Goal: Transaction & Acquisition: Purchase product/service

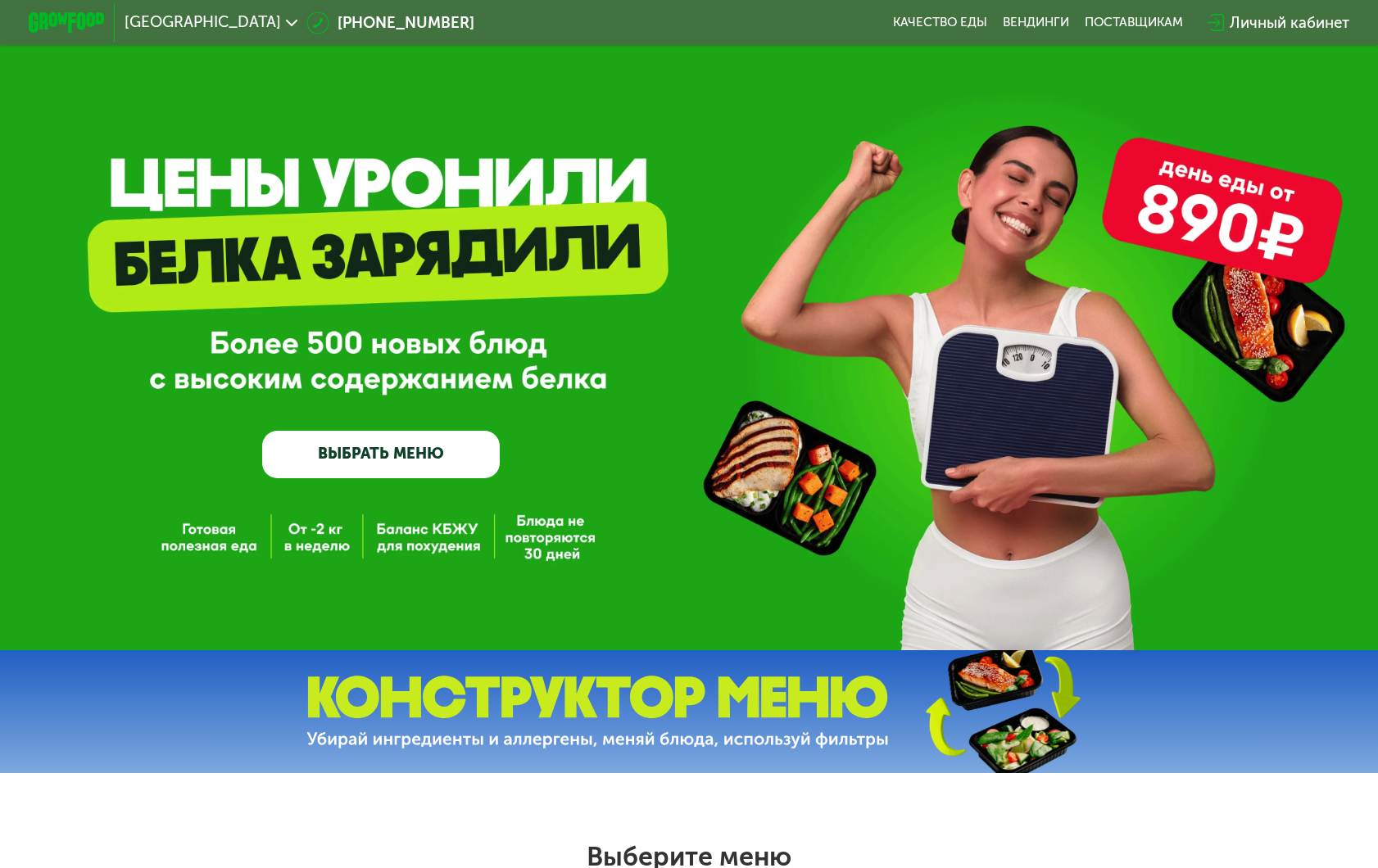
click at [431, 459] on link "ВЫБРАТЬ МЕНЮ" at bounding box center [381, 455] width 238 height 48
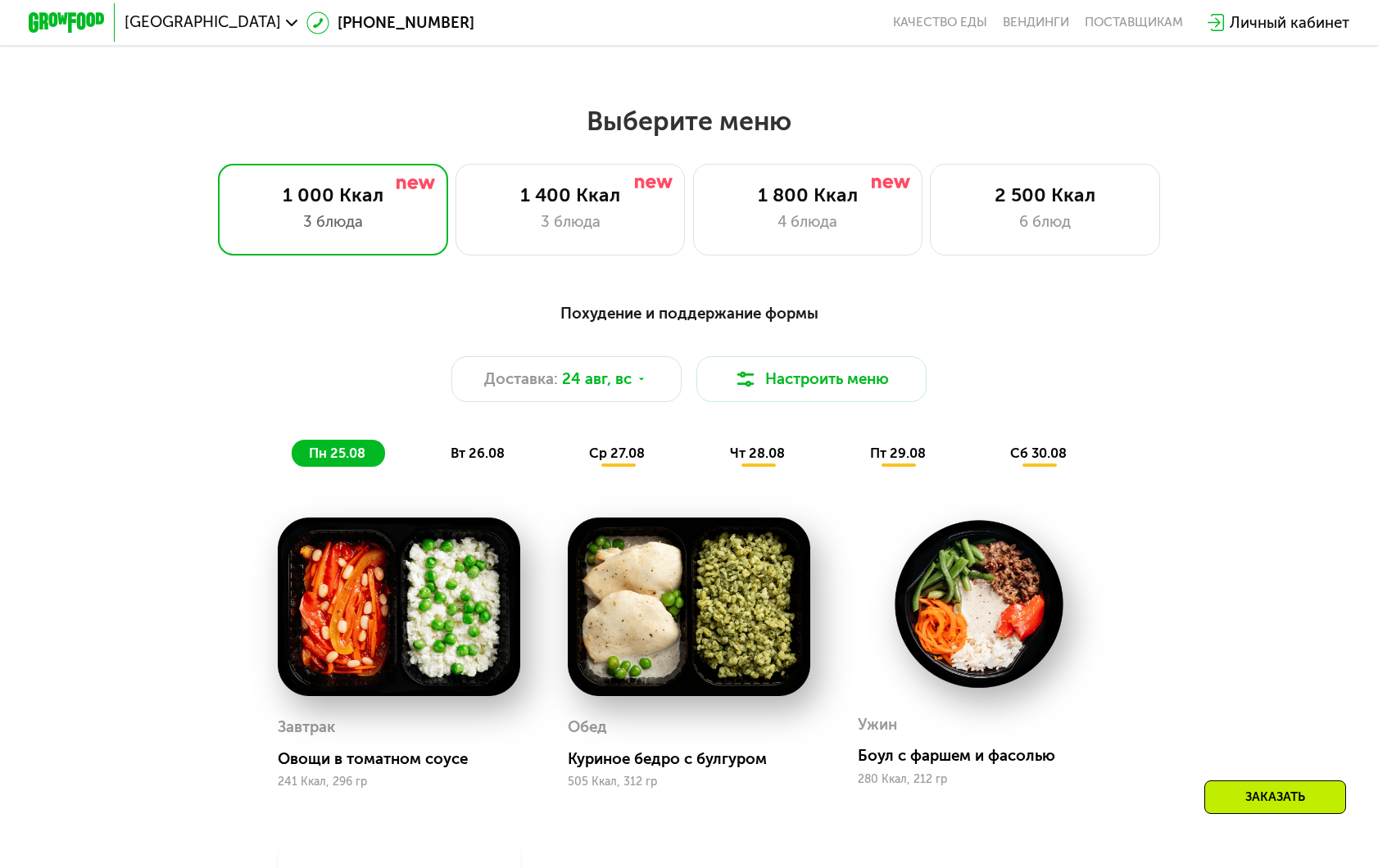
scroll to position [796, 0]
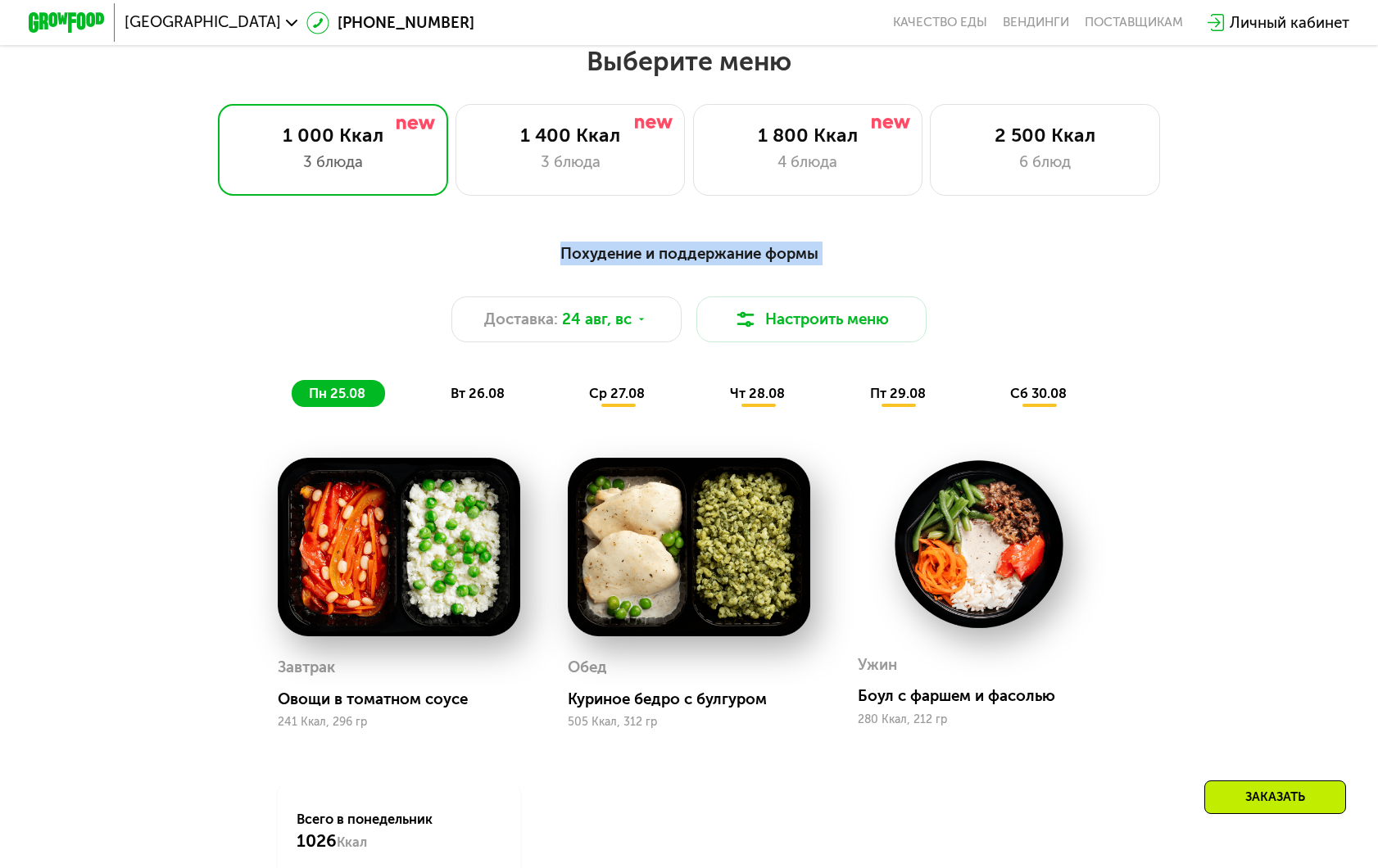
click at [223, 265] on div "Похудение и поддержание формы Доставка: 24 авг, вс Настроить меню пн 25.08 вт 2…" at bounding box center [689, 324] width 1133 height 166
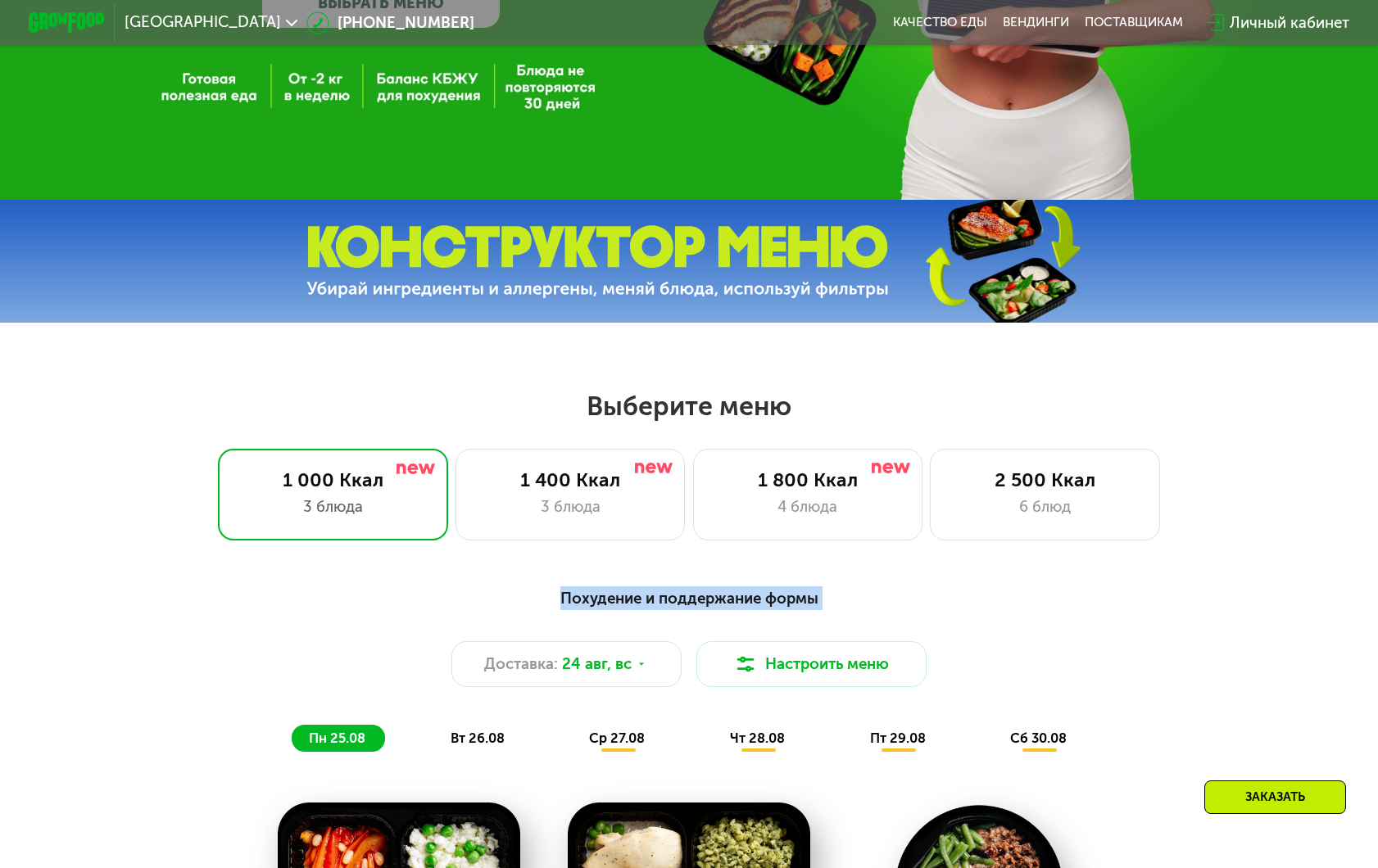
scroll to position [478, 0]
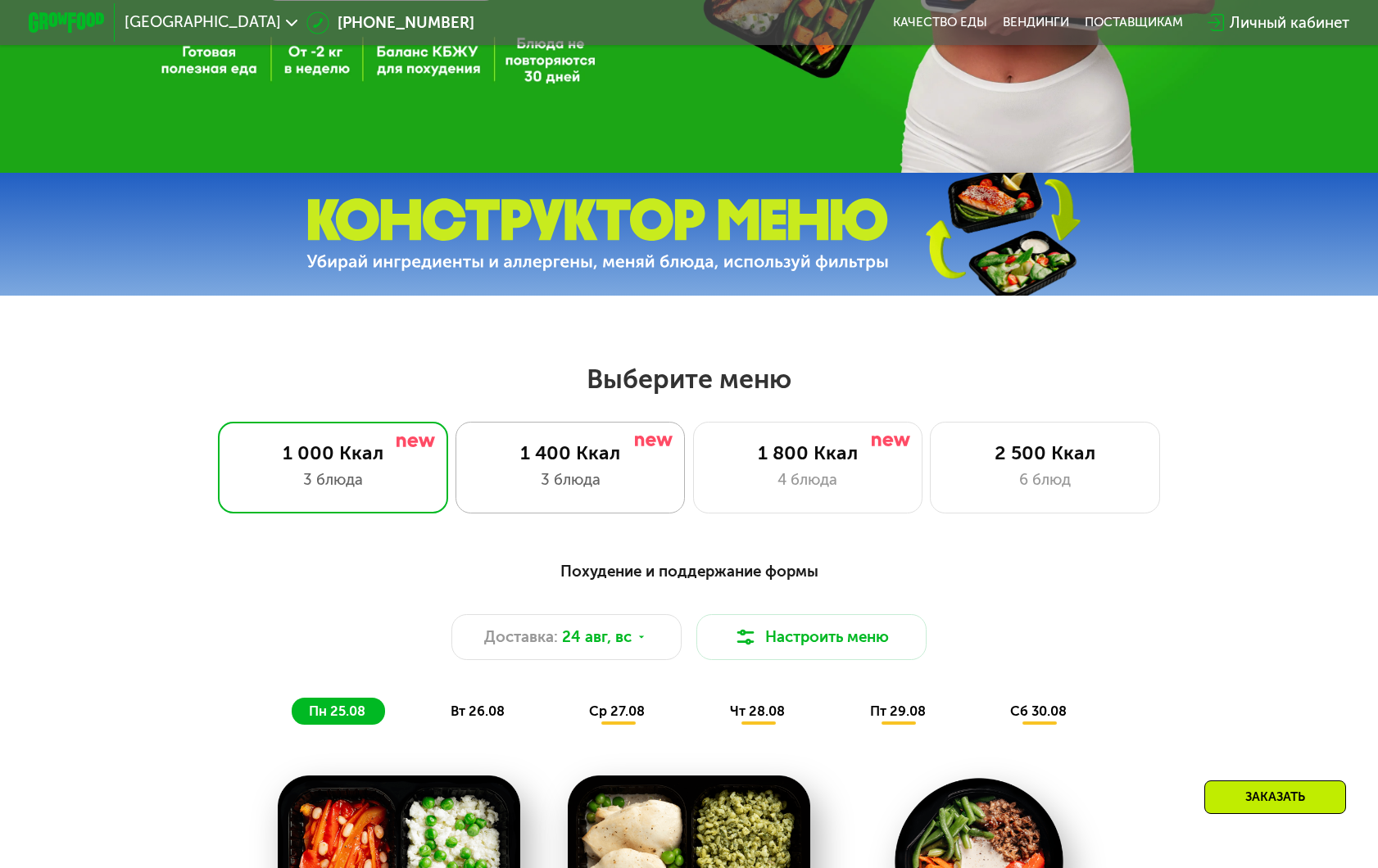
click at [693, 439] on div "1 400 Ккал 3 блюда" at bounding box center [807, 467] width 229 height 91
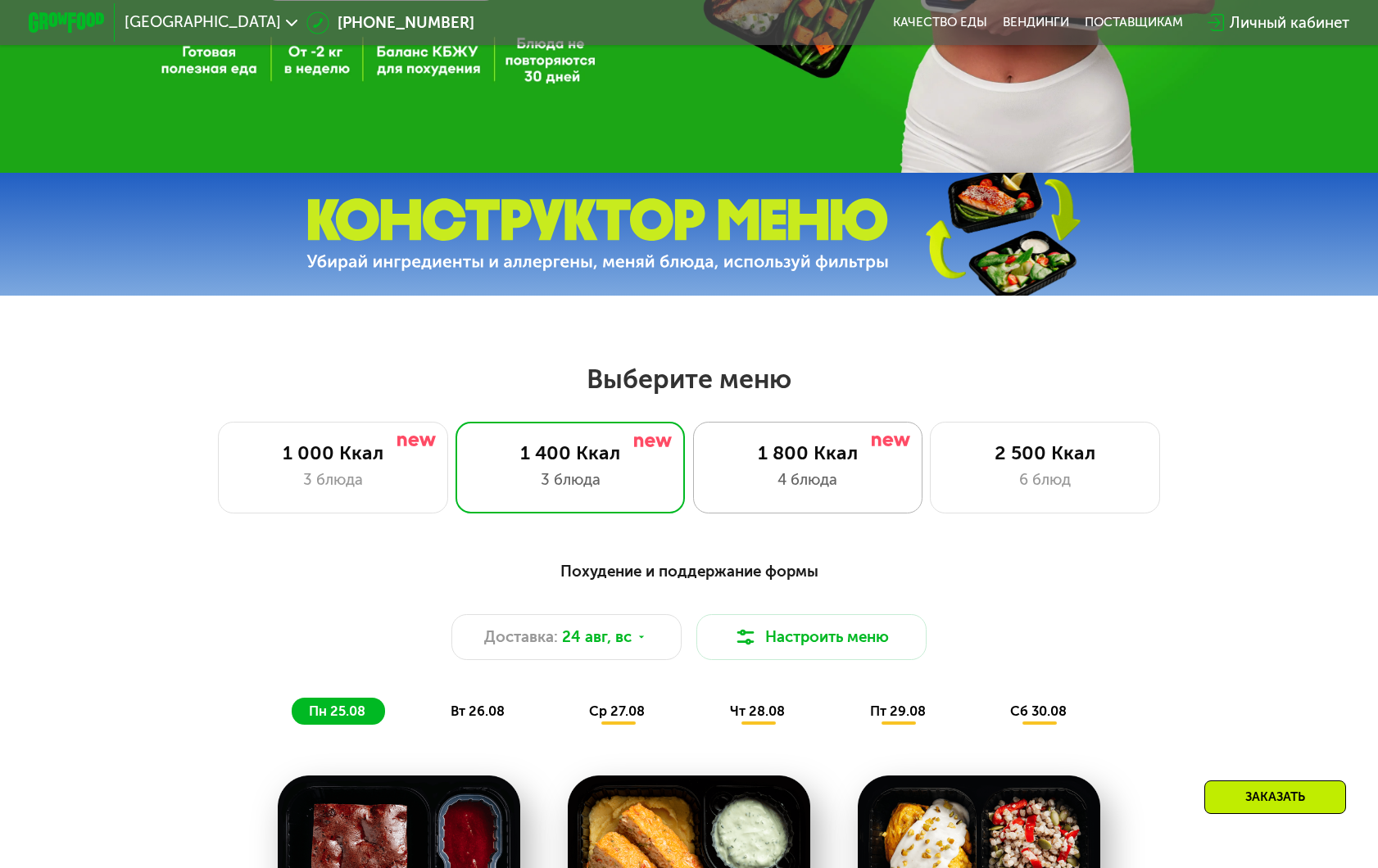
click at [795, 479] on div "4 блюда" at bounding box center [807, 480] width 190 height 23
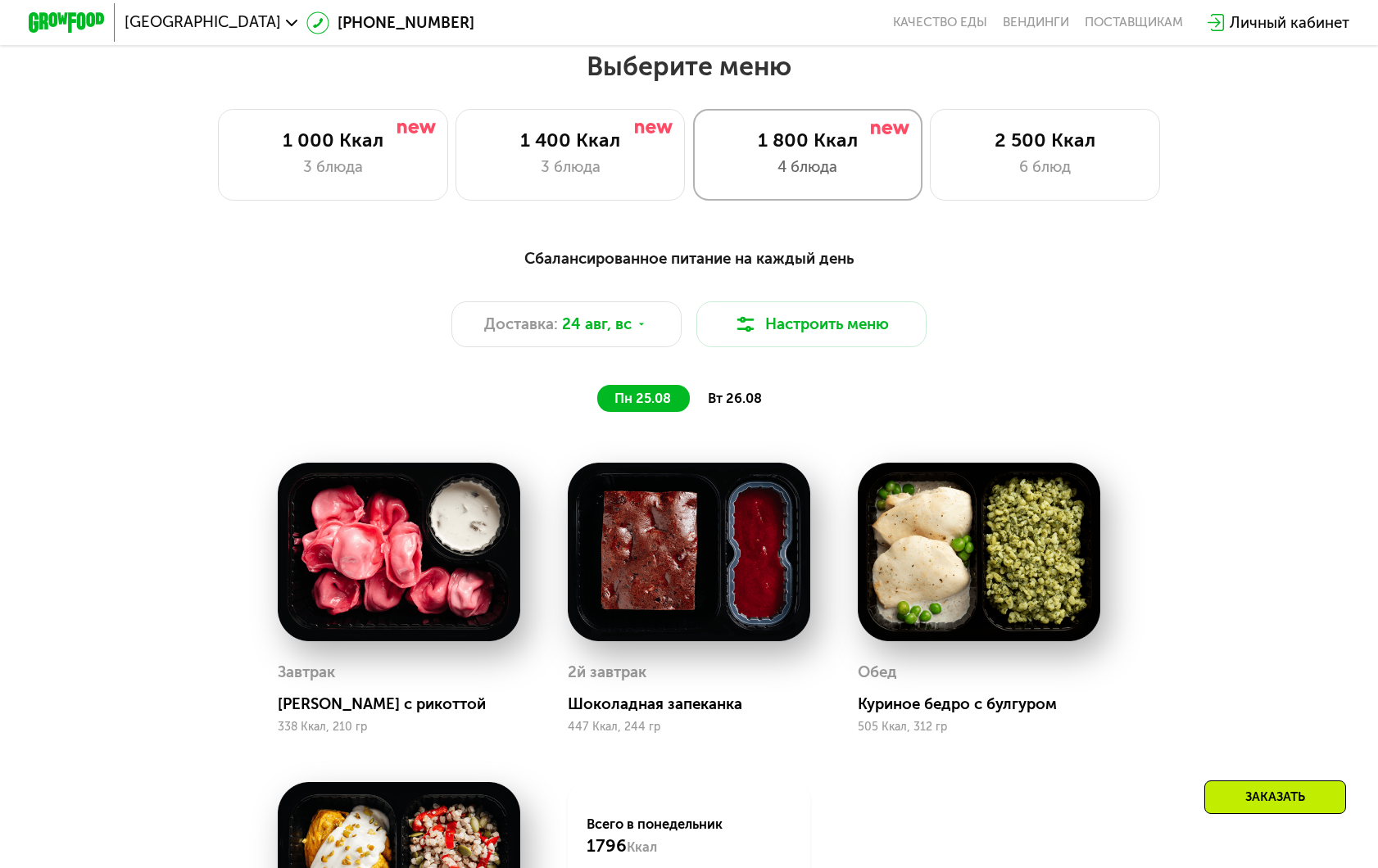
scroll to position [860, 0]
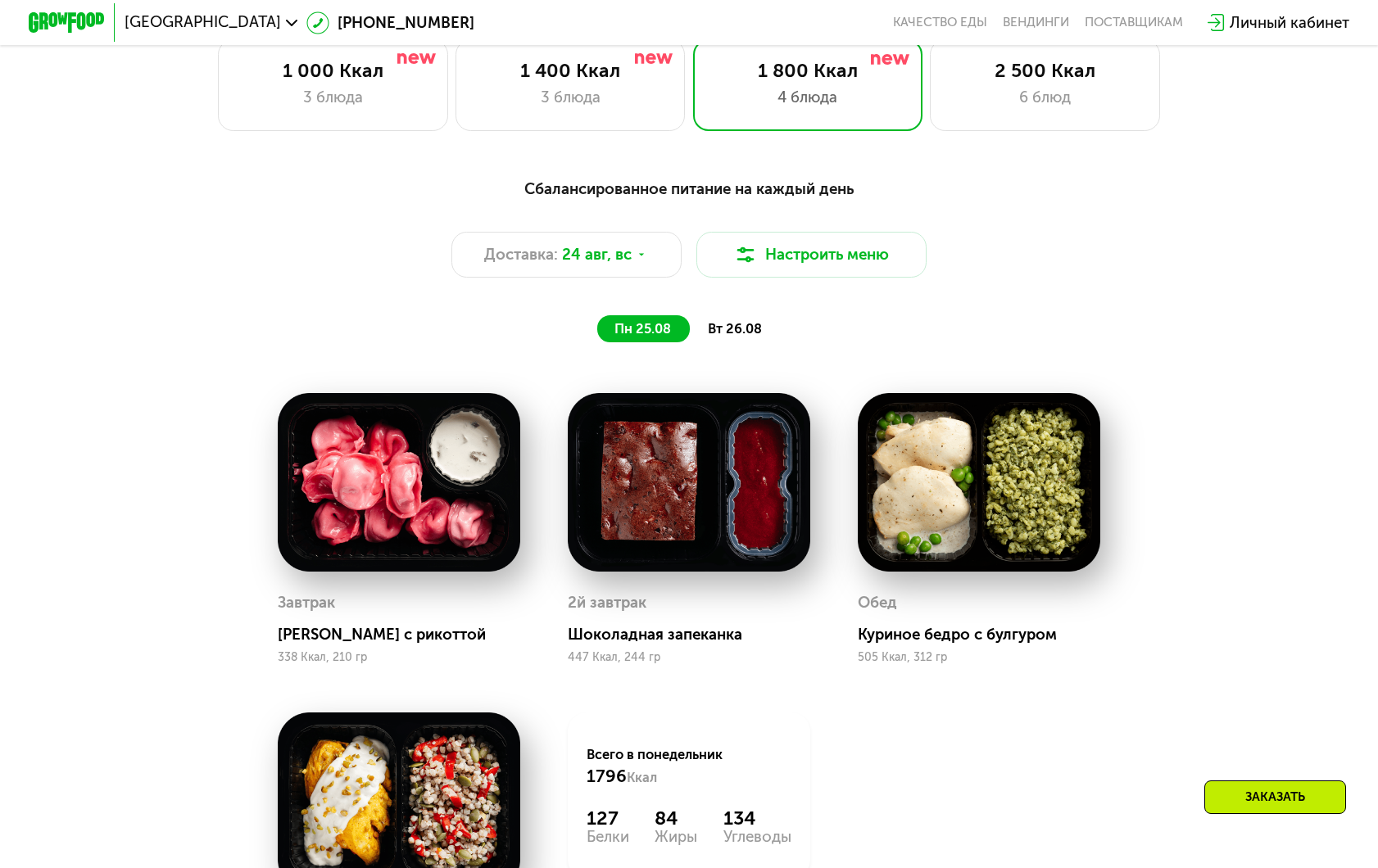
click at [1241, 799] on div "Заказать" at bounding box center [1275, 797] width 142 height 34
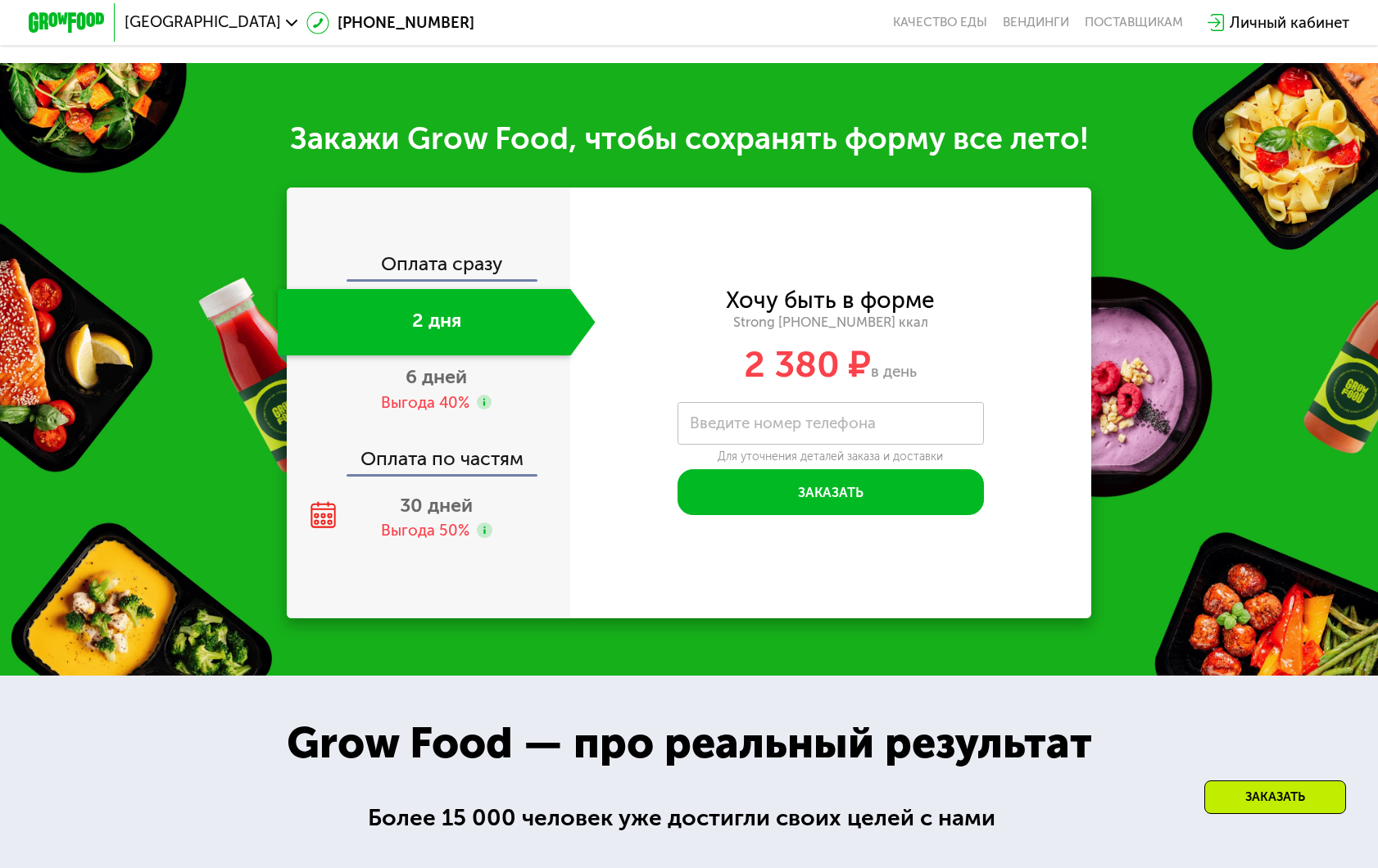
scroll to position [1970, 0]
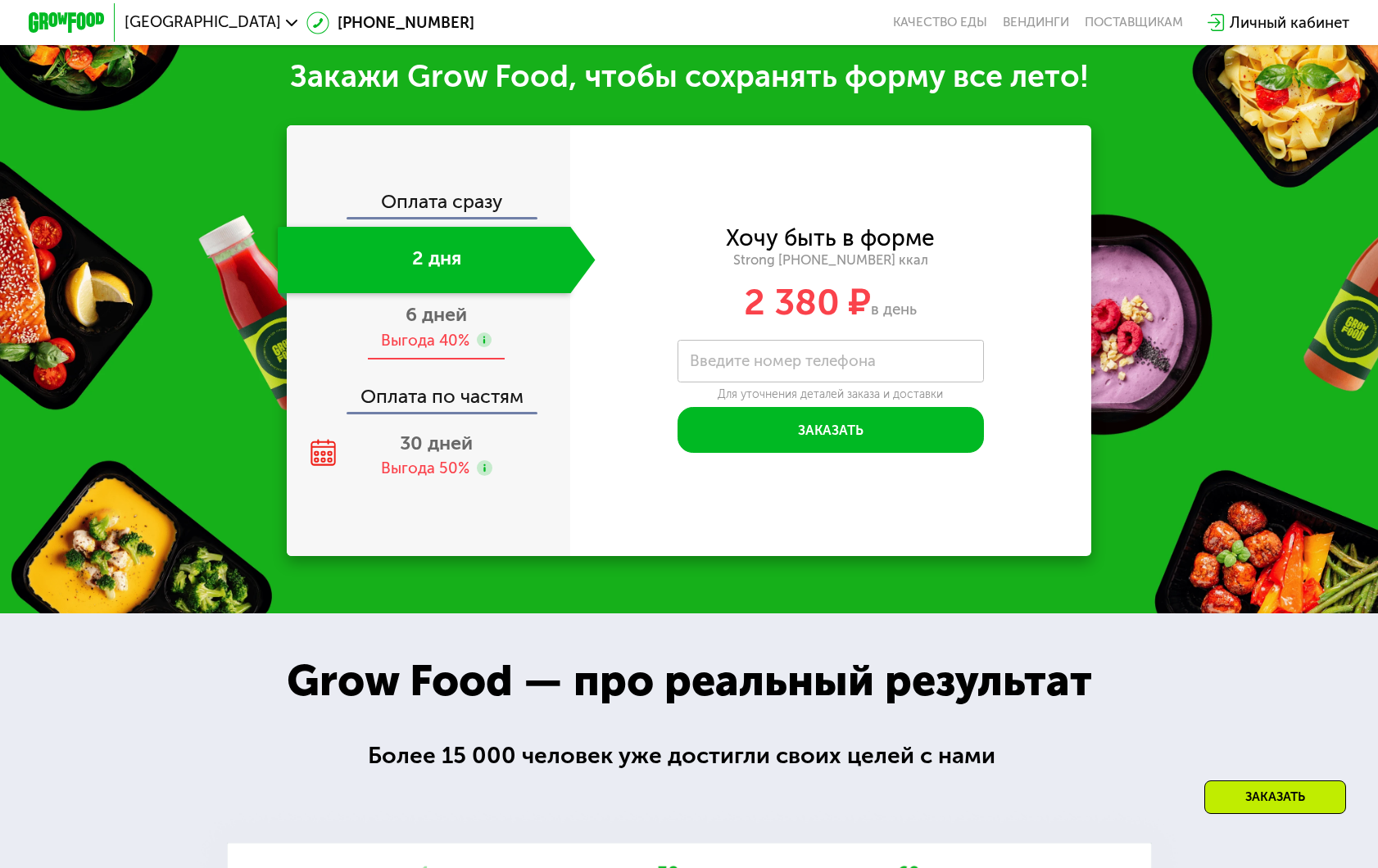
click at [449, 317] on span "6 дней" at bounding box center [436, 315] width 62 height 23
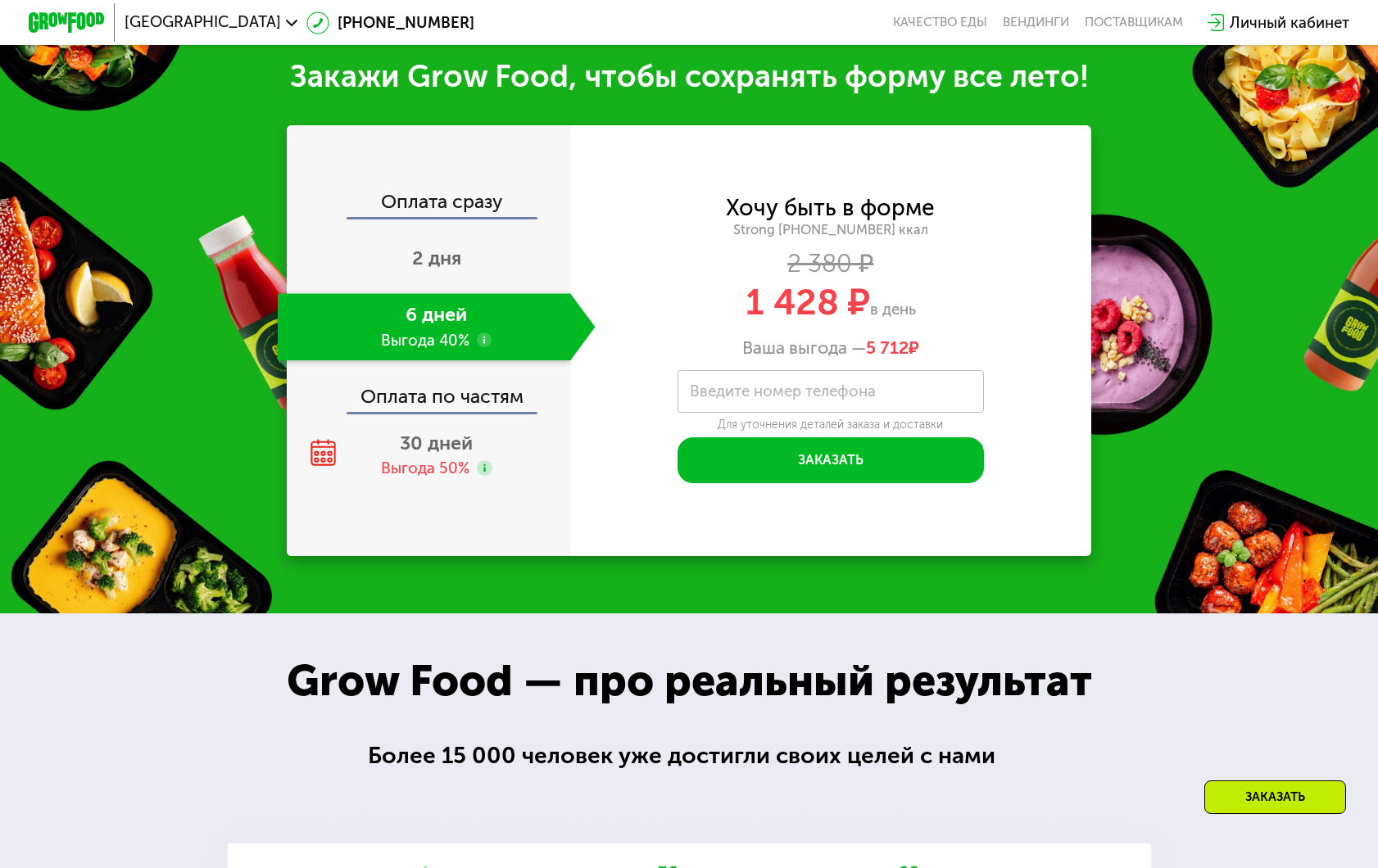
click at [451, 558] on div "Закажи Grow Food, чтобы сохранять форму все лето! Оплата сразу 2 дня 6 дней Выг…" at bounding box center [689, 307] width 1378 height 613
click at [435, 461] on div "Выгода 50%" at bounding box center [424, 469] width 88 height 21
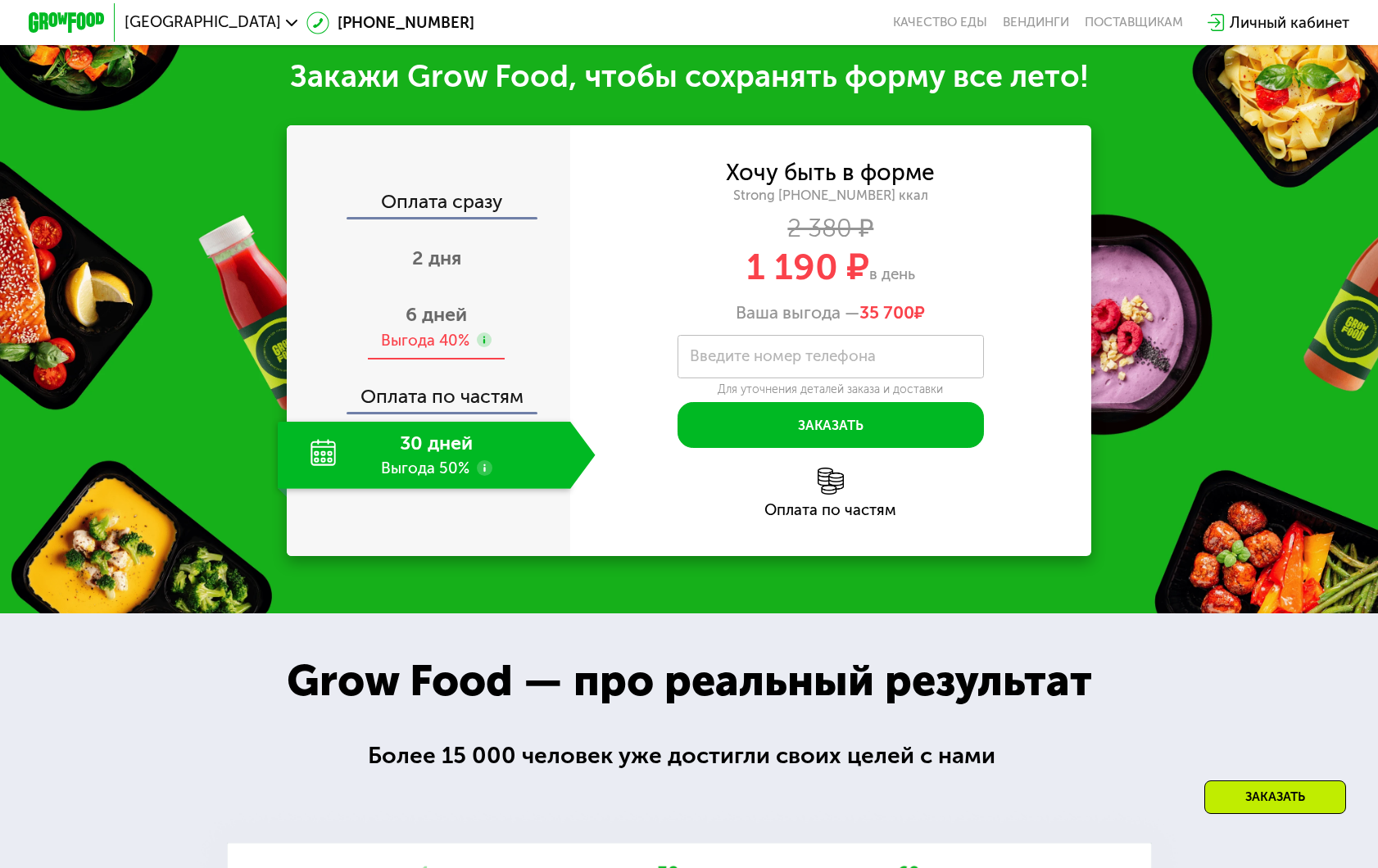
click at [415, 342] on div "Выгода 40%" at bounding box center [424, 341] width 88 height 21
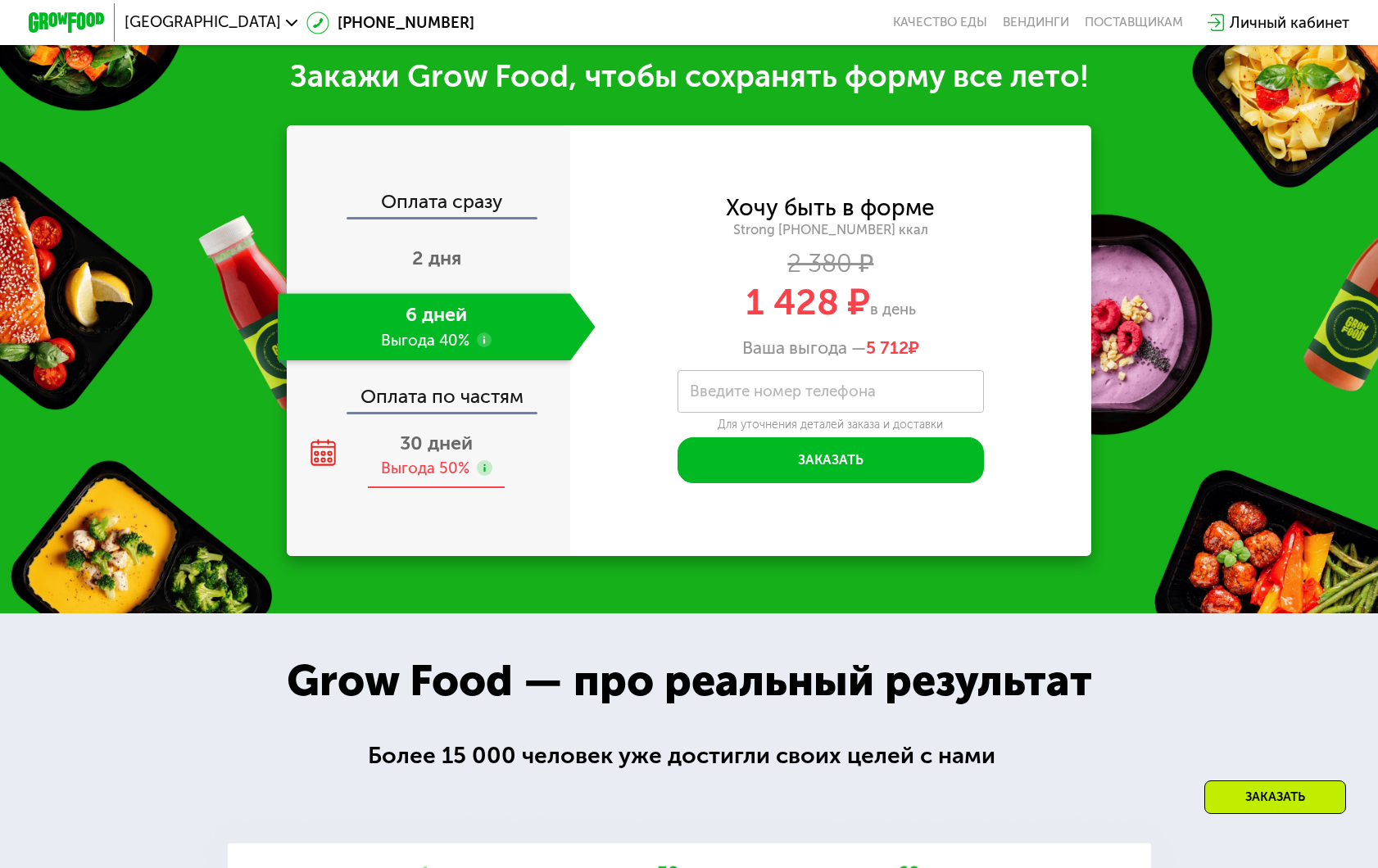
click at [465, 473] on div "Выгода 50%" at bounding box center [424, 469] width 88 height 21
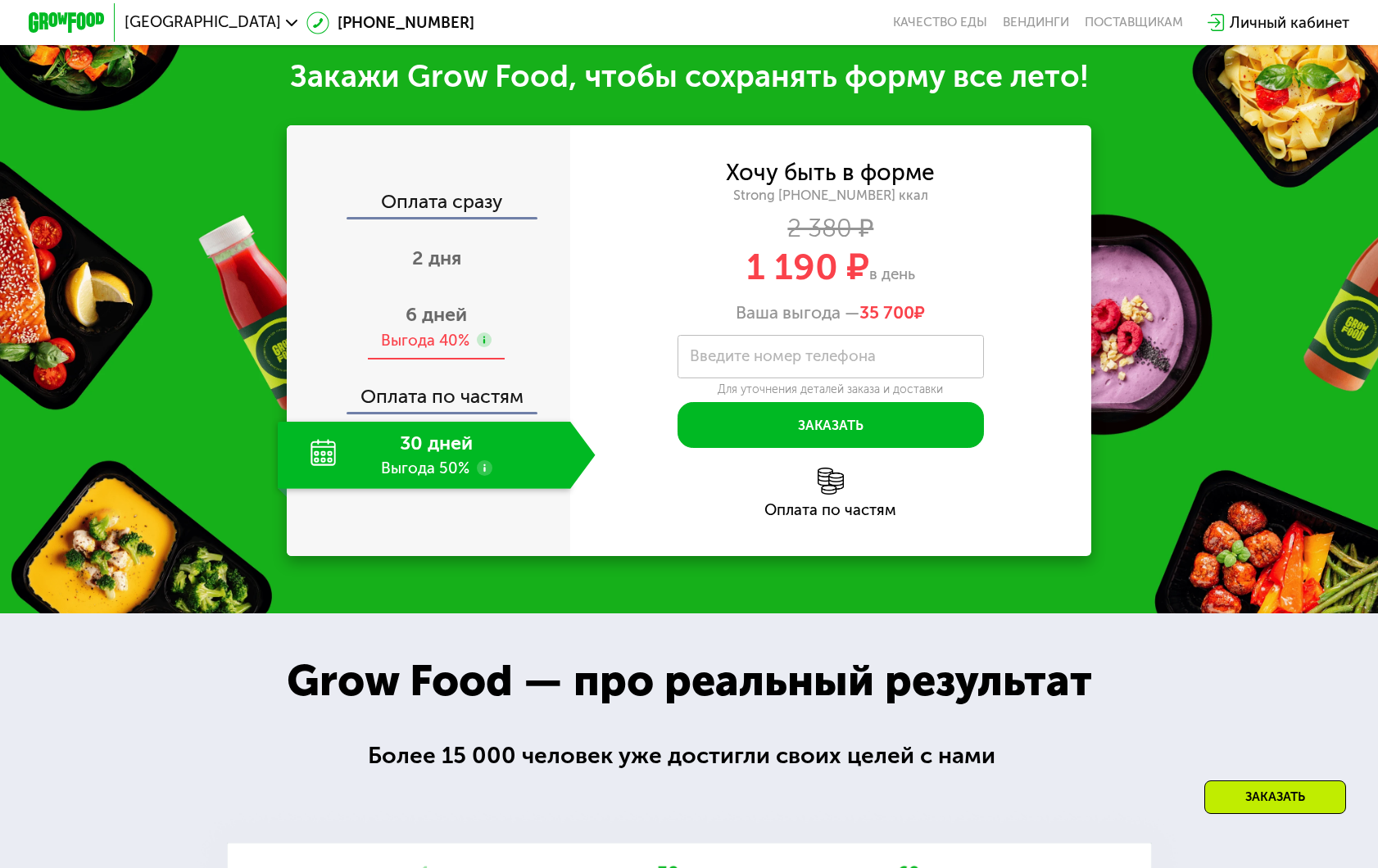
click at [460, 313] on span "6 дней" at bounding box center [436, 315] width 62 height 23
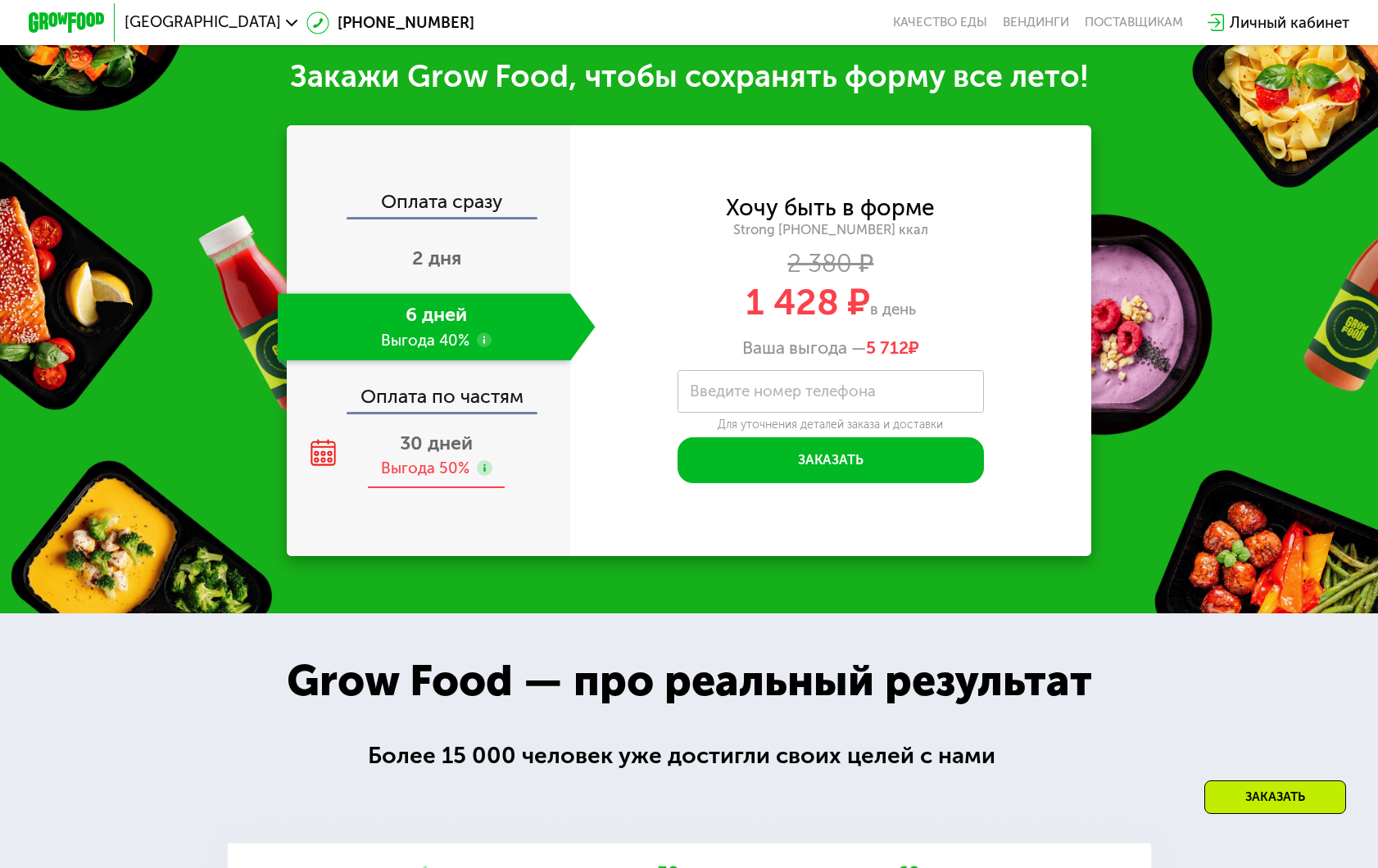
click at [441, 465] on div "Выгода 50%" at bounding box center [424, 469] width 88 height 21
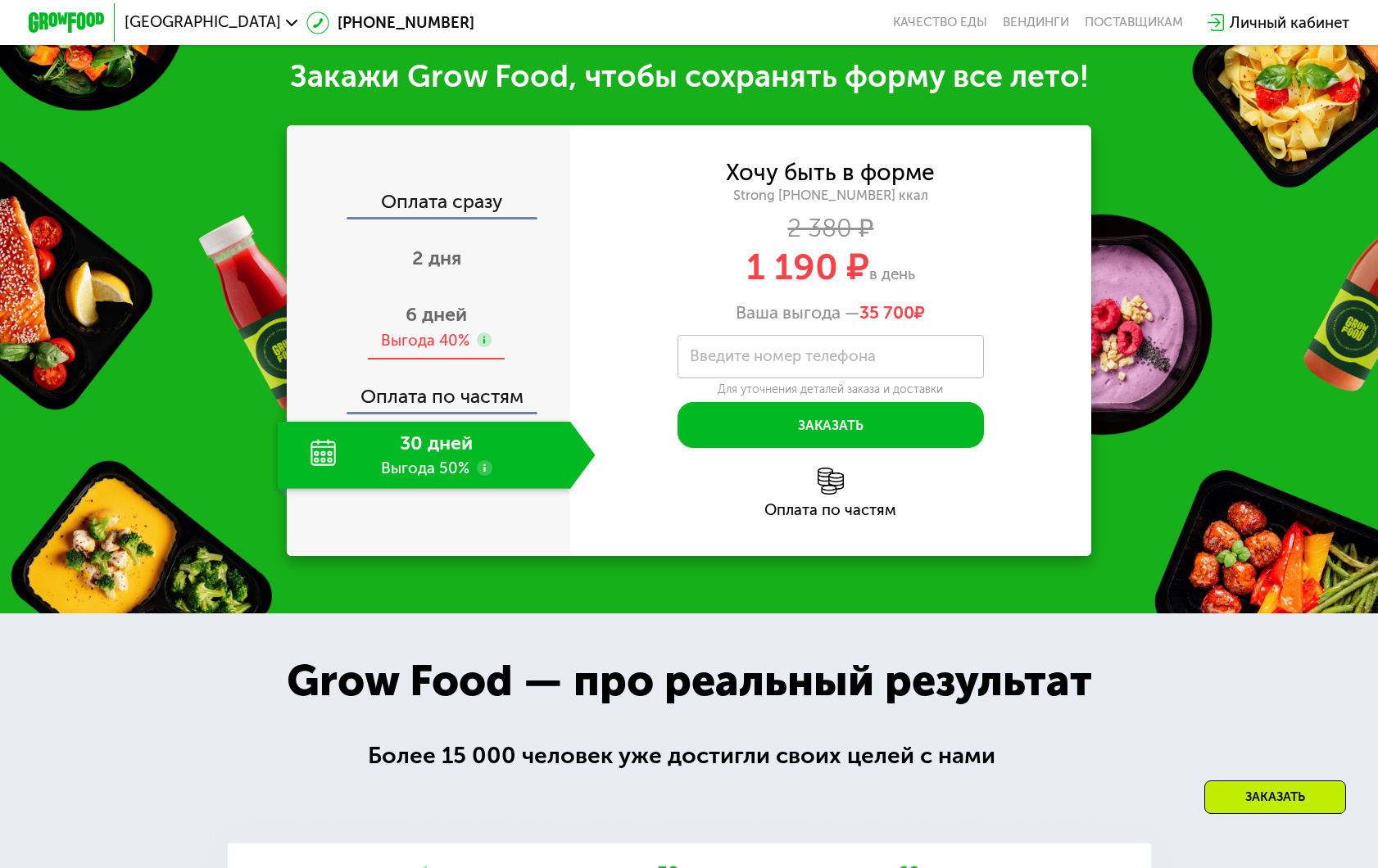
click at [467, 331] on div "Выгода 40%" at bounding box center [424, 341] width 88 height 21
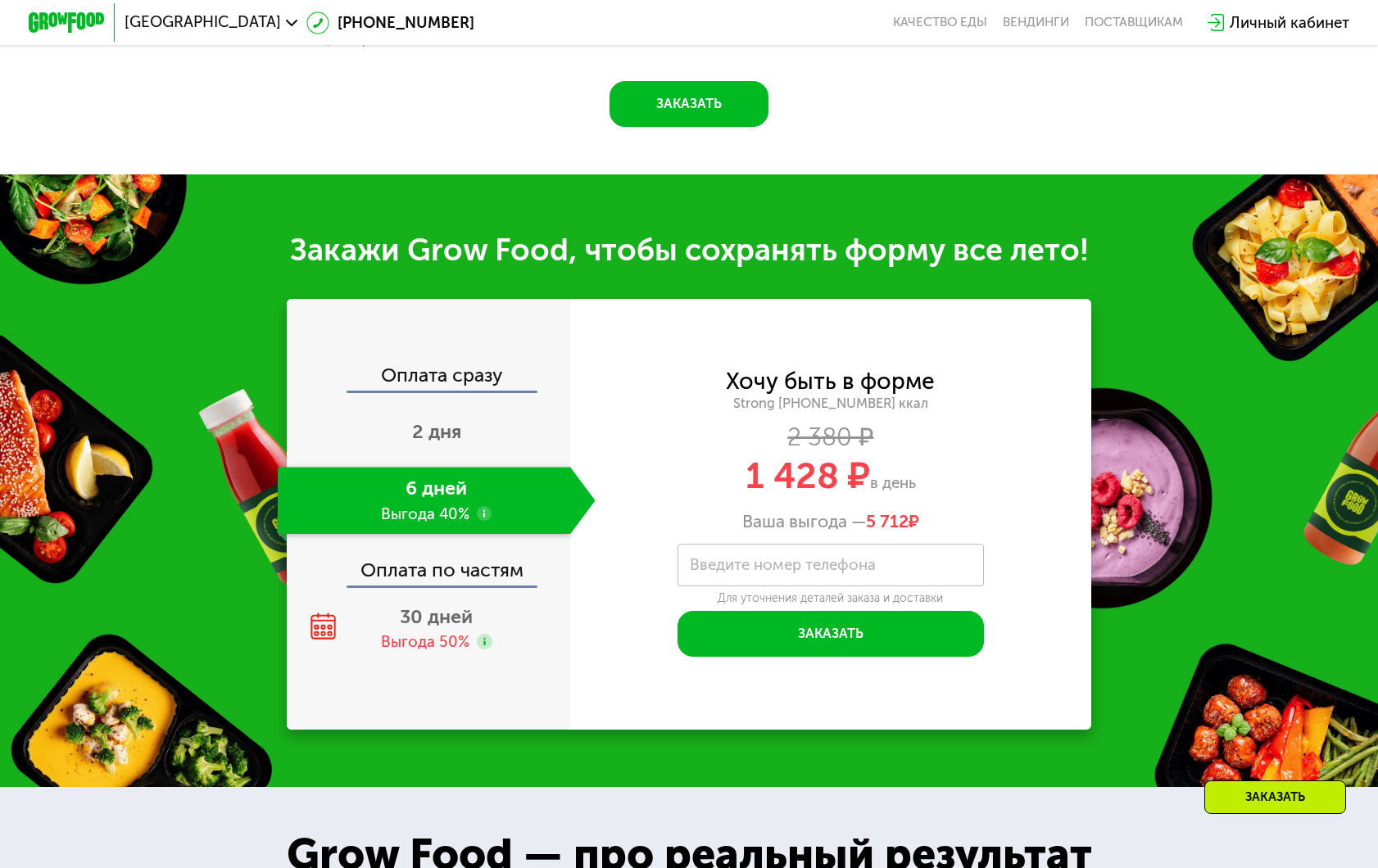
scroll to position [1878, 0]
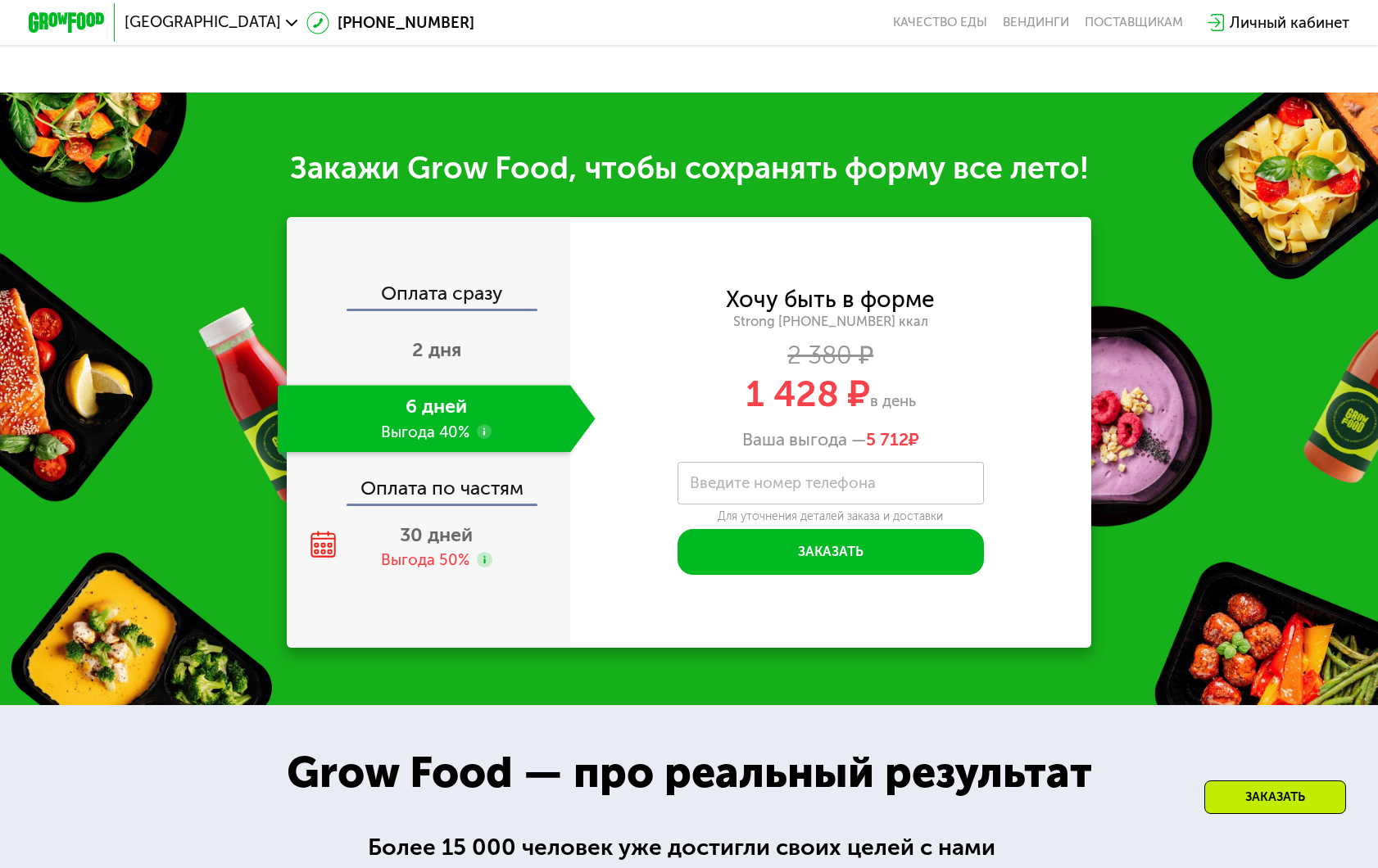
click at [448, 488] on div "Оплата по частям" at bounding box center [429, 483] width 281 height 44
click at [438, 525] on span "30 дней" at bounding box center [436, 534] width 73 height 23
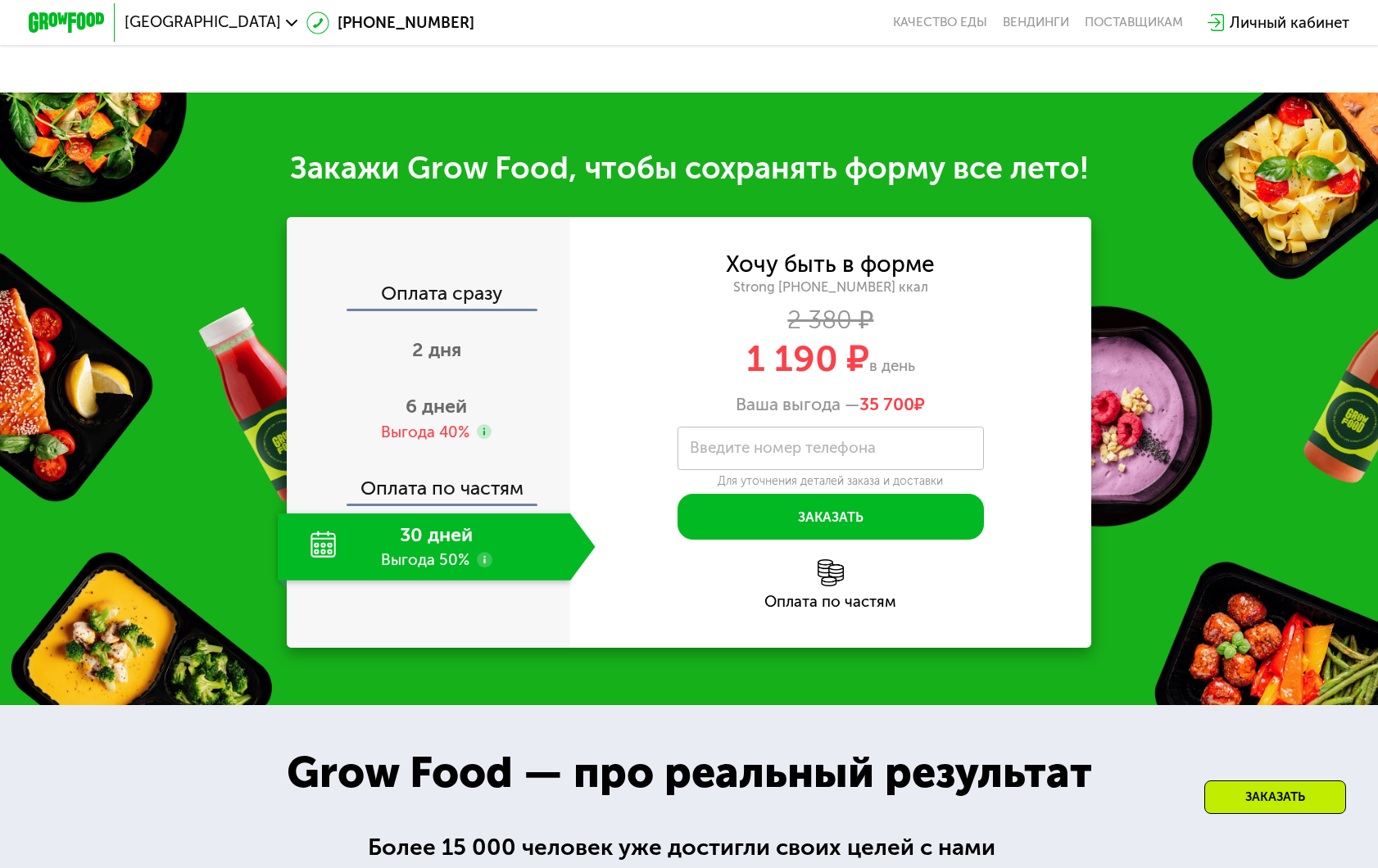
click at [467, 492] on div "Оплата по частям" at bounding box center [429, 483] width 281 height 44
drag, startPoint x: 549, startPoint y: 483, endPoint x: 278, endPoint y: 498, distance: 271.4
click at [278, 498] on div "Закажи Grow Food, чтобы сохранять форму все лето! Оплата сразу 2 дня 6 дней Выг…" at bounding box center [689, 399] width 1378 height 613
drag, startPoint x: 953, startPoint y: 401, endPoint x: 720, endPoint y: 397, distance: 233.0
click at [720, 396] on div "Ваша выгода — 35 700 ₽" at bounding box center [829, 404] width 520 height 21
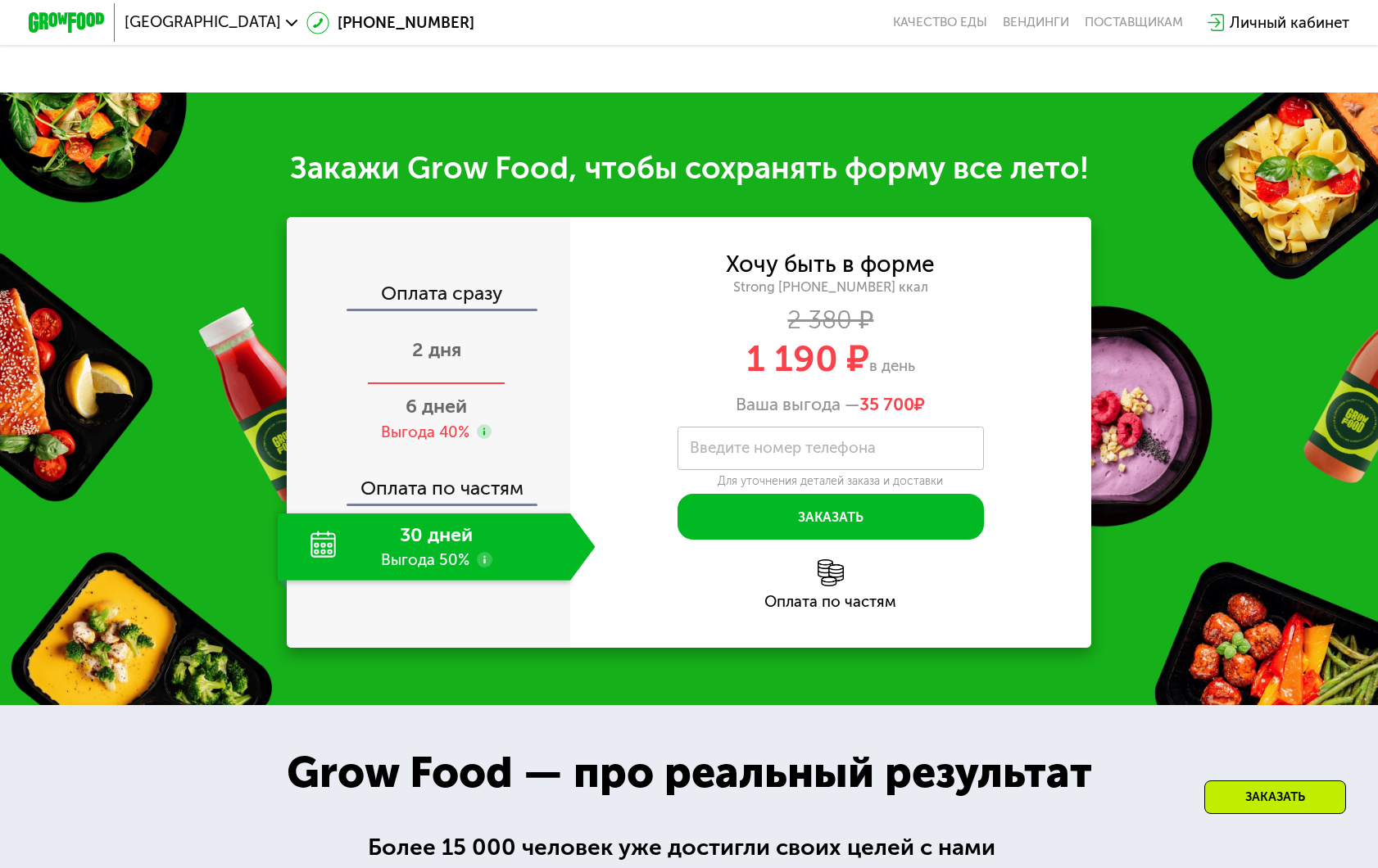
click at [469, 365] on div "2 дня" at bounding box center [437, 352] width 318 height 68
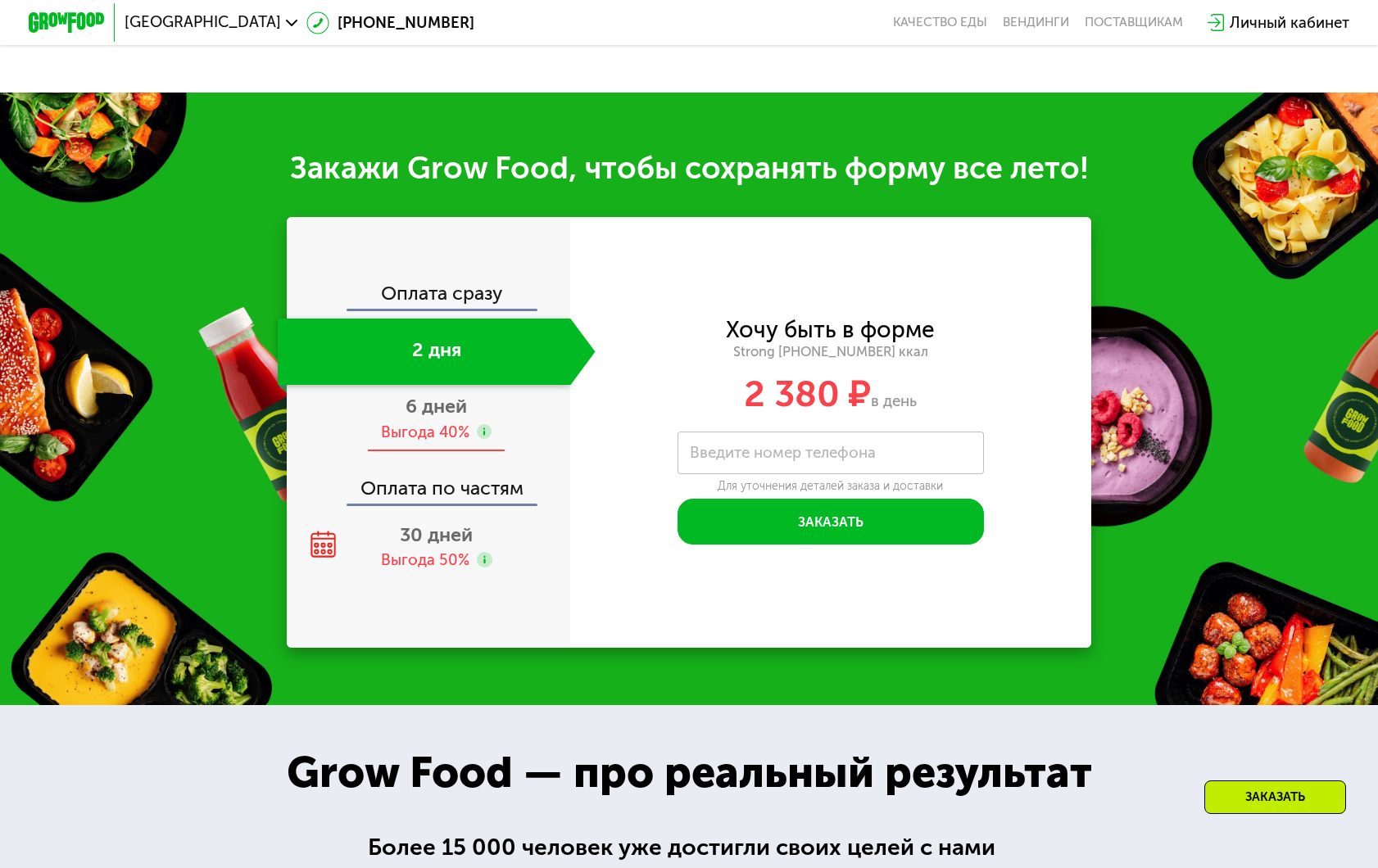
click at [446, 422] on div "Выгода 40%" at bounding box center [424, 432] width 88 height 21
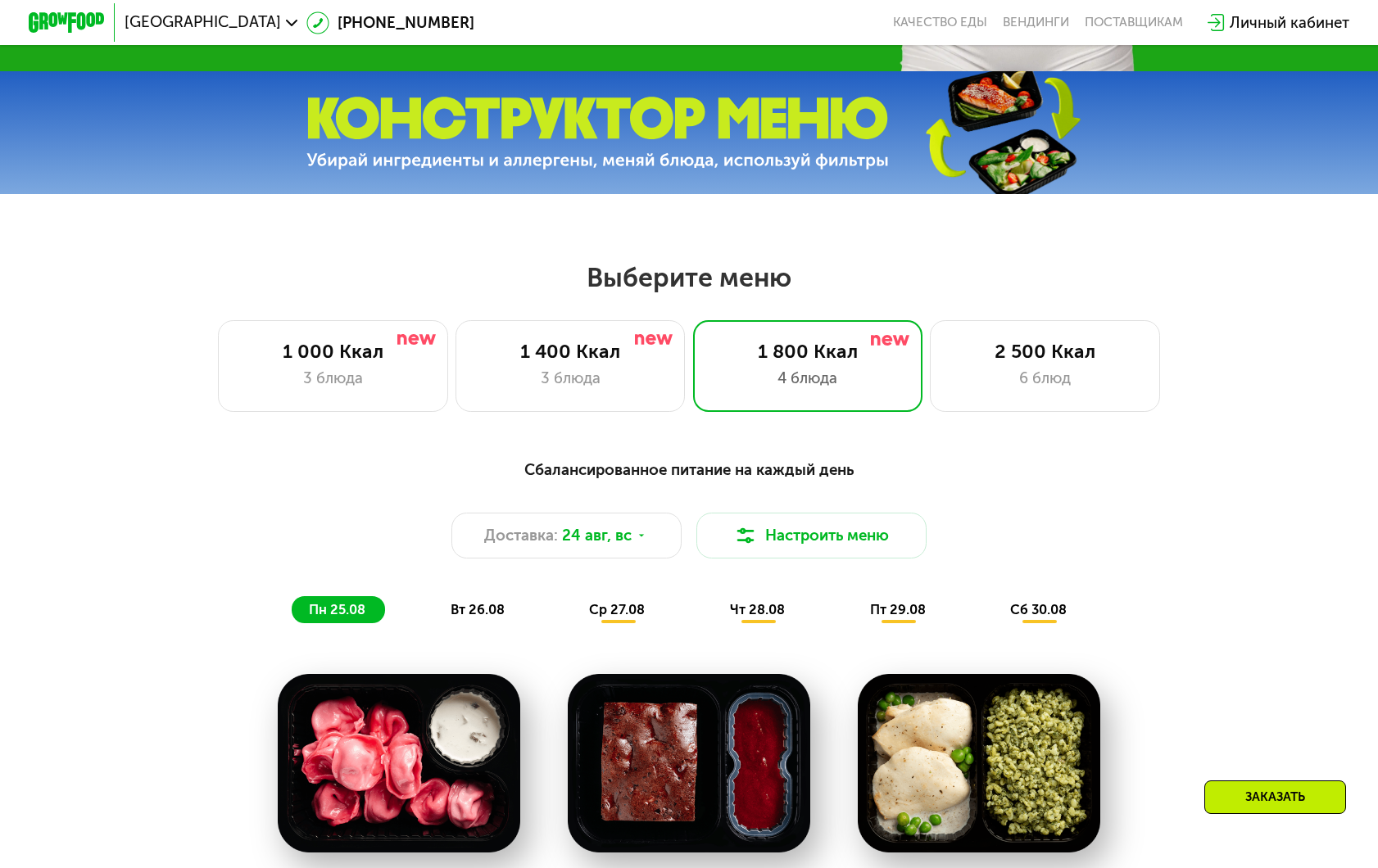
scroll to position [504, 0]
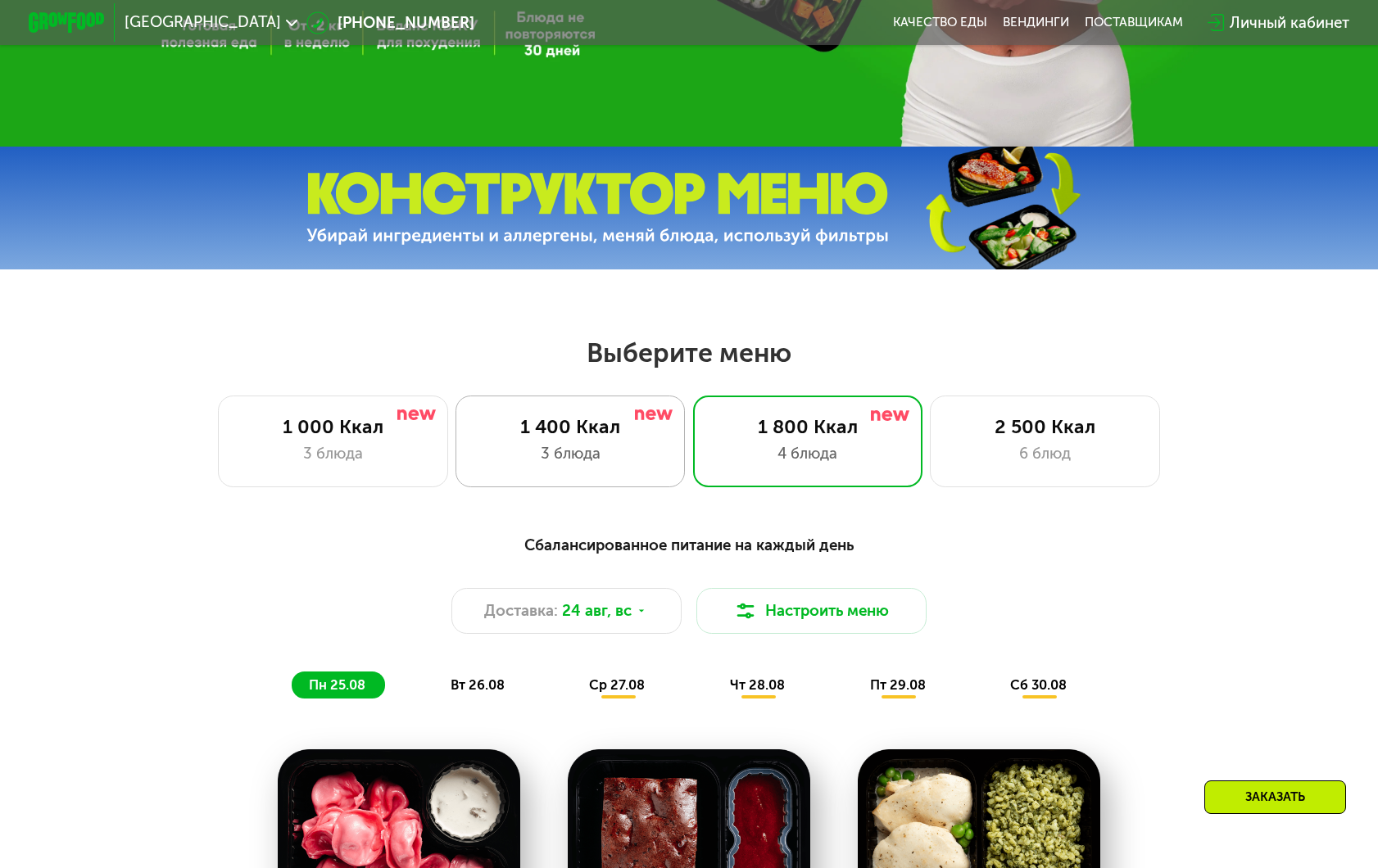
click at [579, 464] on div "3 блюда" at bounding box center [570, 454] width 190 height 23
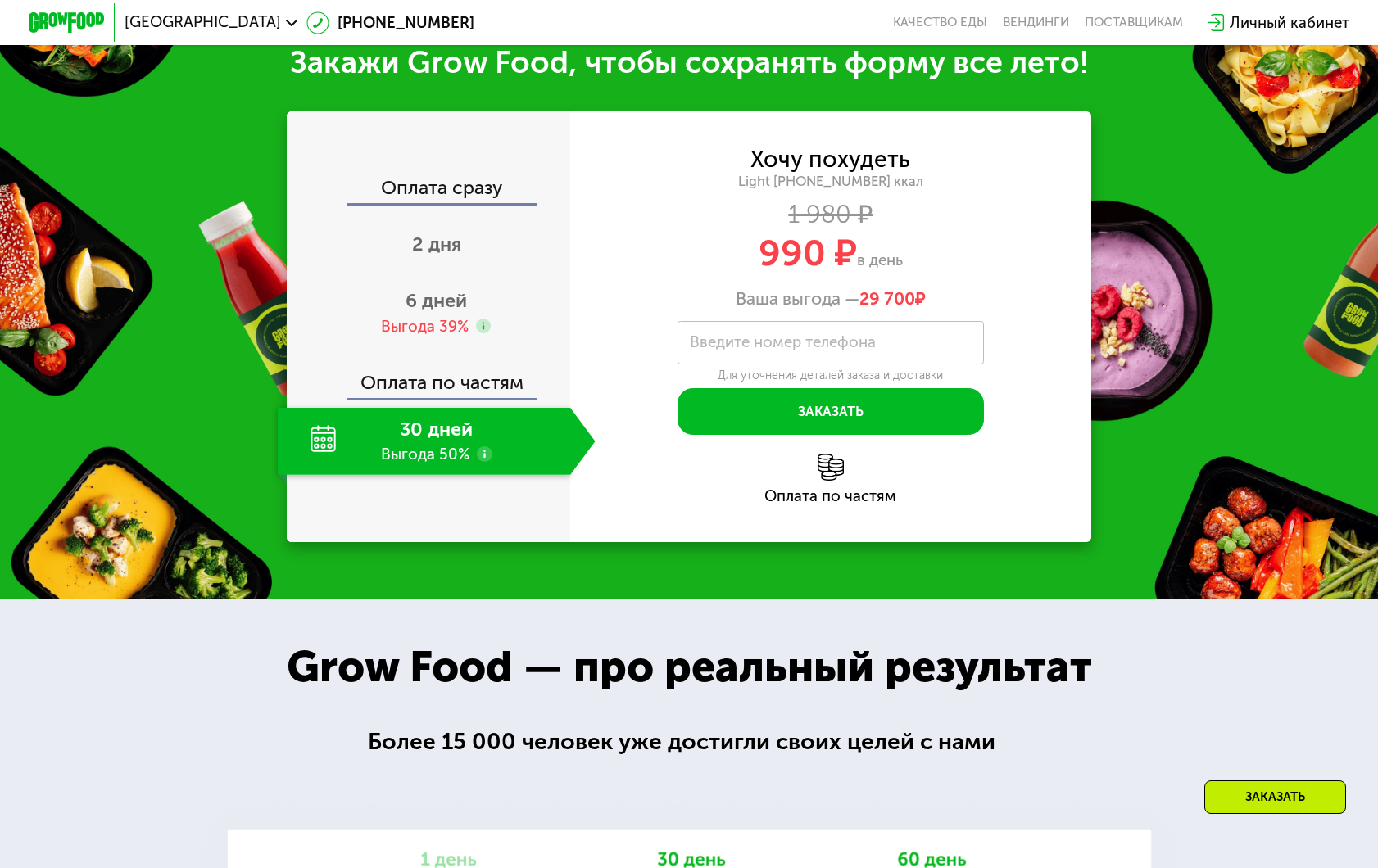
scroll to position [1861, 0]
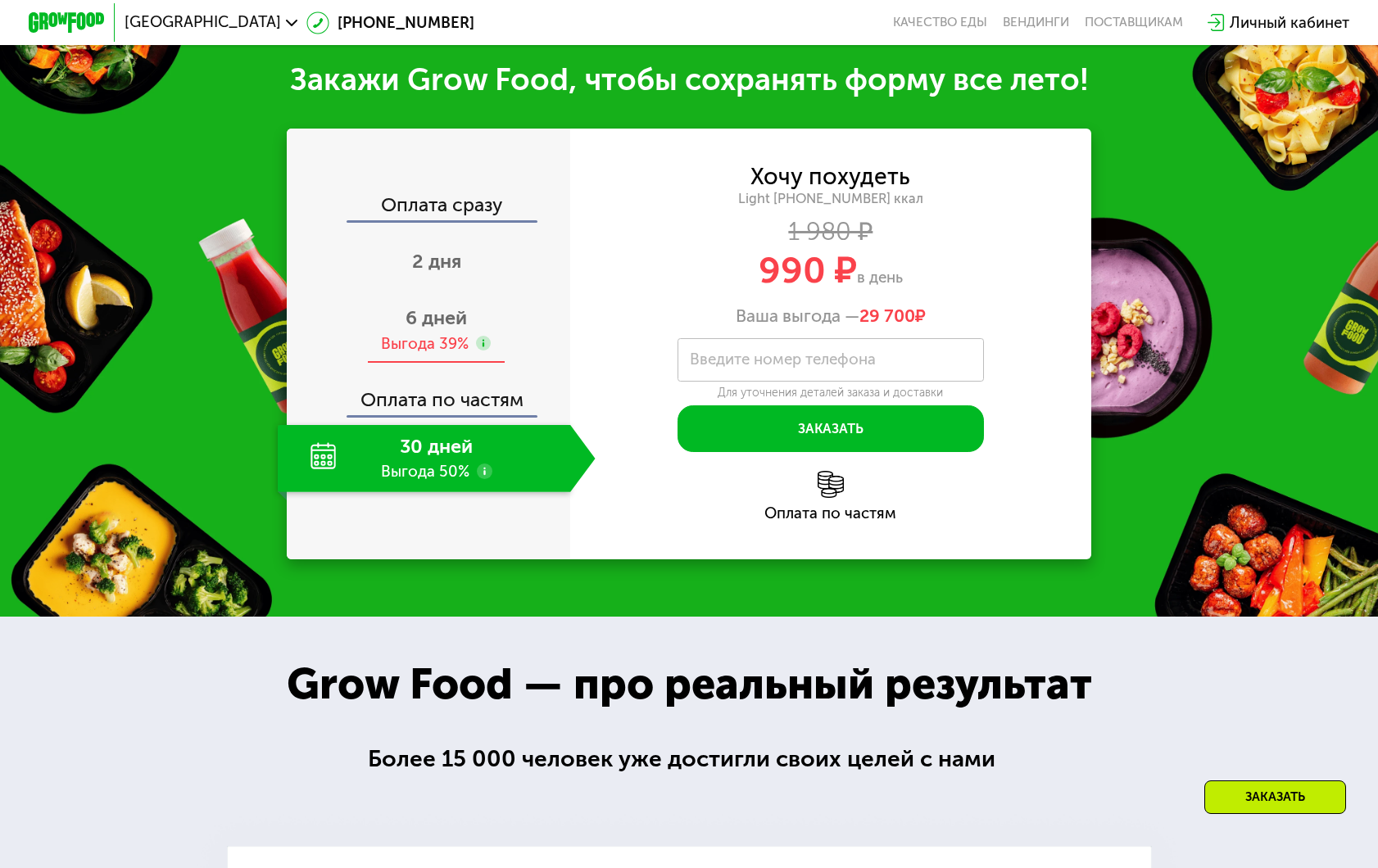
click at [419, 332] on div "6 дней Выгода 39%" at bounding box center [437, 331] width 318 height 68
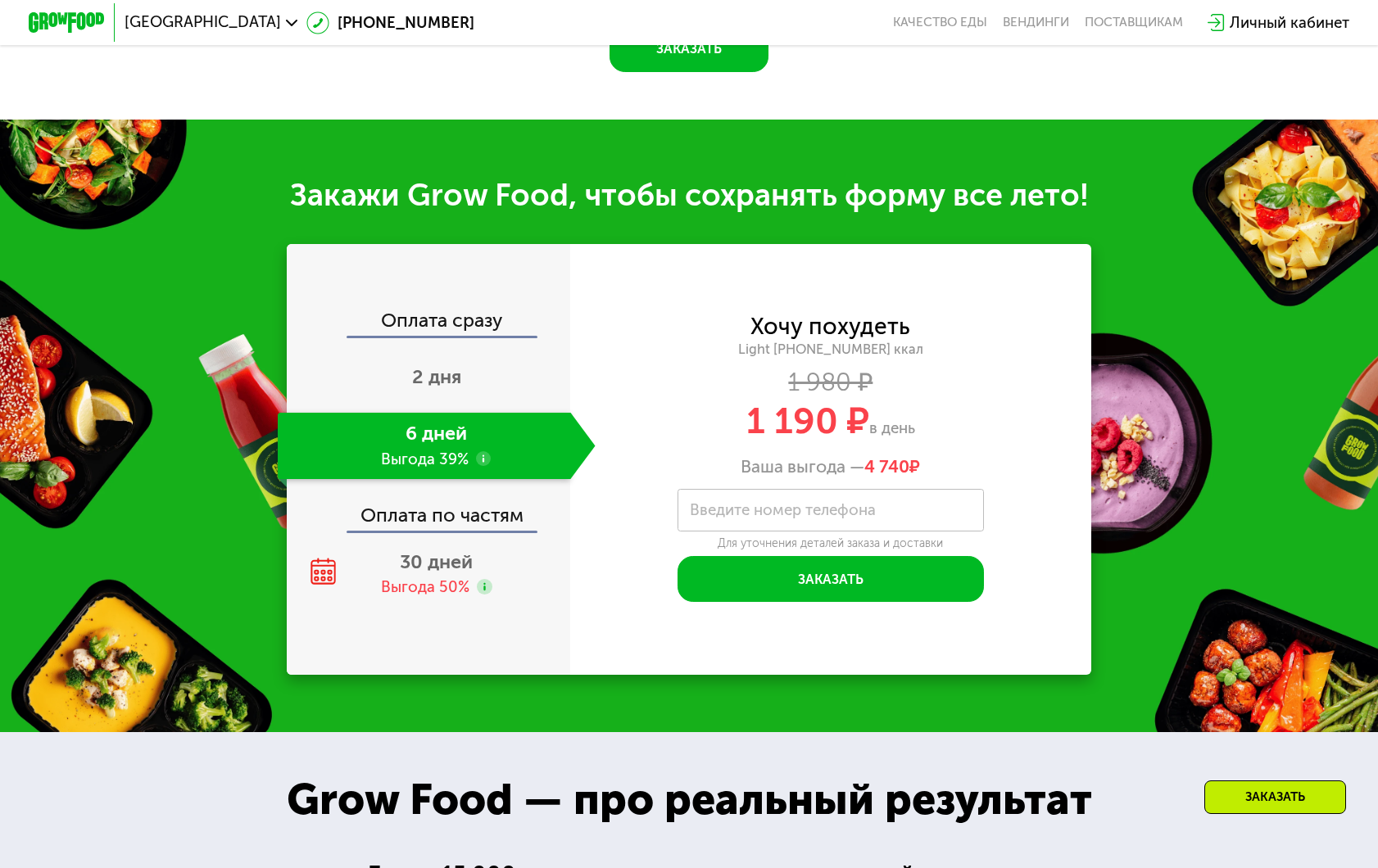
scroll to position [1739, 0]
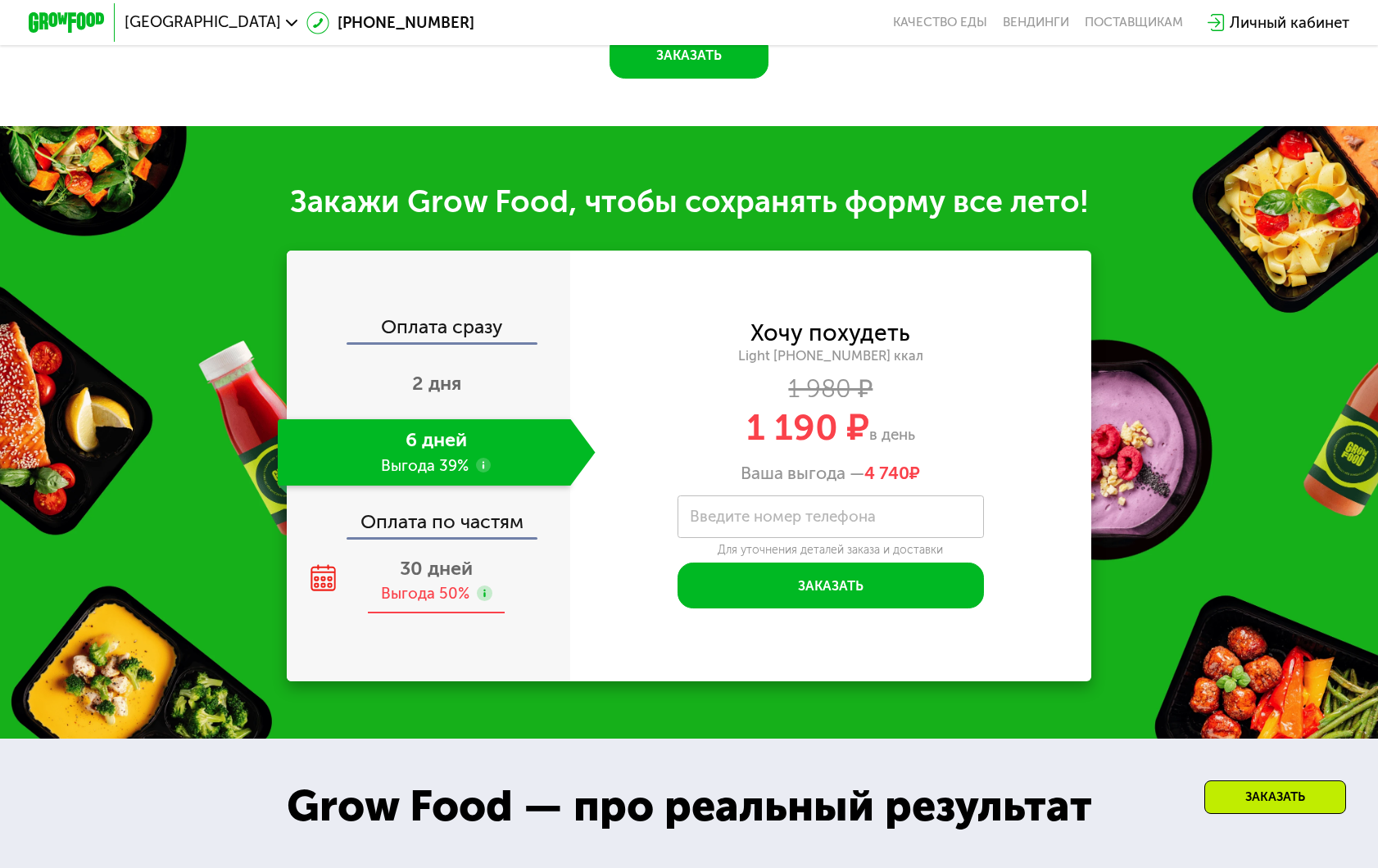
click at [499, 584] on div "30 дней Выгода 50%" at bounding box center [437, 581] width 318 height 68
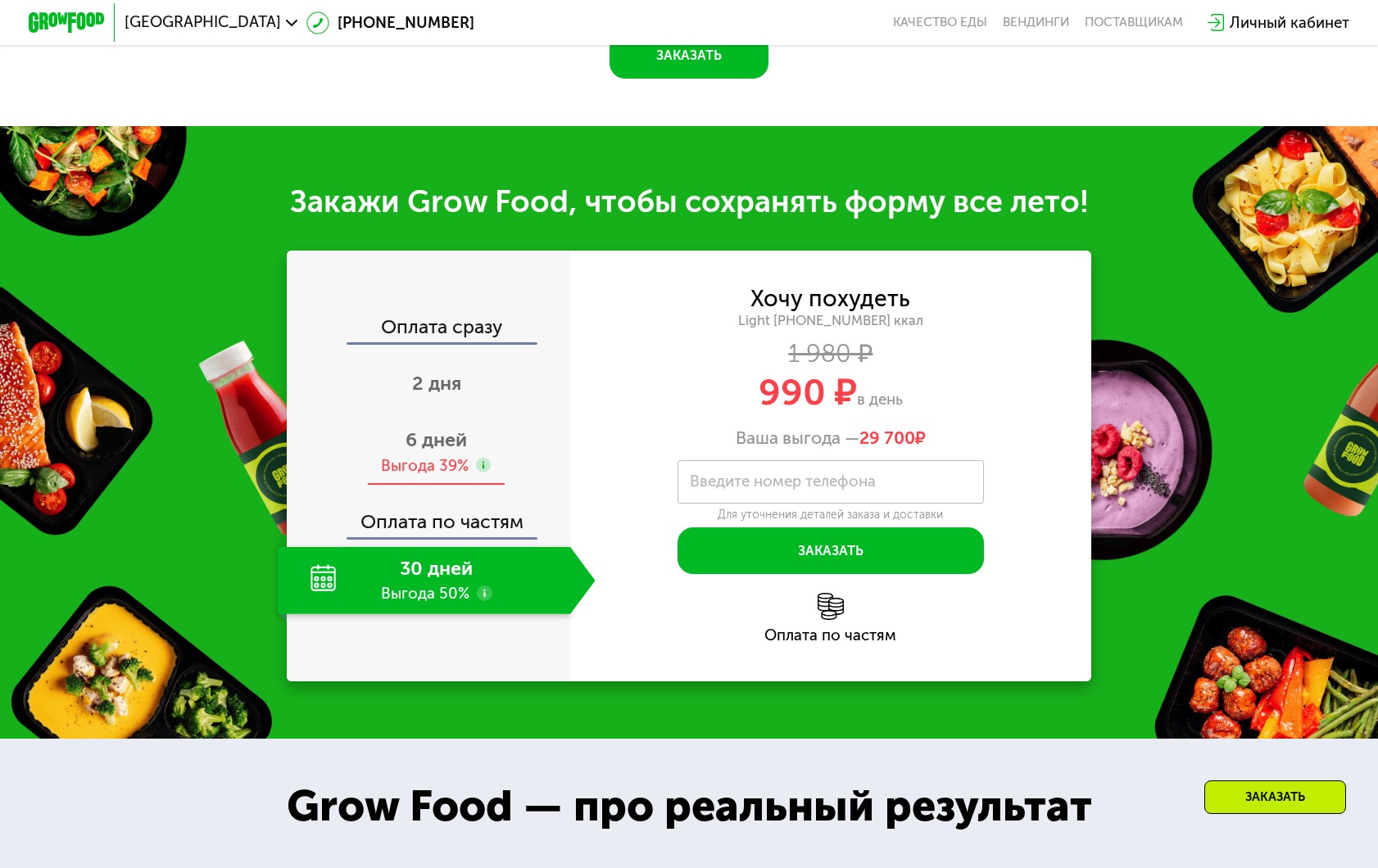
click at [482, 460] on use at bounding box center [483, 465] width 16 height 16
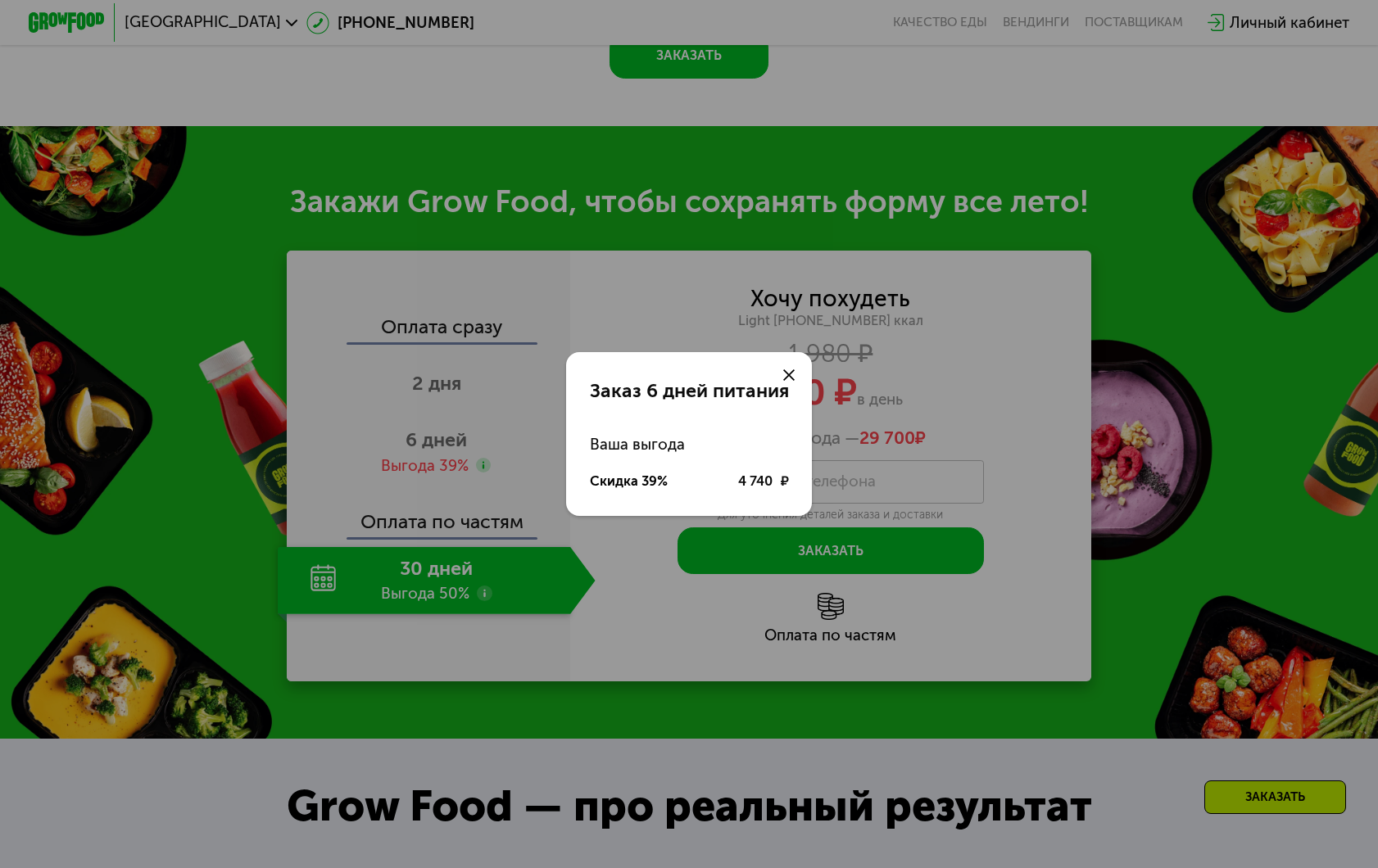
click at [783, 366] on div at bounding box center [788, 376] width 46 height 46
click at [788, 376] on icon at bounding box center [789, 375] width 12 height 12
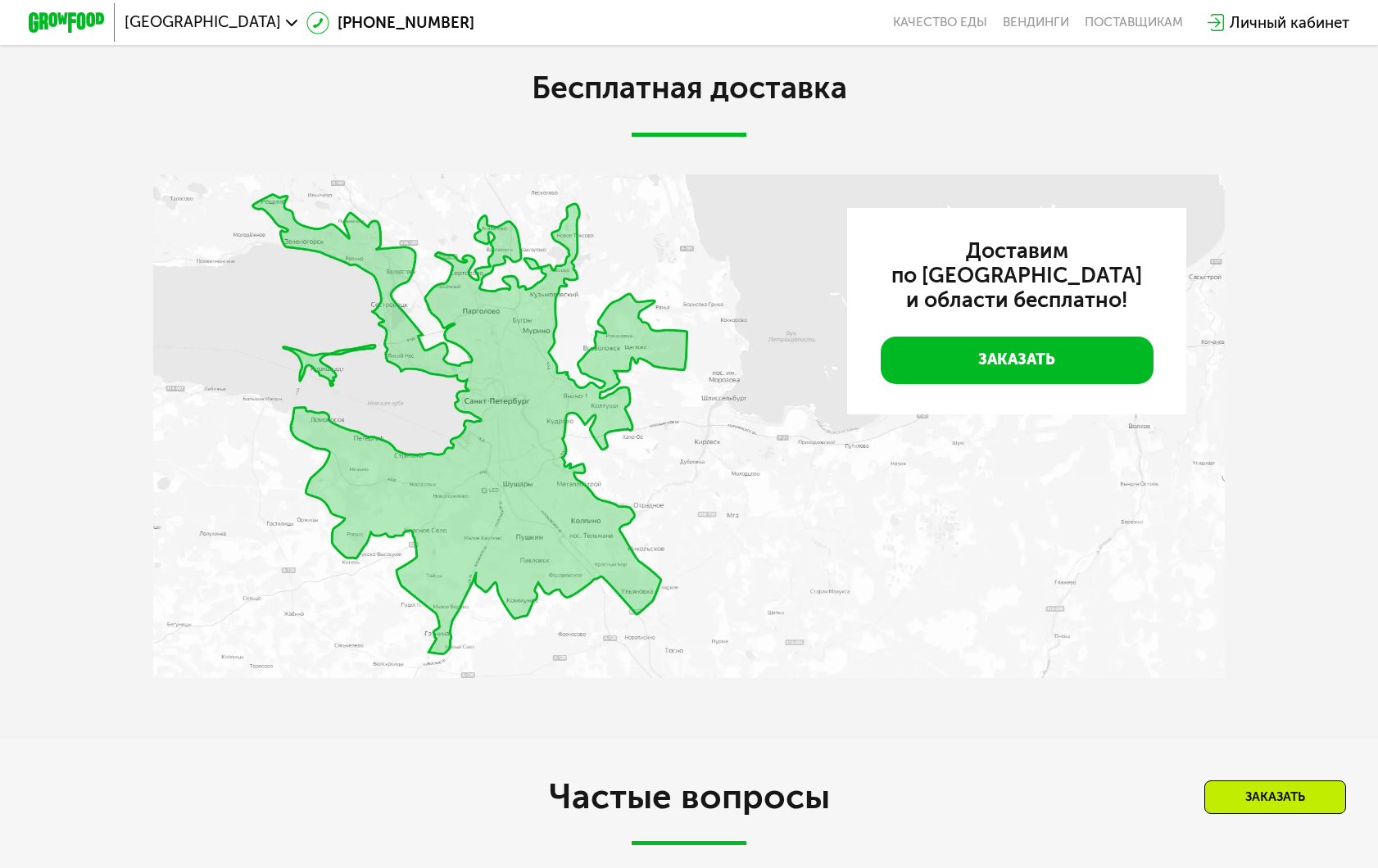
scroll to position [3923, 0]
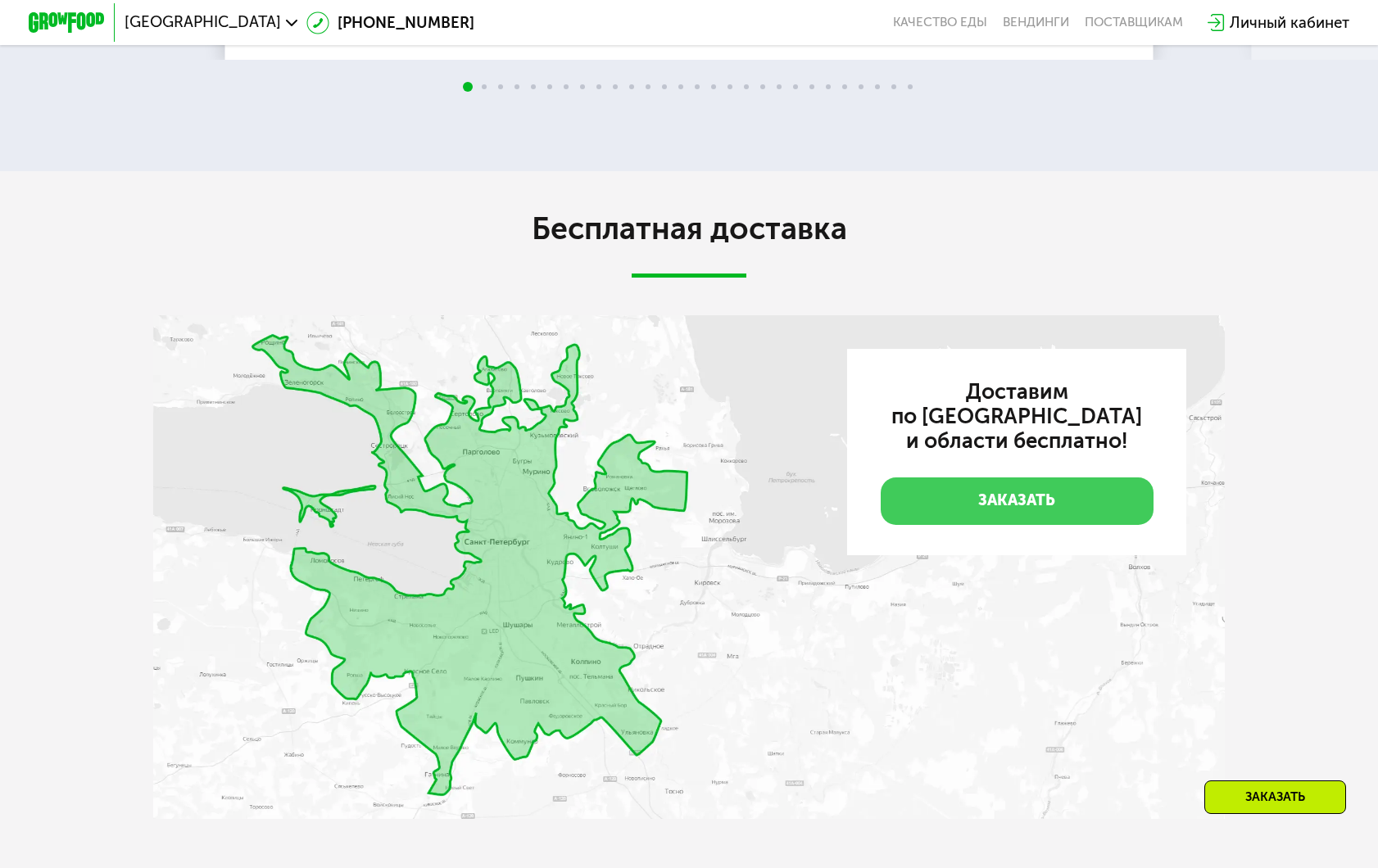
click at [1049, 498] on link "Заказать" at bounding box center [1016, 502] width 273 height 48
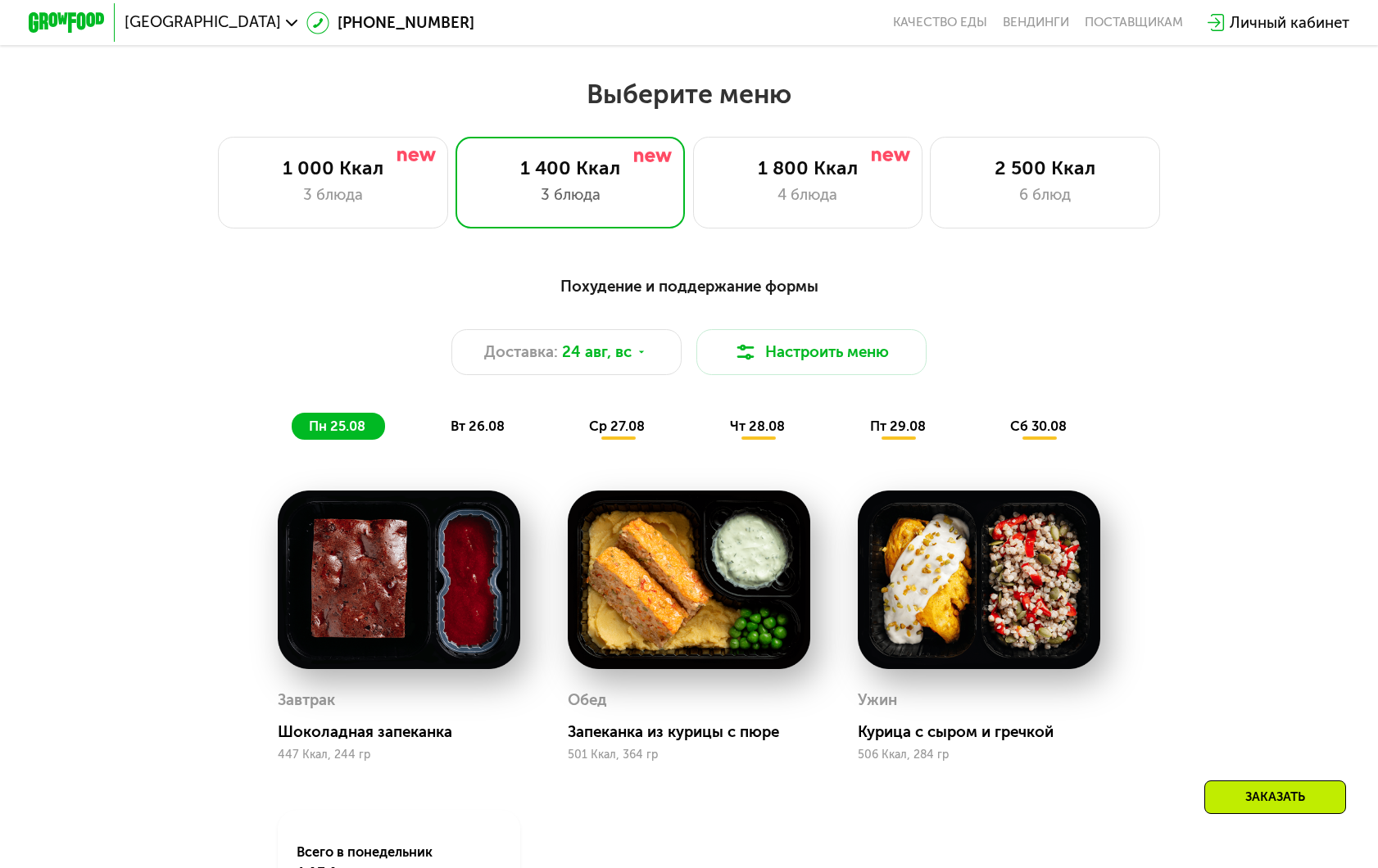
scroll to position [698, 0]
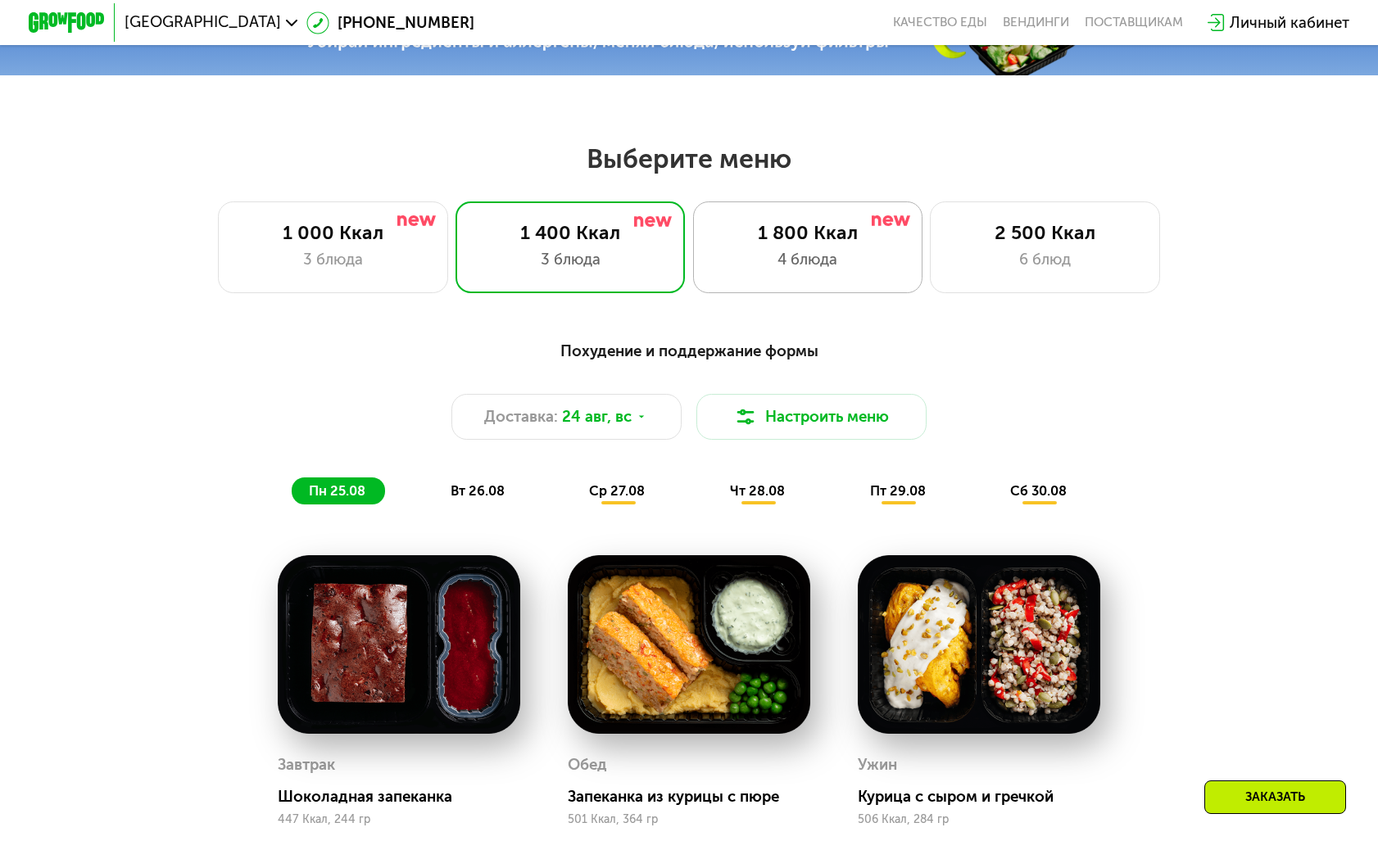
click at [844, 263] on div "4 блюда" at bounding box center [807, 259] width 190 height 23
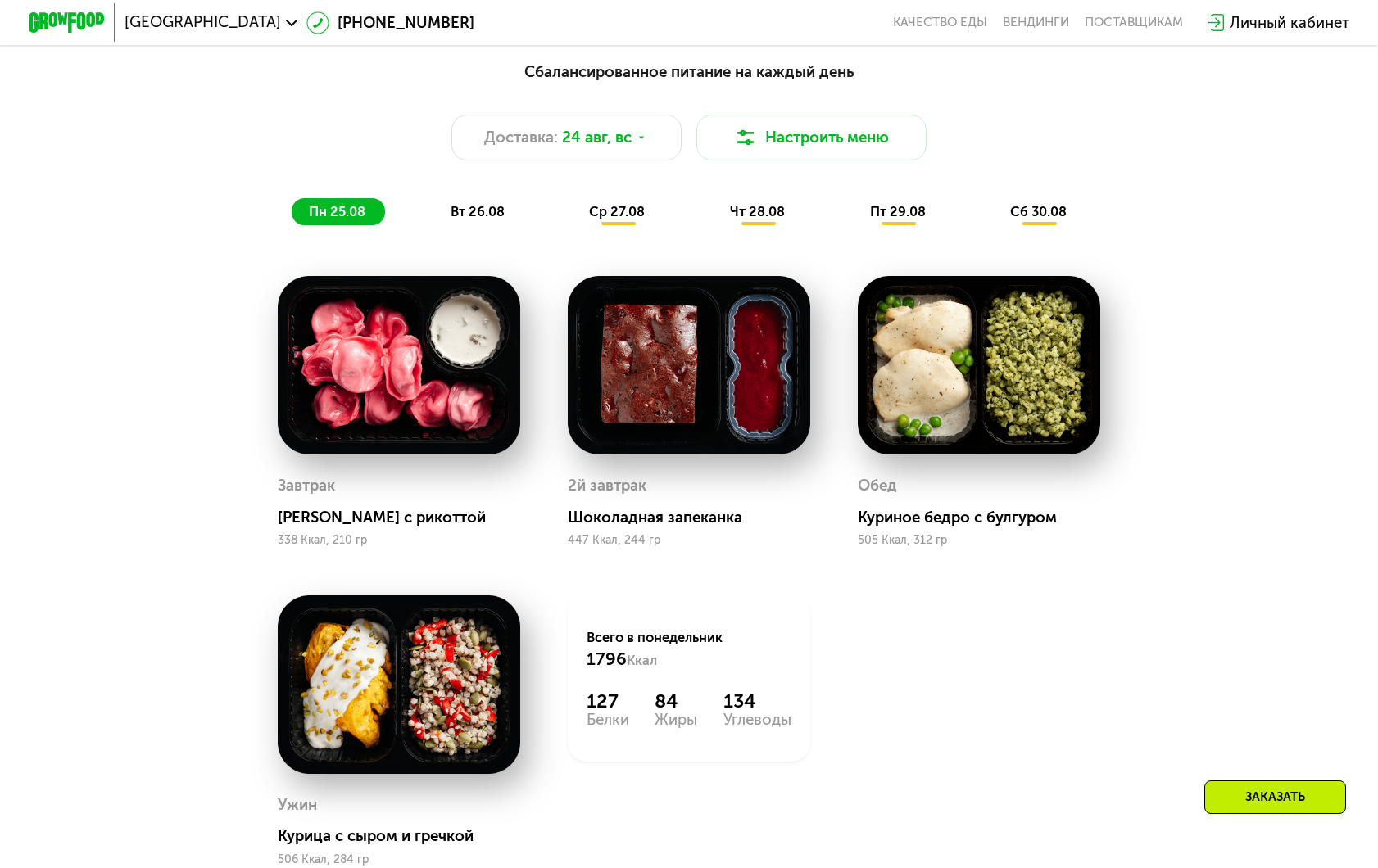
scroll to position [978, 0]
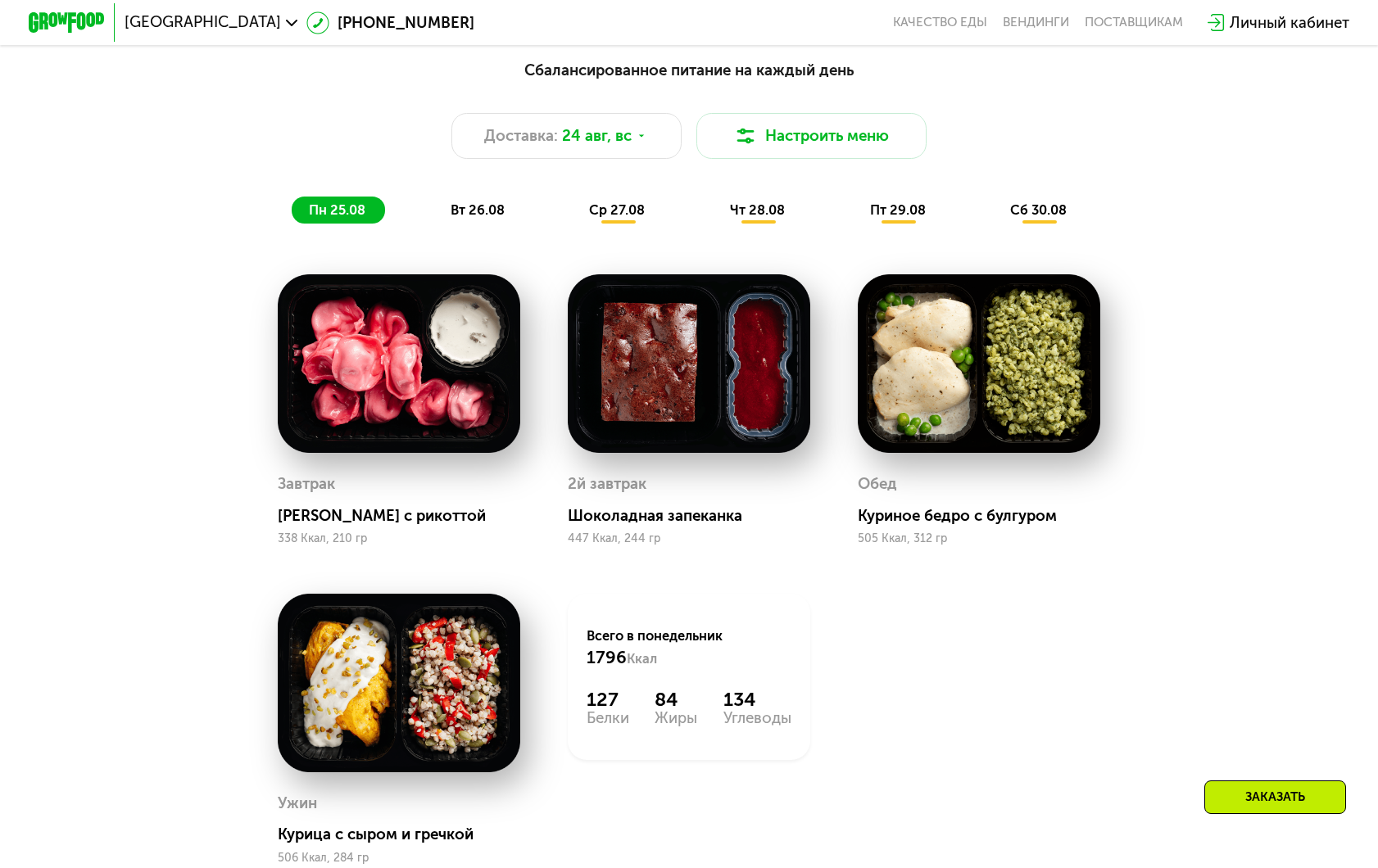
click at [572, 211] on div "вт 26.08" at bounding box center [617, 210] width 91 height 27
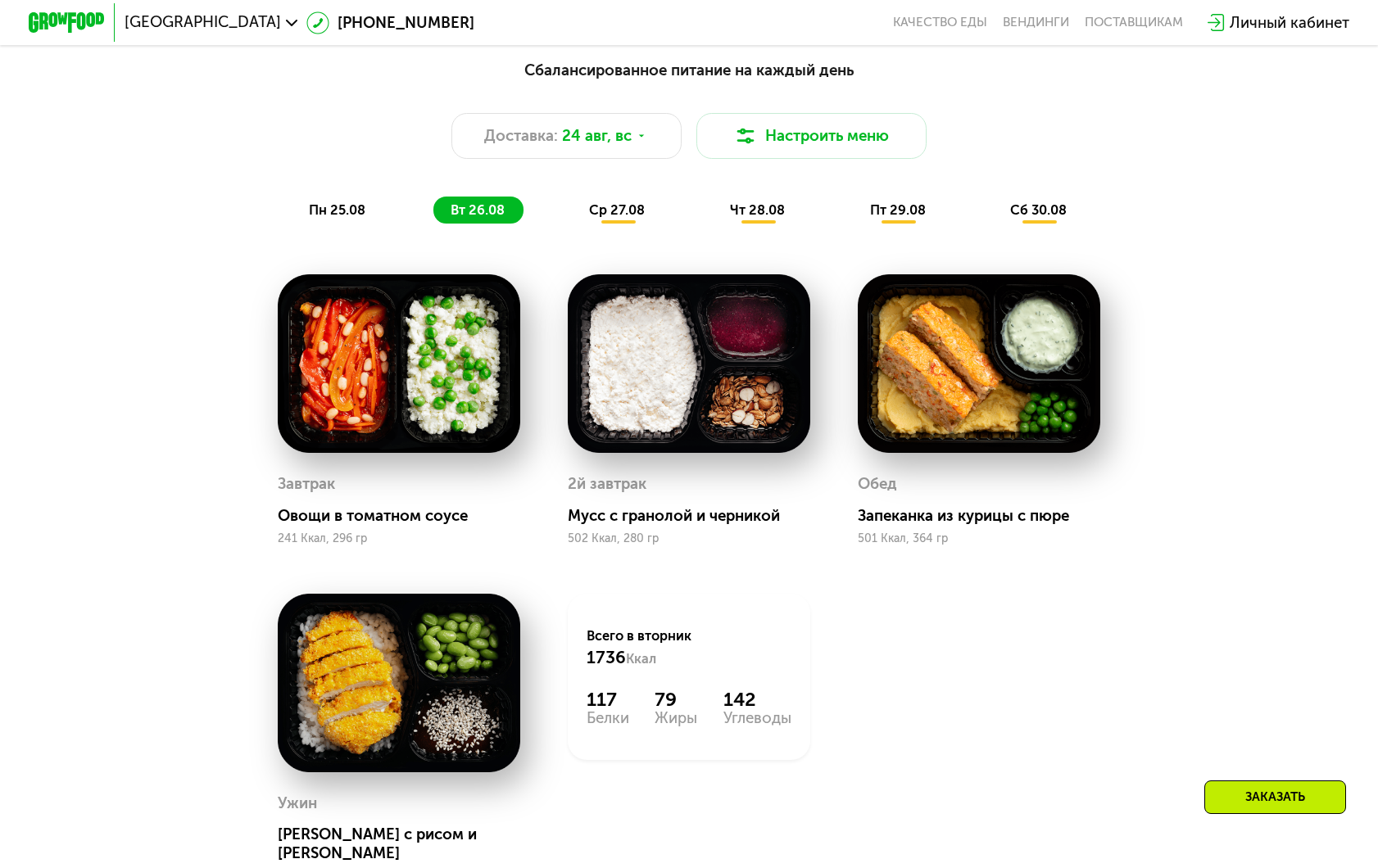
click at [601, 217] on span "ср 27.08" at bounding box center [617, 210] width 56 height 16
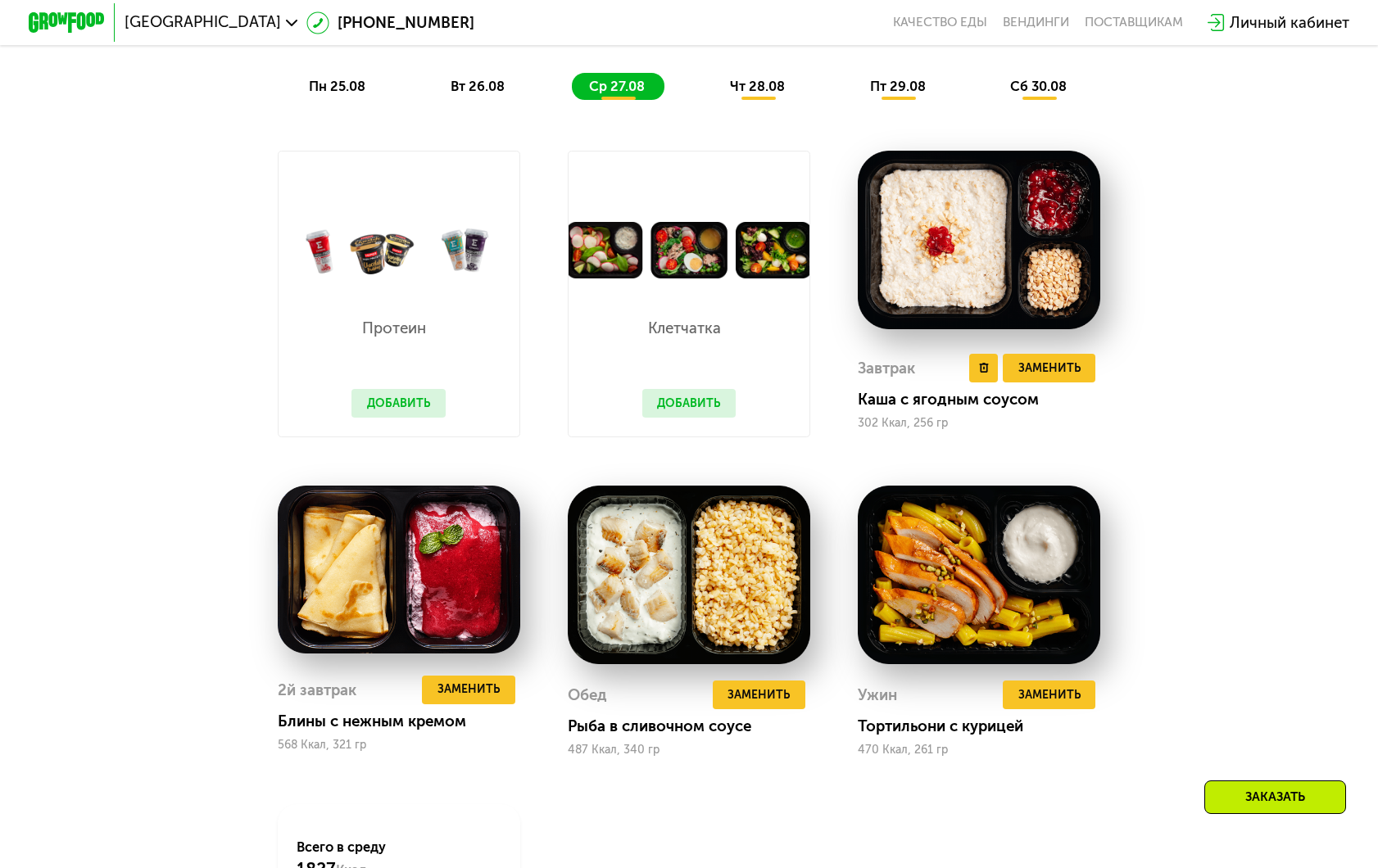
scroll to position [1094, 0]
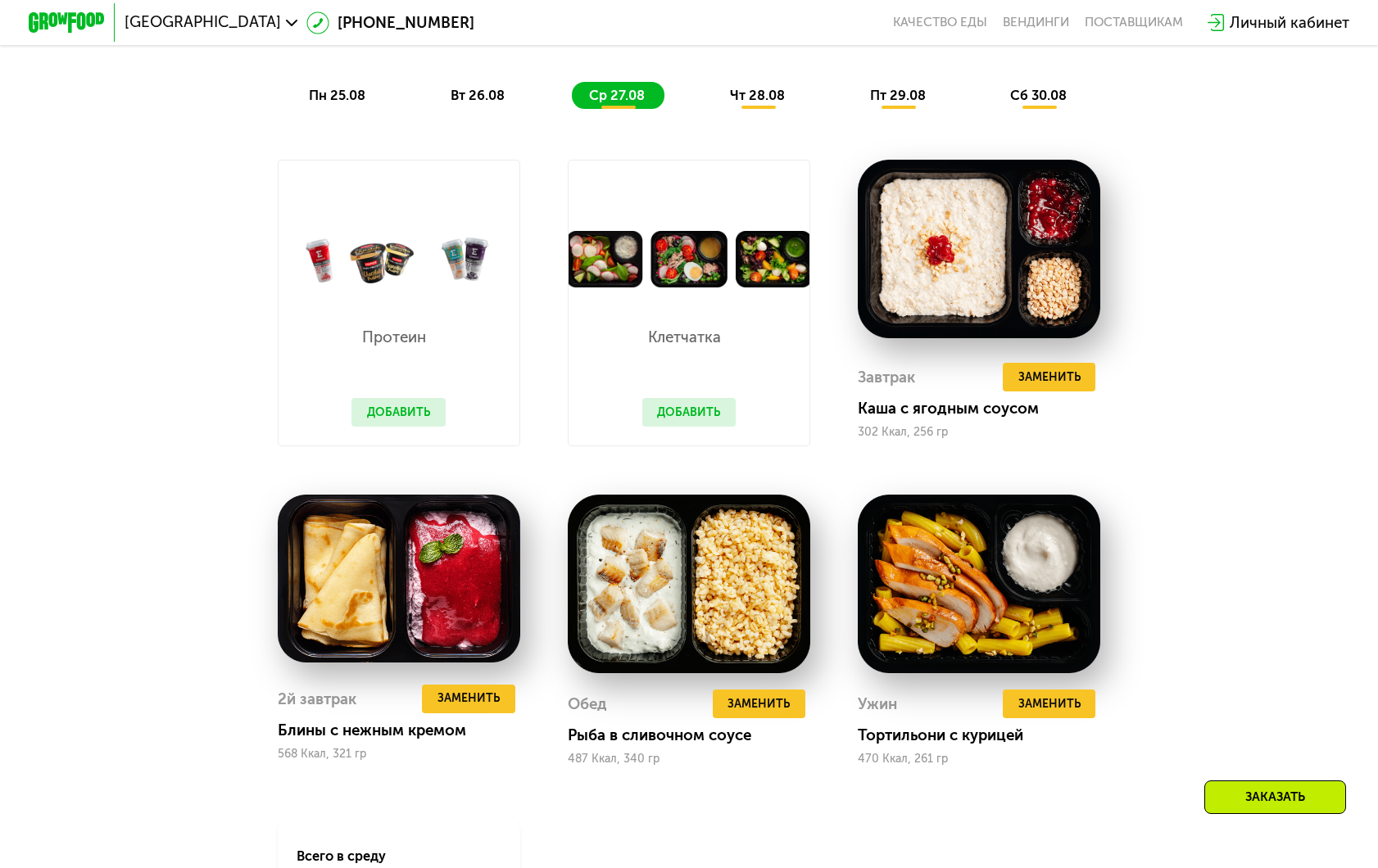
click at [754, 98] on span "чт 28.08" at bounding box center [757, 95] width 55 height 16
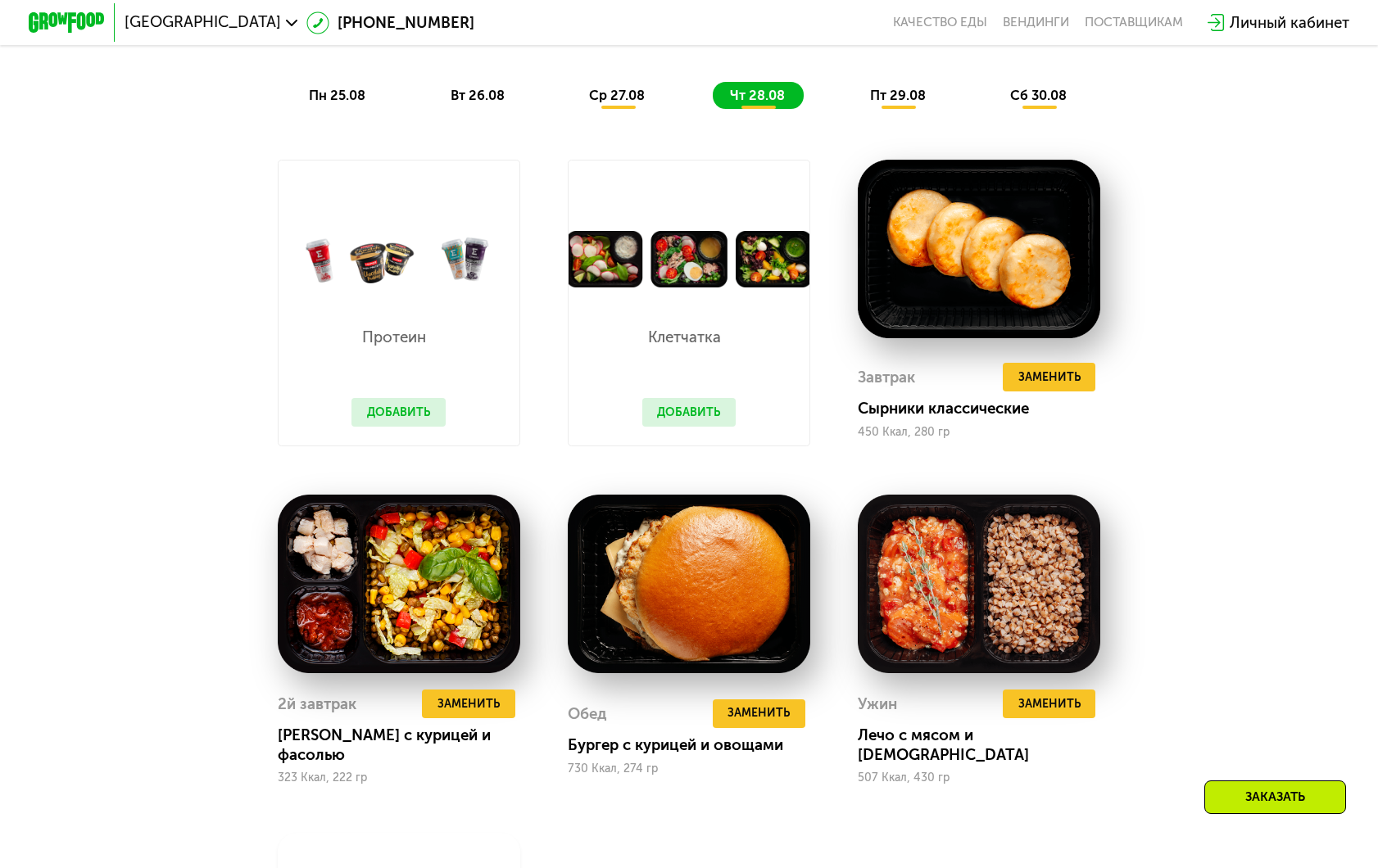
click at [610, 100] on span "ср 27.08" at bounding box center [617, 95] width 56 height 16
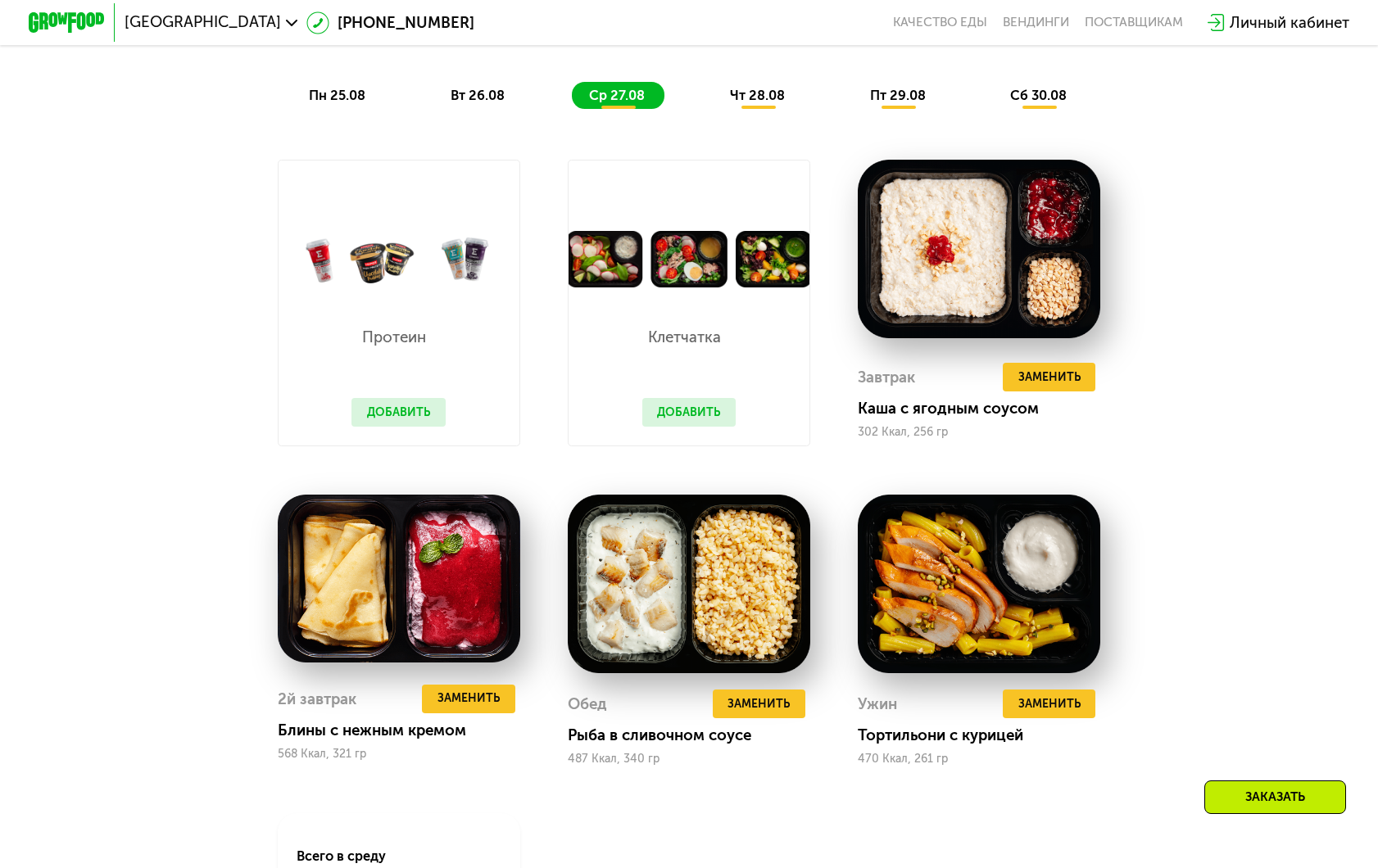
click at [456, 71] on div "Сбалансированное питание на каждый день Доставка: 24 авг, вс Настроить меню пн …" at bounding box center [689, 26] width 1133 height 166
click at [572, 82] on div "вт 26.08" at bounding box center [617, 95] width 91 height 27
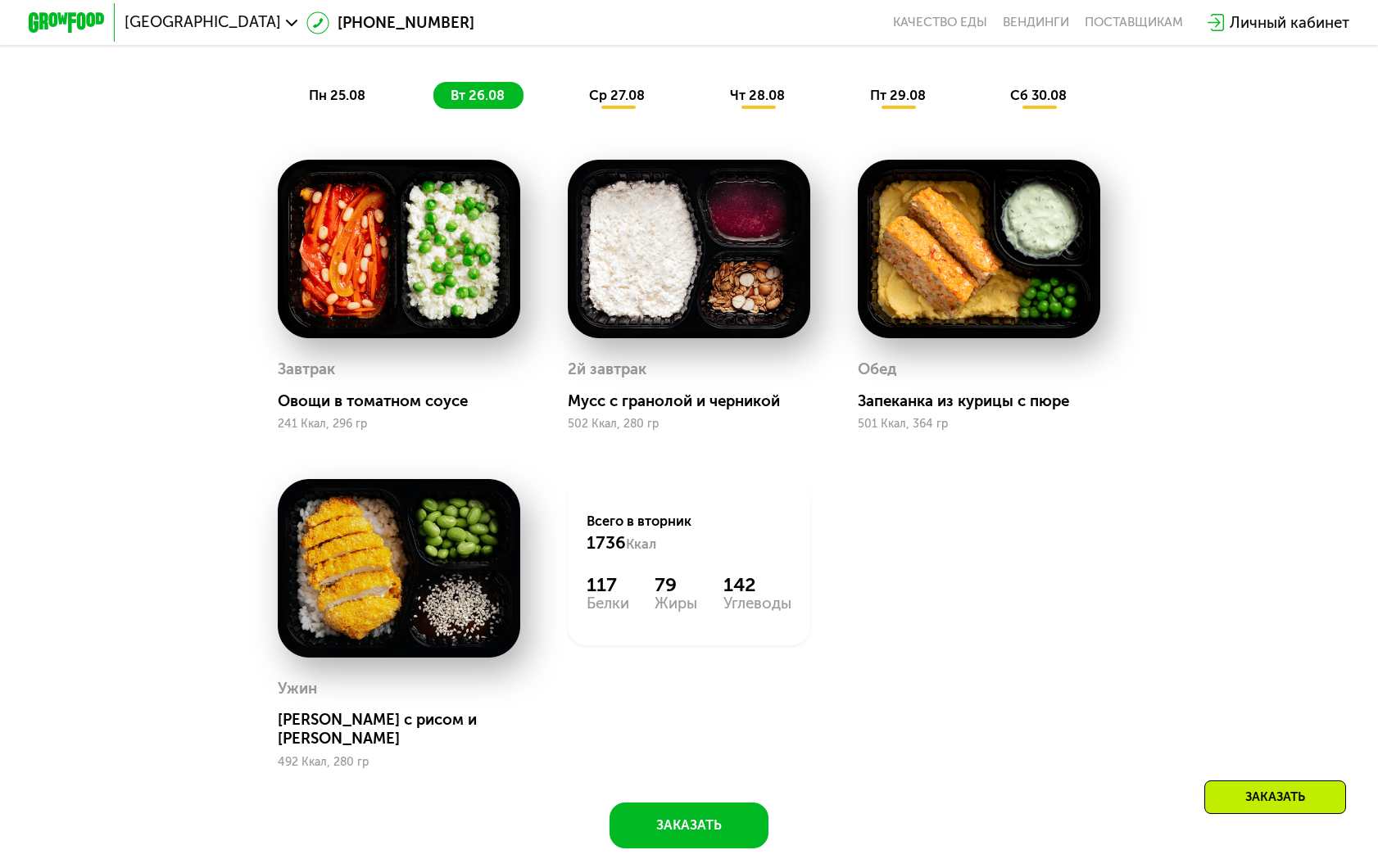
click at [142, 336] on div "Сбалансированное питание на каждый день Доставка: 24 авг, вс Настроить меню пн …" at bounding box center [688, 390] width 1179 height 917
click at [891, 110] on div "Сбалансированное питание на каждый день Доставка: 24 авг, вс Настроить меню пн …" at bounding box center [689, 26] width 1156 height 189
click at [891, 102] on span "пт 29.08" at bounding box center [898, 95] width 56 height 16
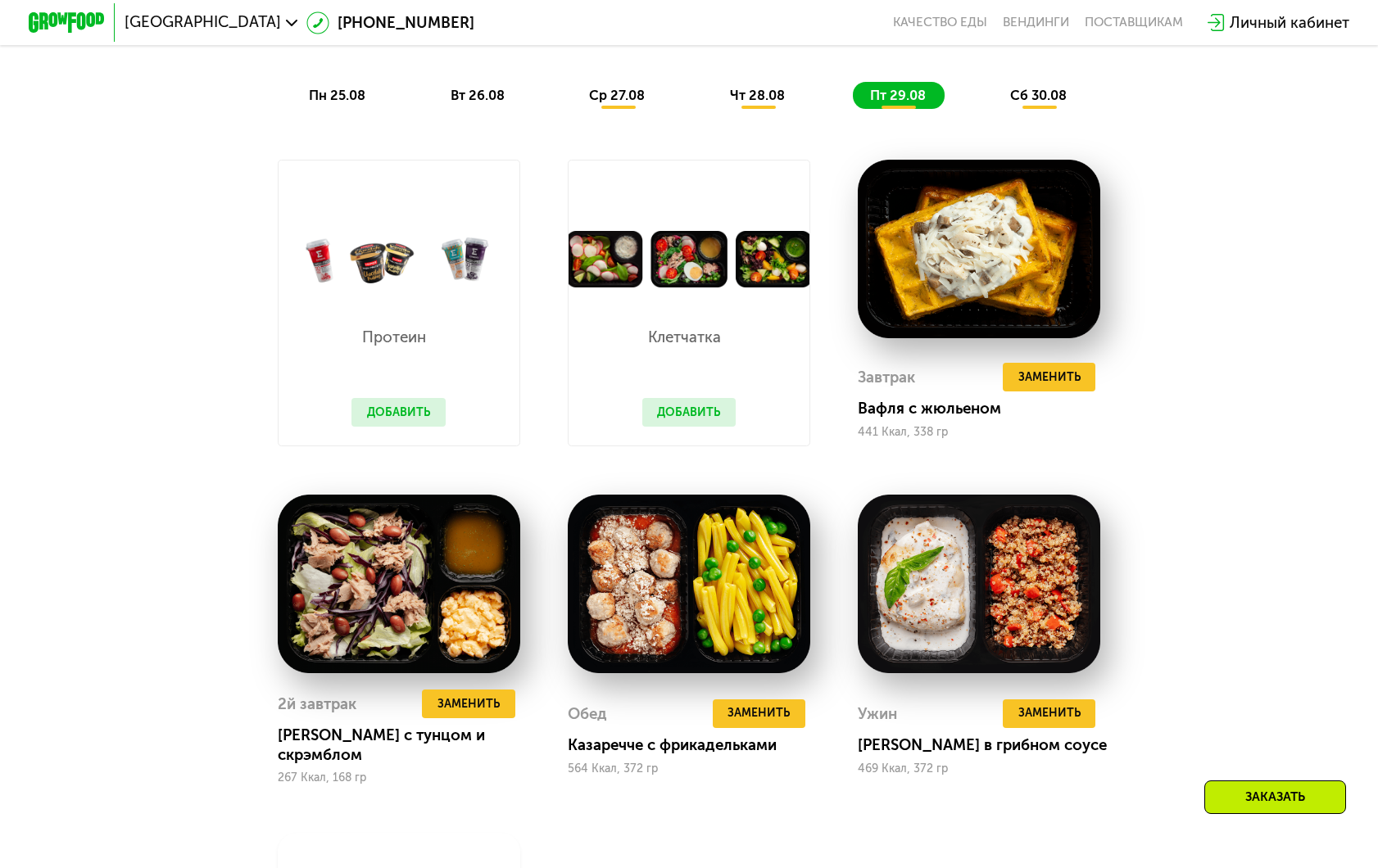
click at [1030, 98] on span "сб 30.08" at bounding box center [1038, 95] width 57 height 16
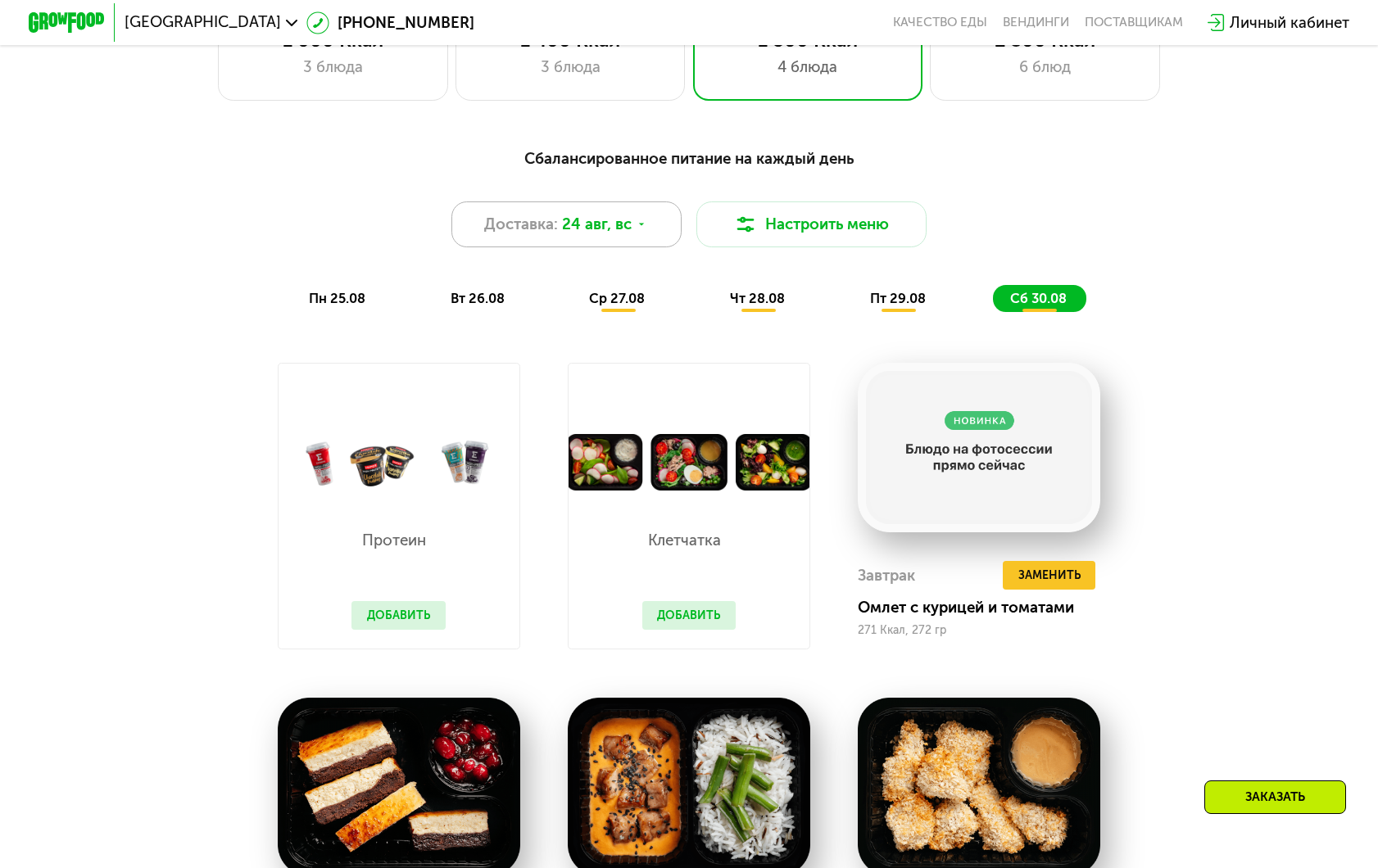
scroll to position [875, 0]
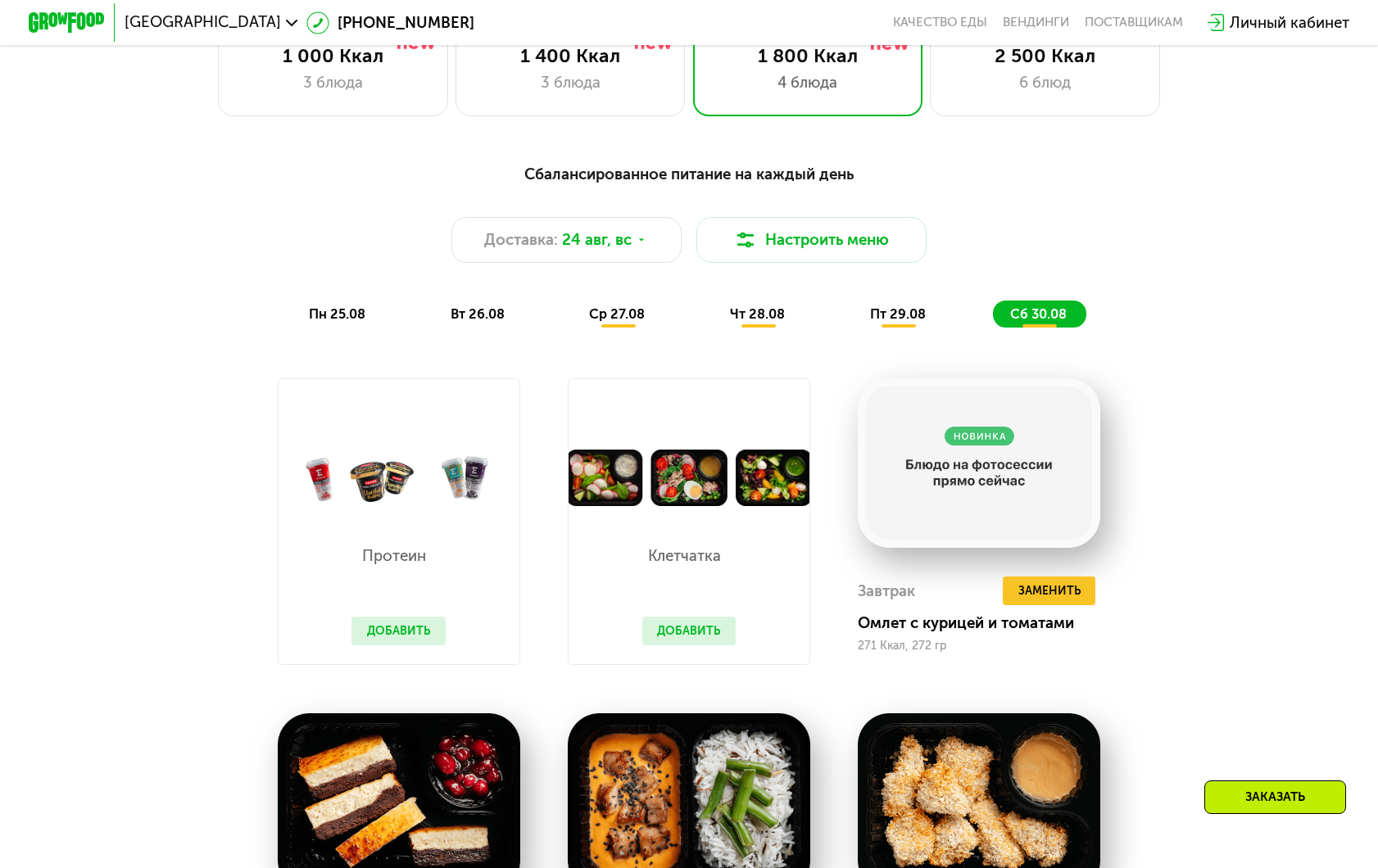
click at [552, 138] on div "Сбалансированное питание на каждый день Доставка: 24 авг, вс Настроить меню пн …" at bounding box center [689, 730] width 1378 height 1190
click at [693, 100] on div "1 400 Ккал 3 блюда" at bounding box center [807, 70] width 229 height 91
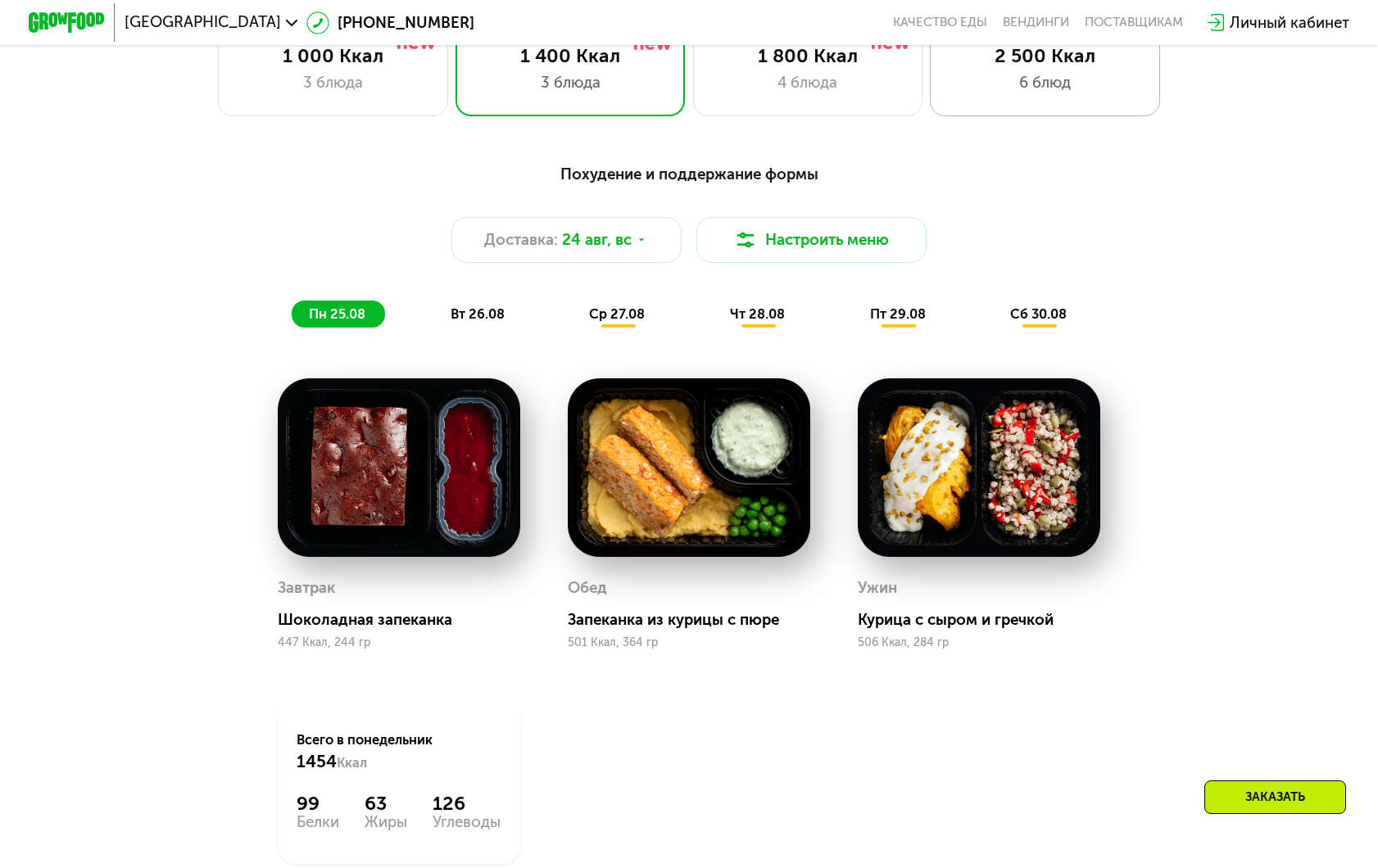
click at [1035, 91] on div "6 блюд" at bounding box center [1044, 83] width 190 height 23
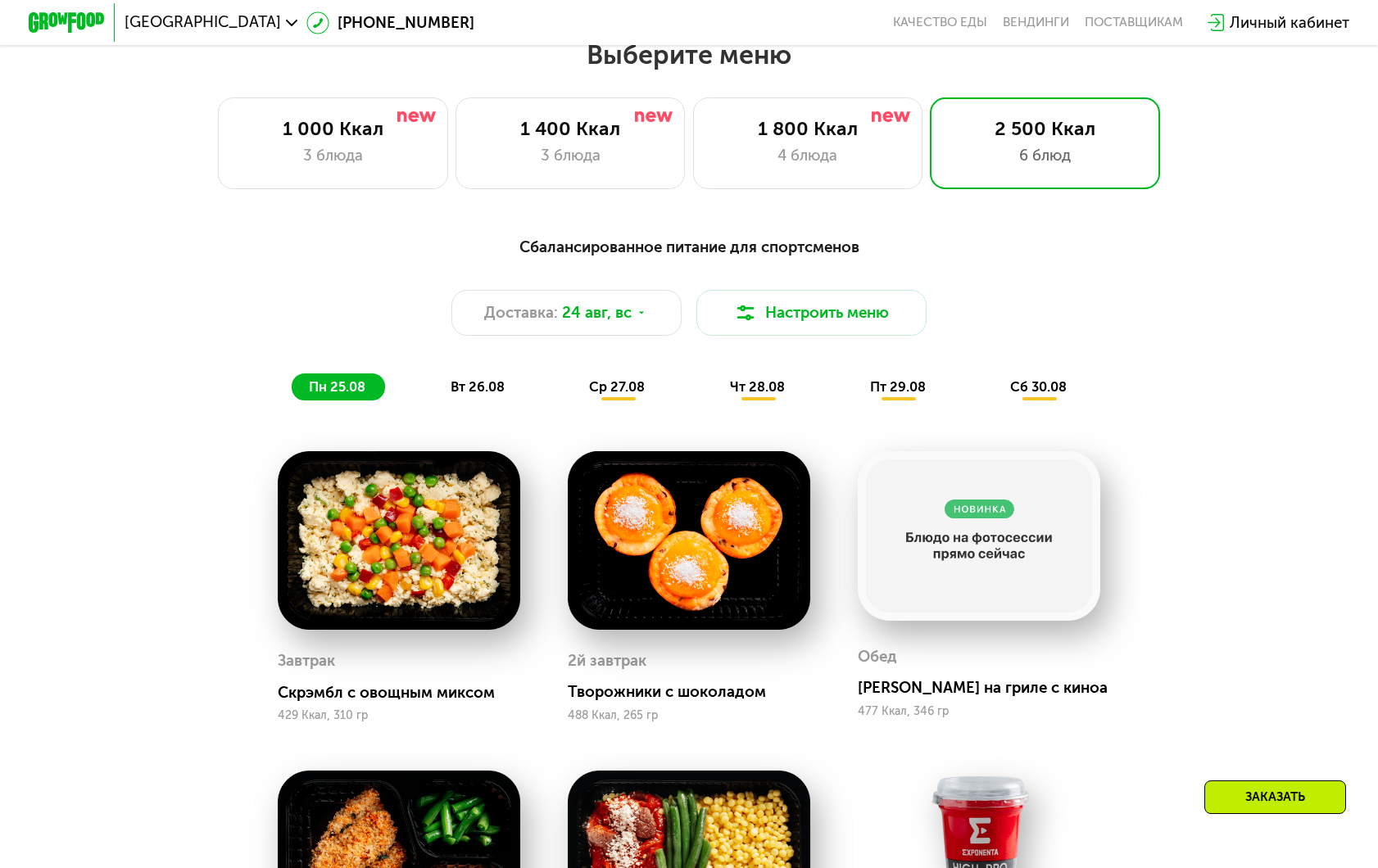
scroll to position [765, 0]
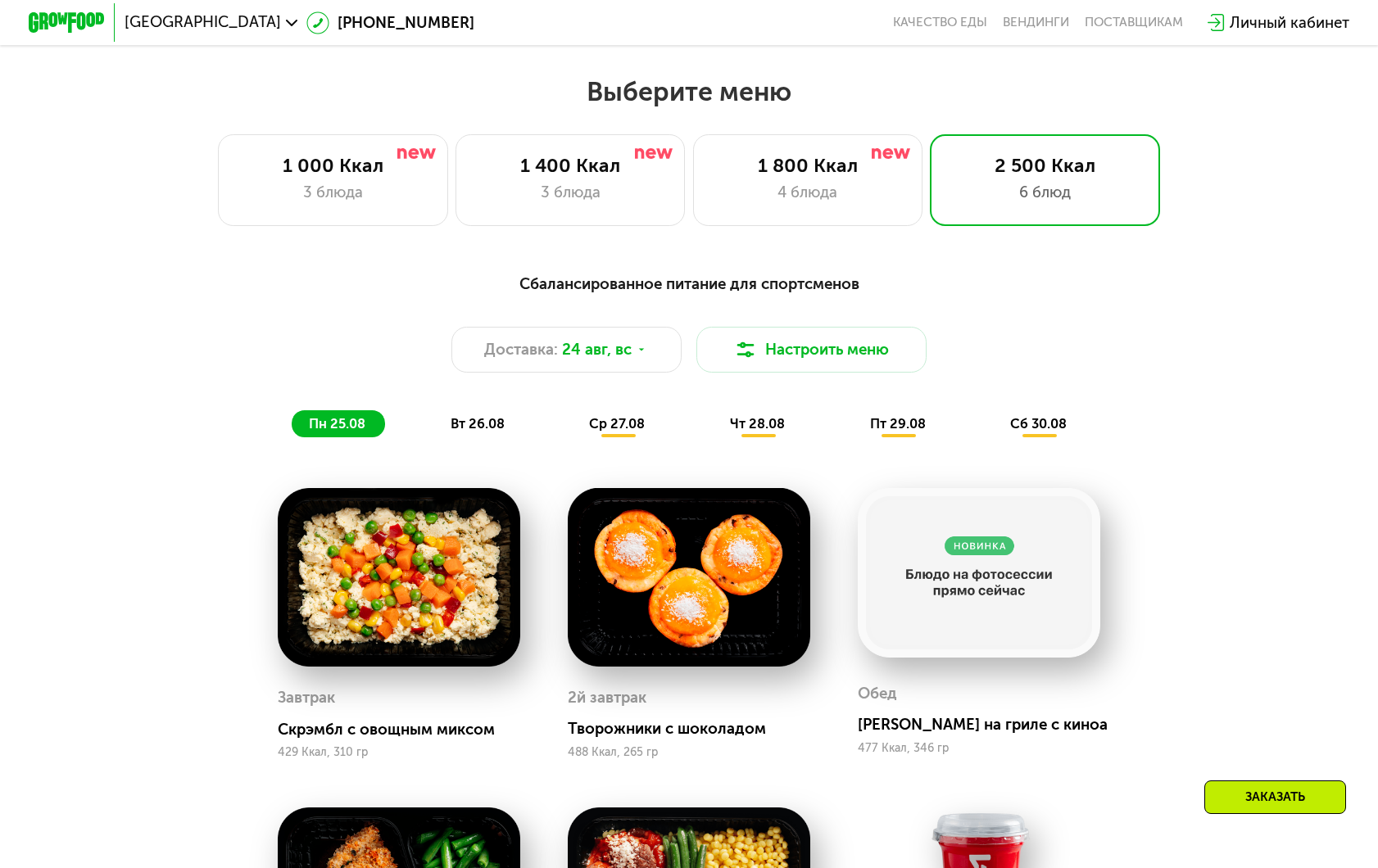
click at [333, 119] on div "Выберите меню 1 000 Ккал 3 блюда 1 400 Ккал 3 блюда 1 800 Ккал 4 блюда 2 500 Кк…" at bounding box center [689, 150] width 1378 height 151
click at [339, 170] on div "1 000 Ккал" at bounding box center [333, 166] width 190 height 23
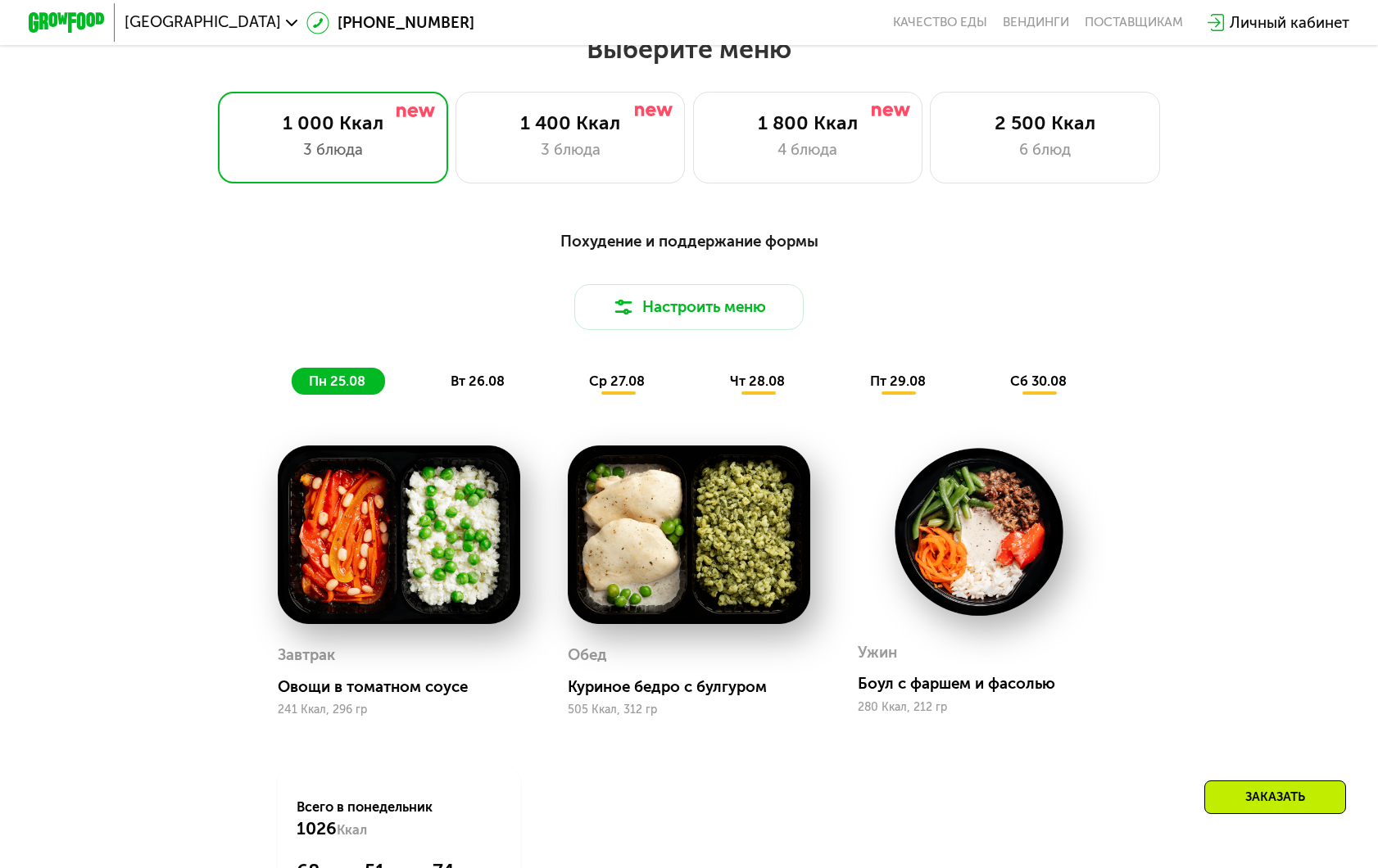
scroll to position [827, 0]
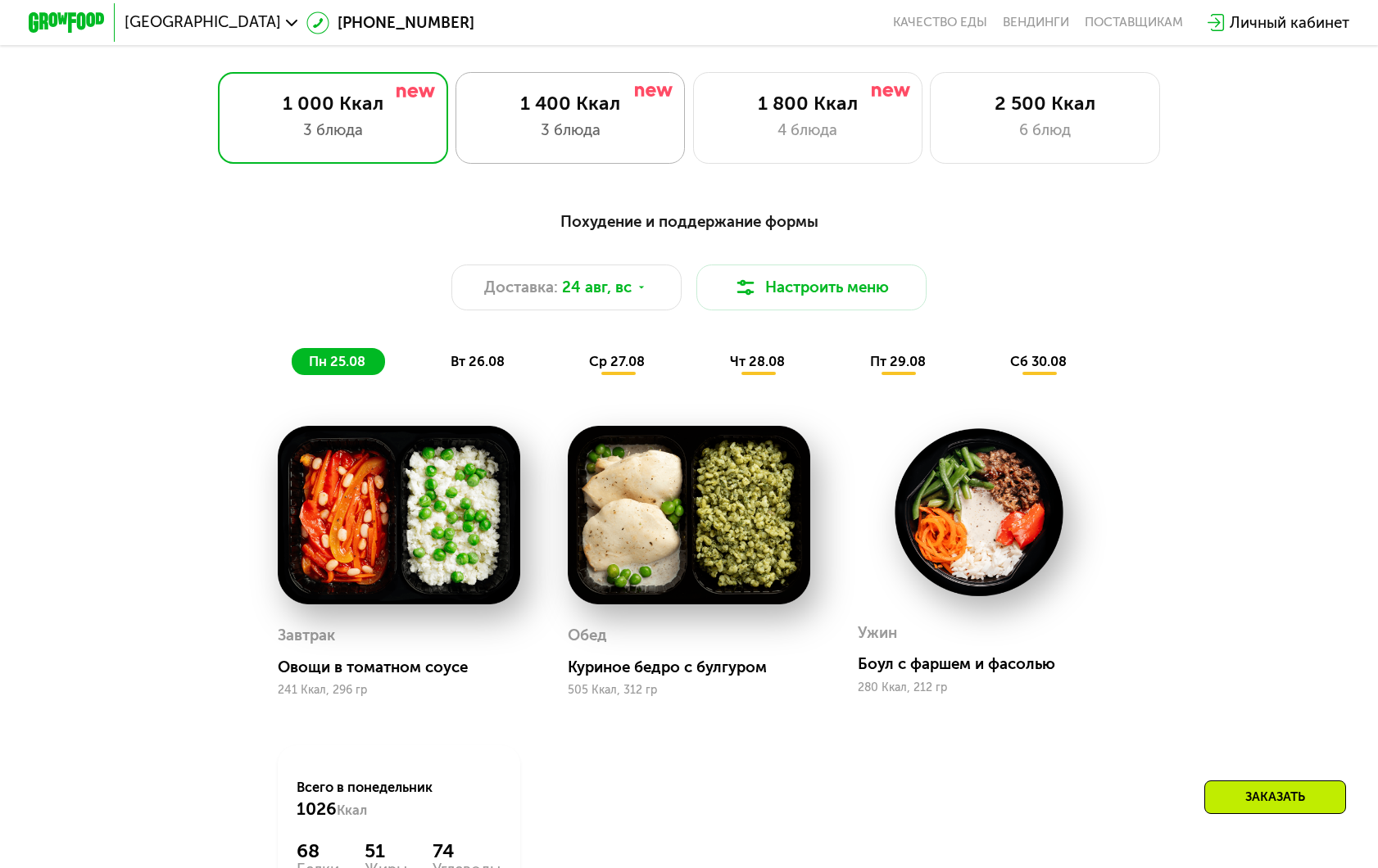
click at [520, 114] on div "1 400 Ккал" at bounding box center [570, 103] width 190 height 23
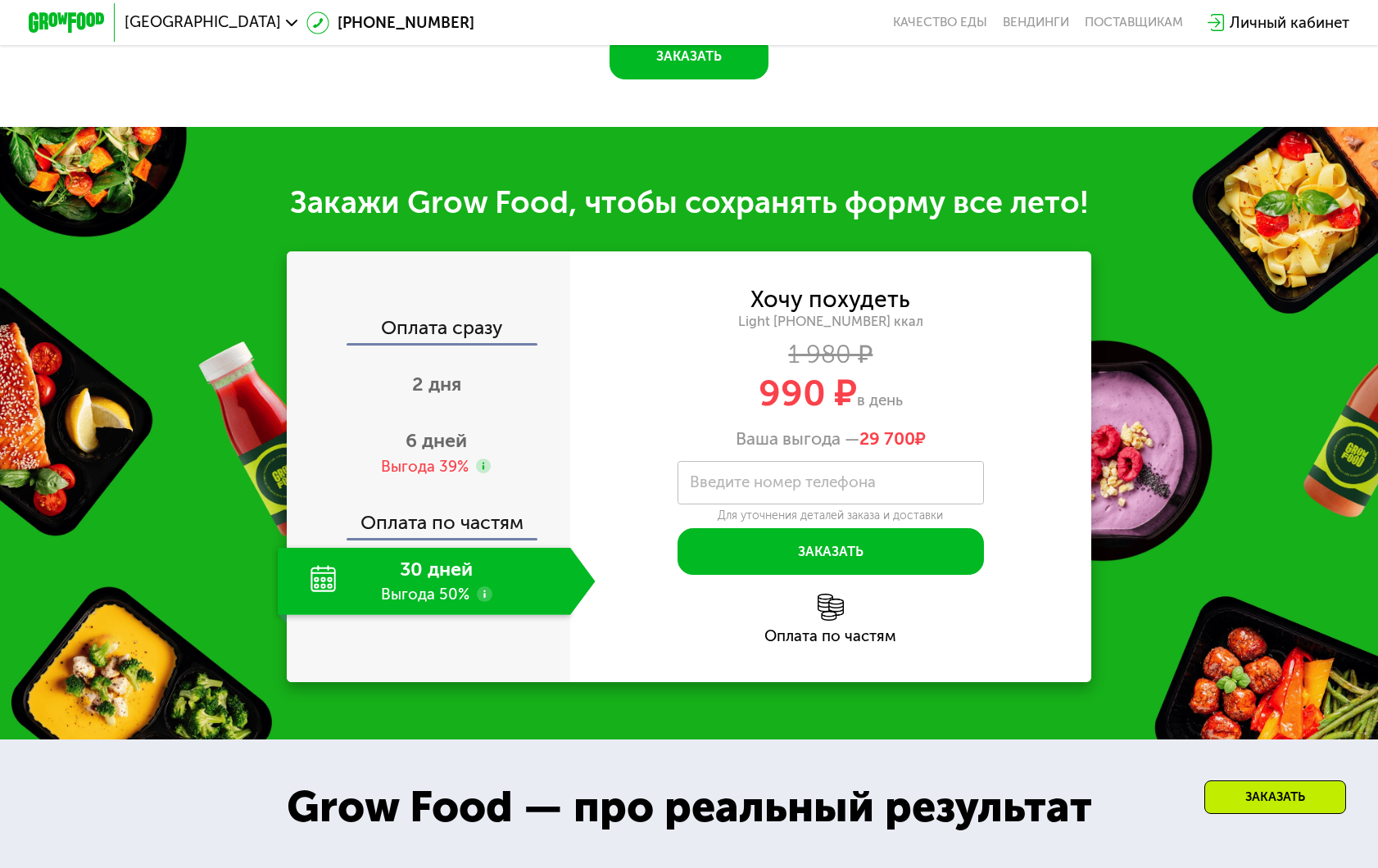
scroll to position [1820, 0]
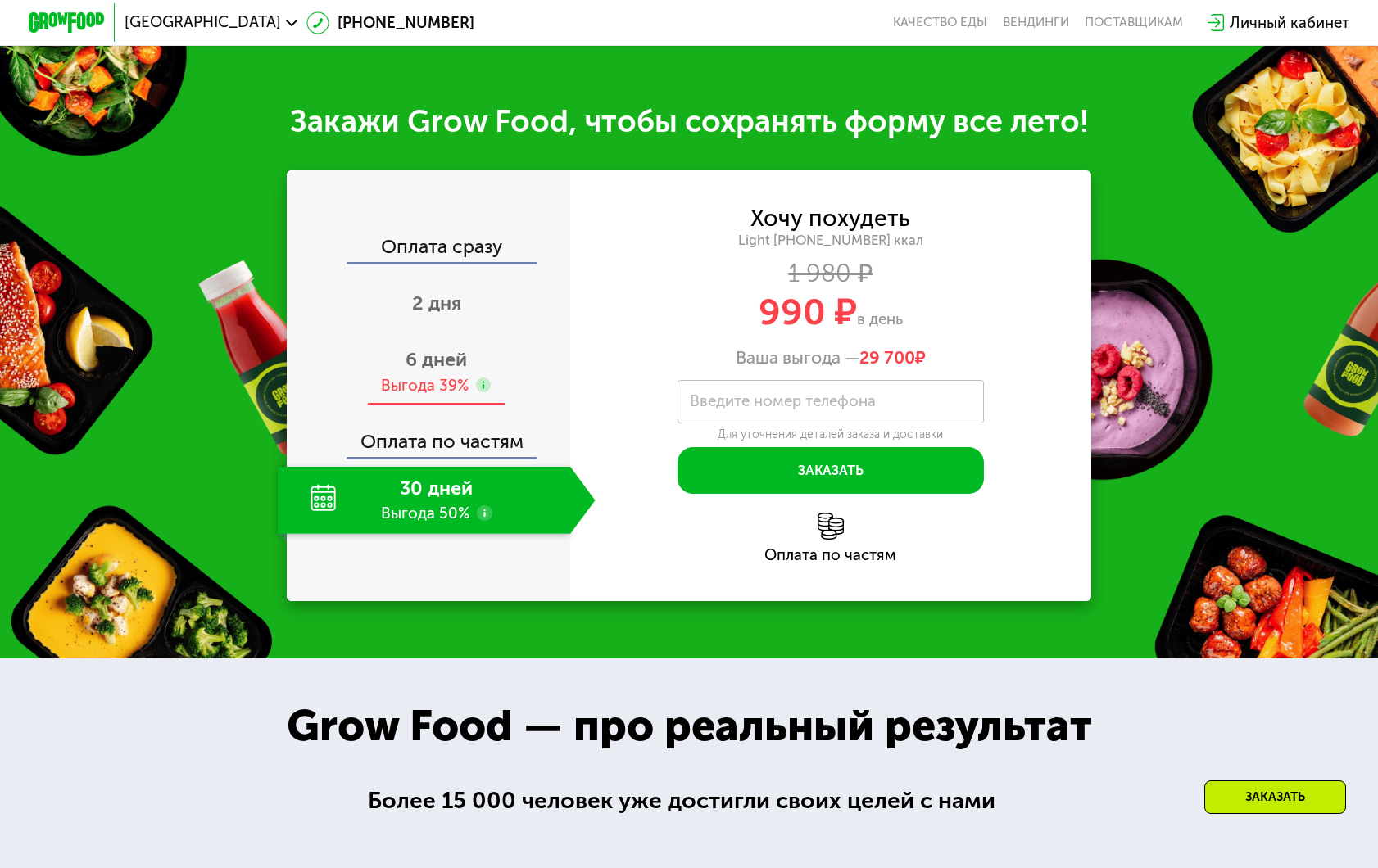
click at [435, 361] on span "6 дней" at bounding box center [436, 360] width 62 height 23
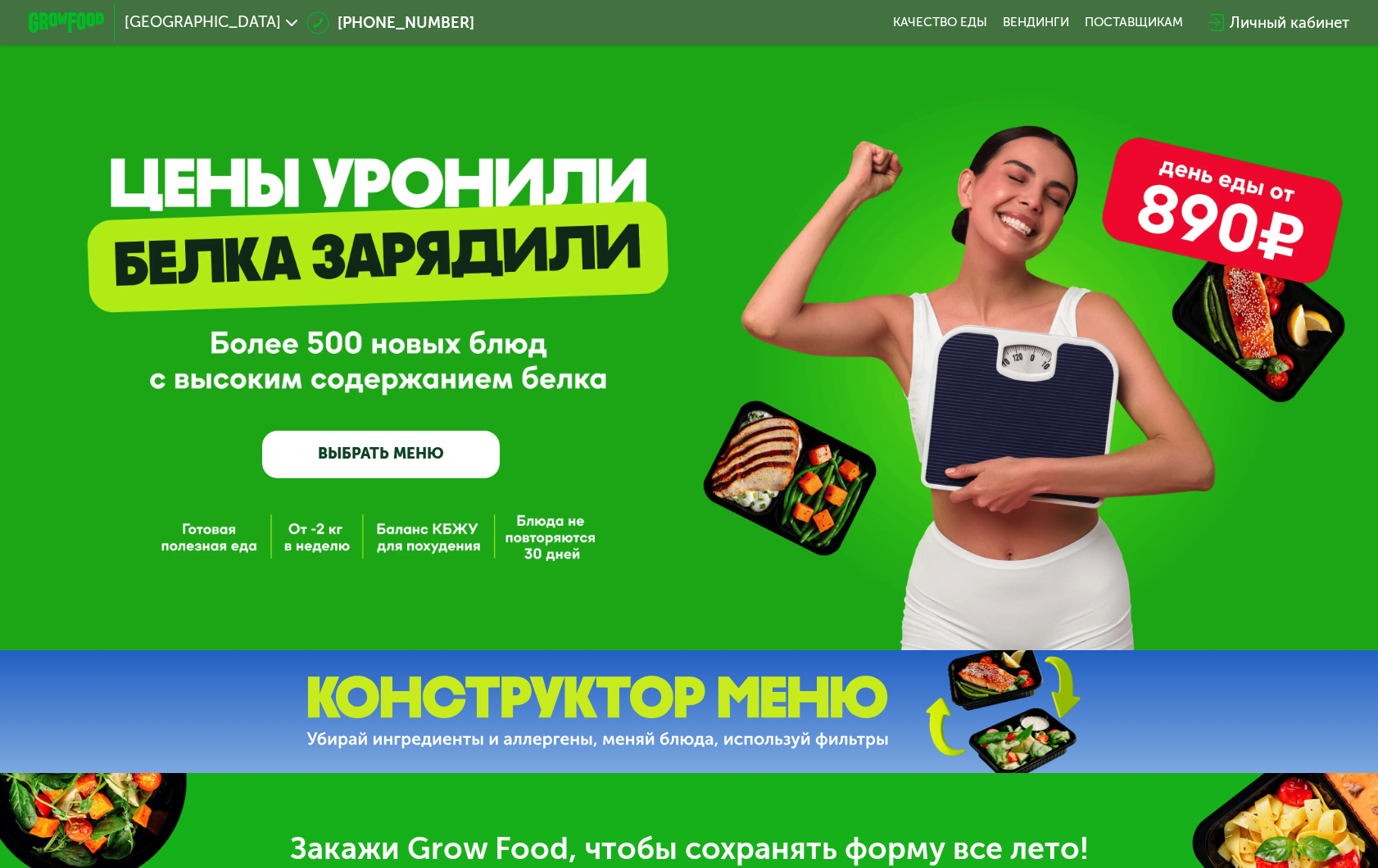
click at [417, 446] on link "ВЫБРАТЬ МЕНЮ" at bounding box center [381, 455] width 238 height 48
click at [432, 442] on link "ВЫБРАТЬ МЕНЮ" at bounding box center [381, 455] width 238 height 48
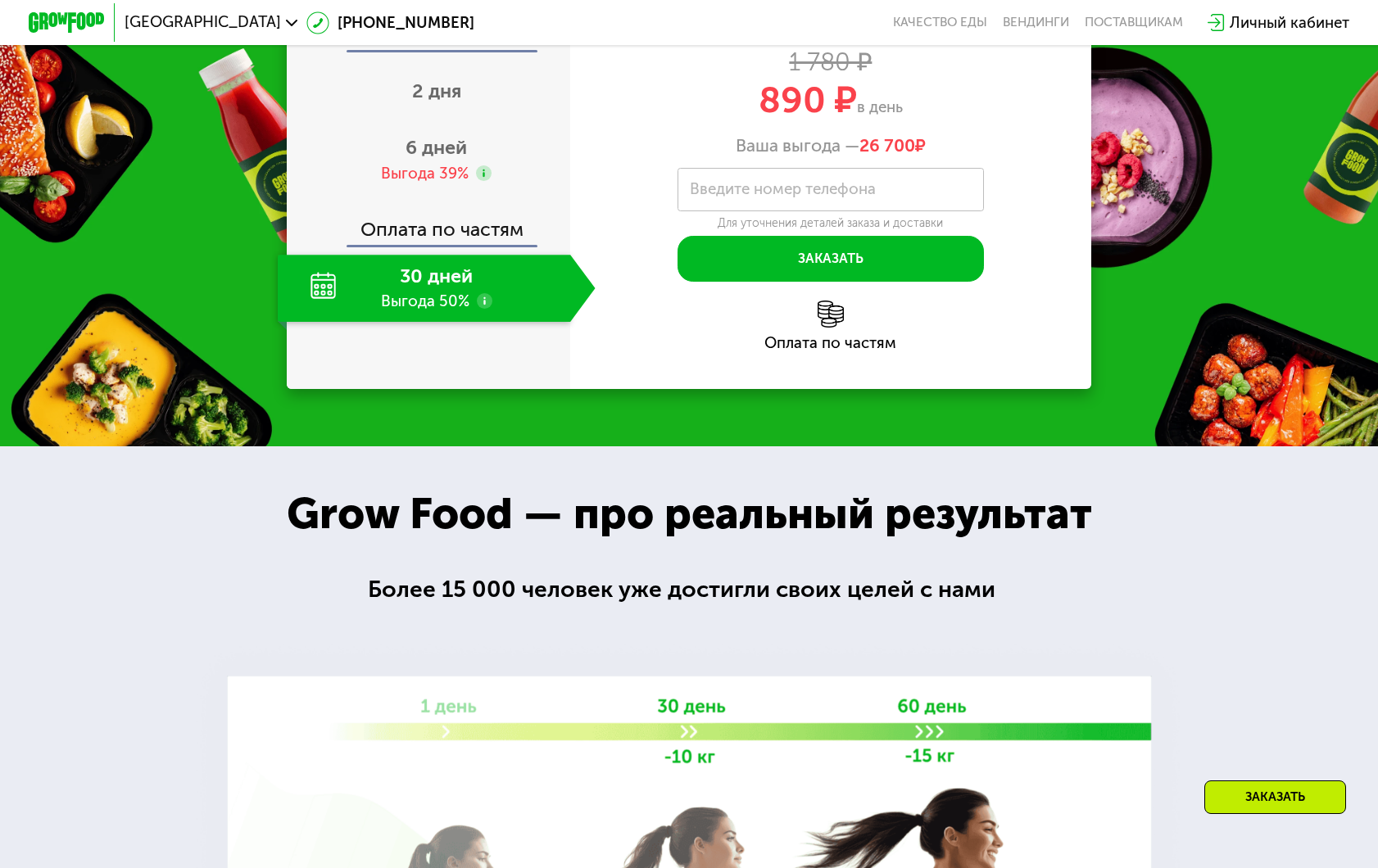
scroll to position [743, 0]
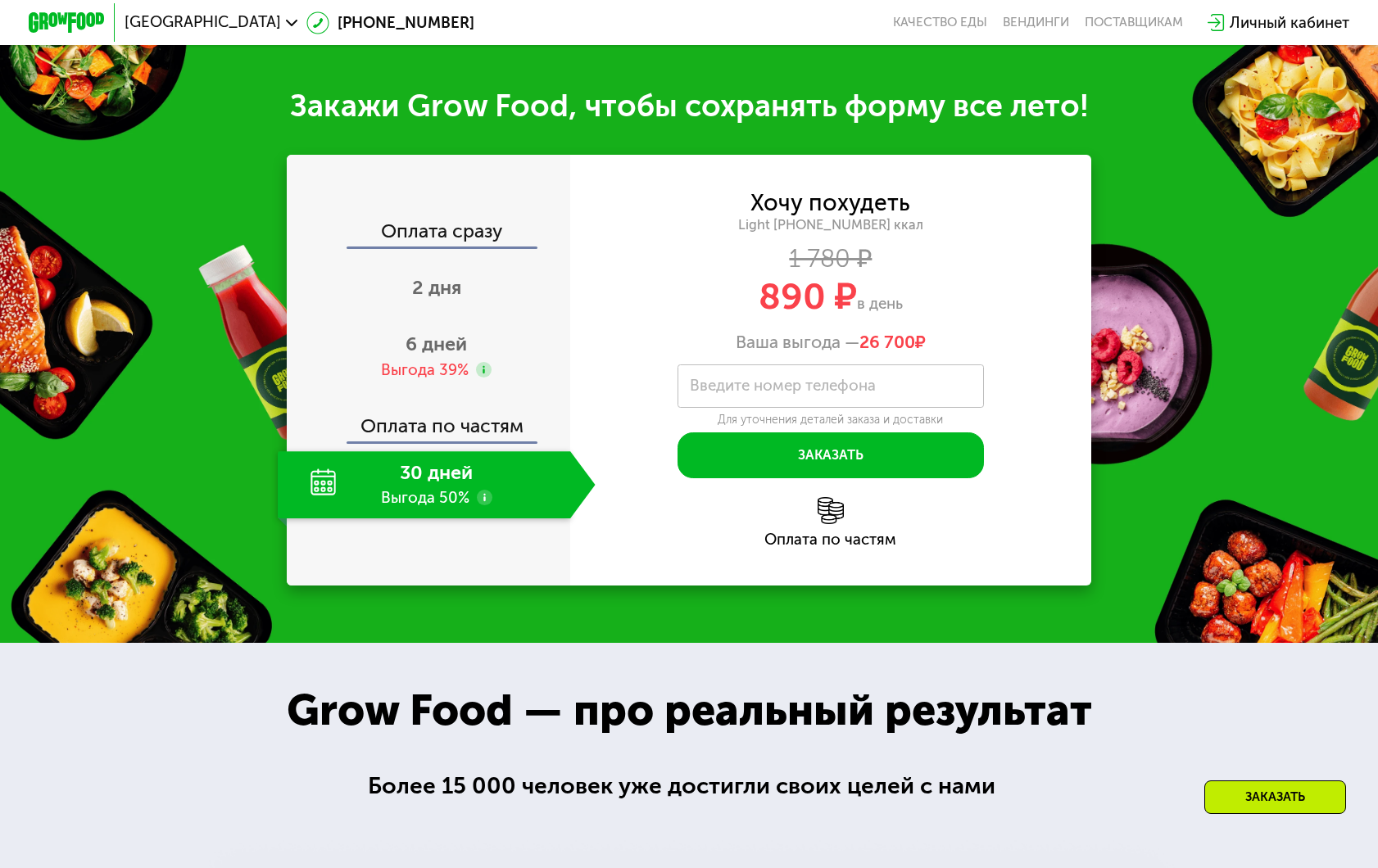
click at [1251, 24] on div "Личный кабинет" at bounding box center [1289, 23] width 119 height 23
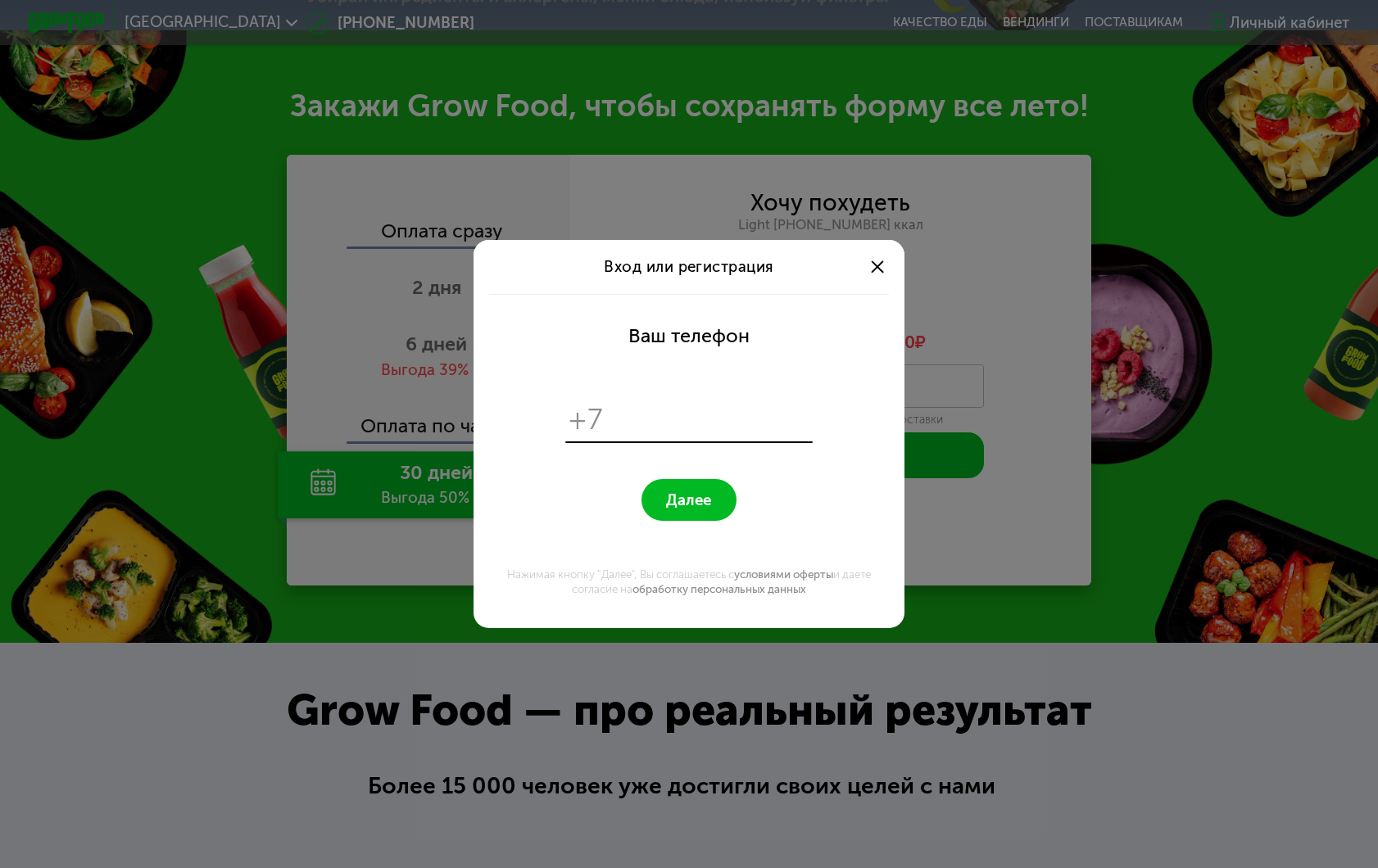
scroll to position [0, 0]
type input "**********"
click at [694, 504] on span "Далее" at bounding box center [688, 501] width 45 height 18
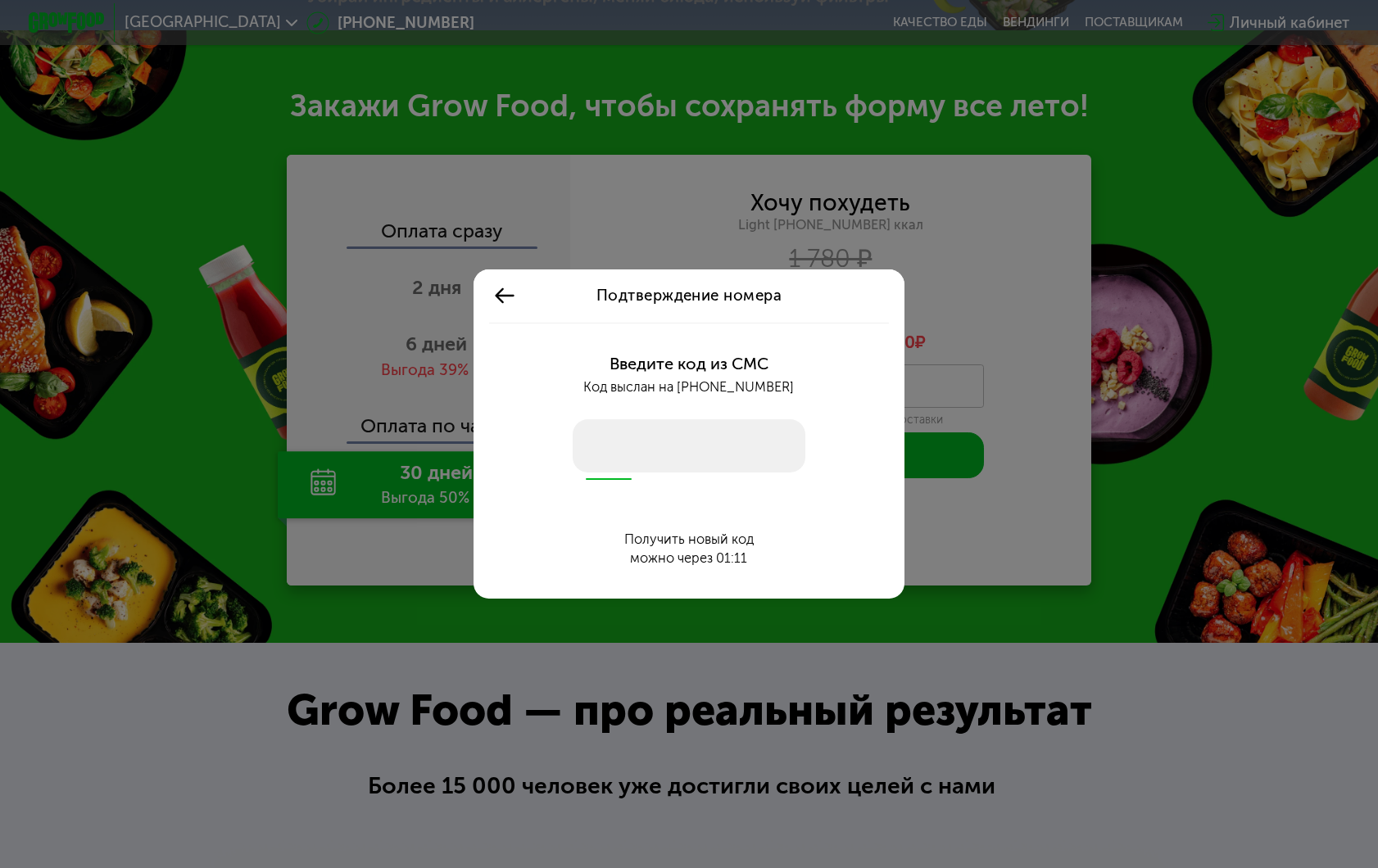
click at [699, 392] on div "Код выслан на +7 980 349 63 11" at bounding box center [689, 387] width 408 height 21
click at [679, 534] on div "Получить новый код" at bounding box center [689, 539] width 129 height 19
click at [683, 436] on input "number" at bounding box center [689, 446] width 233 height 54
click at [562, 455] on div "Введите код из СМС Код выслан на +7 980 349 63 11 Получить новый код можно чере…" at bounding box center [689, 460] width 408 height 276
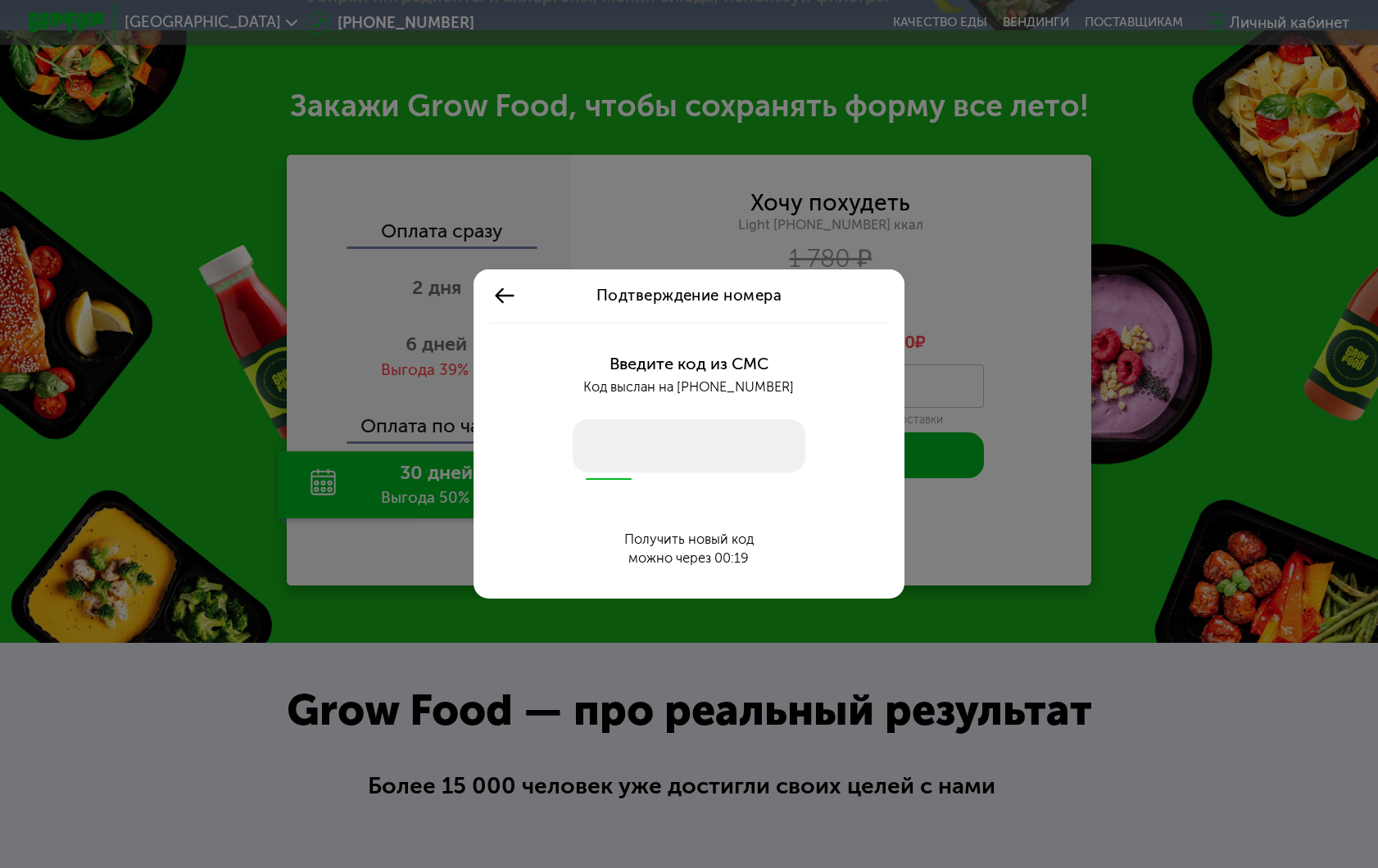
drag, startPoint x: 698, startPoint y: 375, endPoint x: 791, endPoint y: 375, distance: 93.0
click at [791, 375] on div "Введите код из СМС Код выслан на +7 980 349 63 11 Получить новый код можно чере…" at bounding box center [689, 460] width 408 height 276
click at [679, 436] on input "number" at bounding box center [689, 446] width 233 height 54
type input "****"
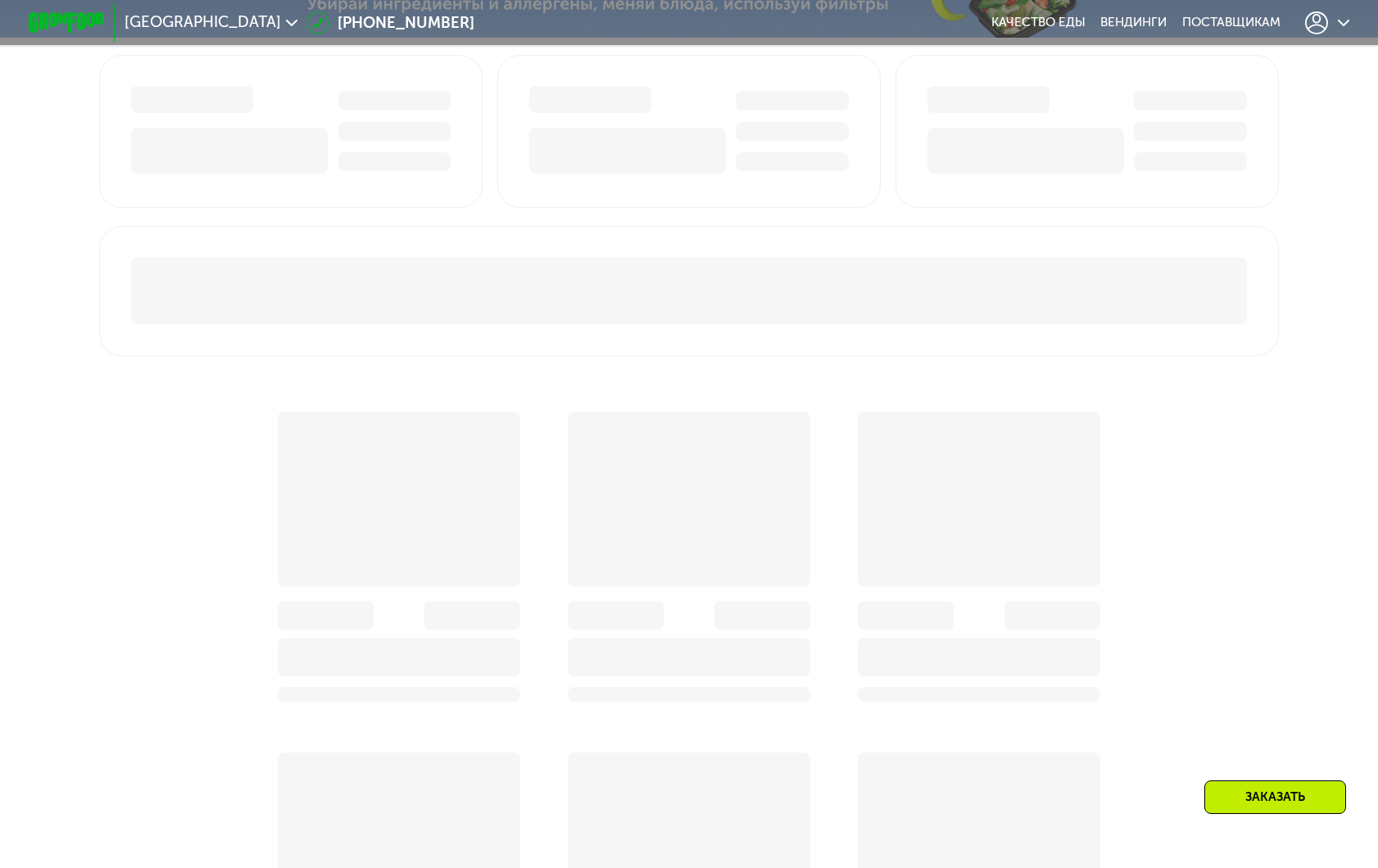
scroll to position [743, 0]
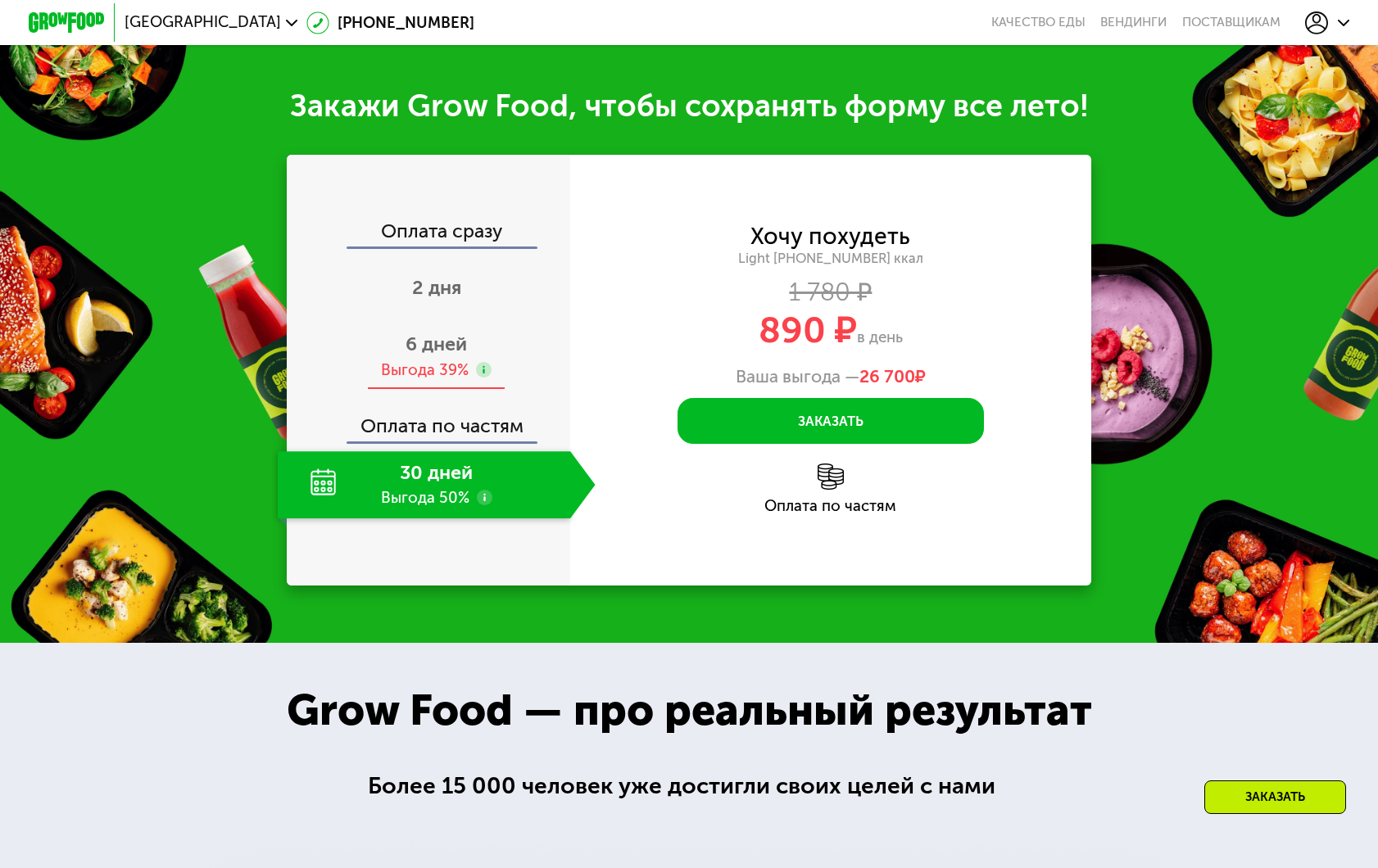
click at [468, 364] on div "Выгода 39%" at bounding box center [436, 371] width 110 height 21
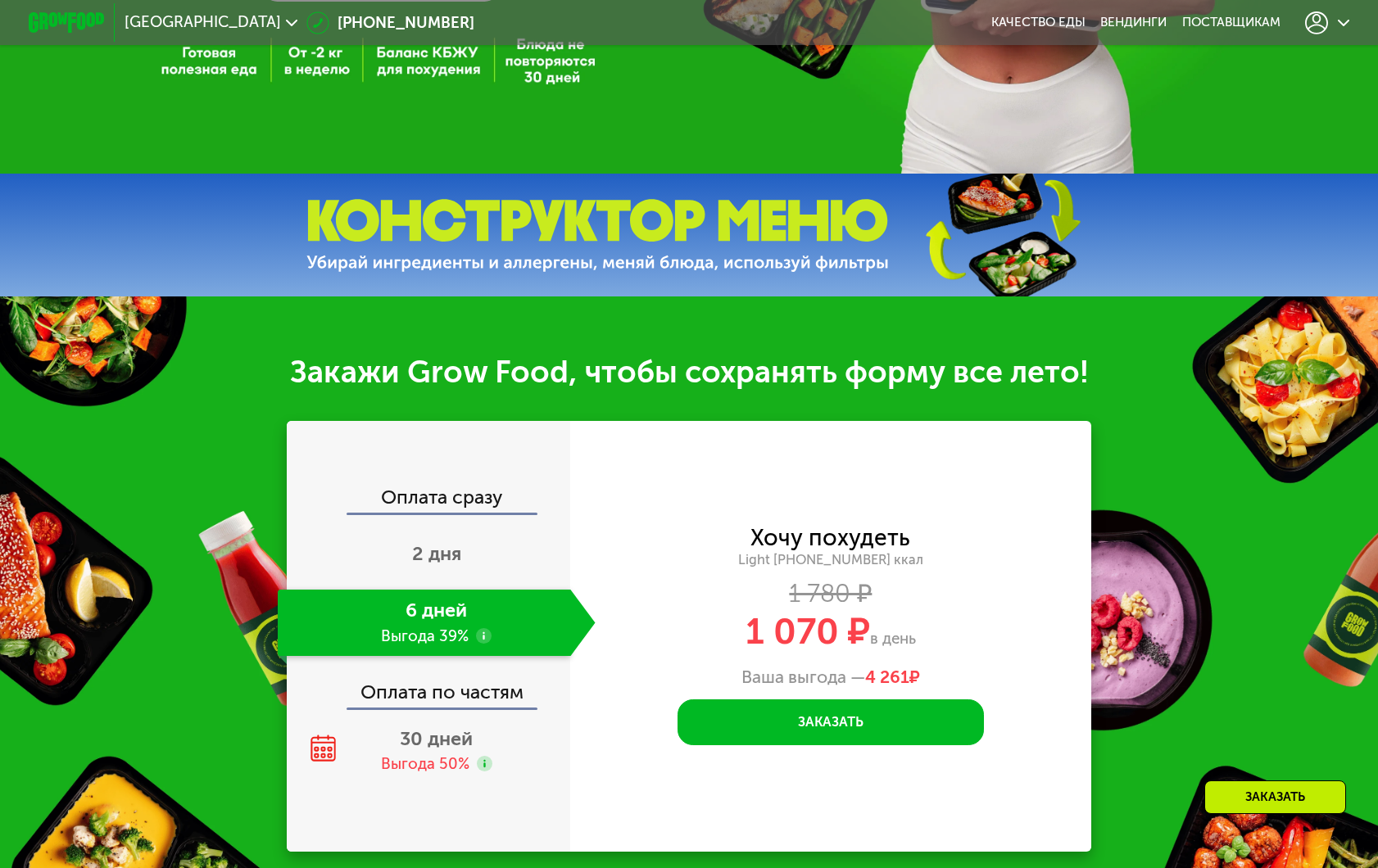
scroll to position [505, 0]
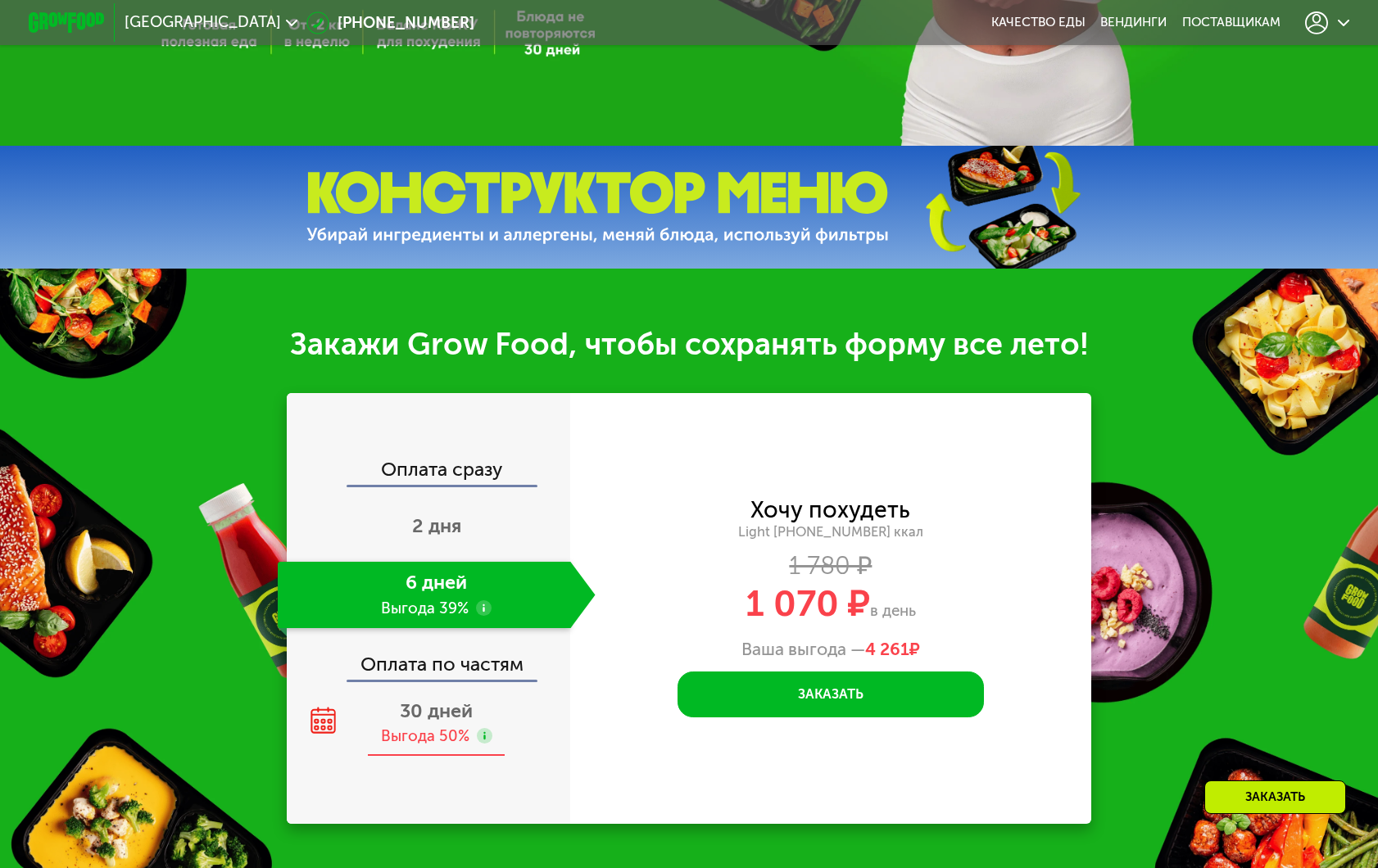
click at [473, 712] on span "30 дней" at bounding box center [436, 711] width 73 height 23
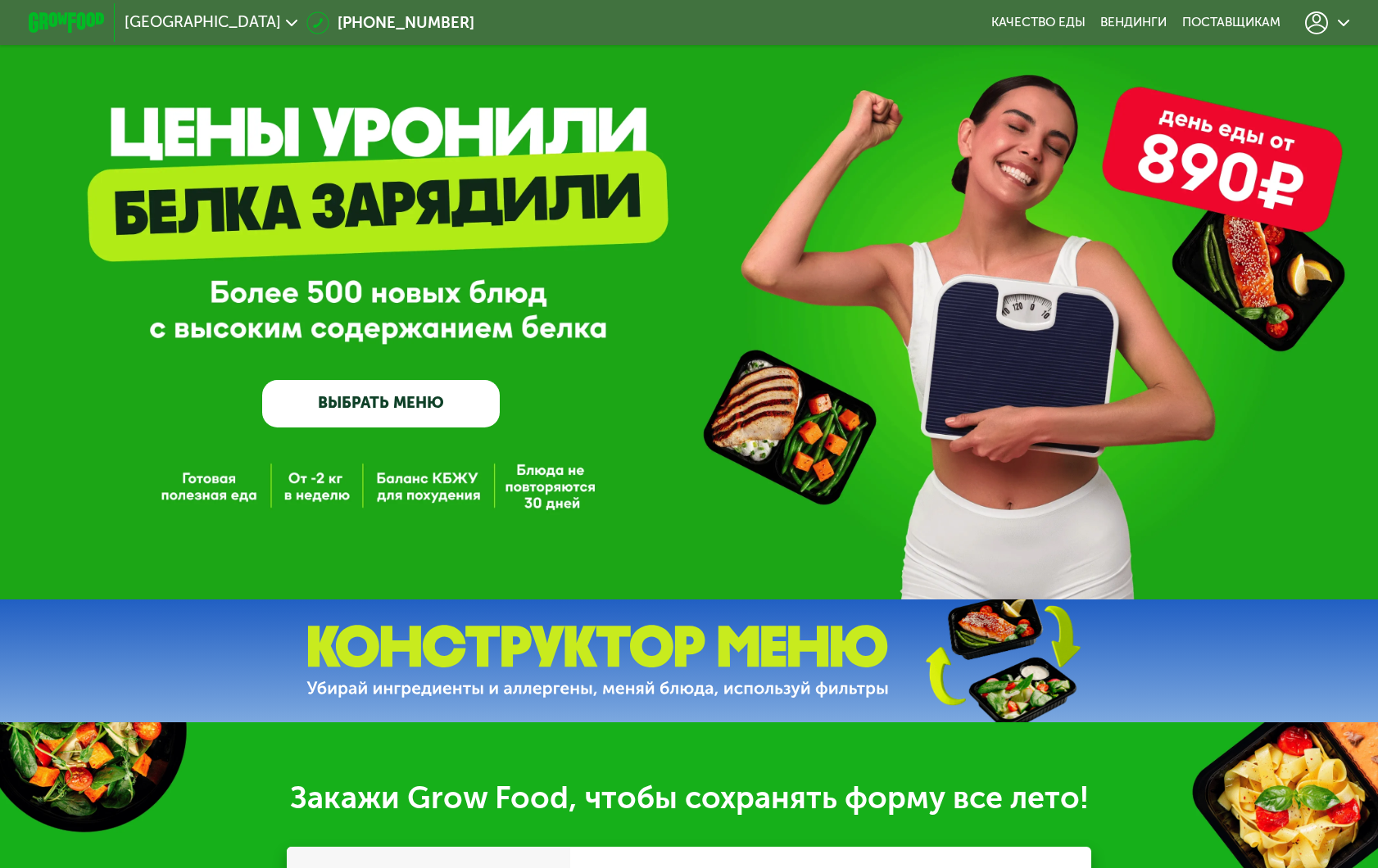
scroll to position [0, 0]
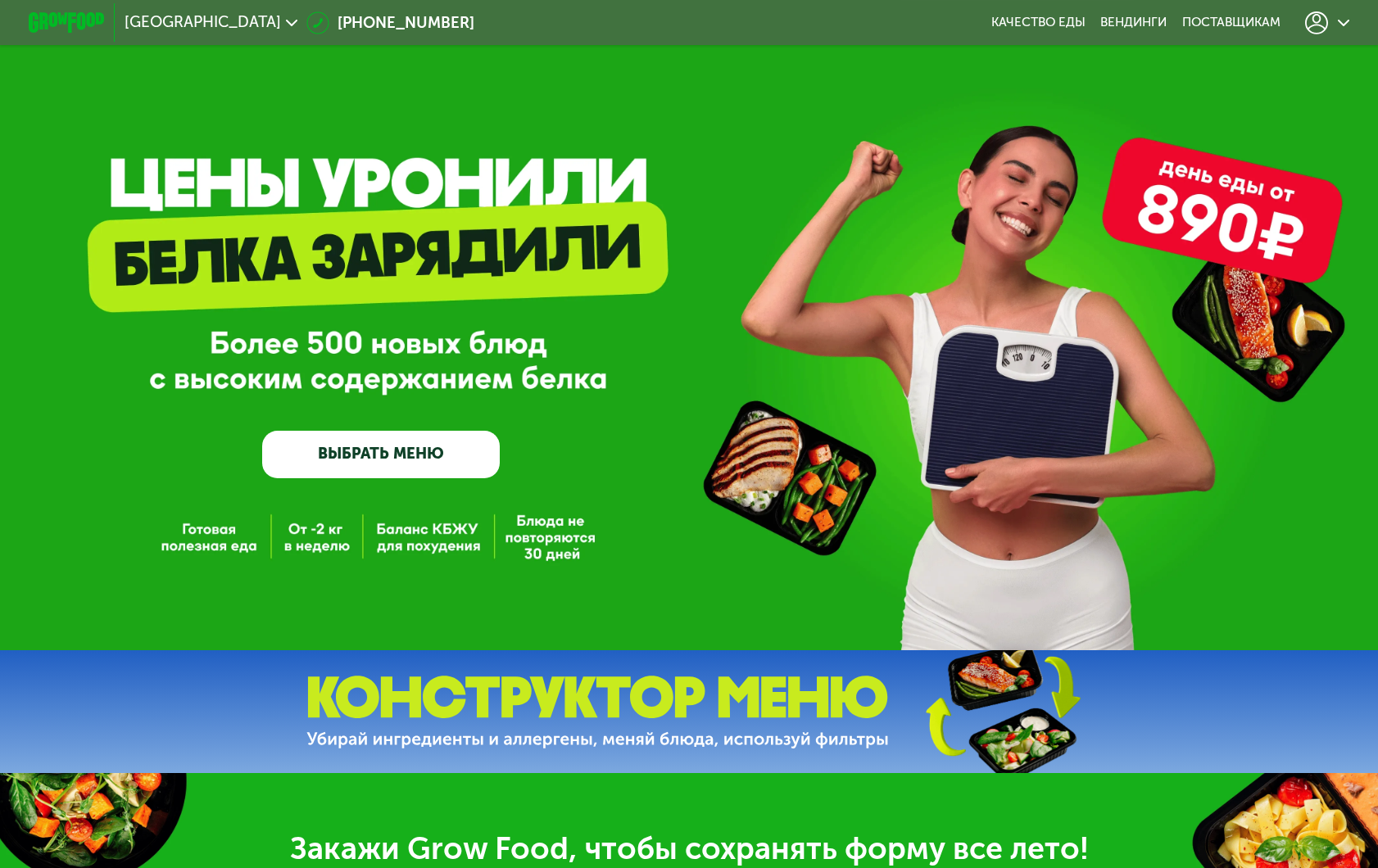
click at [395, 448] on link "ВЫБРАТЬ МЕНЮ" at bounding box center [381, 455] width 238 height 48
click at [395, 447] on link "ВЫБРАТЬ МЕНЮ" at bounding box center [381, 455] width 238 height 48
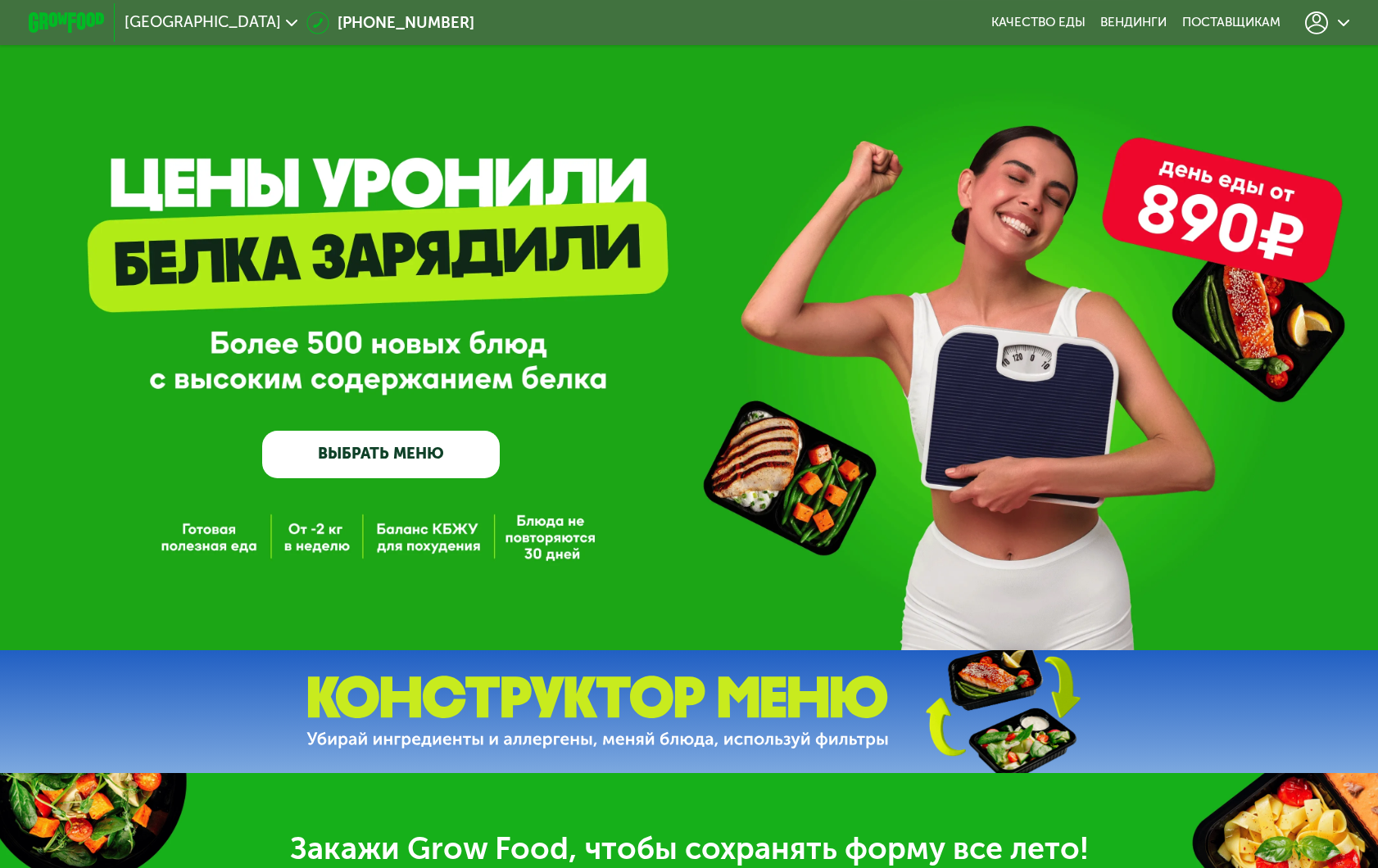
click at [395, 447] on link "ВЫБРАТЬ МЕНЮ" at bounding box center [381, 455] width 238 height 48
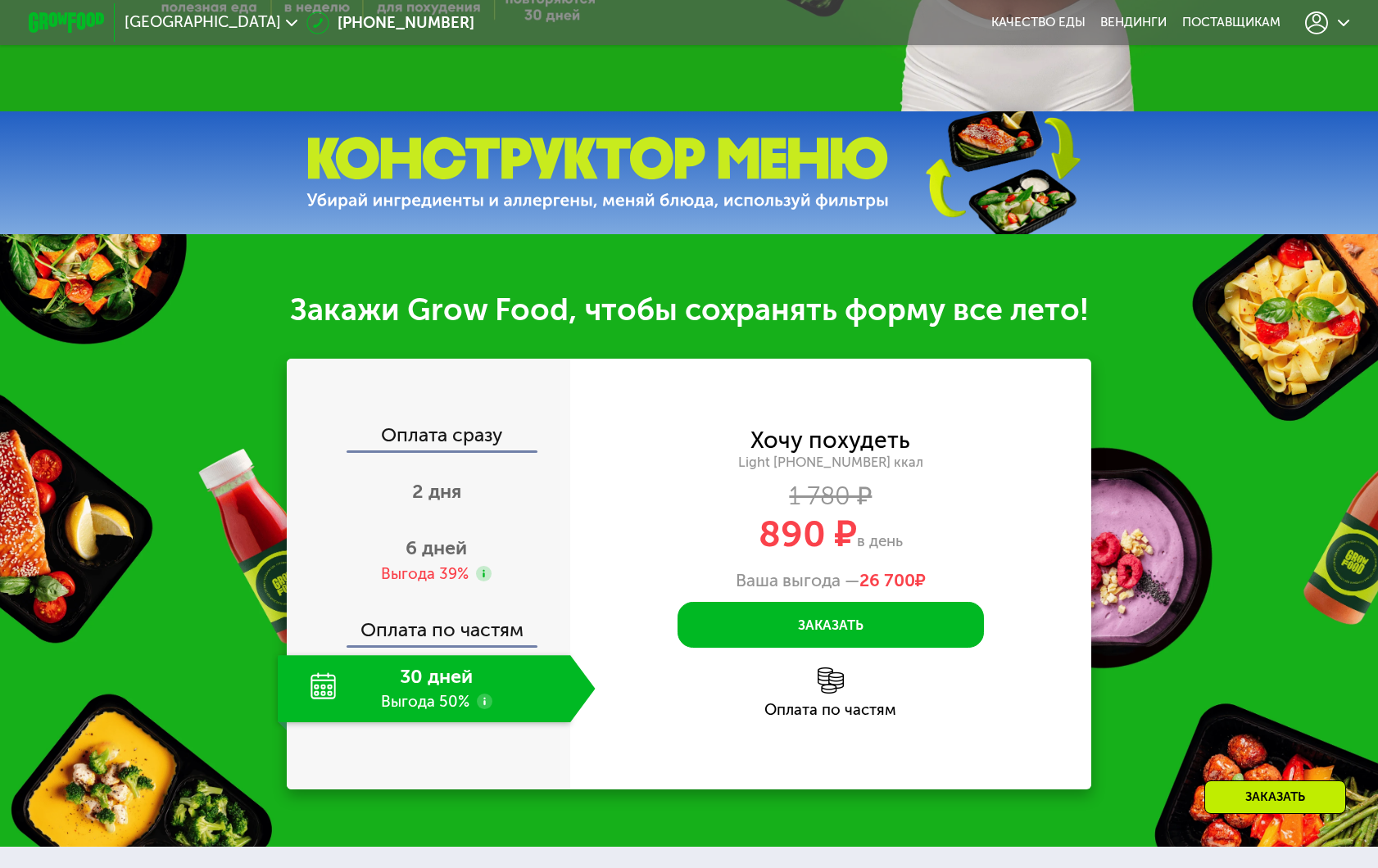
scroll to position [390, 0]
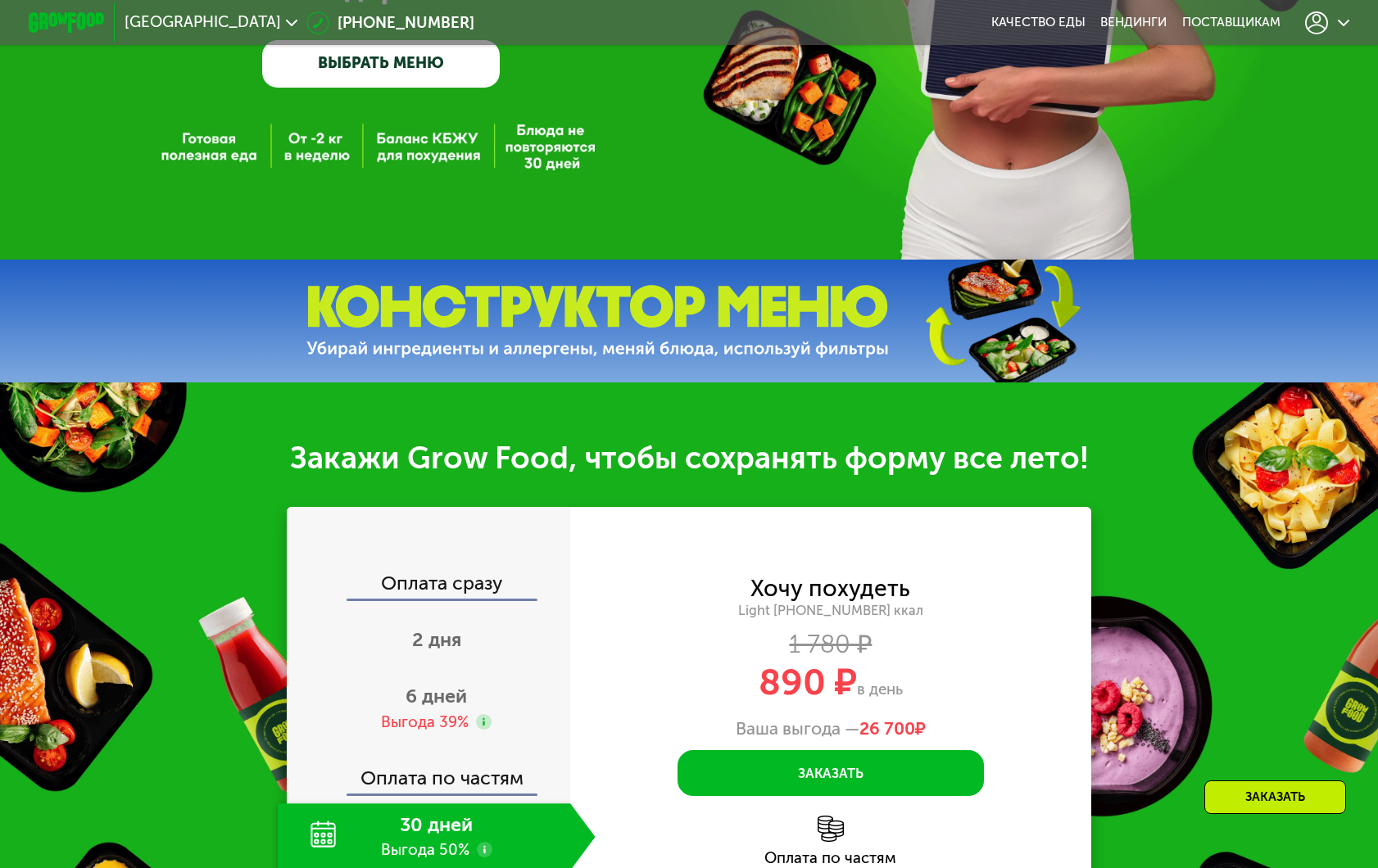
click at [416, 71] on link "ВЫБРАТЬ МЕНЮ" at bounding box center [381, 64] width 238 height 48
click at [1223, 789] on div "Заказать" at bounding box center [1275, 797] width 142 height 34
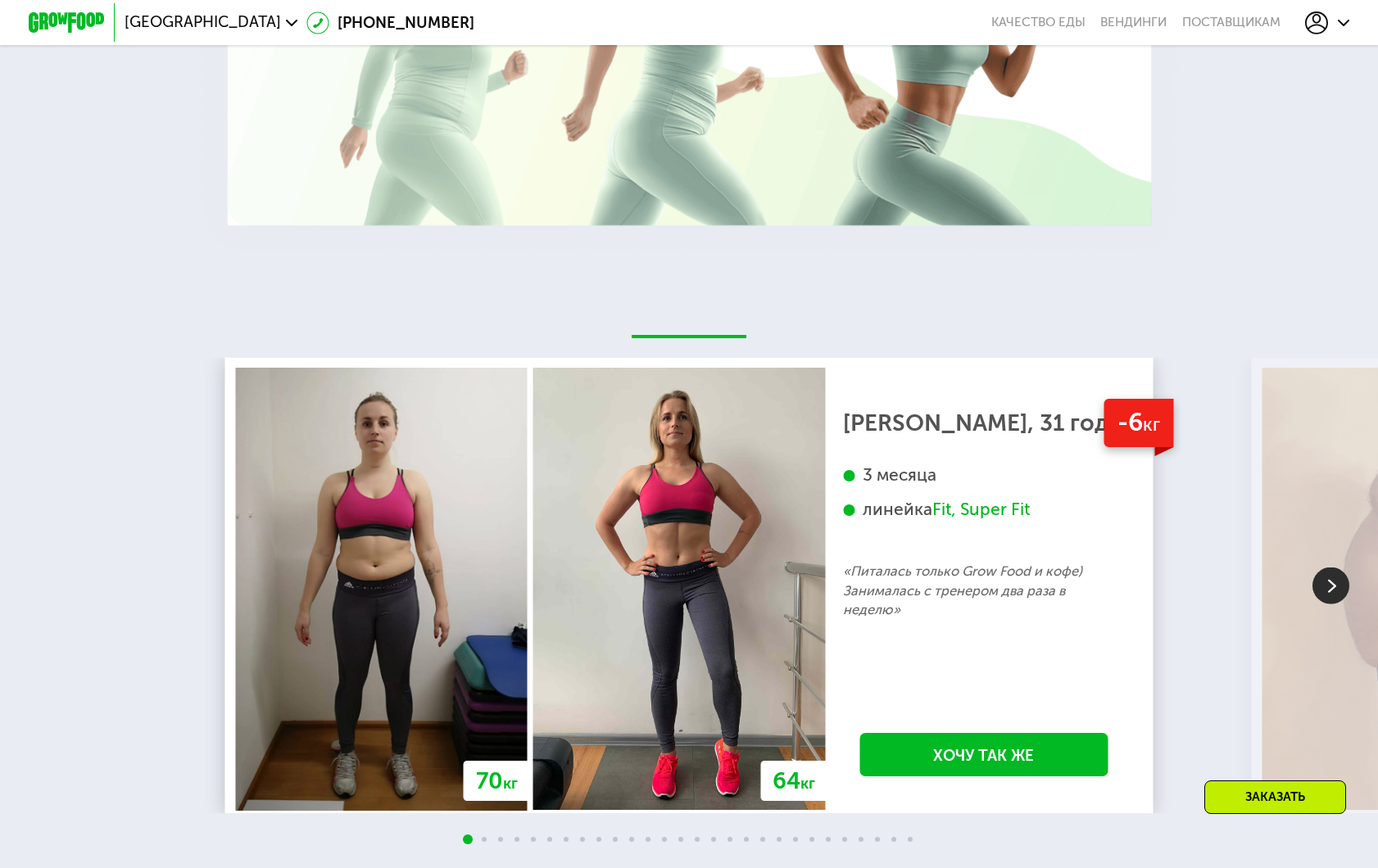
scroll to position [1855, 0]
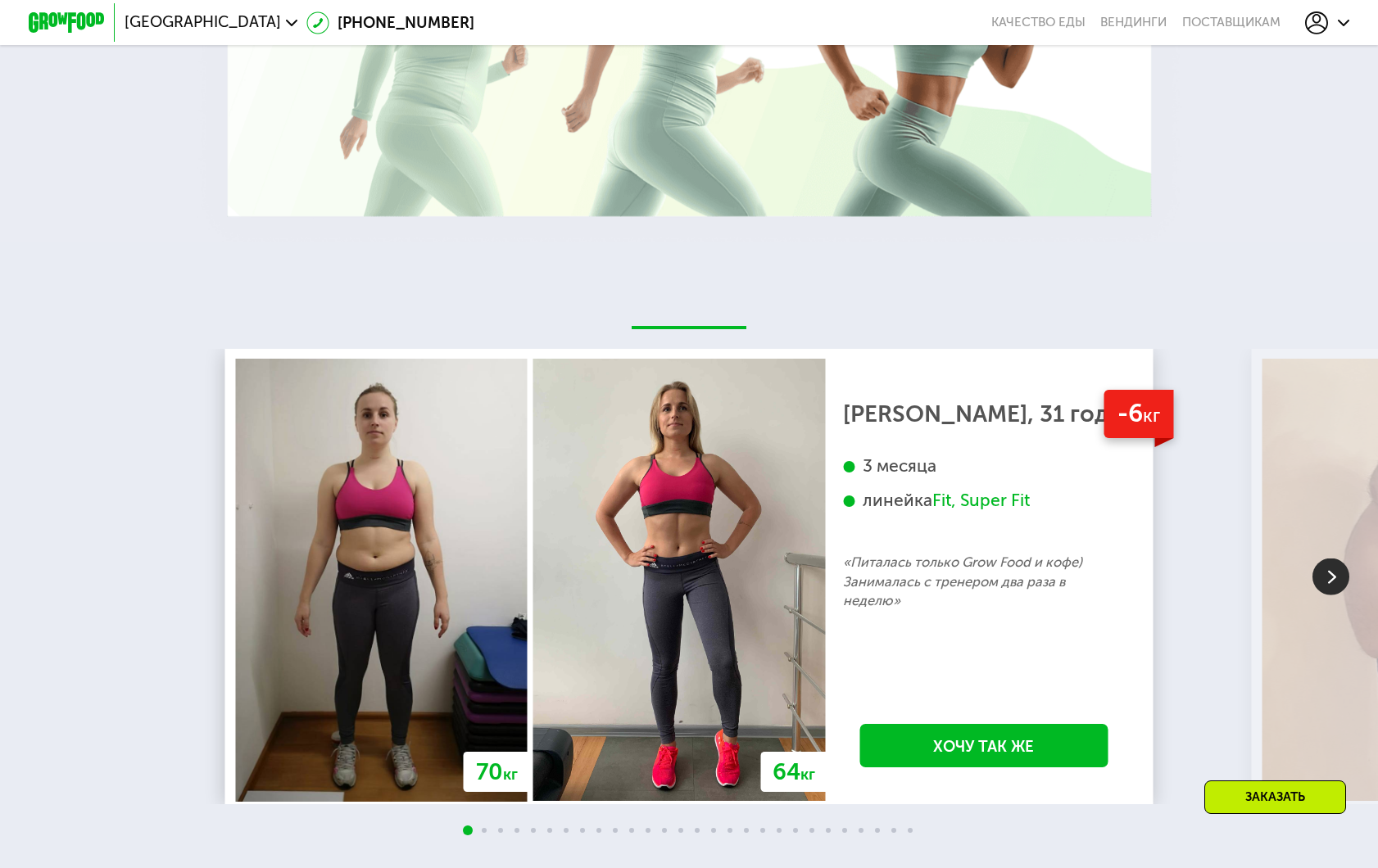
click at [1331, 575] on img at bounding box center [1330, 576] width 37 height 37
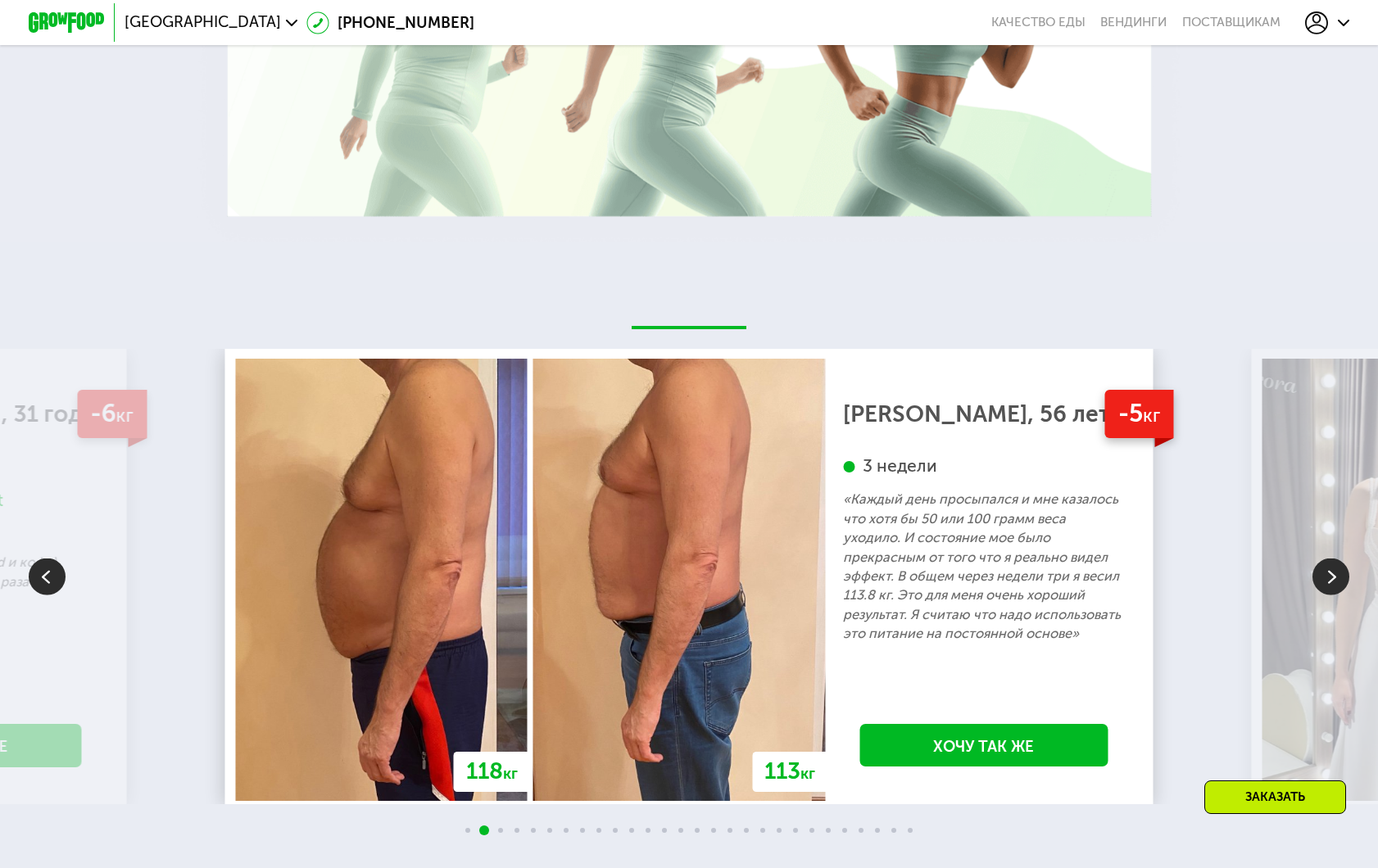
click at [1331, 575] on img at bounding box center [1330, 576] width 37 height 37
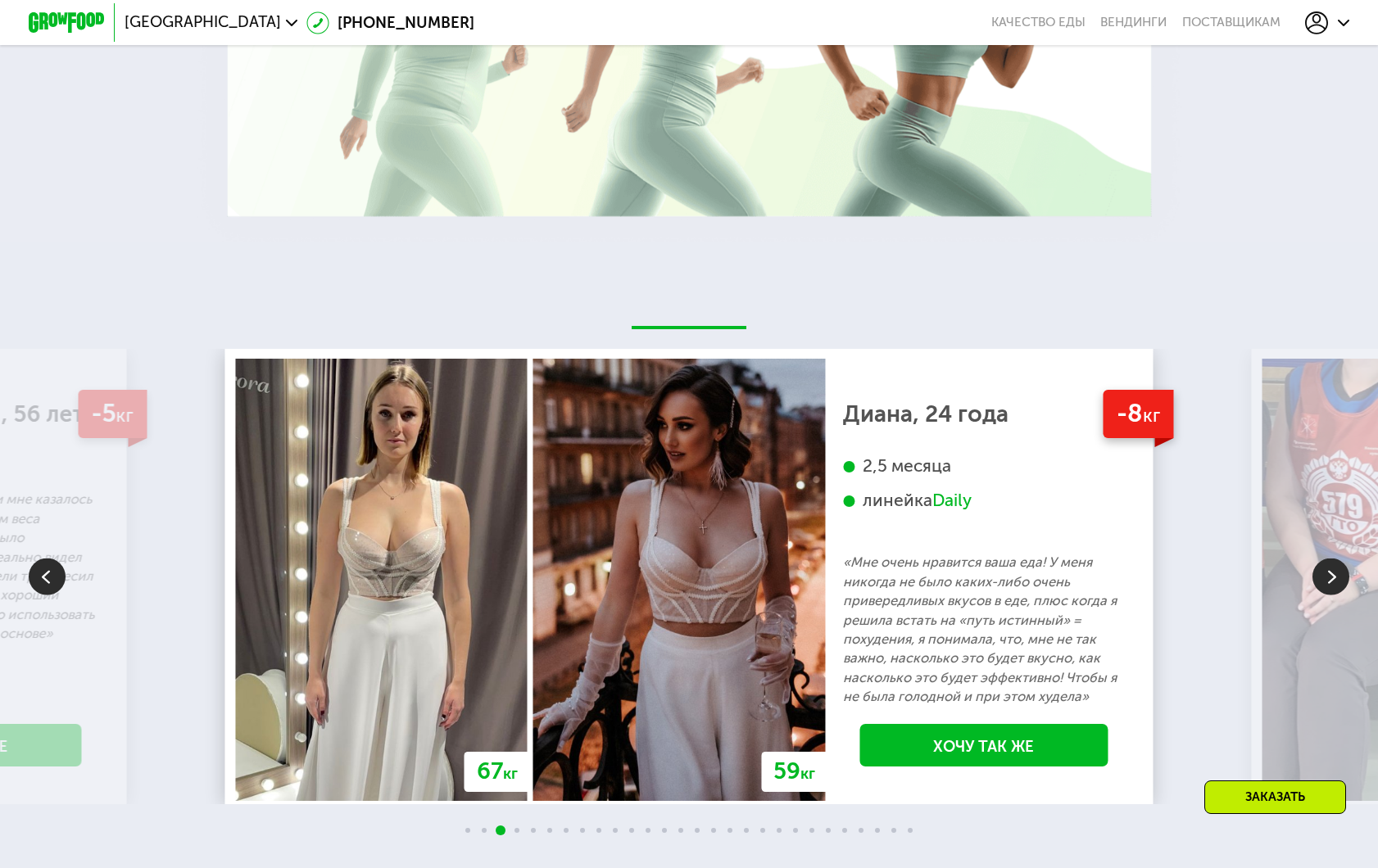
click at [1331, 575] on img at bounding box center [1330, 576] width 37 height 37
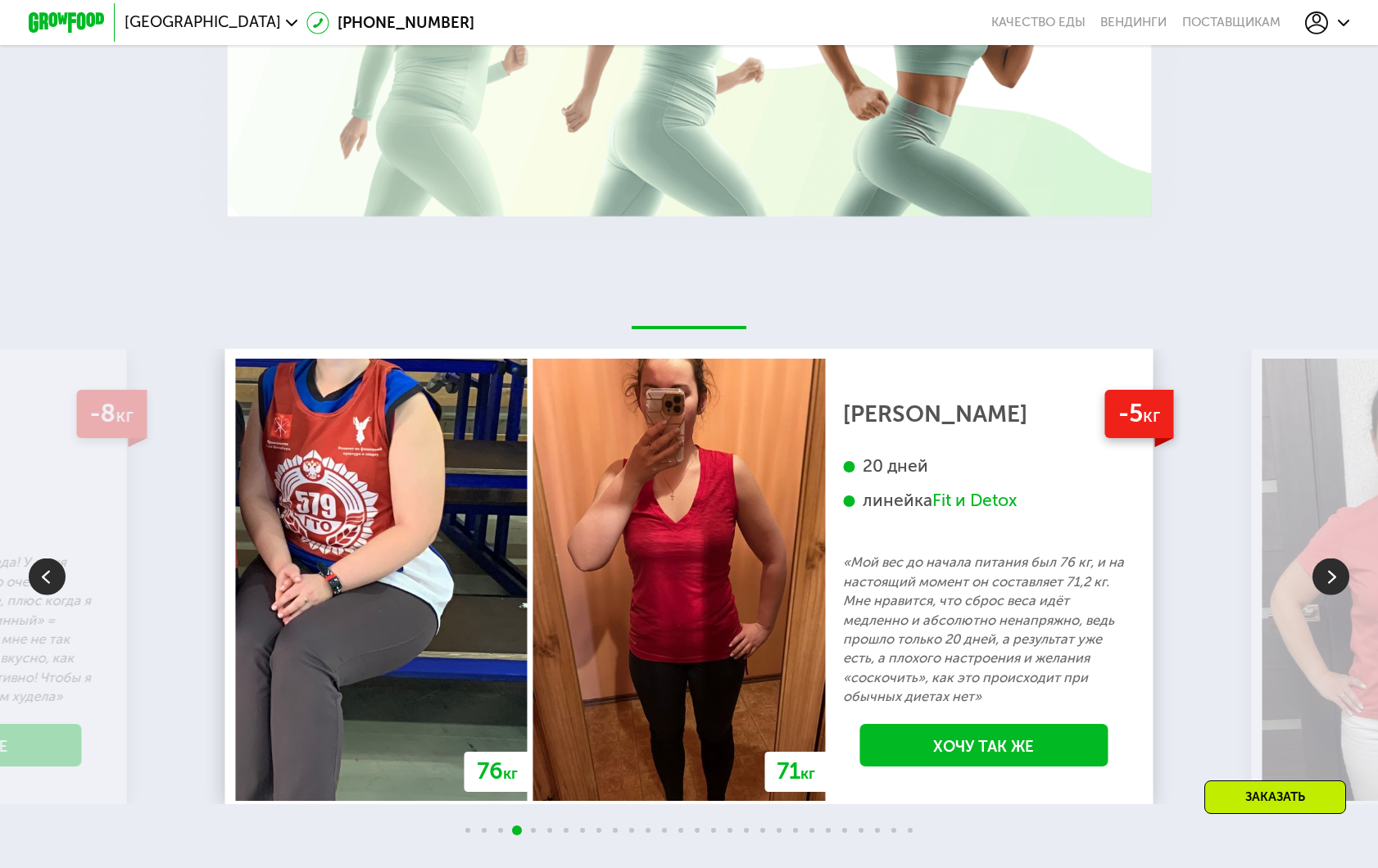
click at [1331, 575] on img at bounding box center [1330, 576] width 37 height 37
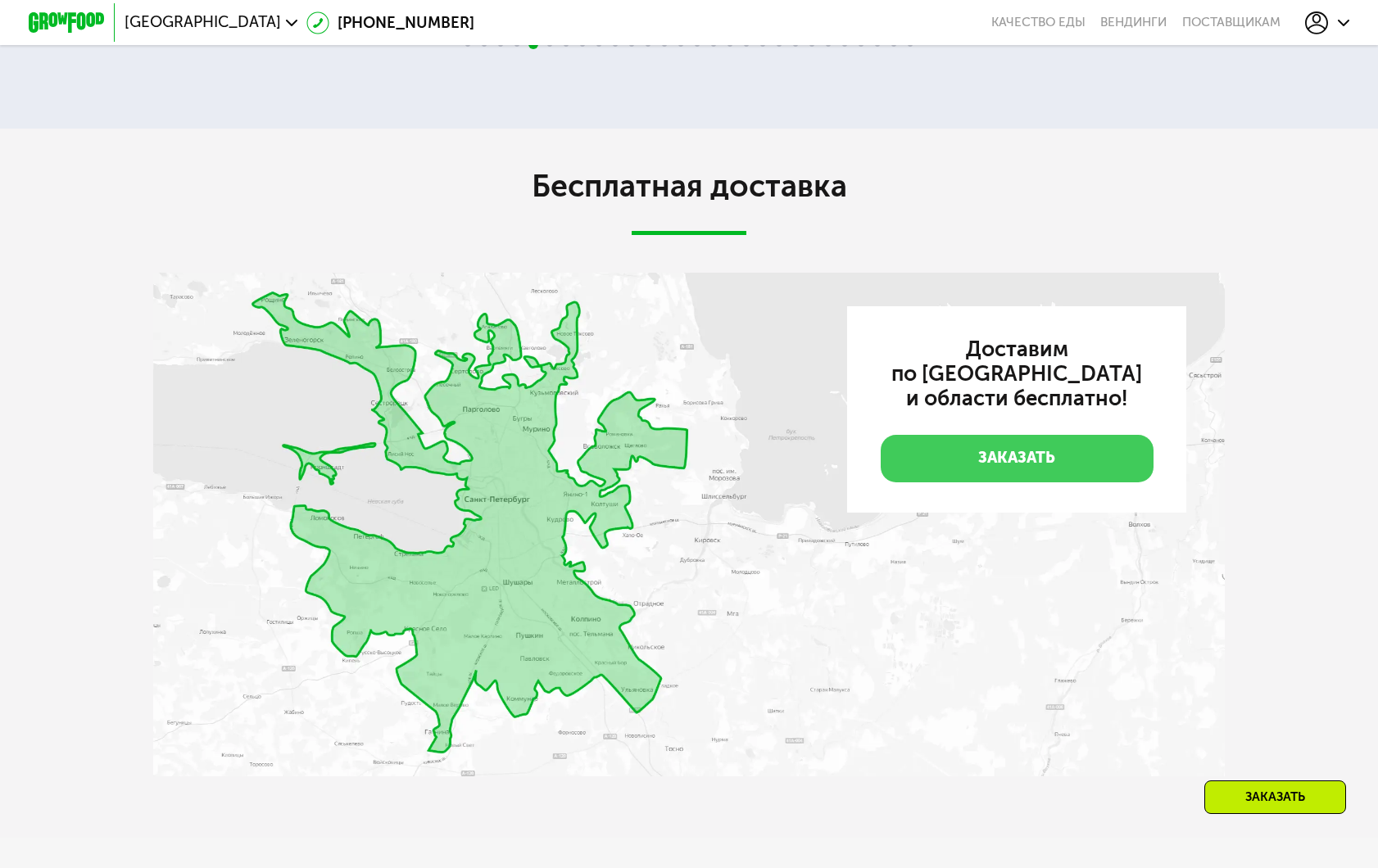
click at [991, 458] on link "Заказать" at bounding box center [1016, 459] width 273 height 48
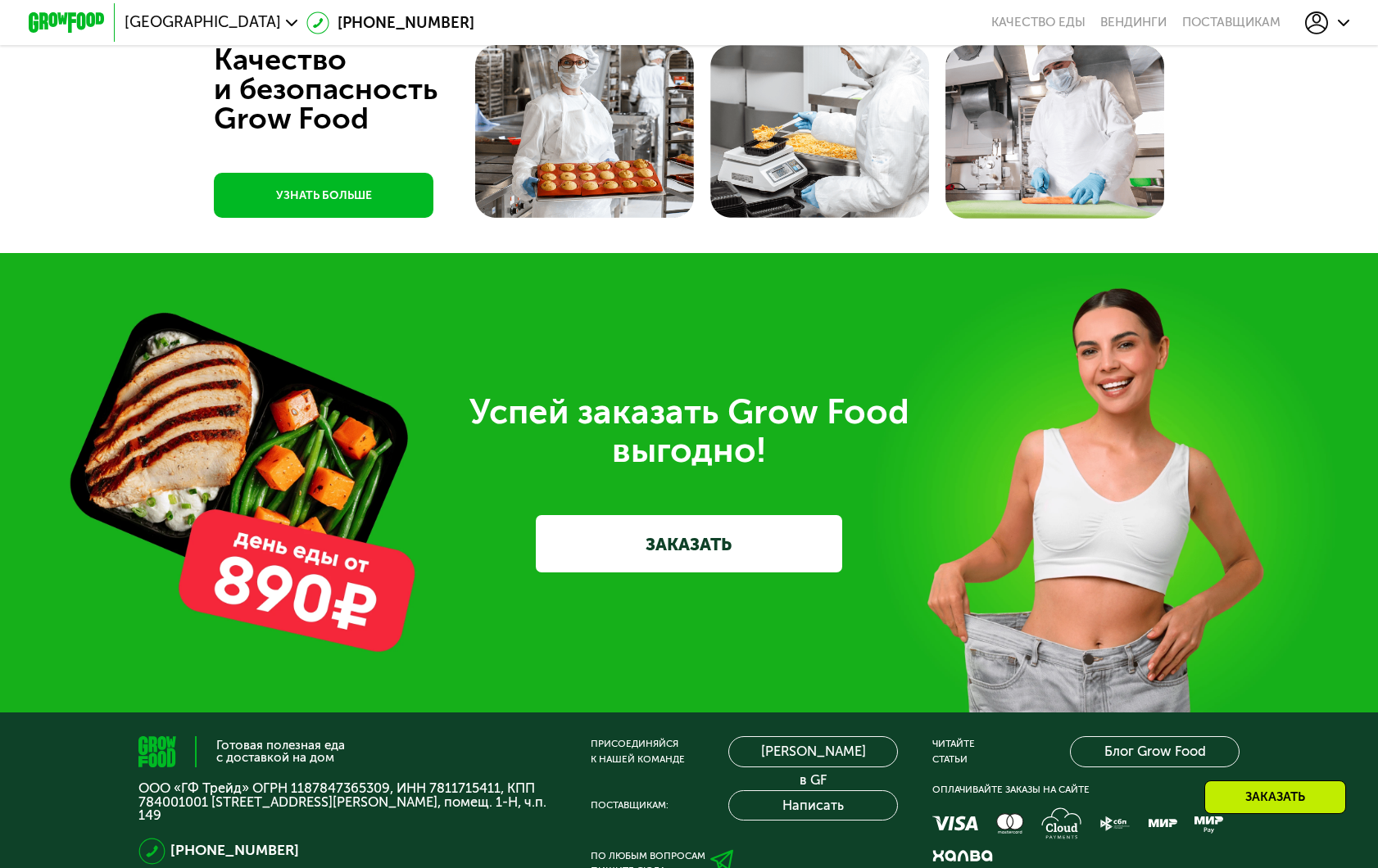
scroll to position [4110, 0]
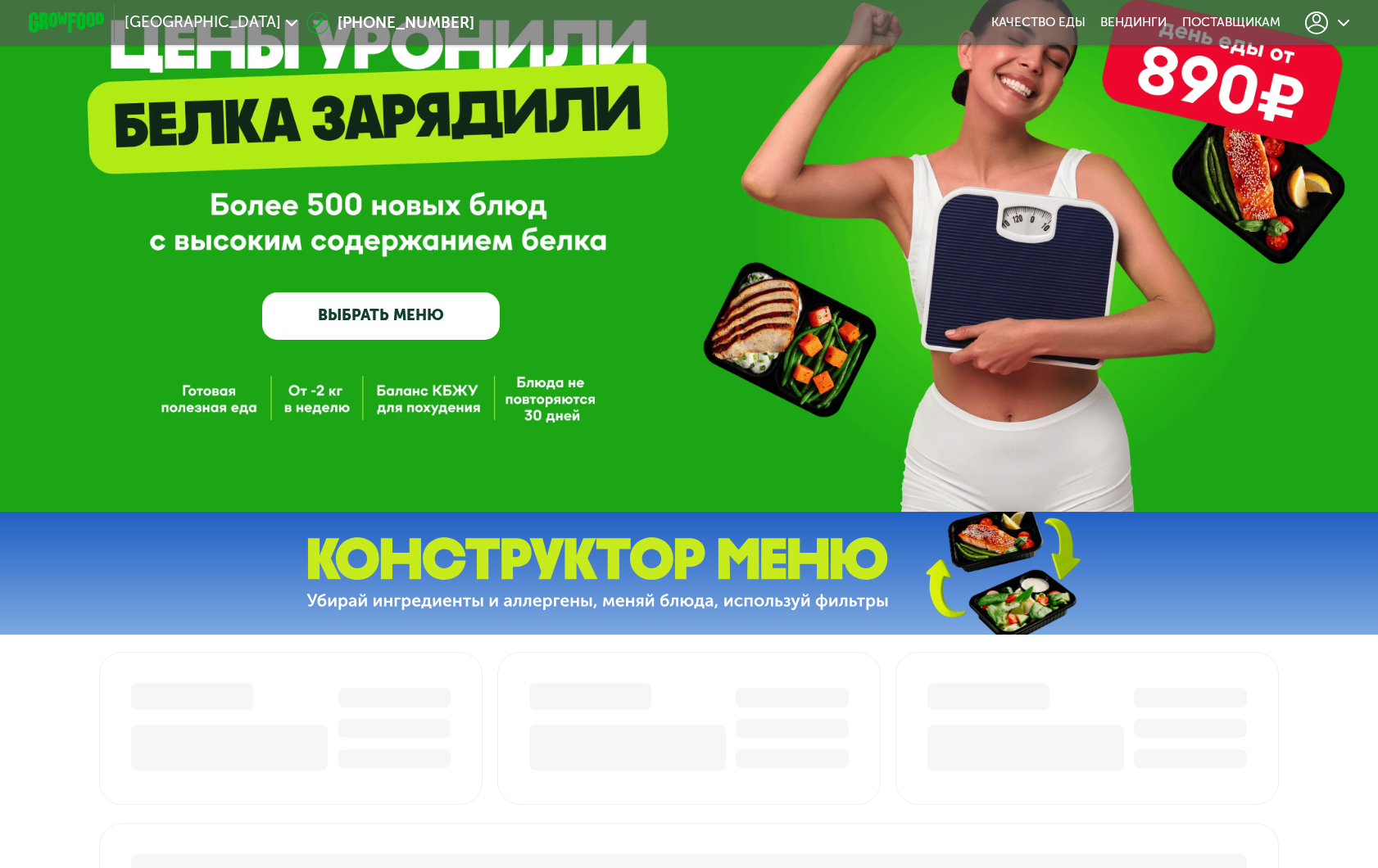
scroll to position [492, 0]
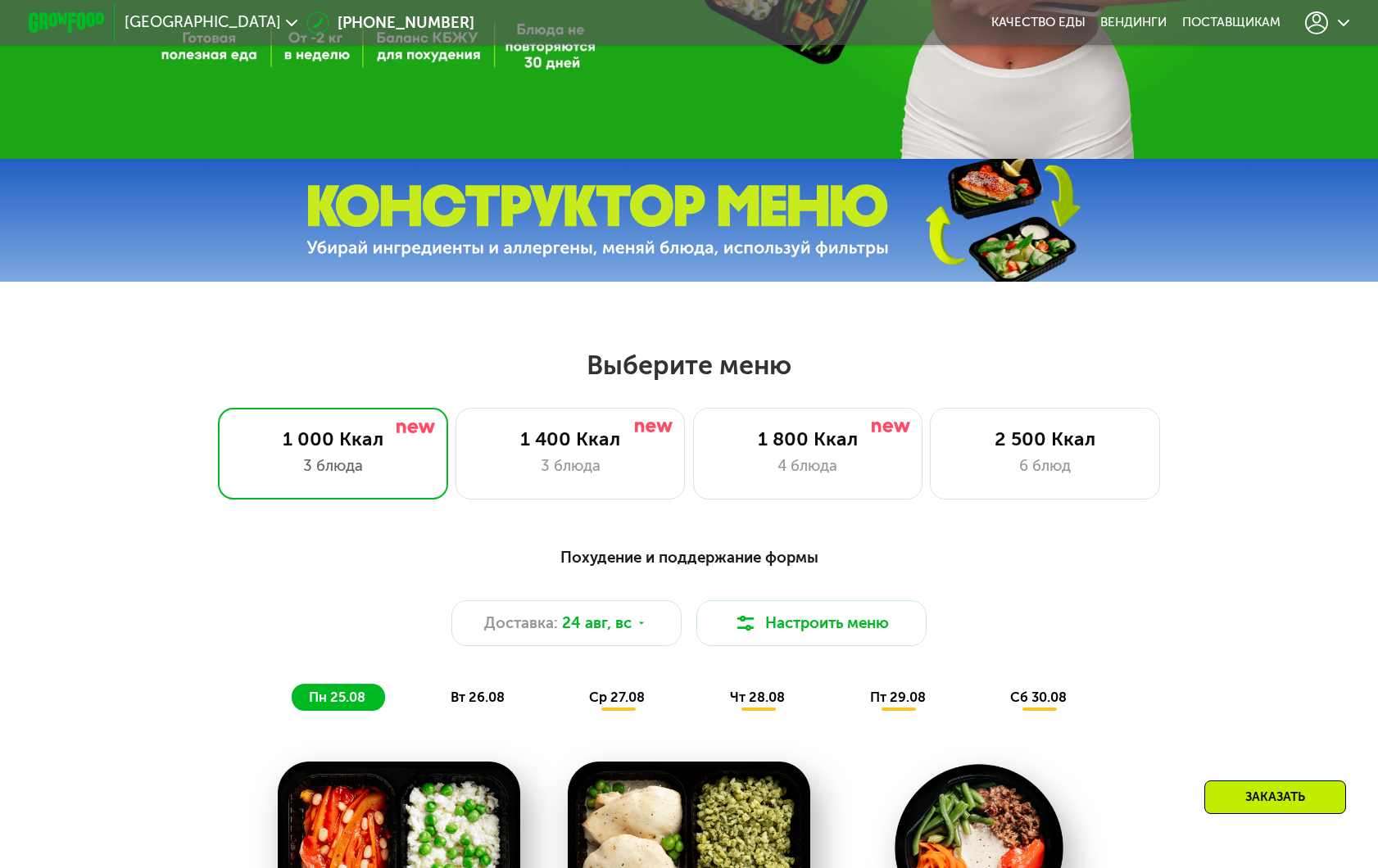
click at [1356, 7] on div at bounding box center [1327, 22] width 63 height 42
click at [1347, 18] on icon at bounding box center [1343, 23] width 12 height 12
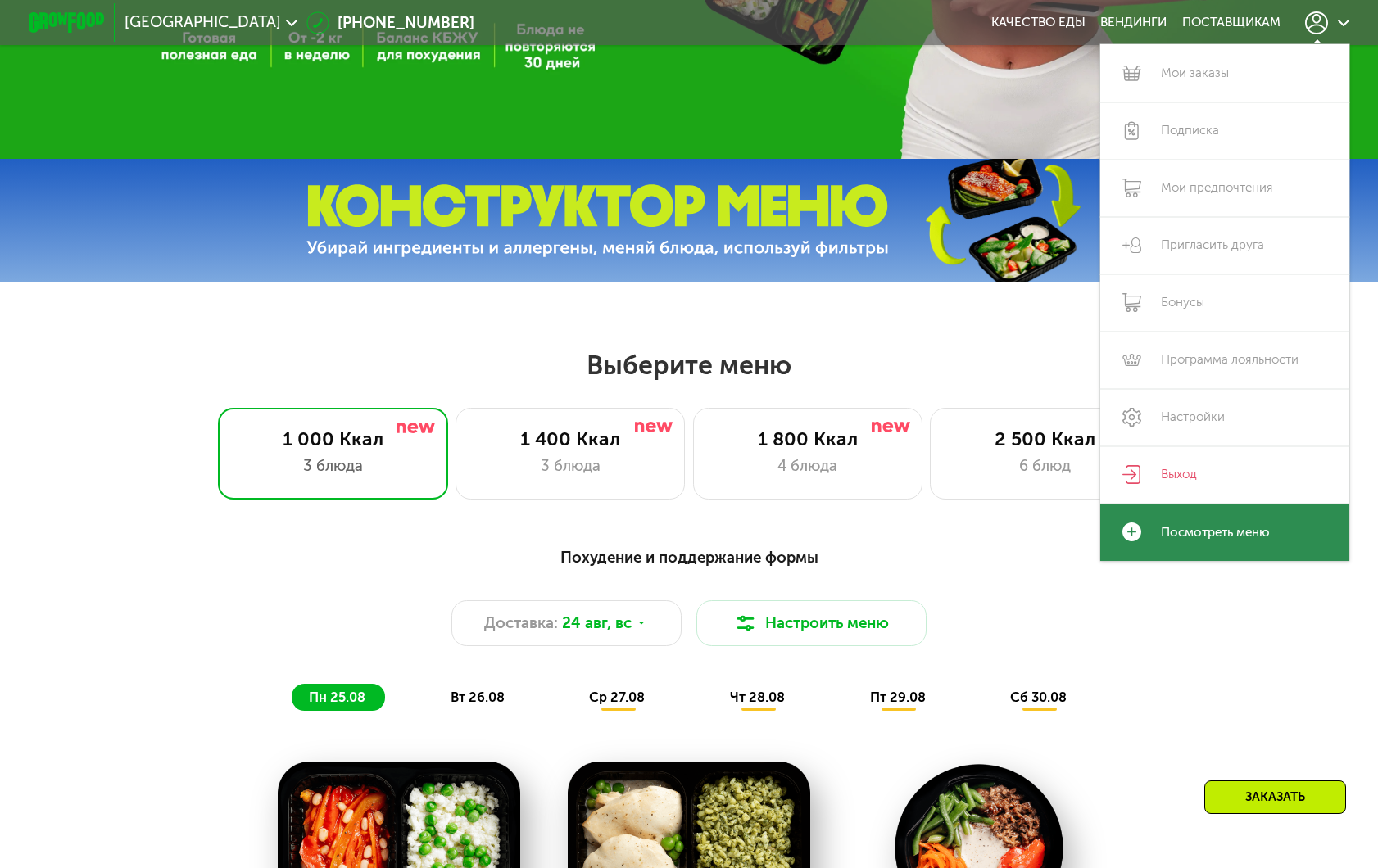
click at [1196, 533] on link "Посмотреть меню" at bounding box center [1224, 533] width 249 height 58
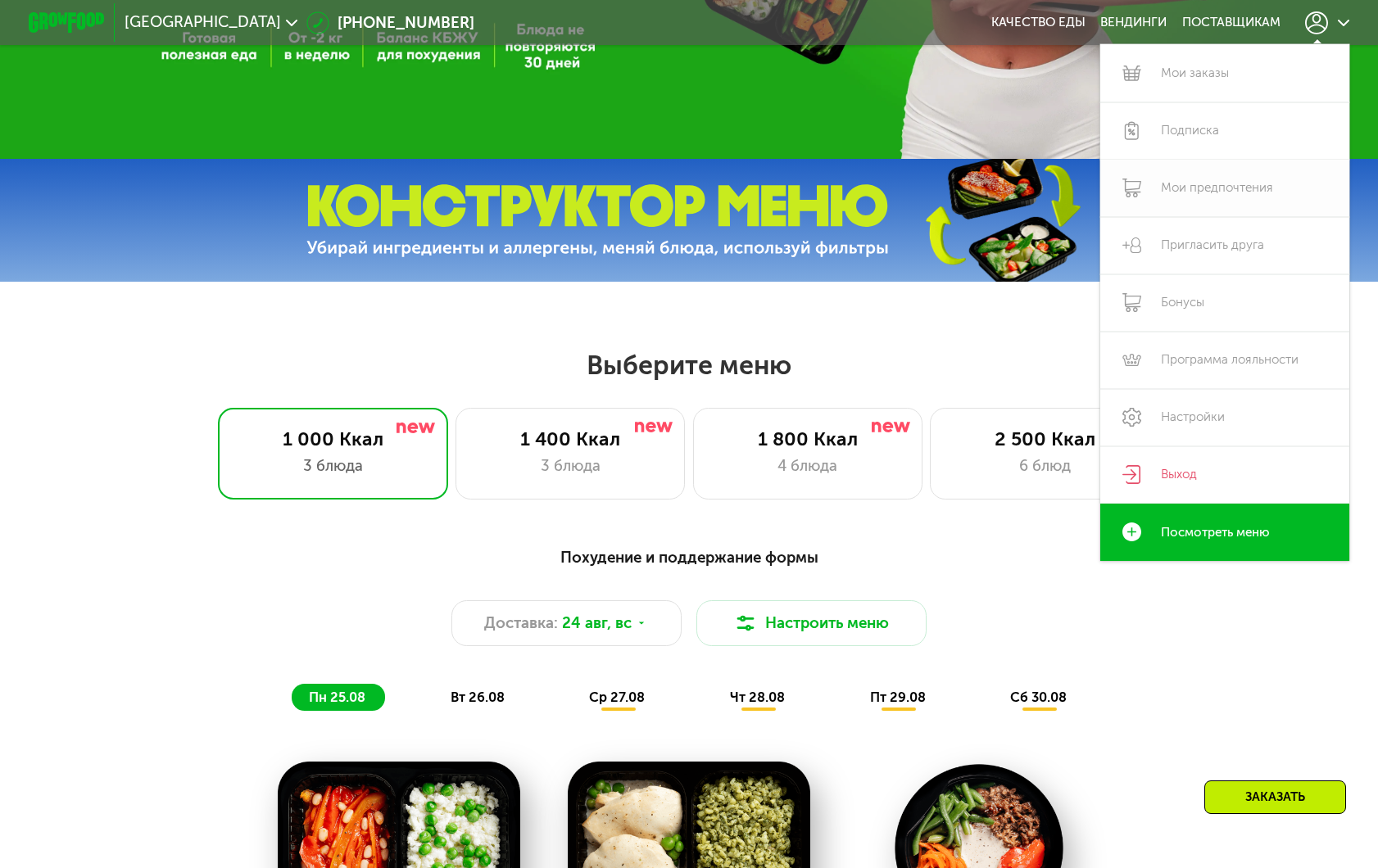
click at [1250, 188] on link "Мои предпочтения" at bounding box center [1224, 189] width 249 height 58
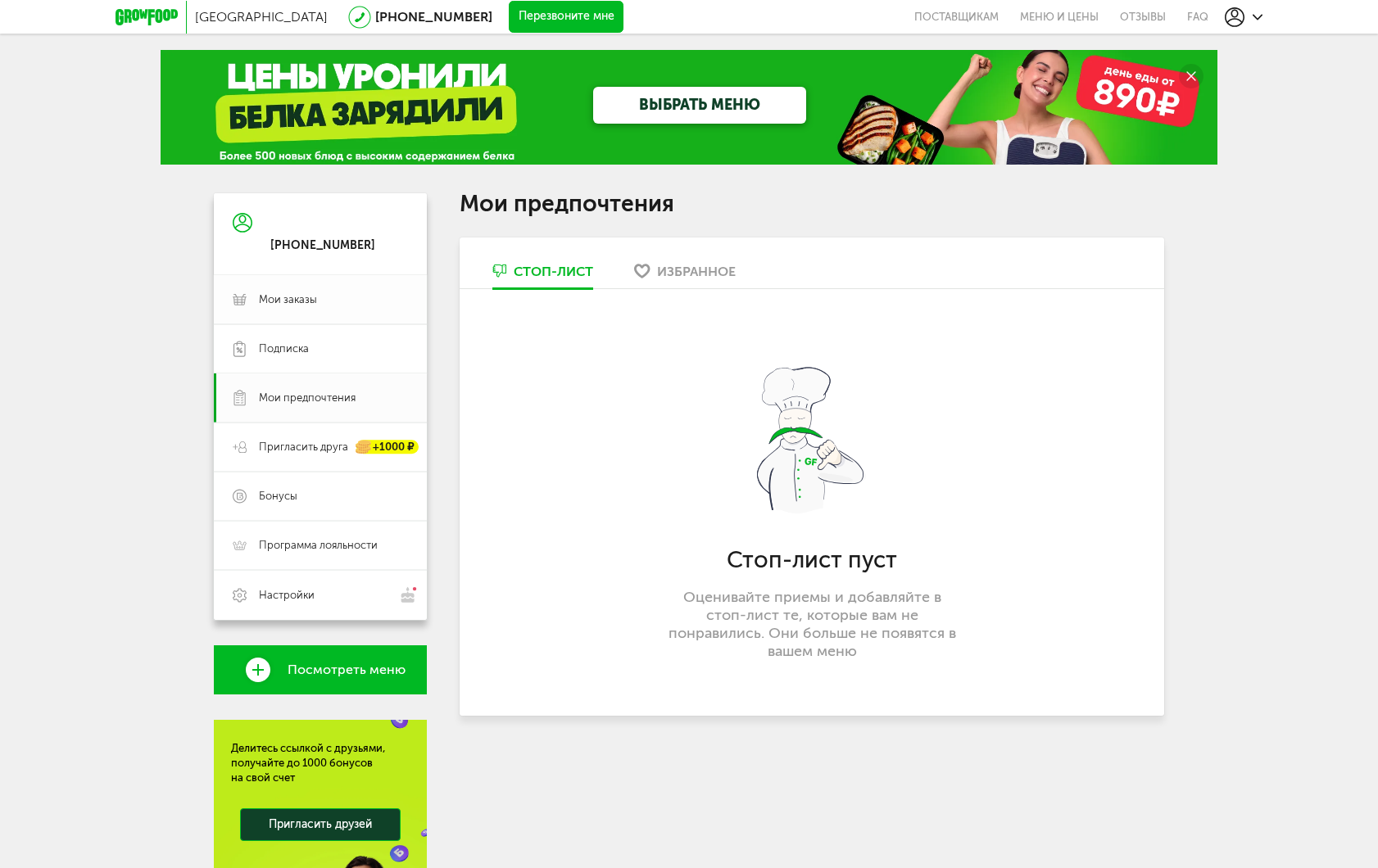
click at [324, 304] on span "Мои заказы" at bounding box center [333, 300] width 149 height 15
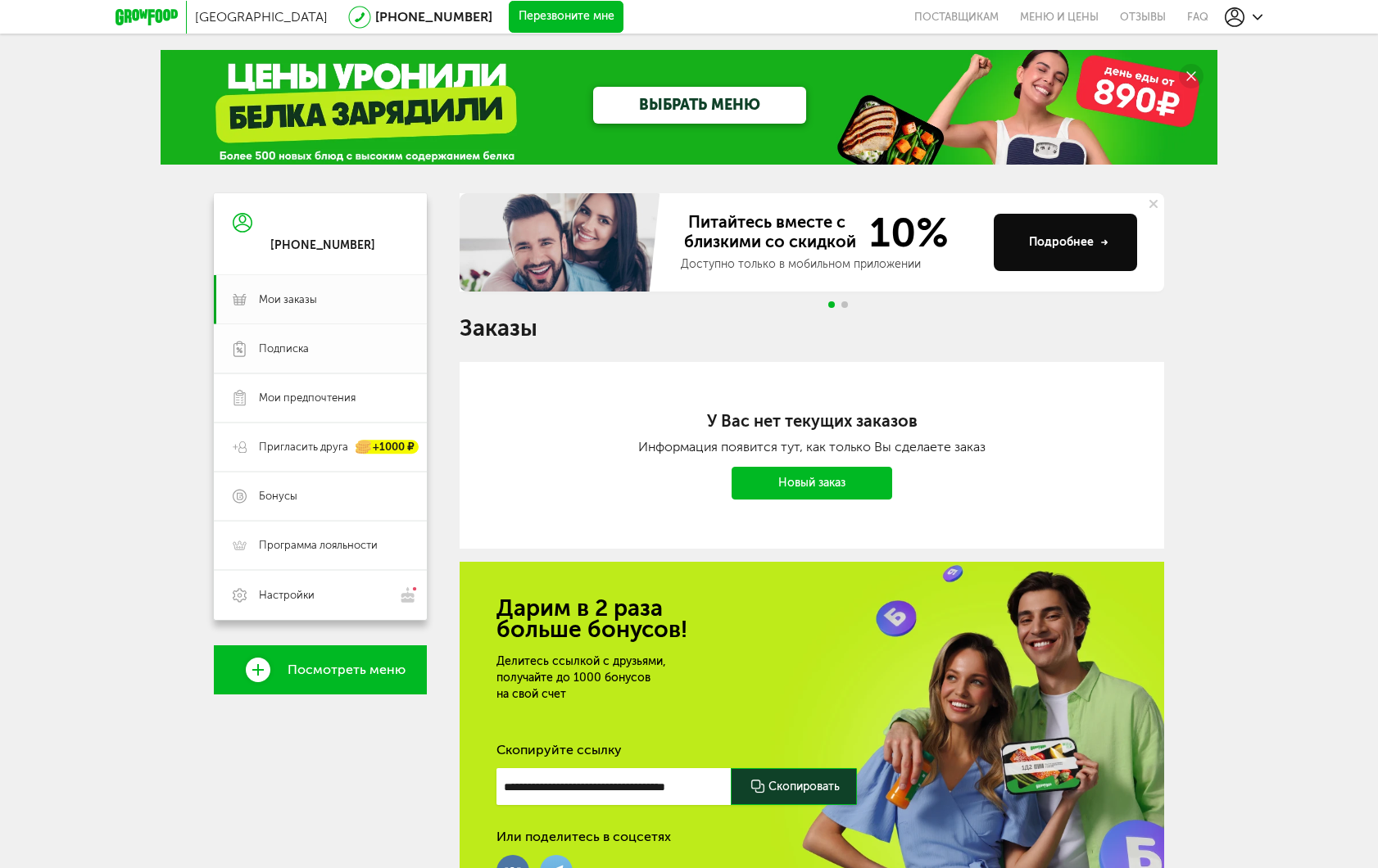
click at [295, 343] on span "Подписка" at bounding box center [283, 349] width 50 height 15
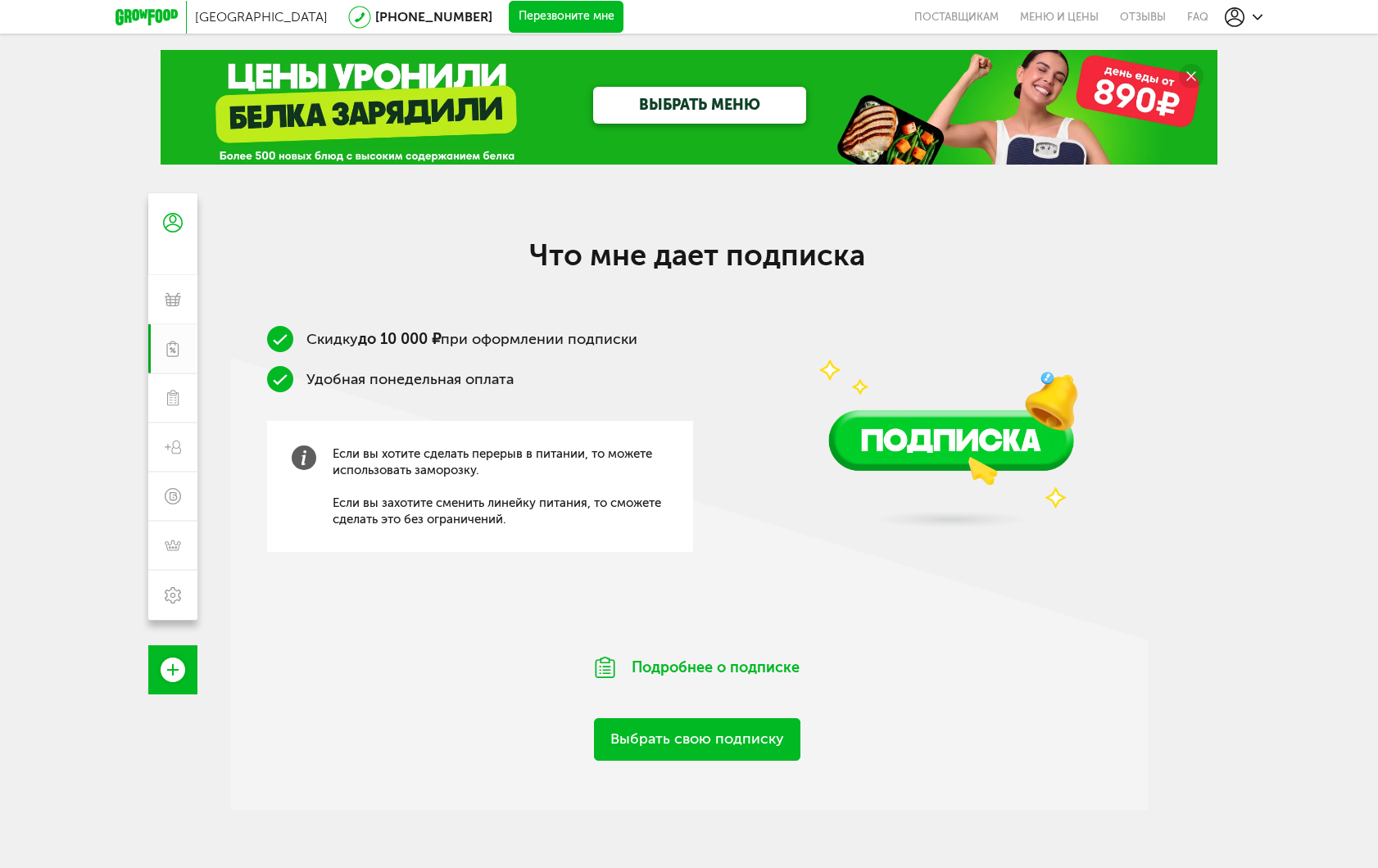
click at [688, 726] on link "Выбрать свою подписку" at bounding box center [697, 739] width 207 height 42
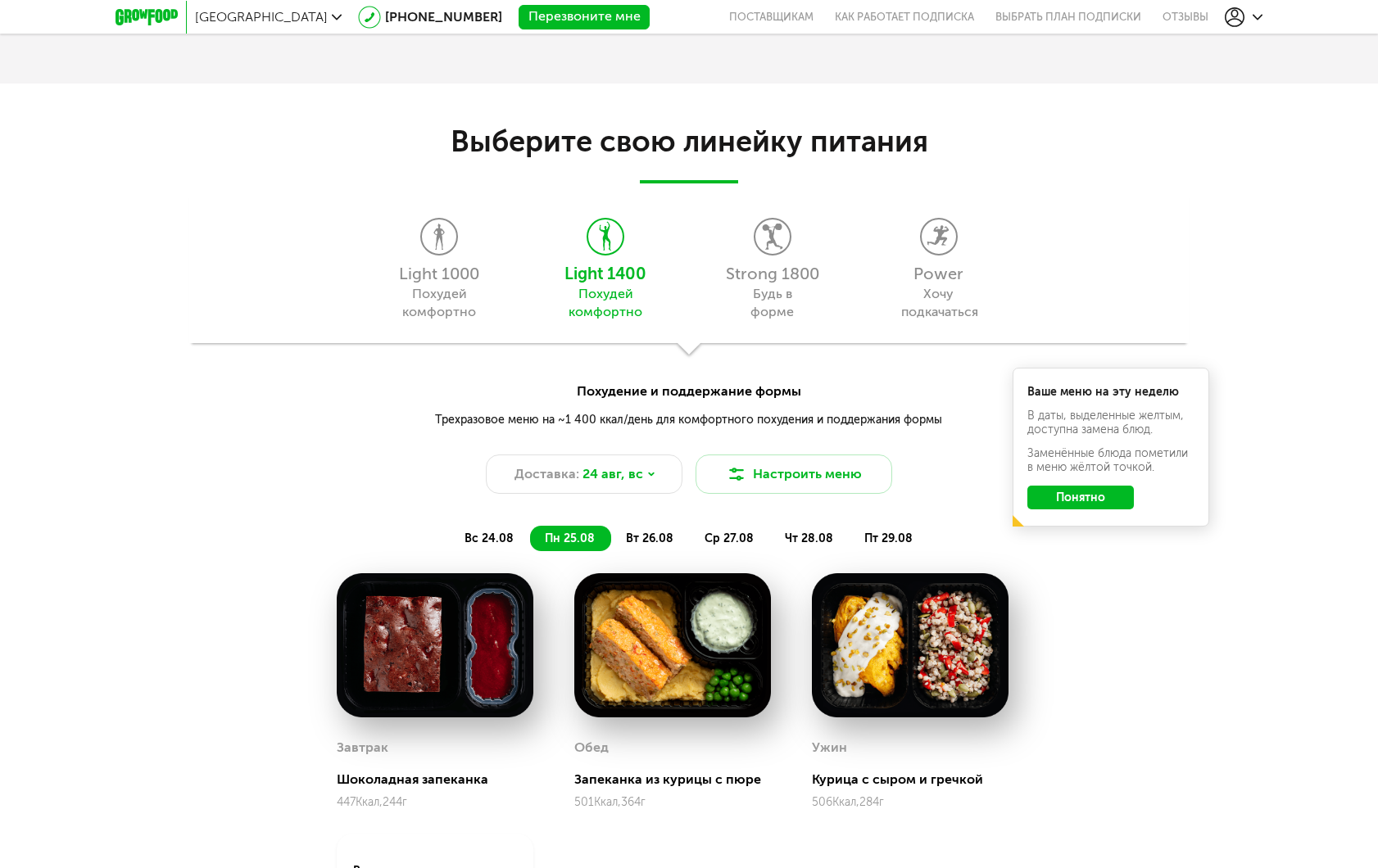
scroll to position [1425, 0]
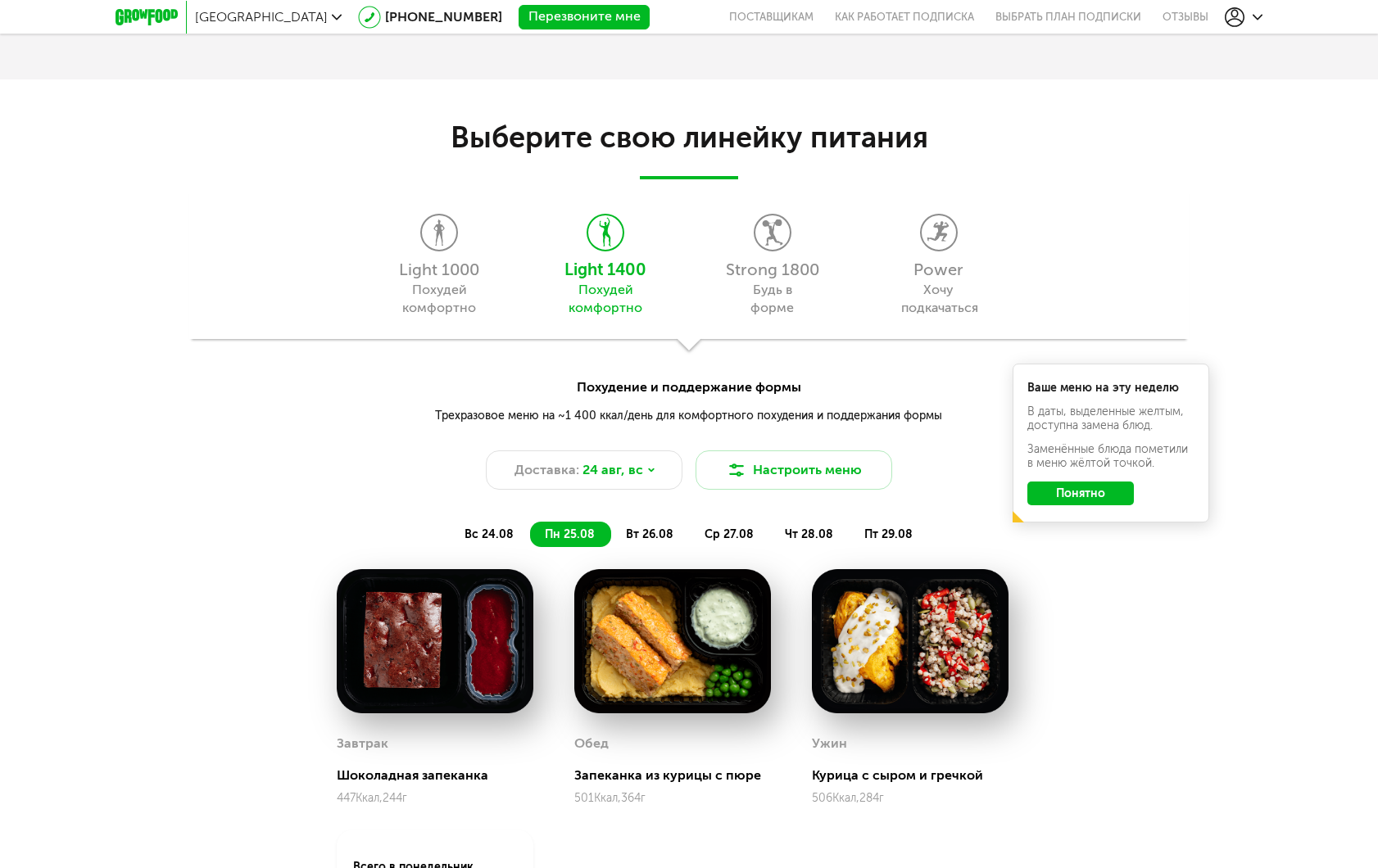
click at [1061, 491] on button "Понятно" at bounding box center [1080, 493] width 106 height 24
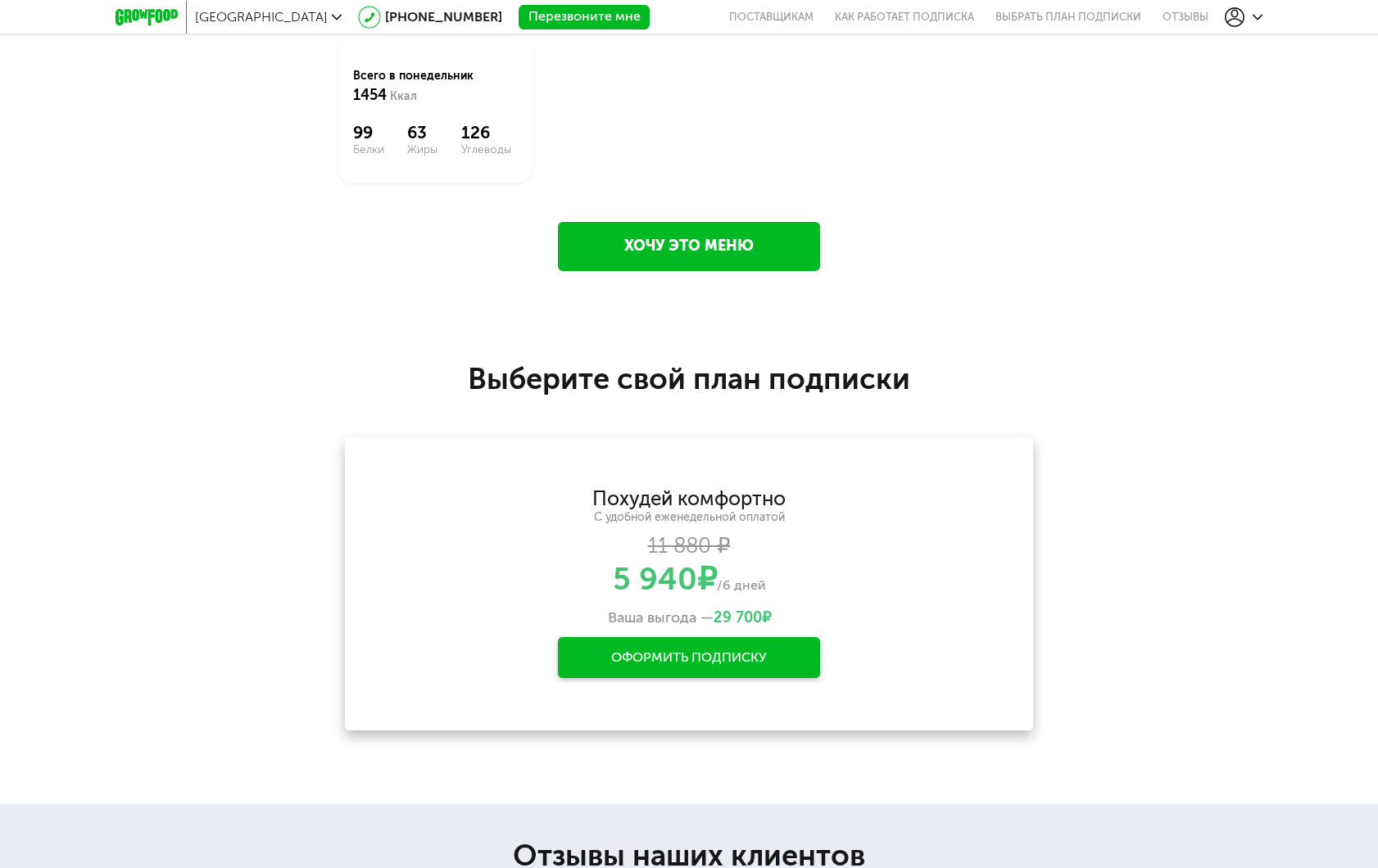
scroll to position [2219, 0]
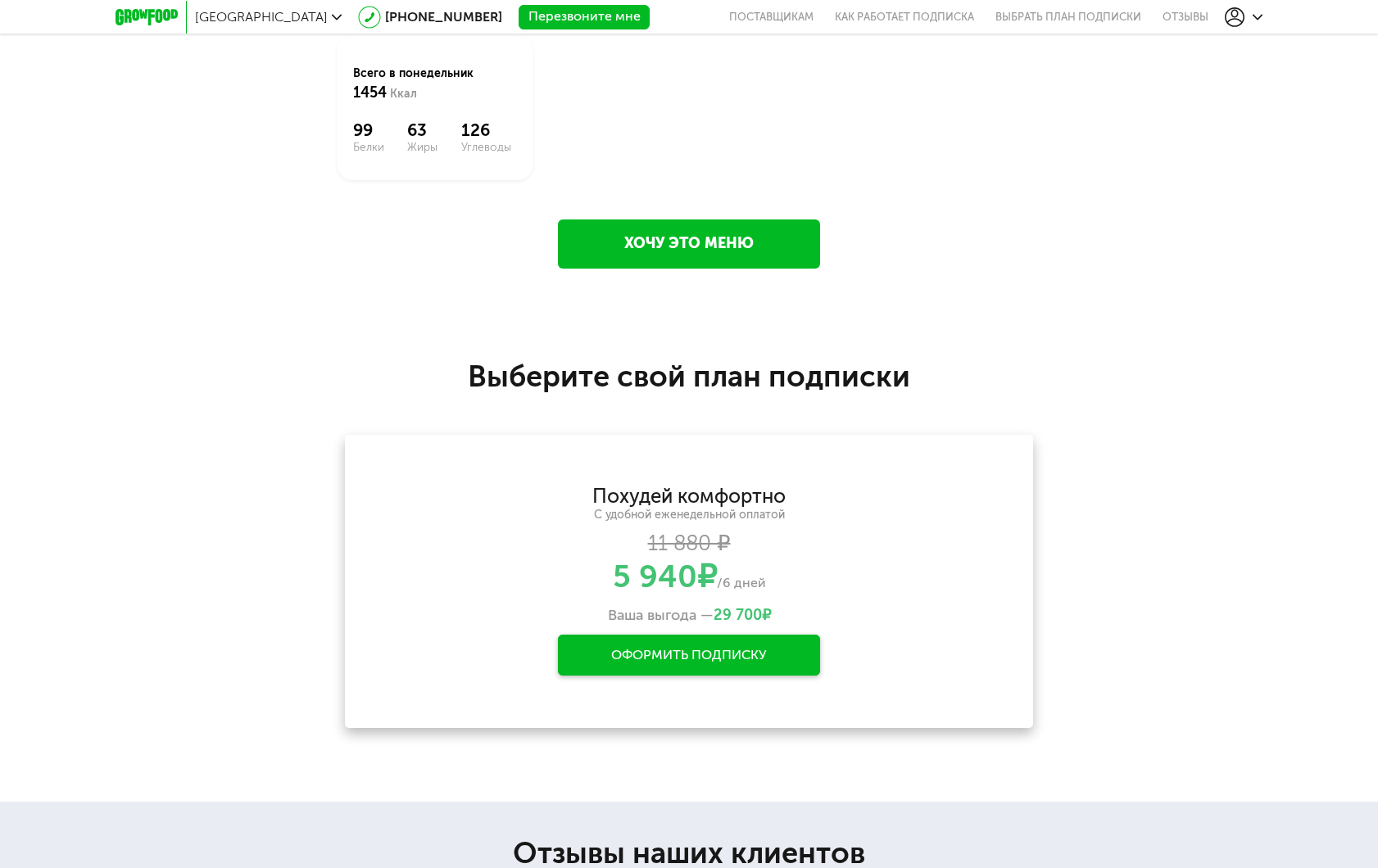
drag, startPoint x: 796, startPoint y: 587, endPoint x: 599, endPoint y: 615, distance: 199.0
click at [599, 615] on div "Похудей комфортно С удобной еженедельной оплатой 11 880 ₽ 5 940 ₽ /6 дней Ваша …" at bounding box center [689, 556] width 636 height 138
drag, startPoint x: 806, startPoint y: 589, endPoint x: 557, endPoint y: 581, distance: 249.1
click at [557, 581] on div "5 940 ₽ /6 дней" at bounding box center [689, 576] width 636 height 31
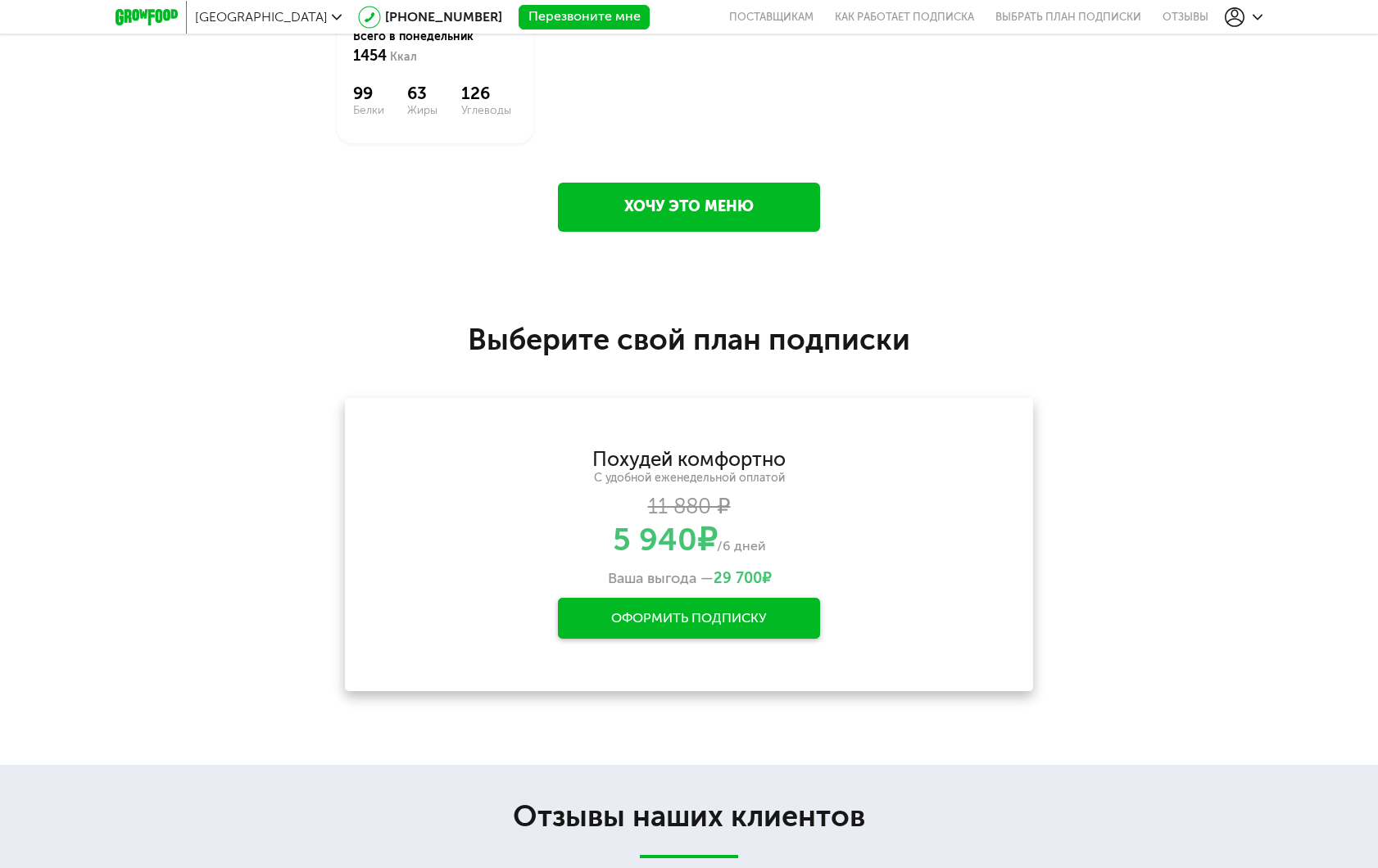
scroll to position [2252, 0]
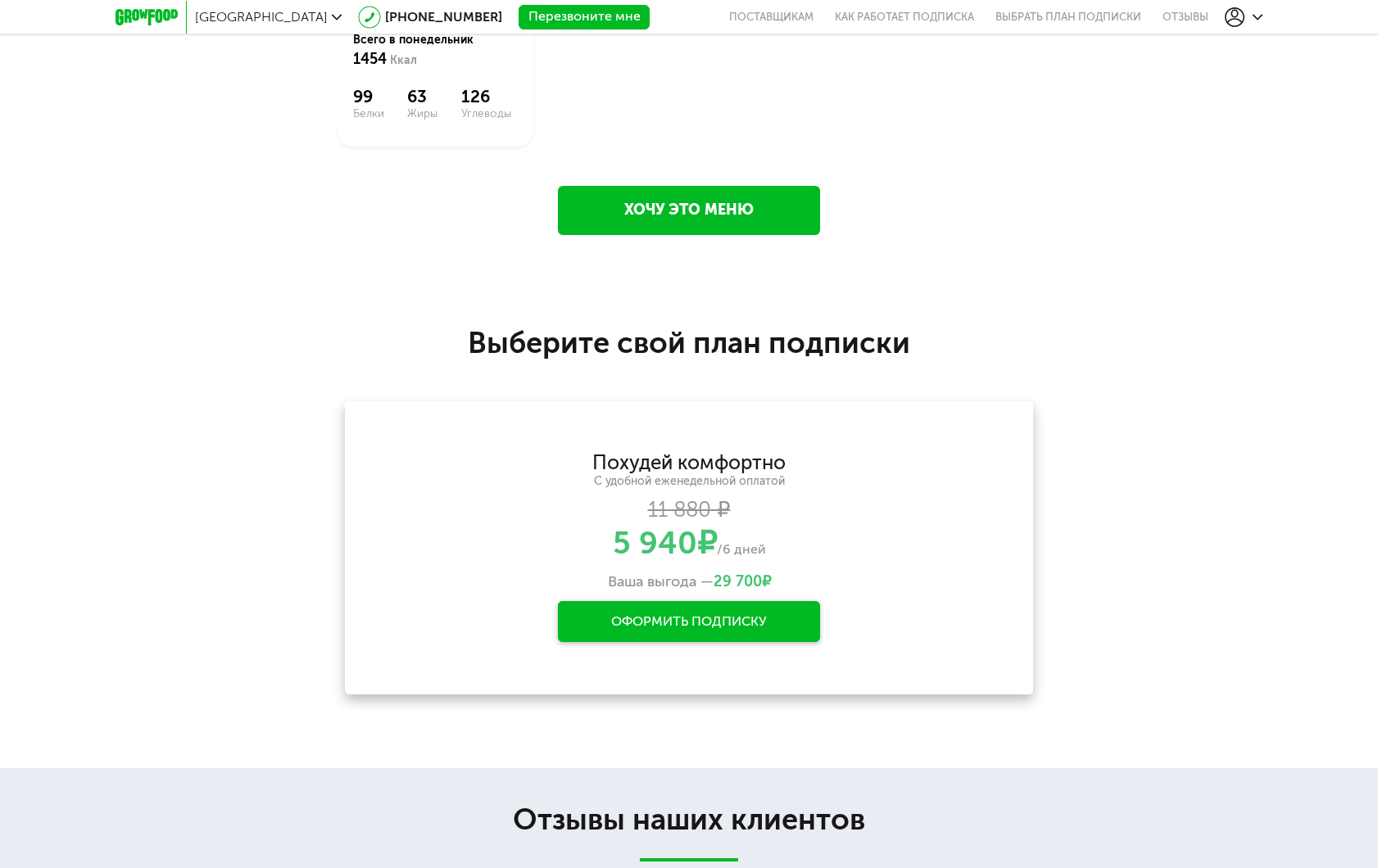
drag, startPoint x: 618, startPoint y: 548, endPoint x: 786, endPoint y: 558, distance: 168.3
click at [786, 558] on div "Похудей комфортно С удобной еженедельной оплатой 11 880 ₽ 5 940 ₽ /6 дней Ваша …" at bounding box center [689, 522] width 636 height 138
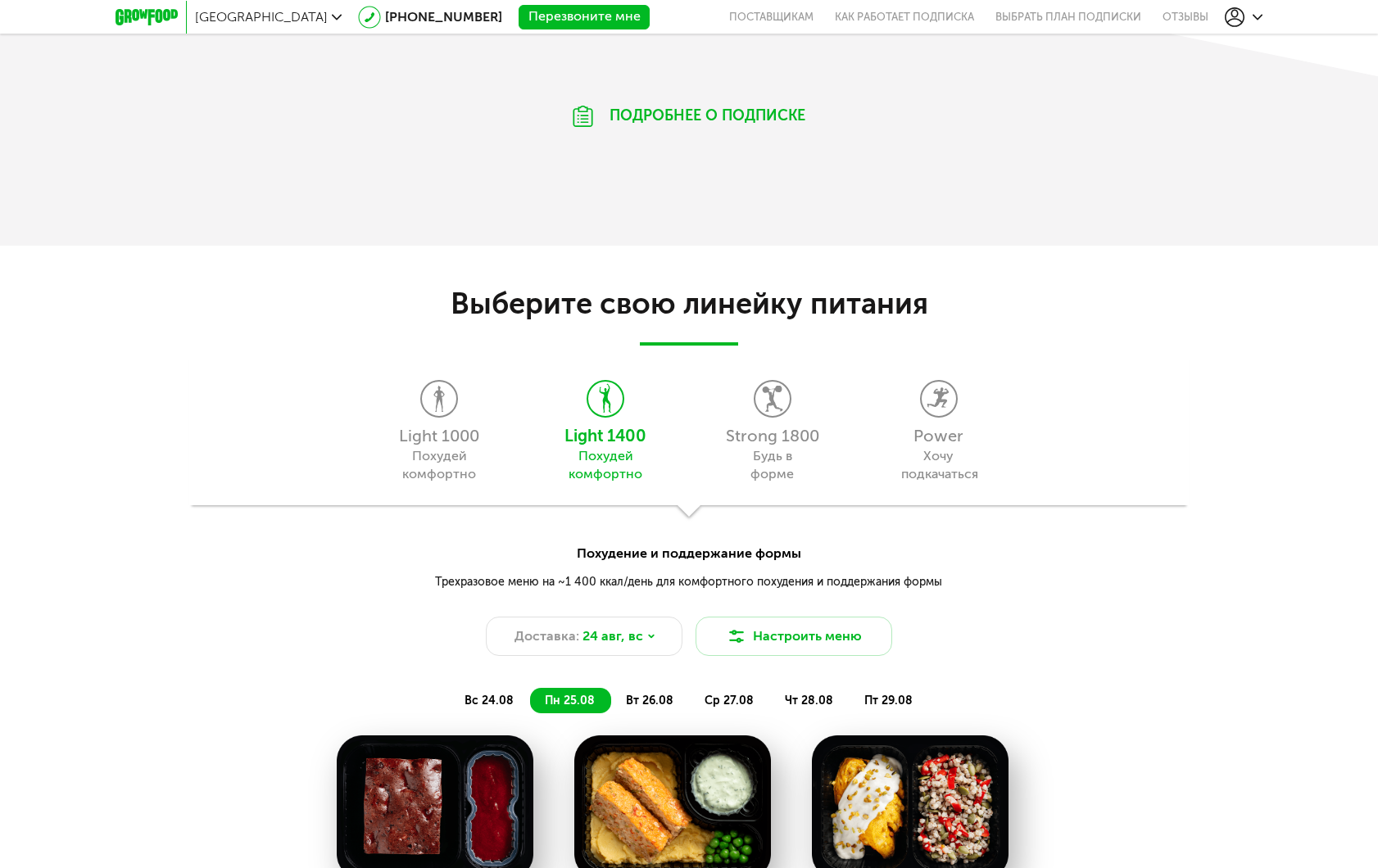
scroll to position [1206, 0]
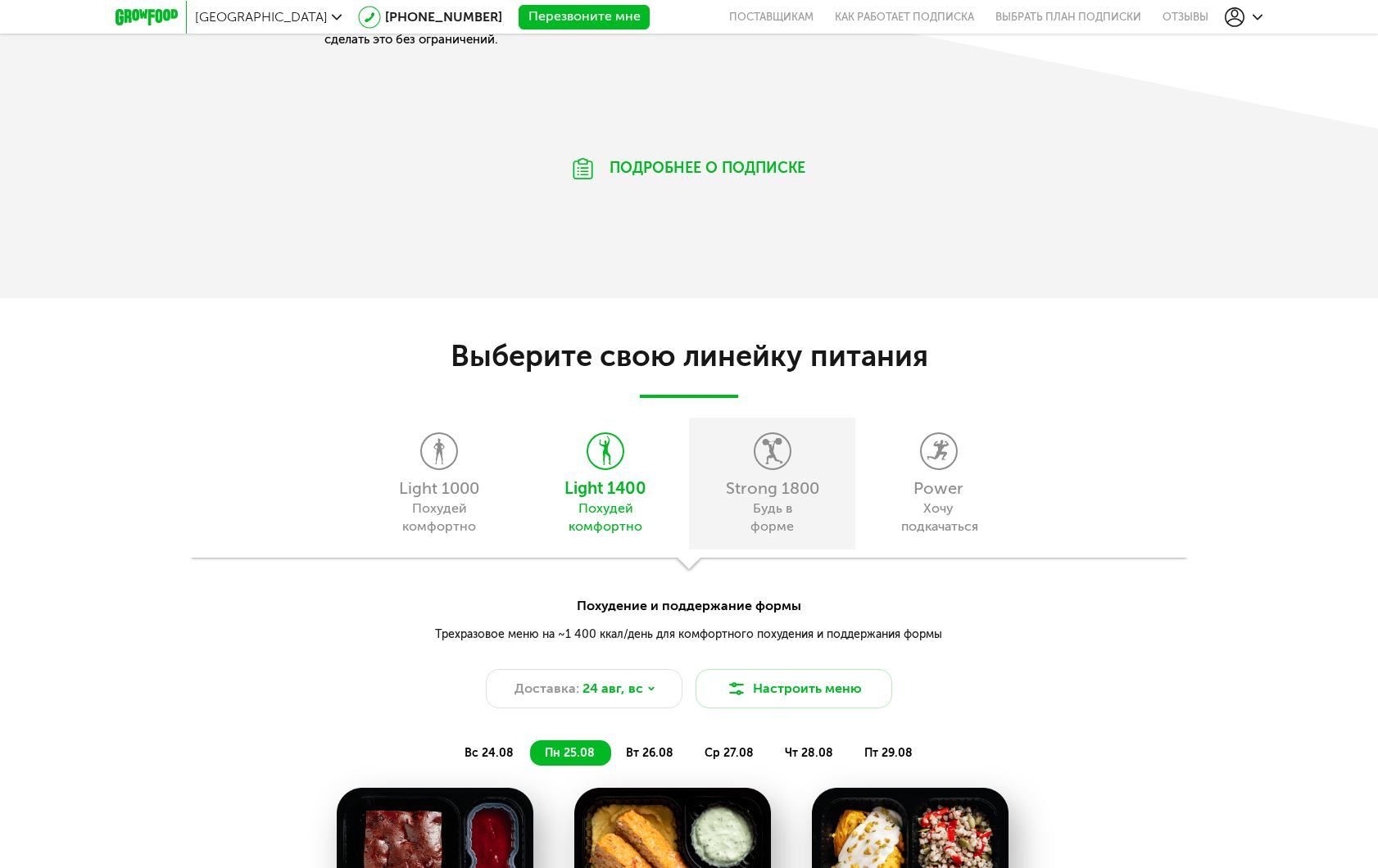
click at [785, 491] on div "Strong 1800" at bounding box center [772, 488] width 150 height 16
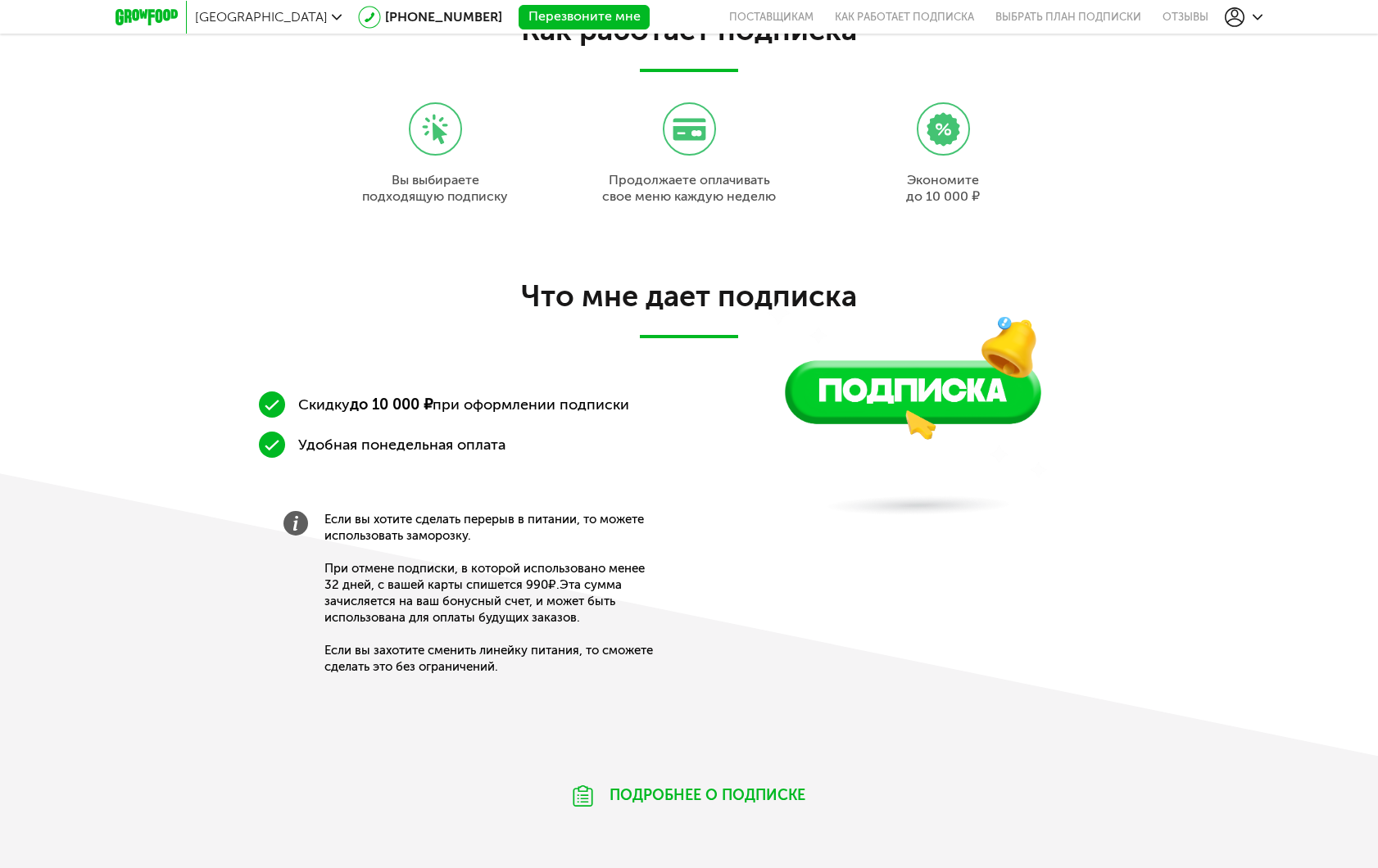
scroll to position [603, 0]
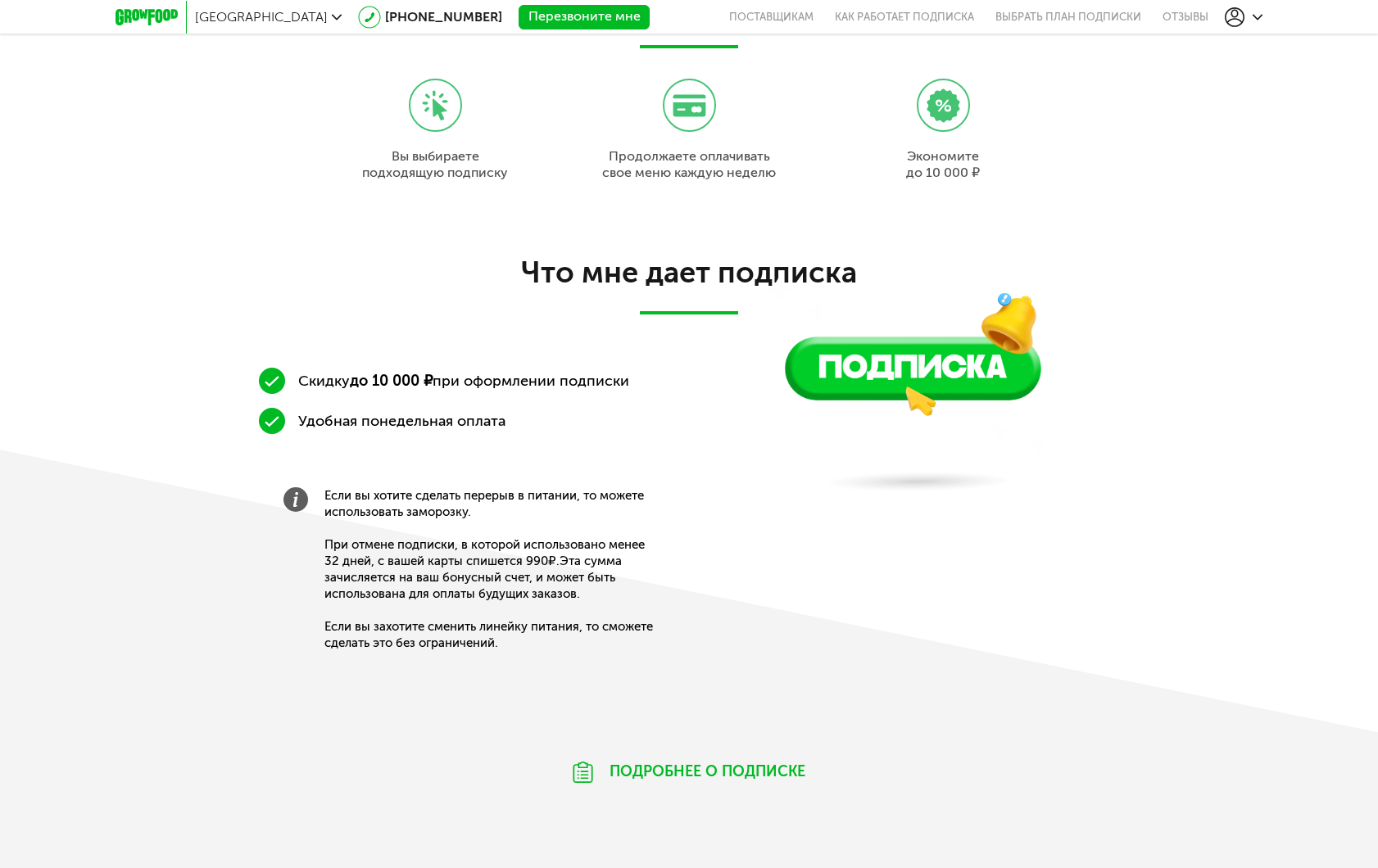
drag, startPoint x: 306, startPoint y: 385, endPoint x: 362, endPoint y: 385, distance: 56.0
click at [309, 385] on span "Скидку до 10 000 ₽ при оформлении подписки" at bounding box center [464, 380] width 331 height 18
drag, startPoint x: 593, startPoint y: 388, endPoint x: 326, endPoint y: 418, distance: 268.7
click at [328, 418] on ul "Скидку до 10 000 ₽ при оформлении подписки Удобная понедельная оплата" at bounding box center [471, 400] width 426 height 67
click at [449, 492] on span "Если вы хотите сделать перерыв в питании, то можете использовать заморозку. При…" at bounding box center [493, 569] width 336 height 164
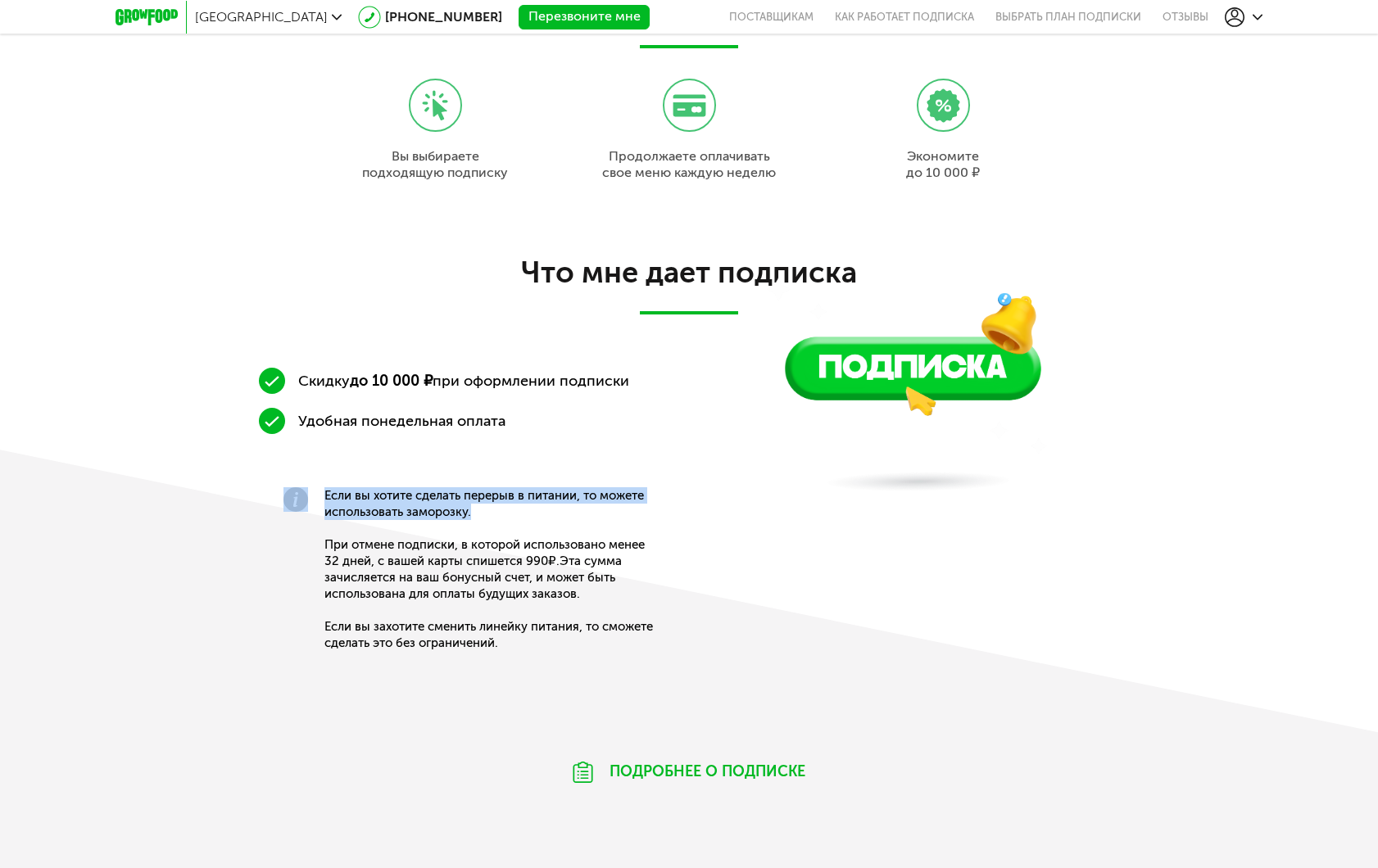
drag, startPoint x: 479, startPoint y: 510, endPoint x: 308, endPoint y: 500, distance: 171.3
click at [307, 500] on div "Если вы хотите сделать перерыв в питании, то можете использовать заморозку. При…" at bounding box center [471, 569] width 426 height 213
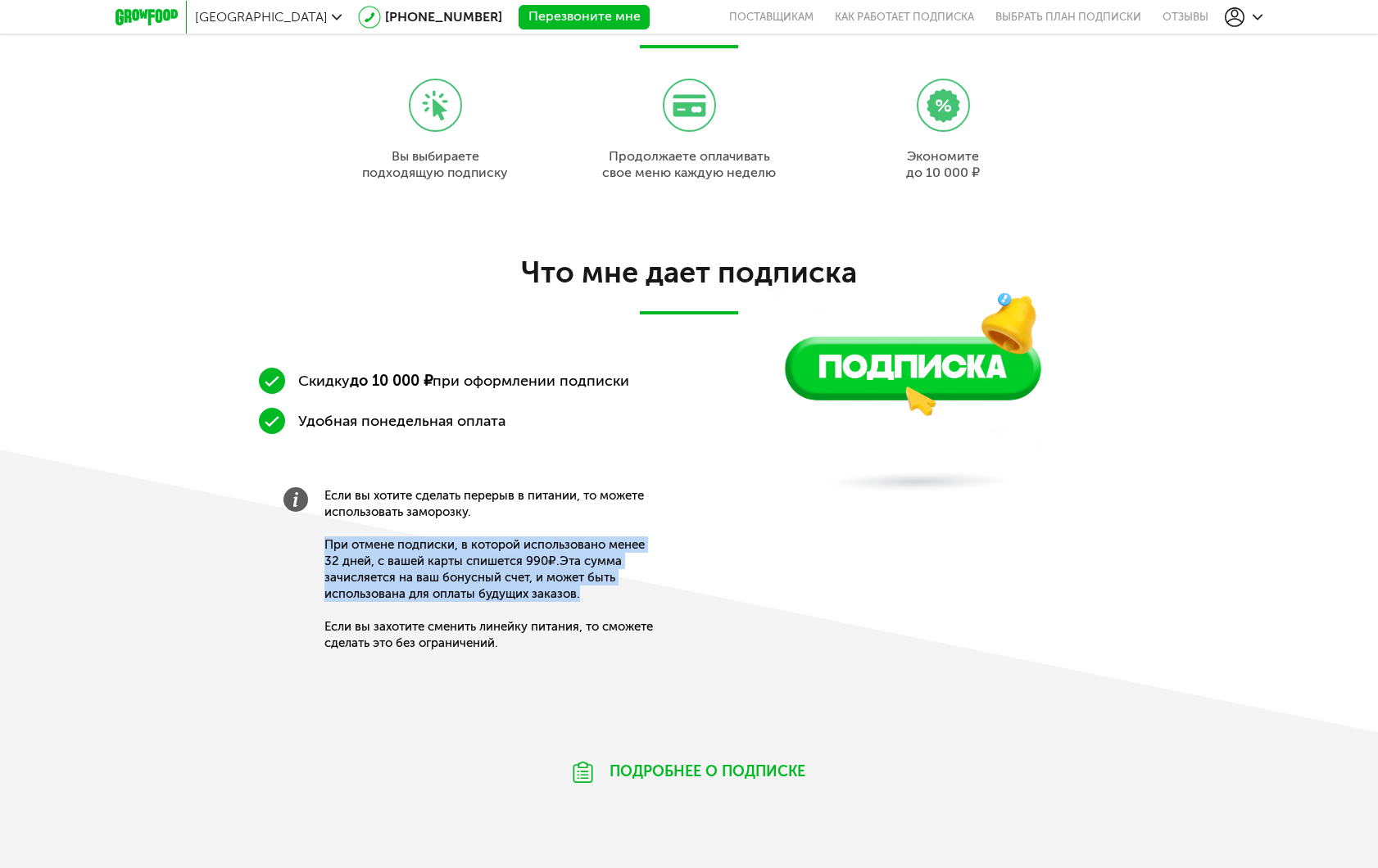
drag, startPoint x: 325, startPoint y: 544, endPoint x: 609, endPoint y: 595, distance: 288.5
click at [609, 595] on span "Если вы хотите сделать перерыв в питании, то можете использовать заморозку. При…" at bounding box center [493, 569] width 336 height 164
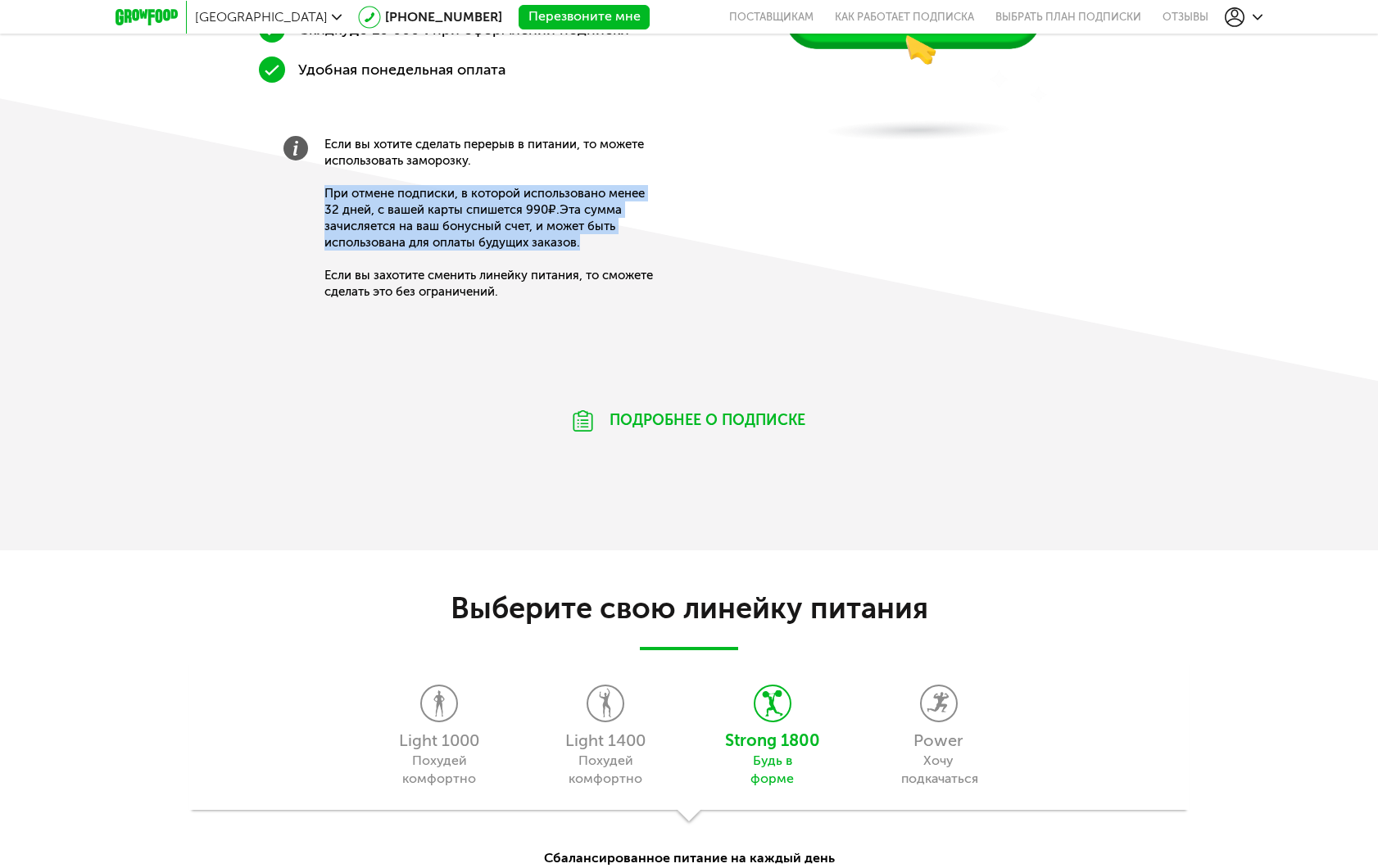
scroll to position [1072, 0]
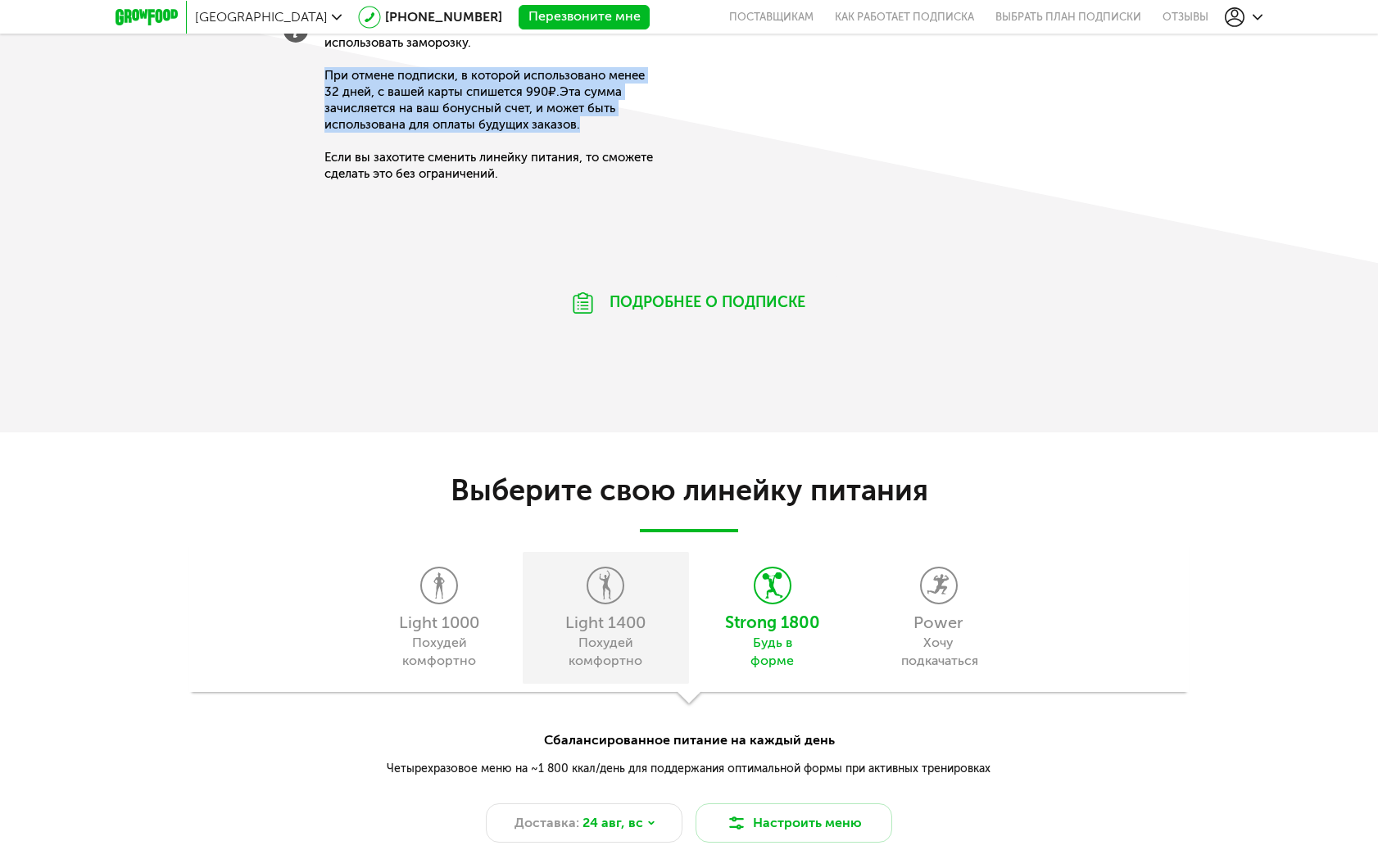
drag, startPoint x: 699, startPoint y: 305, endPoint x: 548, endPoint y: 592, distance: 324.3
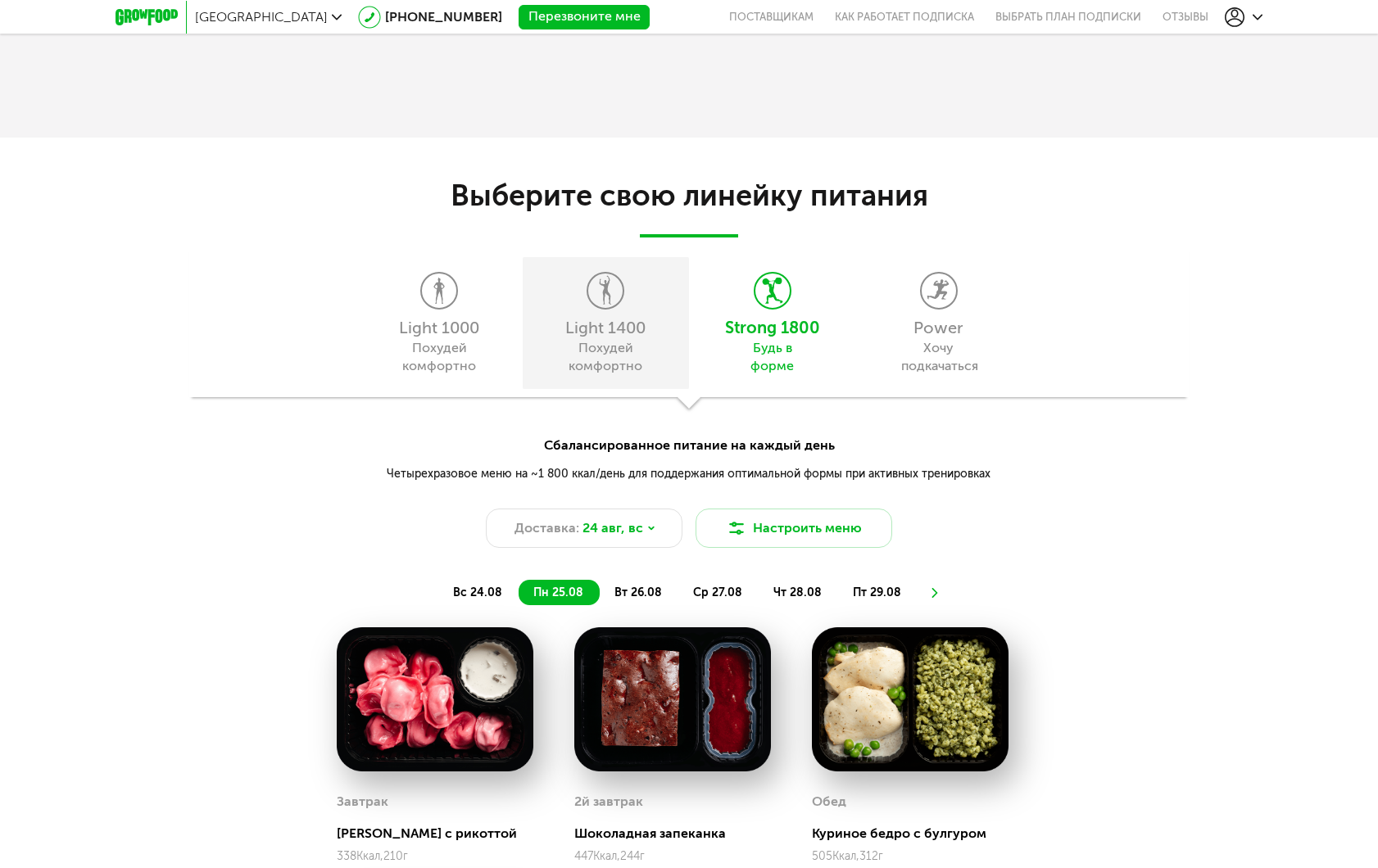
scroll to position [1435, 0]
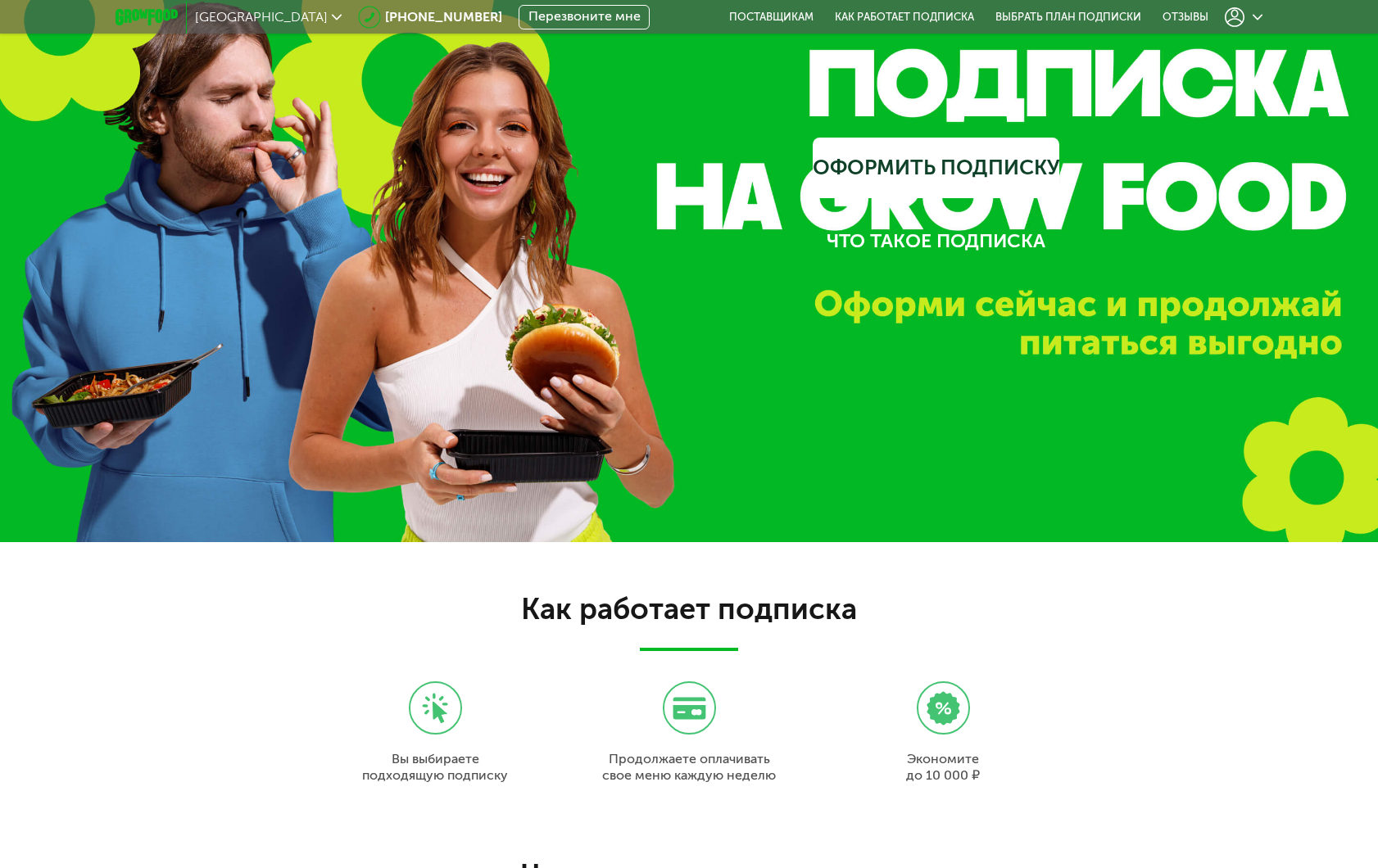
scroll to position [1, 0]
click at [129, 12] on icon at bounding box center [147, 17] width 63 height 16
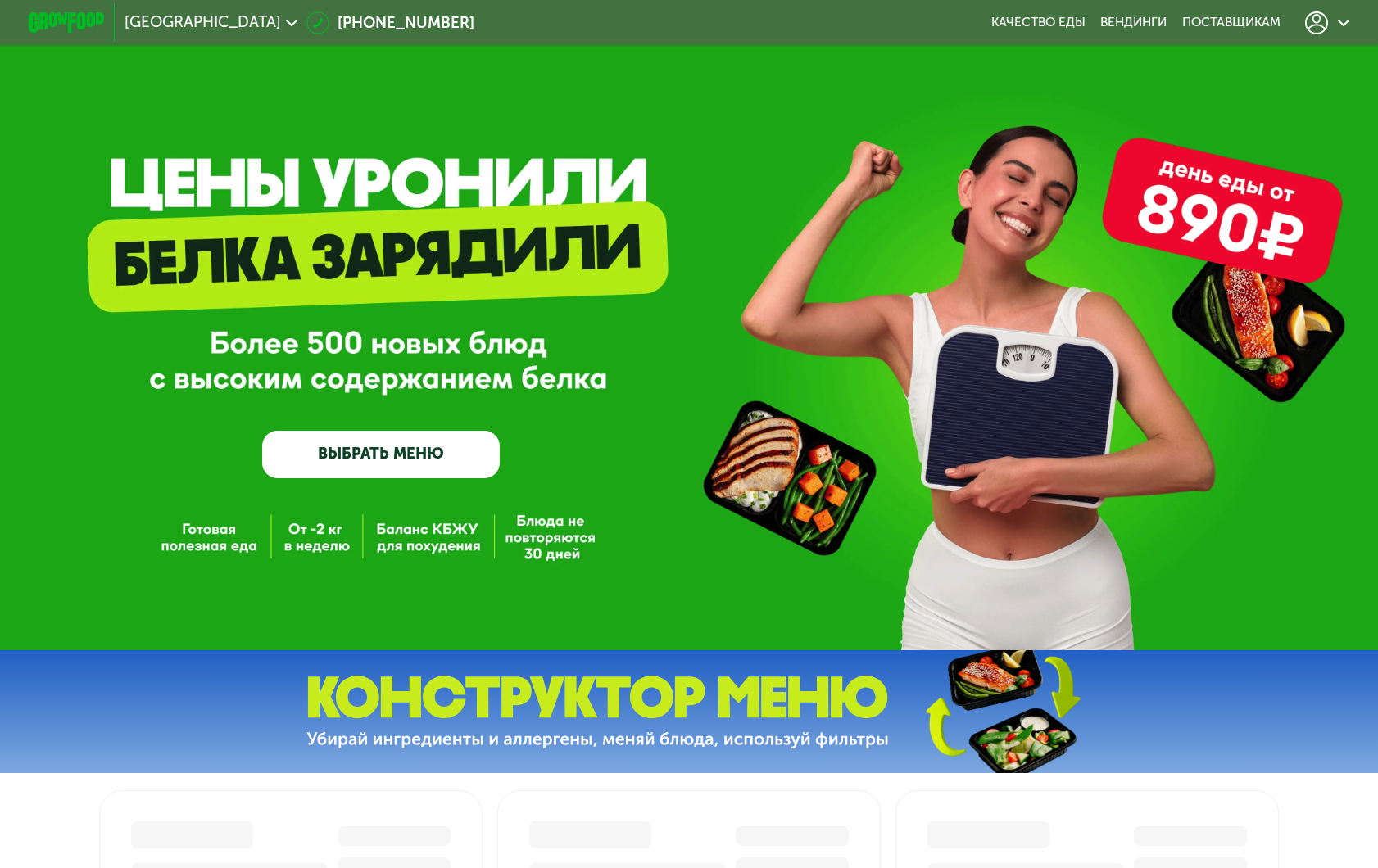
click at [395, 421] on div "GrowFood — доставка правильного питания ВЫБРАТЬ МЕНЮ" at bounding box center [381, 348] width 238 height 258
click at [395, 456] on link "ВЫБРАТЬ МЕНЮ" at bounding box center [381, 455] width 238 height 48
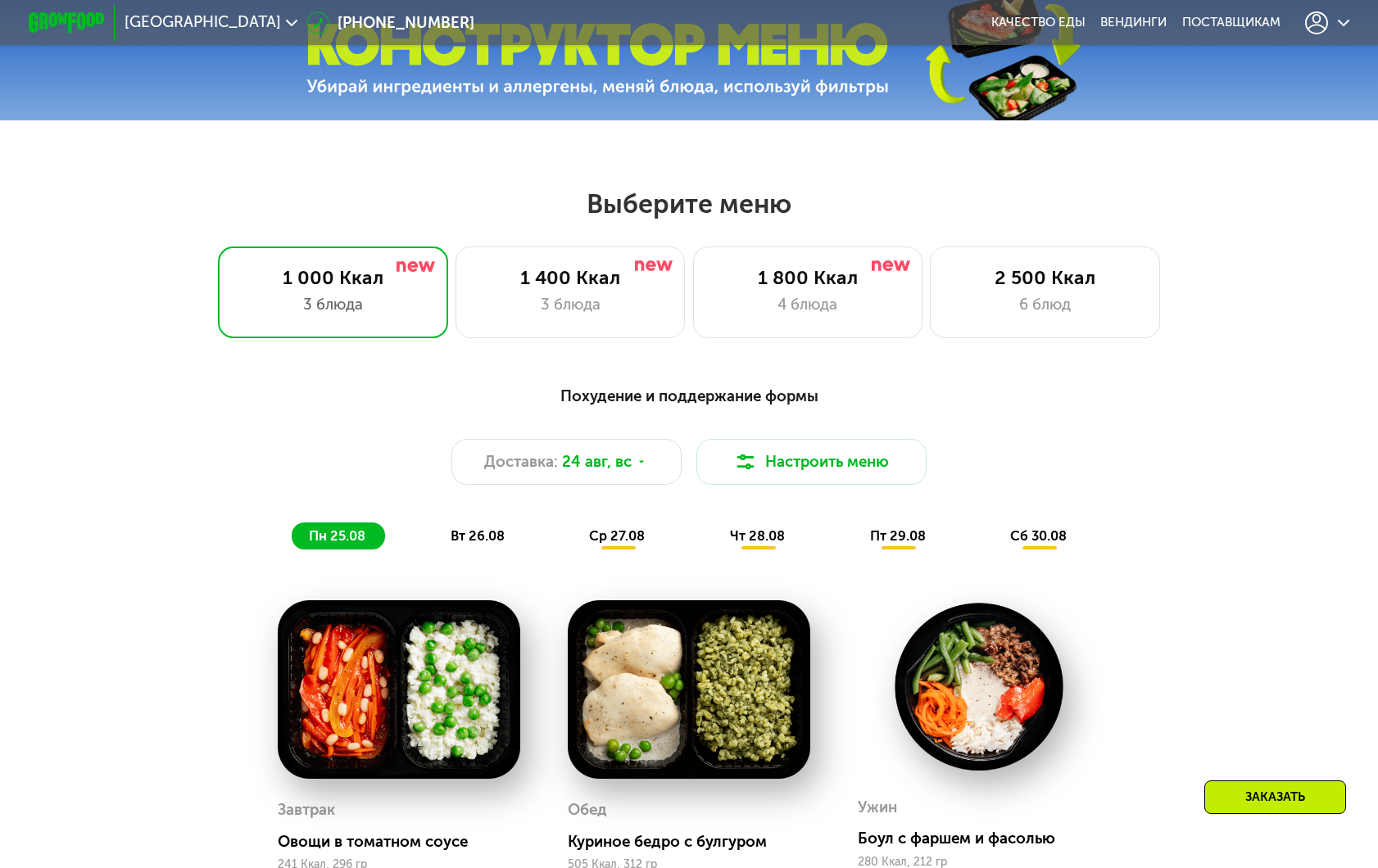
scroll to position [656, 0]
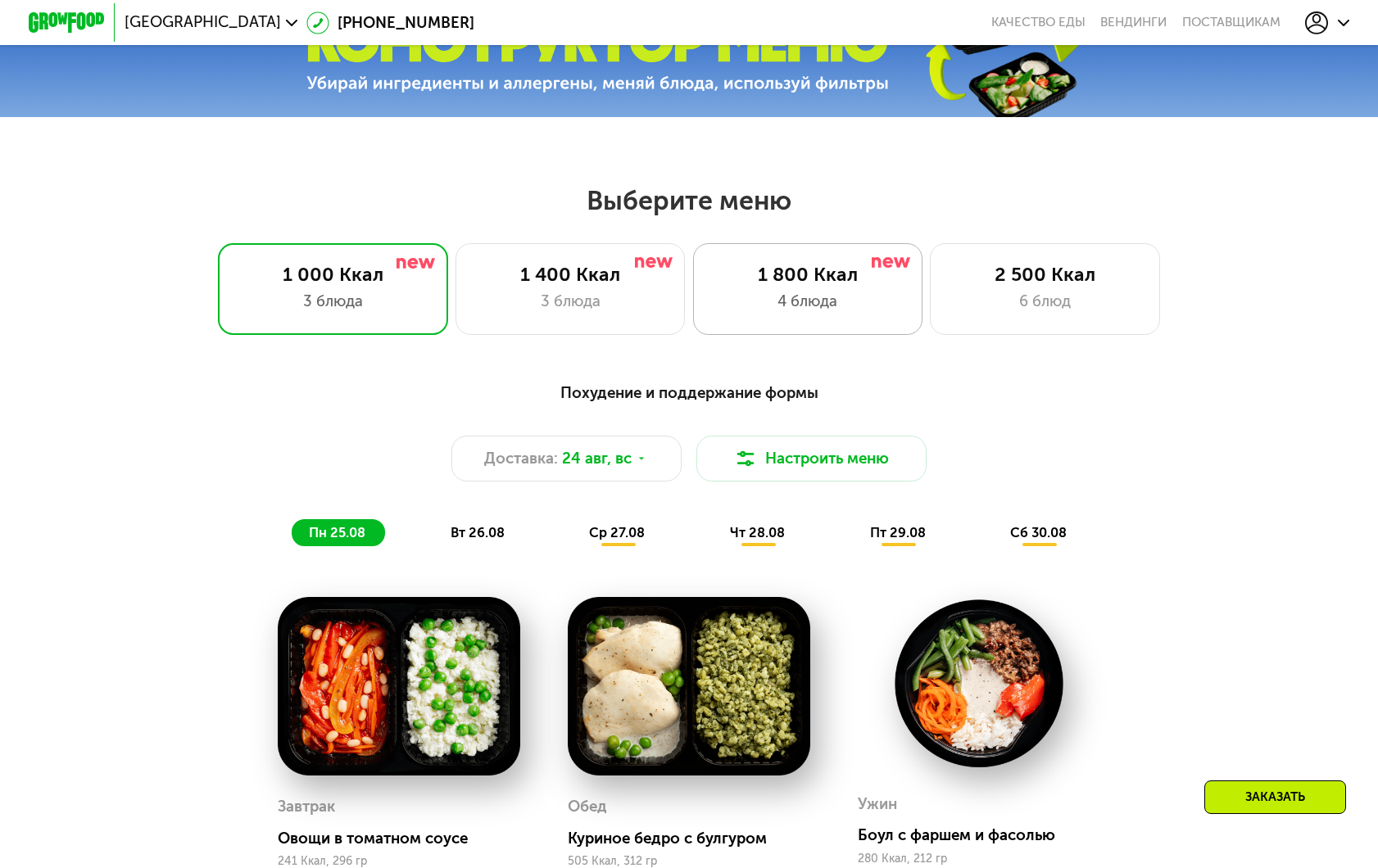
click at [836, 303] on div "4 блюда" at bounding box center [807, 301] width 190 height 23
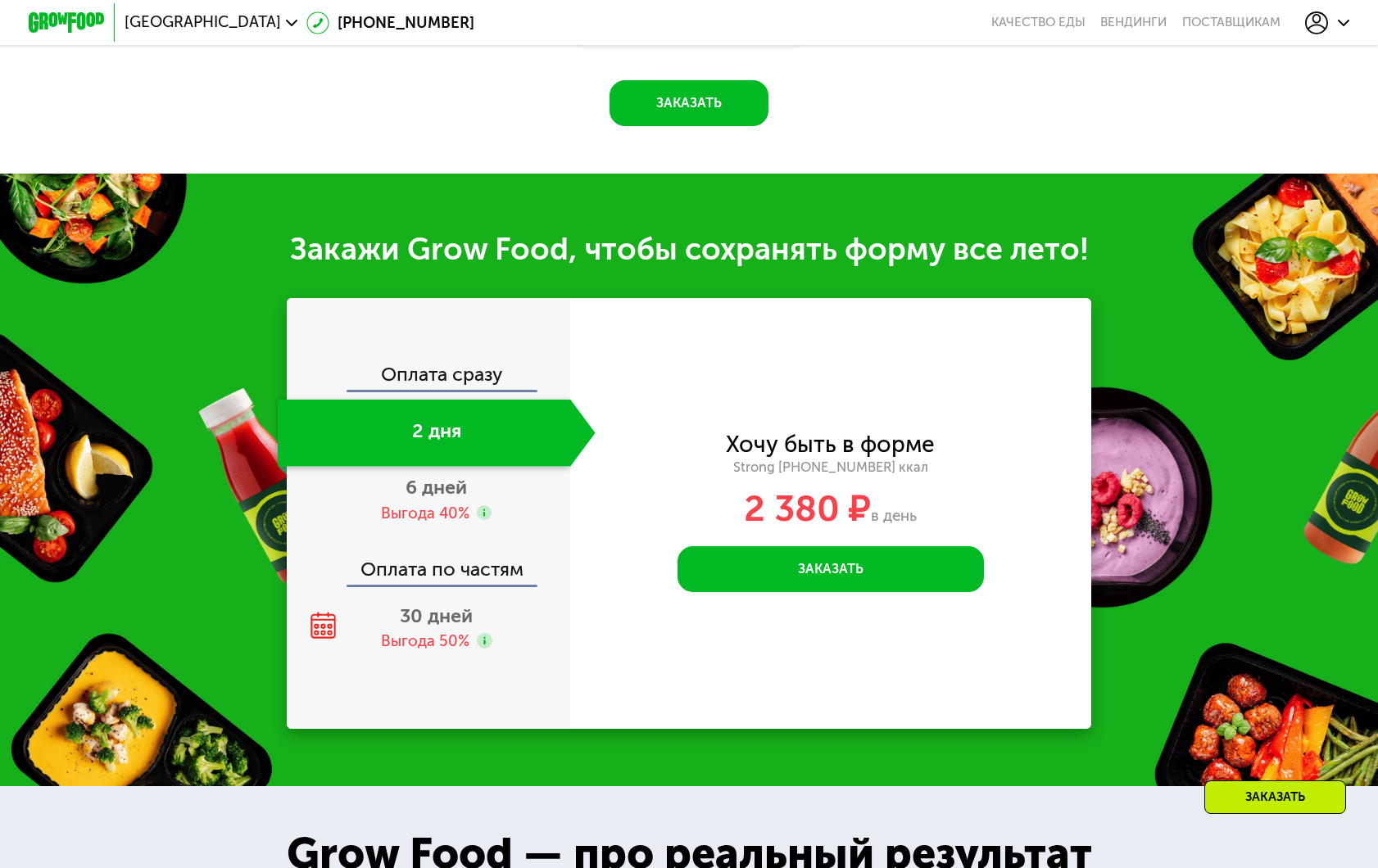
scroll to position [1759, 0]
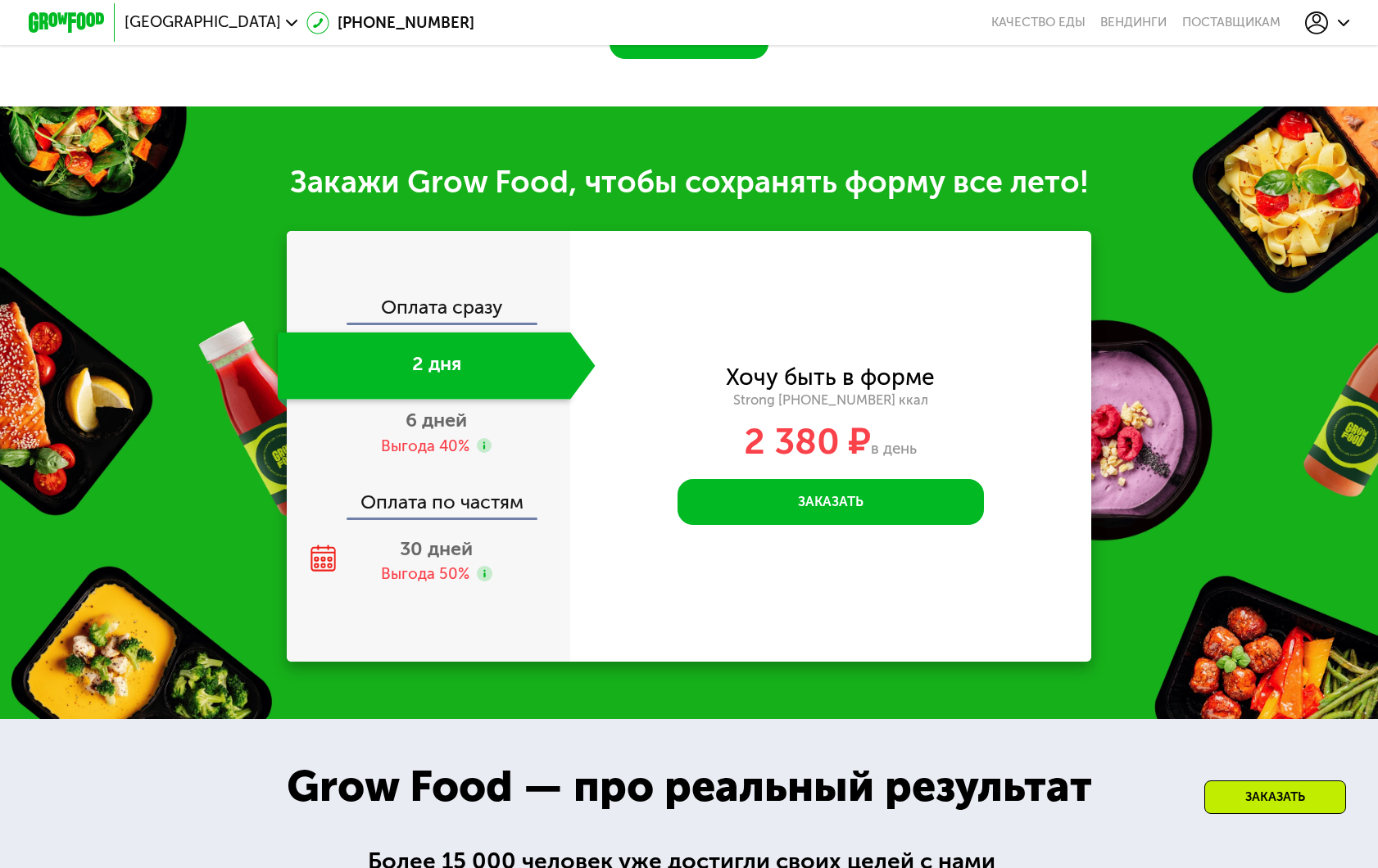
click at [366, 399] on div "2 дня" at bounding box center [423, 366] width 292 height 68
click at [379, 467] on div "6 дней Выгода 40%" at bounding box center [437, 433] width 318 height 68
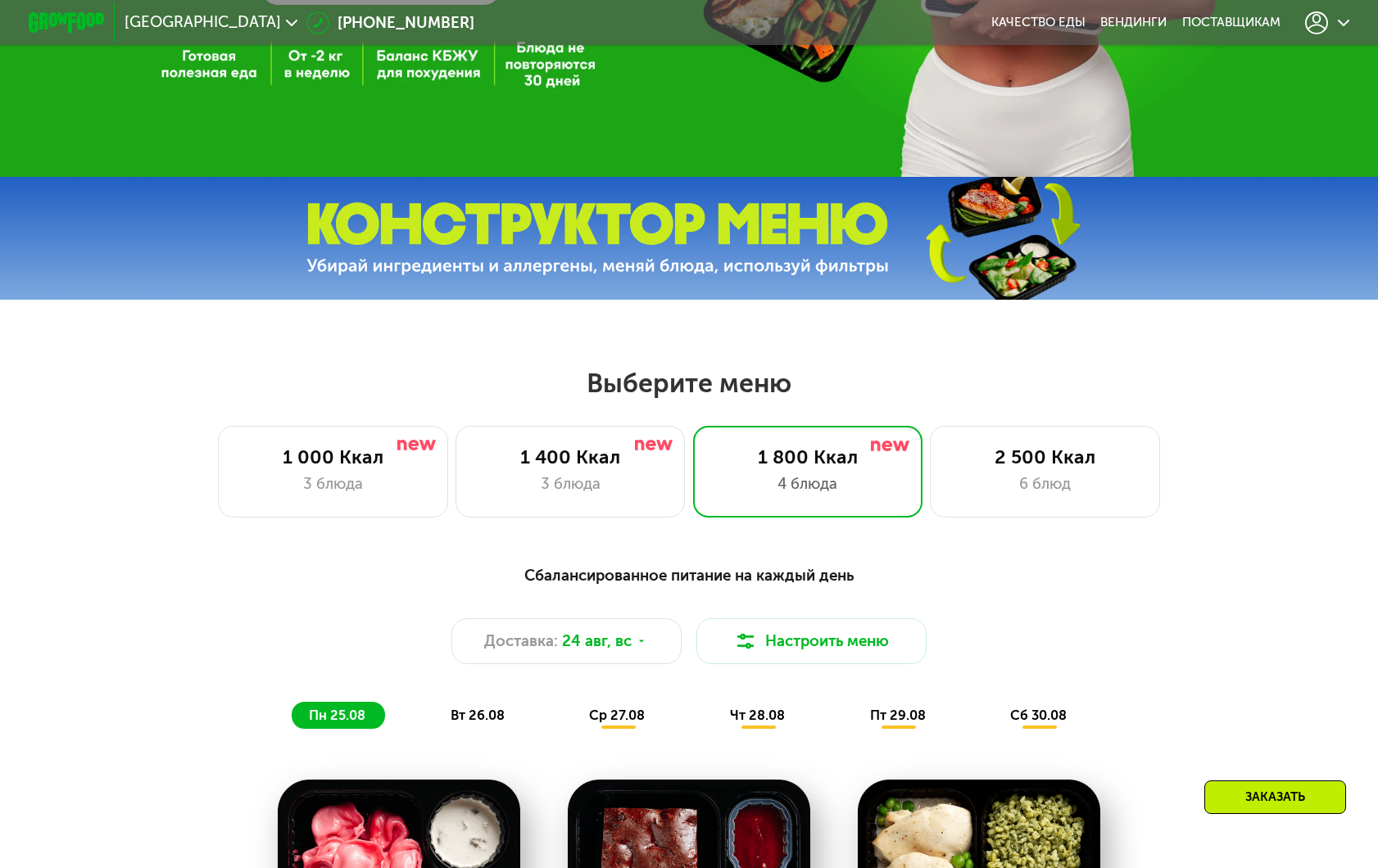
scroll to position [480, 0]
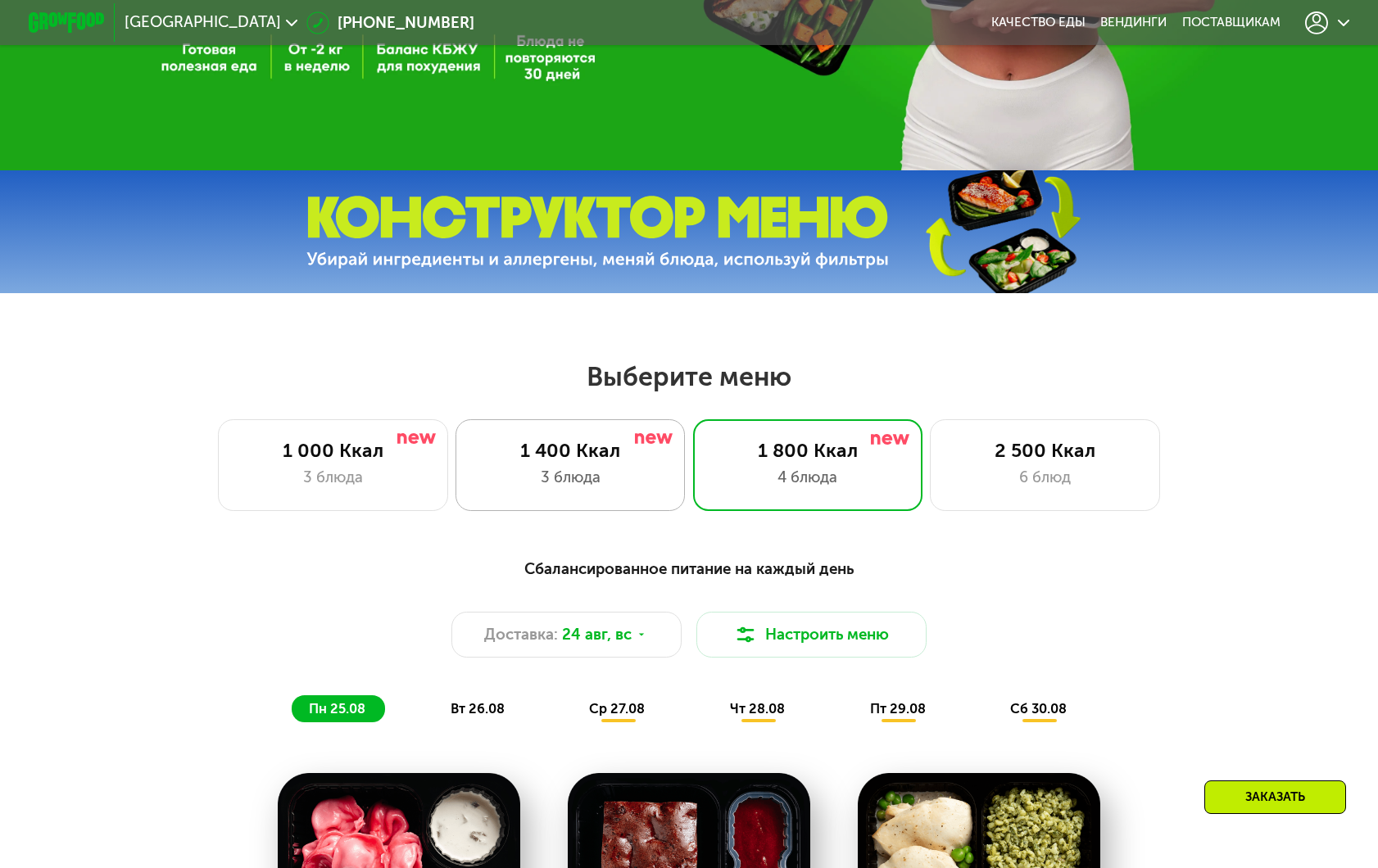
click at [608, 475] on div "3 блюда" at bounding box center [570, 478] width 190 height 23
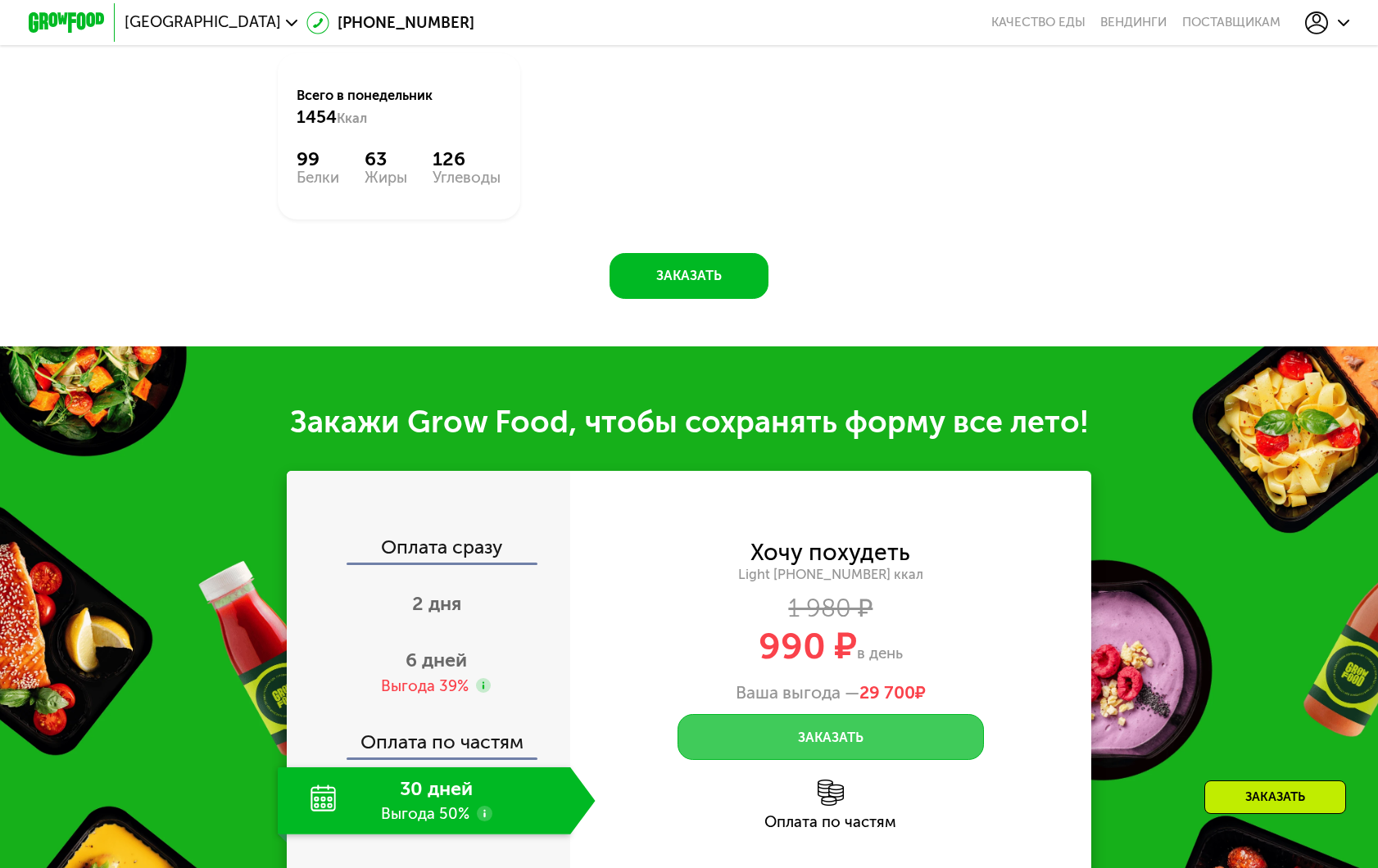
scroll to position [1529, 0]
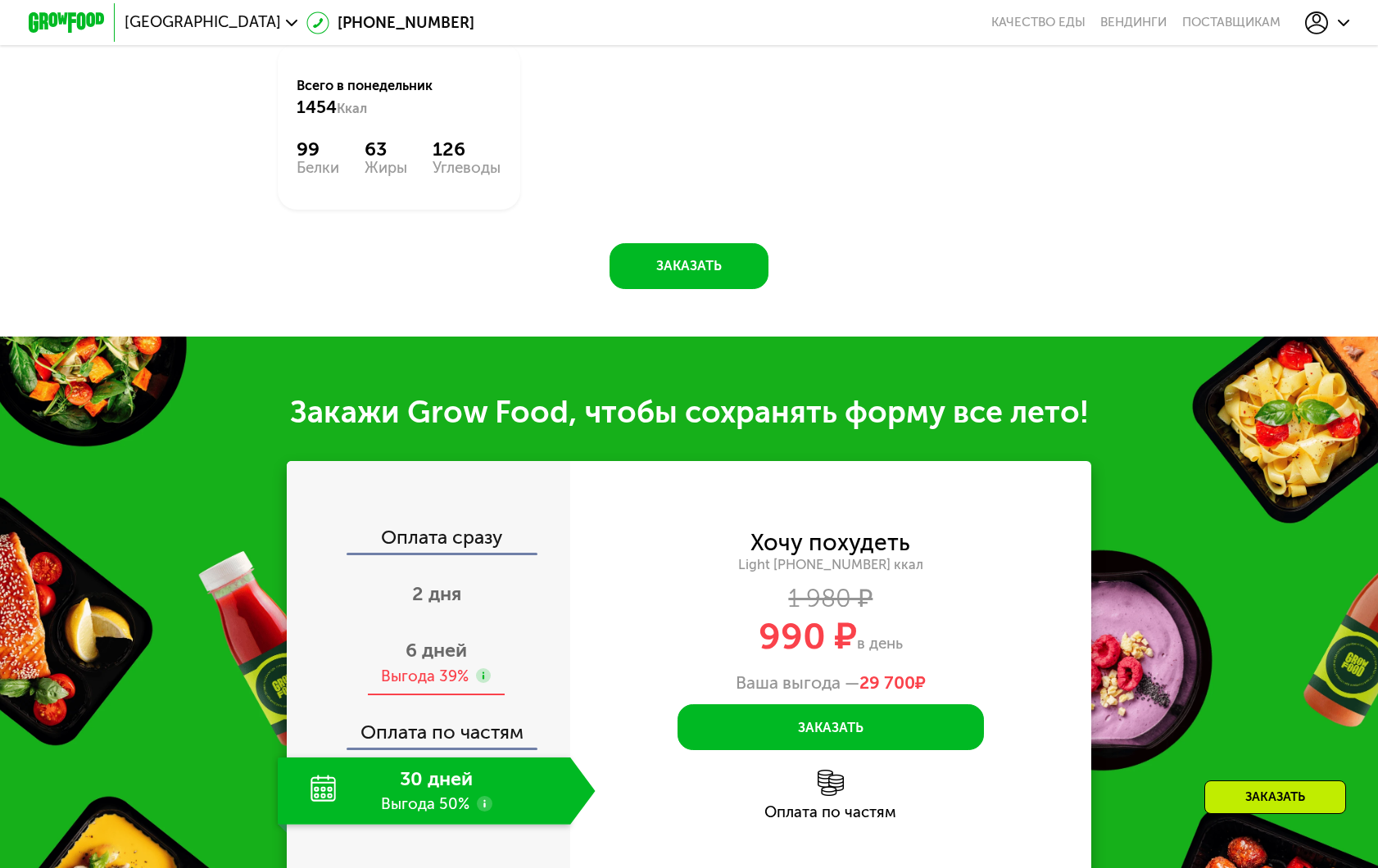
click at [428, 677] on div "Выгода 39%" at bounding box center [424, 676] width 87 height 21
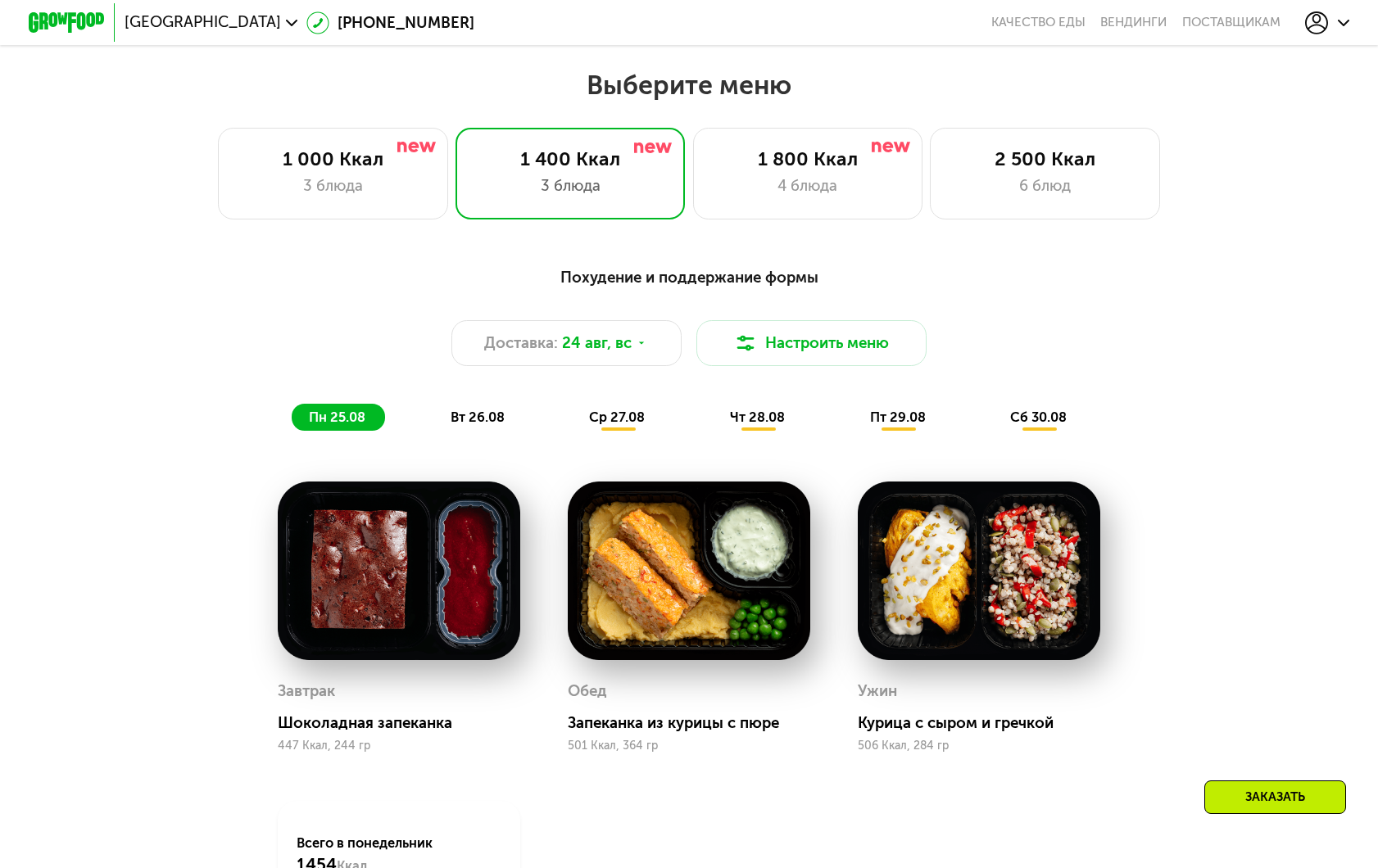
scroll to position [739, 0]
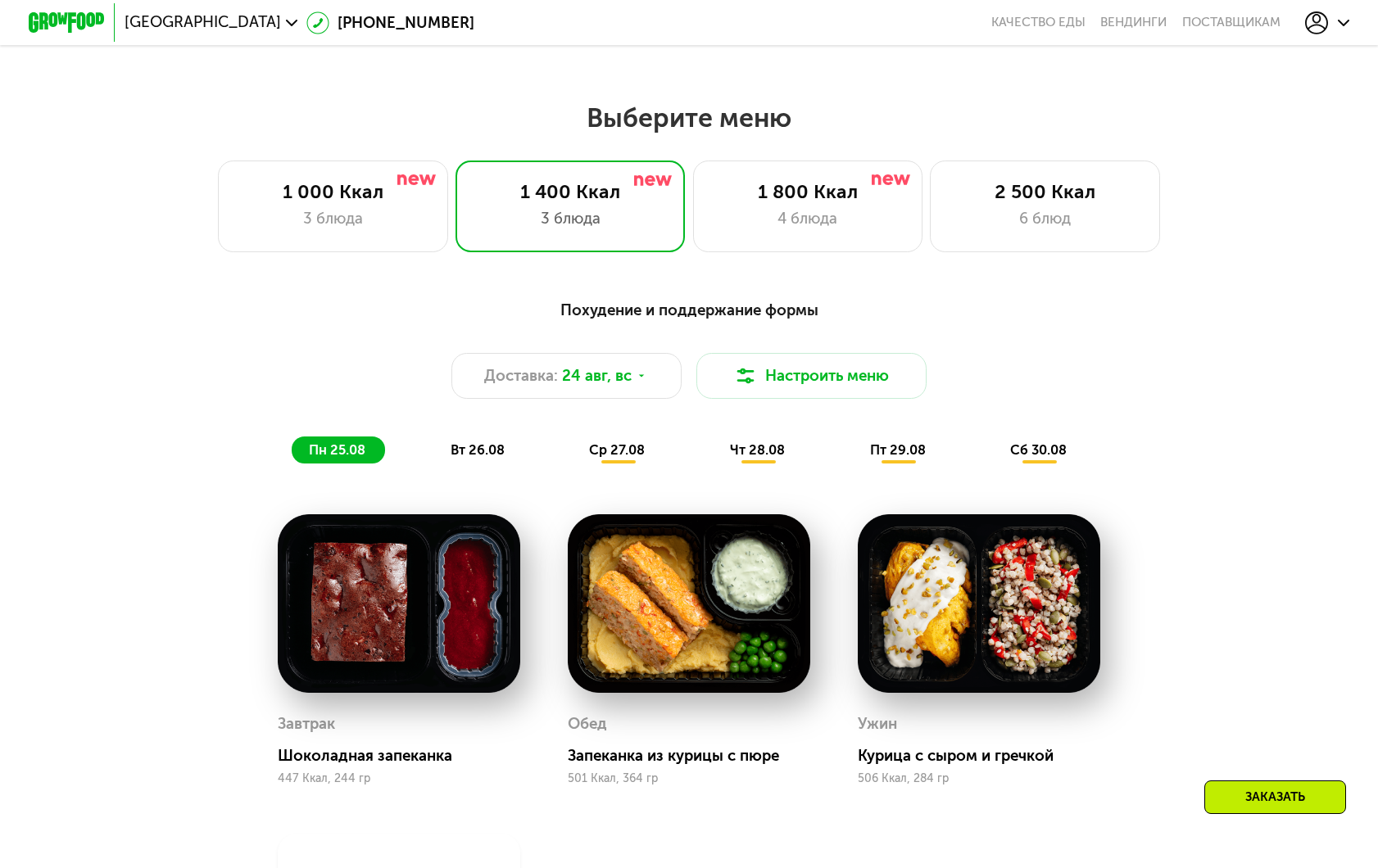
click at [469, 455] on span "вт 26.08" at bounding box center [478, 450] width 54 height 16
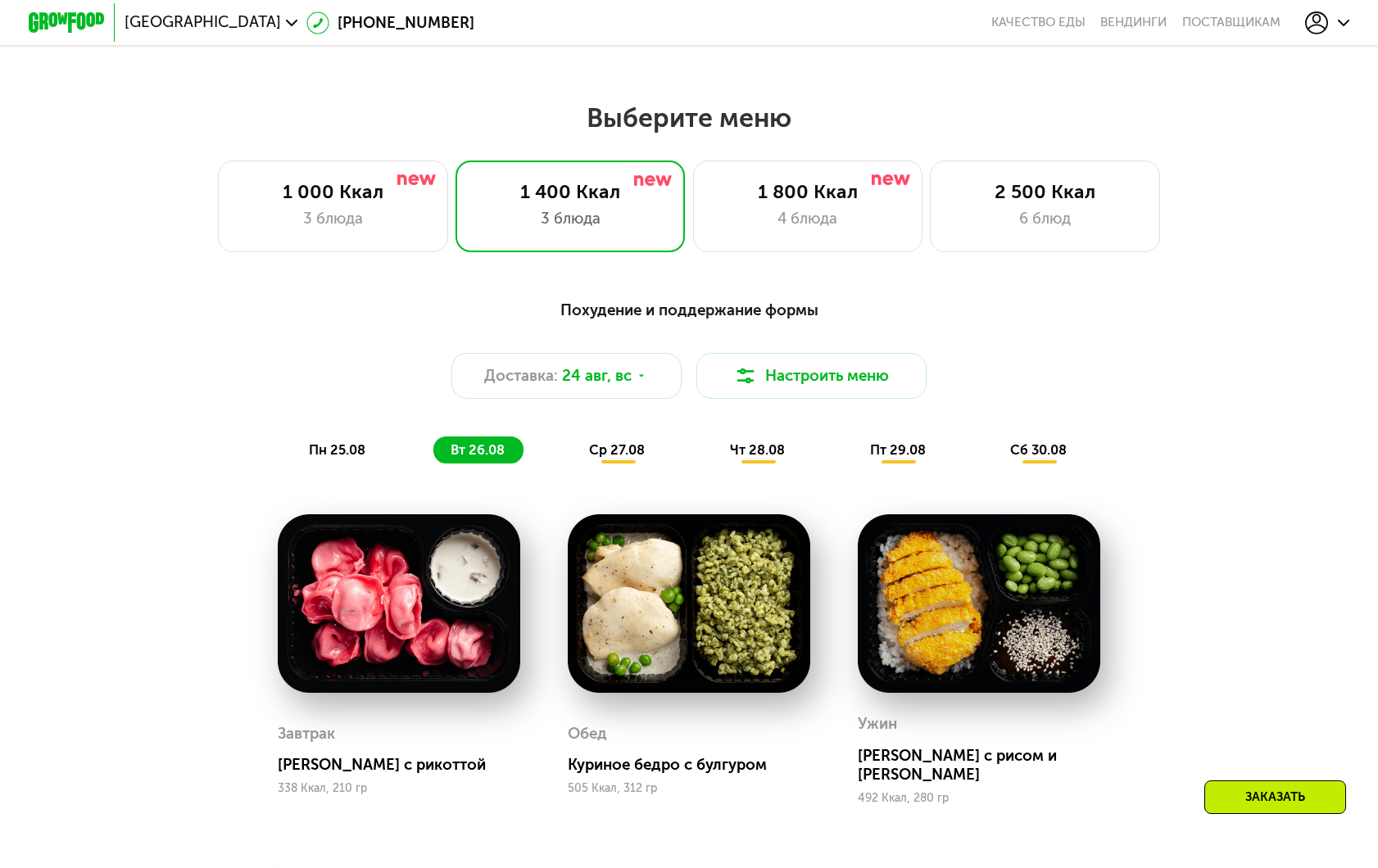
click at [598, 455] on span "ср 27.08" at bounding box center [617, 450] width 56 height 16
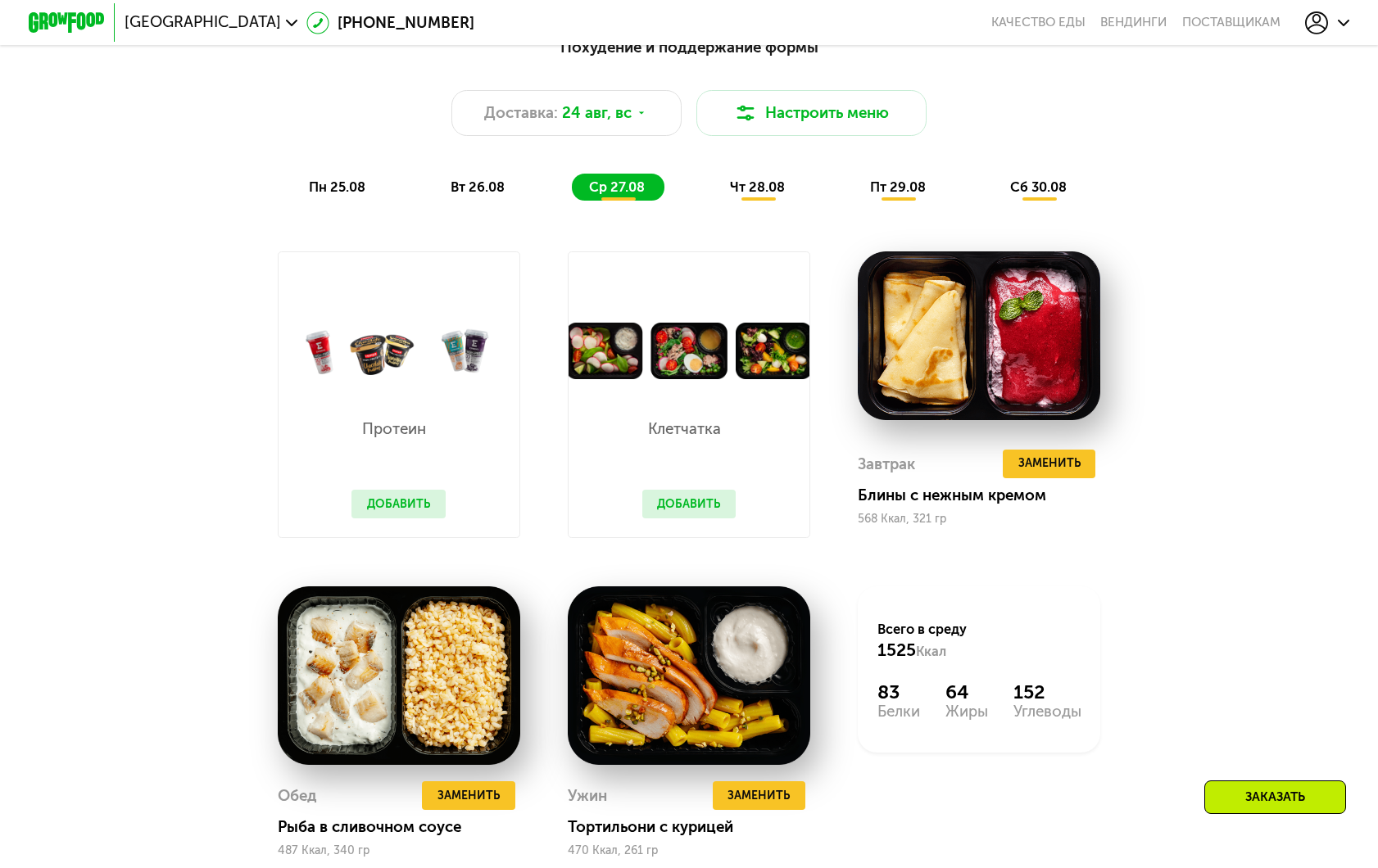
scroll to position [1002, 0]
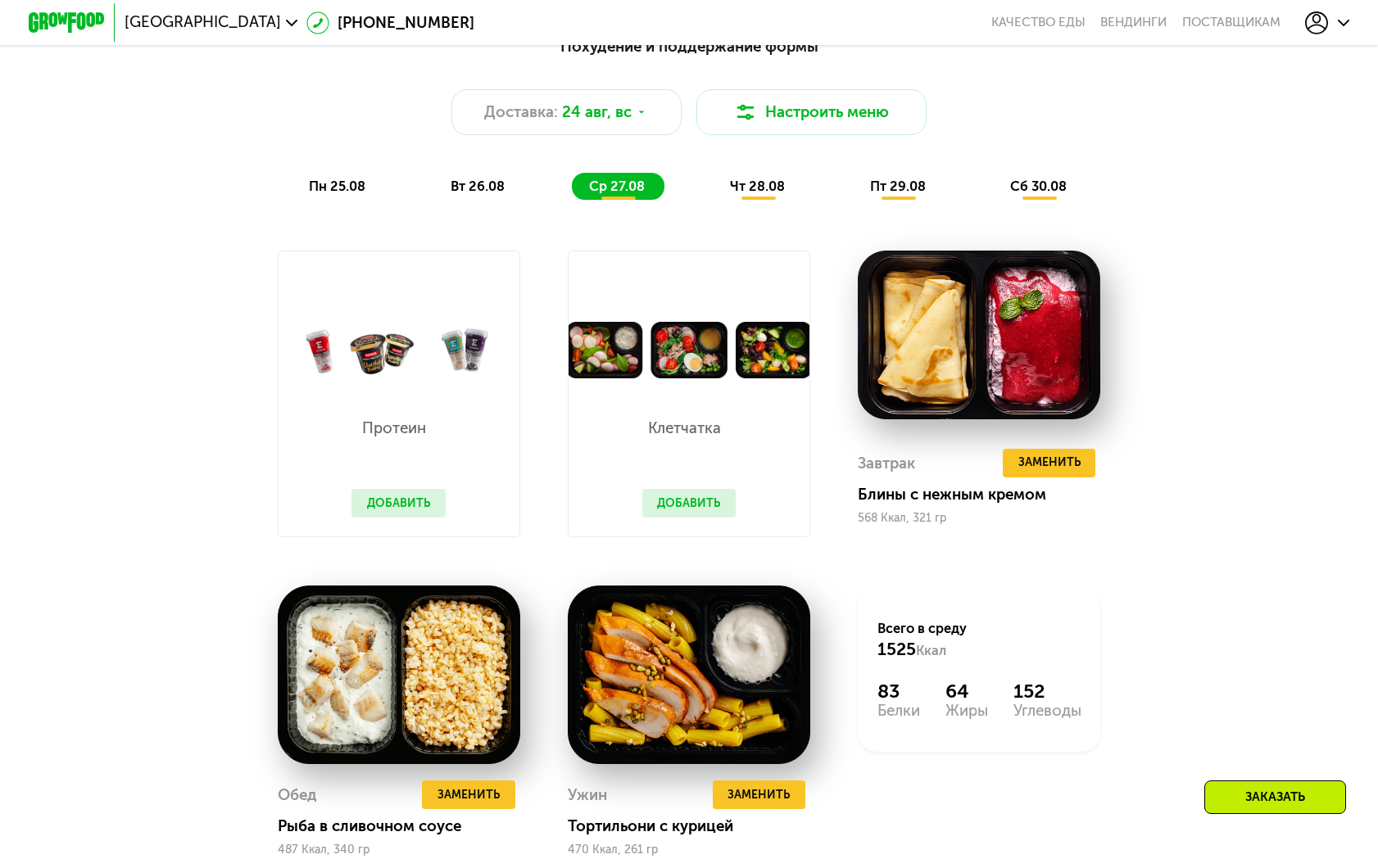
click at [768, 186] on span "чт 28.08" at bounding box center [757, 186] width 55 height 16
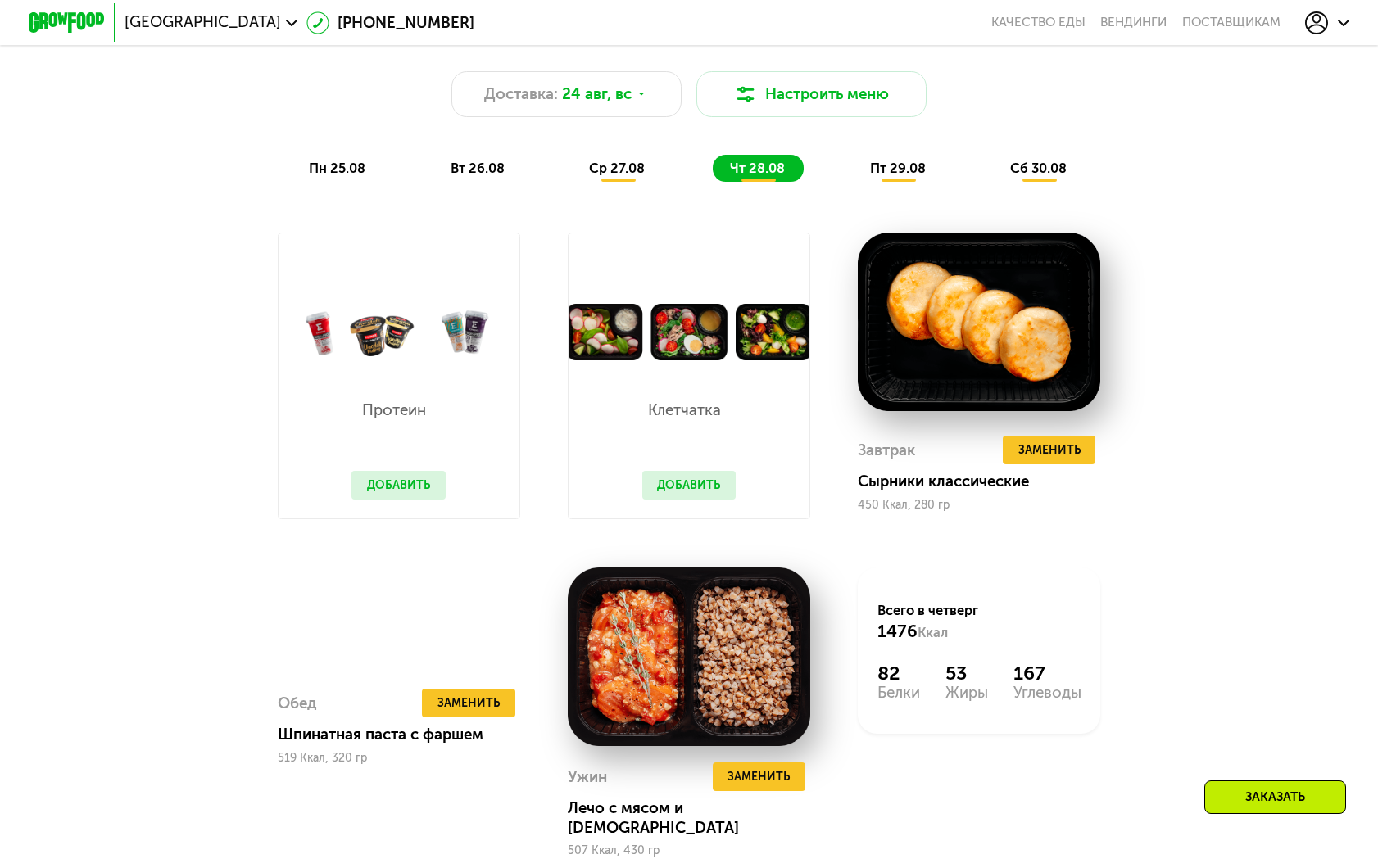
scroll to position [1021, 0]
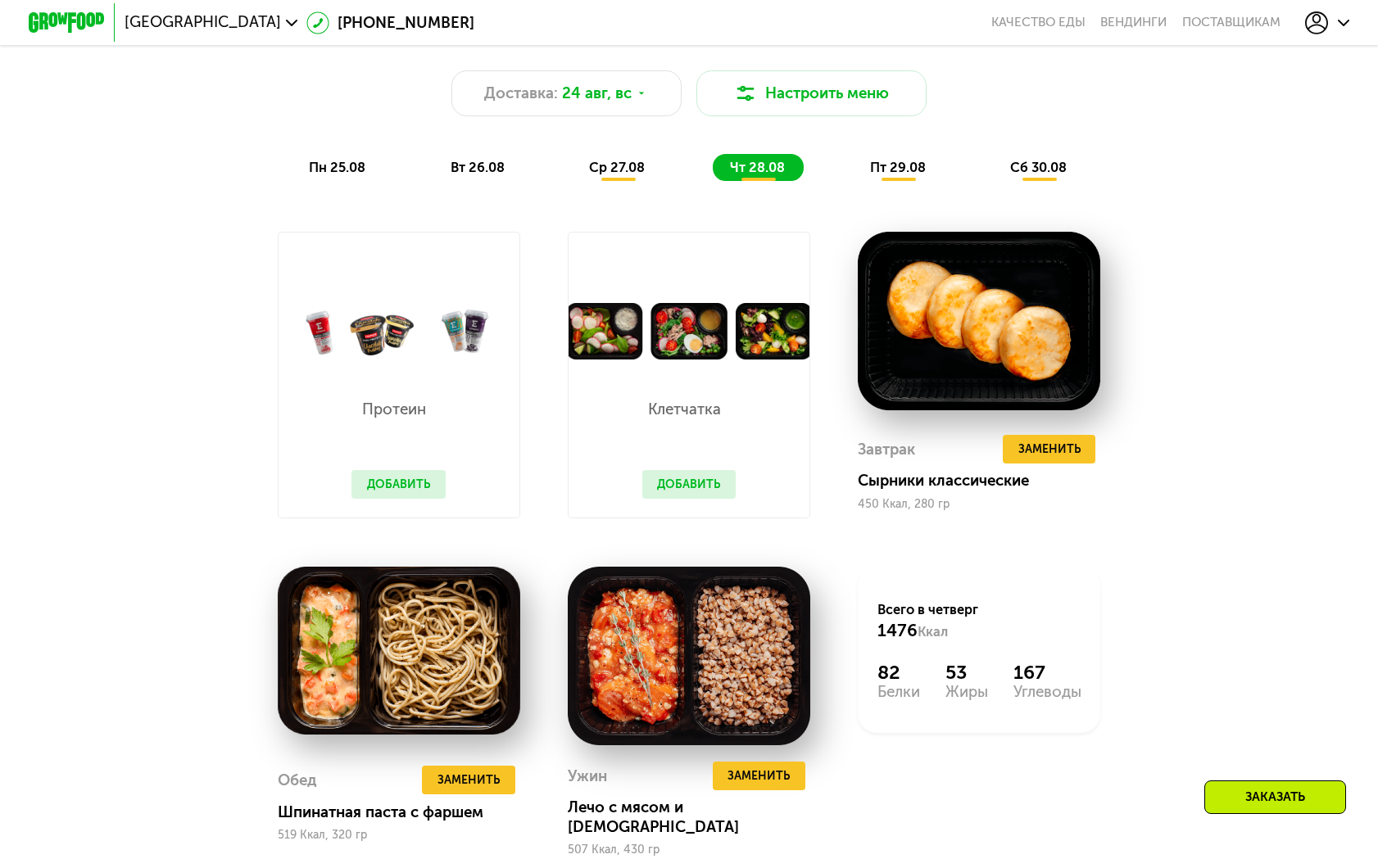
click at [877, 175] on span "пт 29.08" at bounding box center [898, 167] width 56 height 16
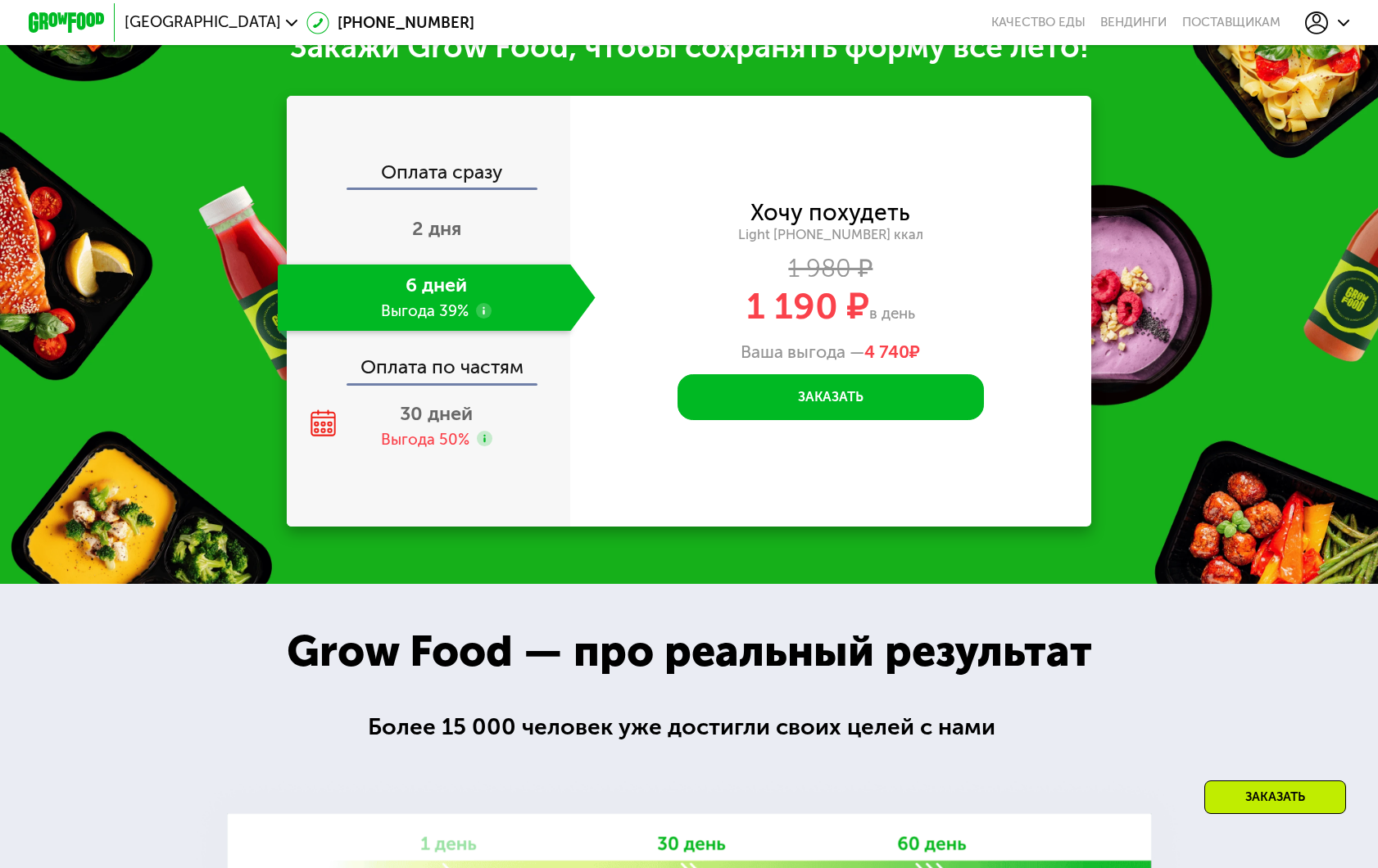
scroll to position [2010, 0]
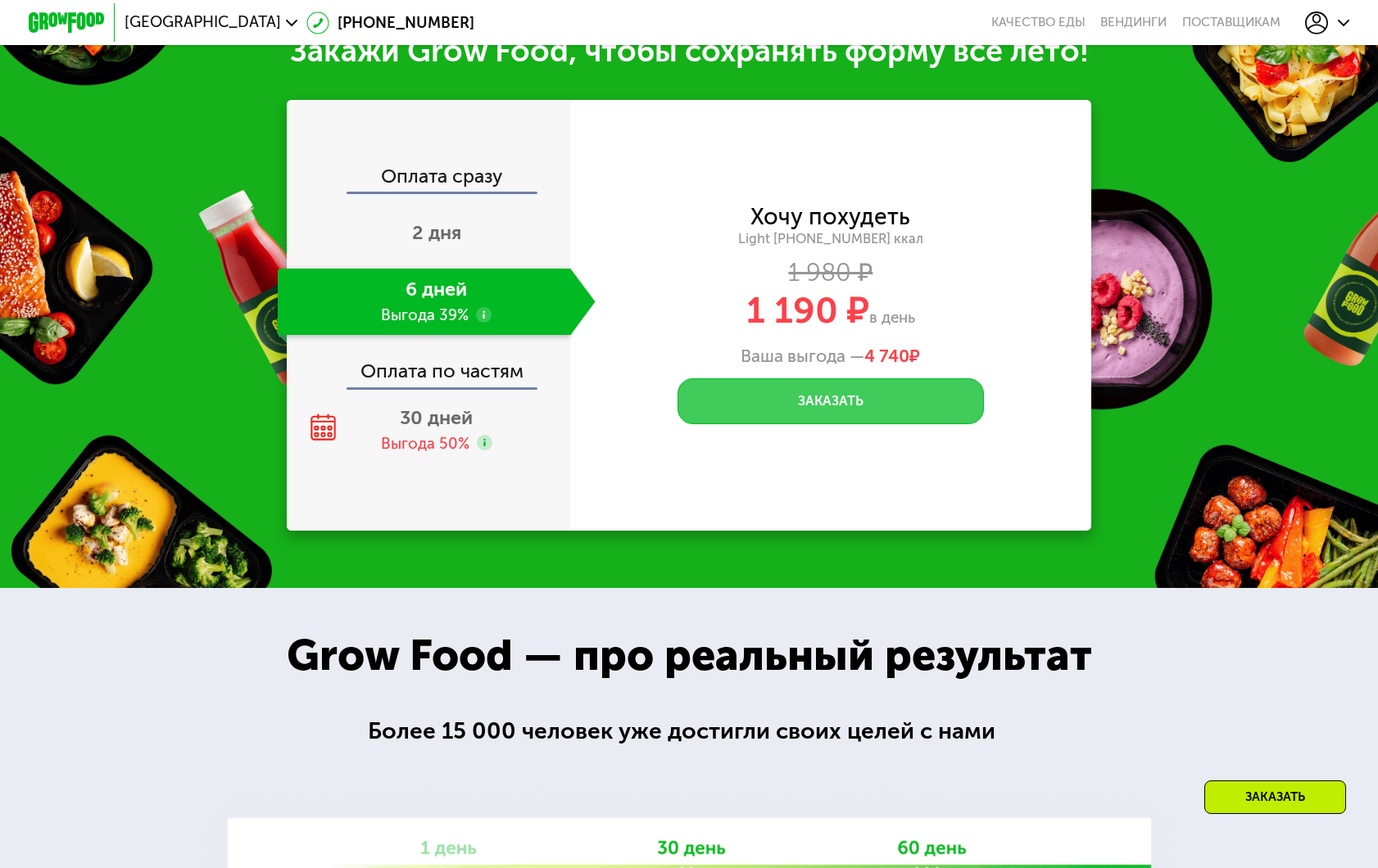
click at [824, 411] on button "Заказать" at bounding box center [830, 401] width 306 height 46
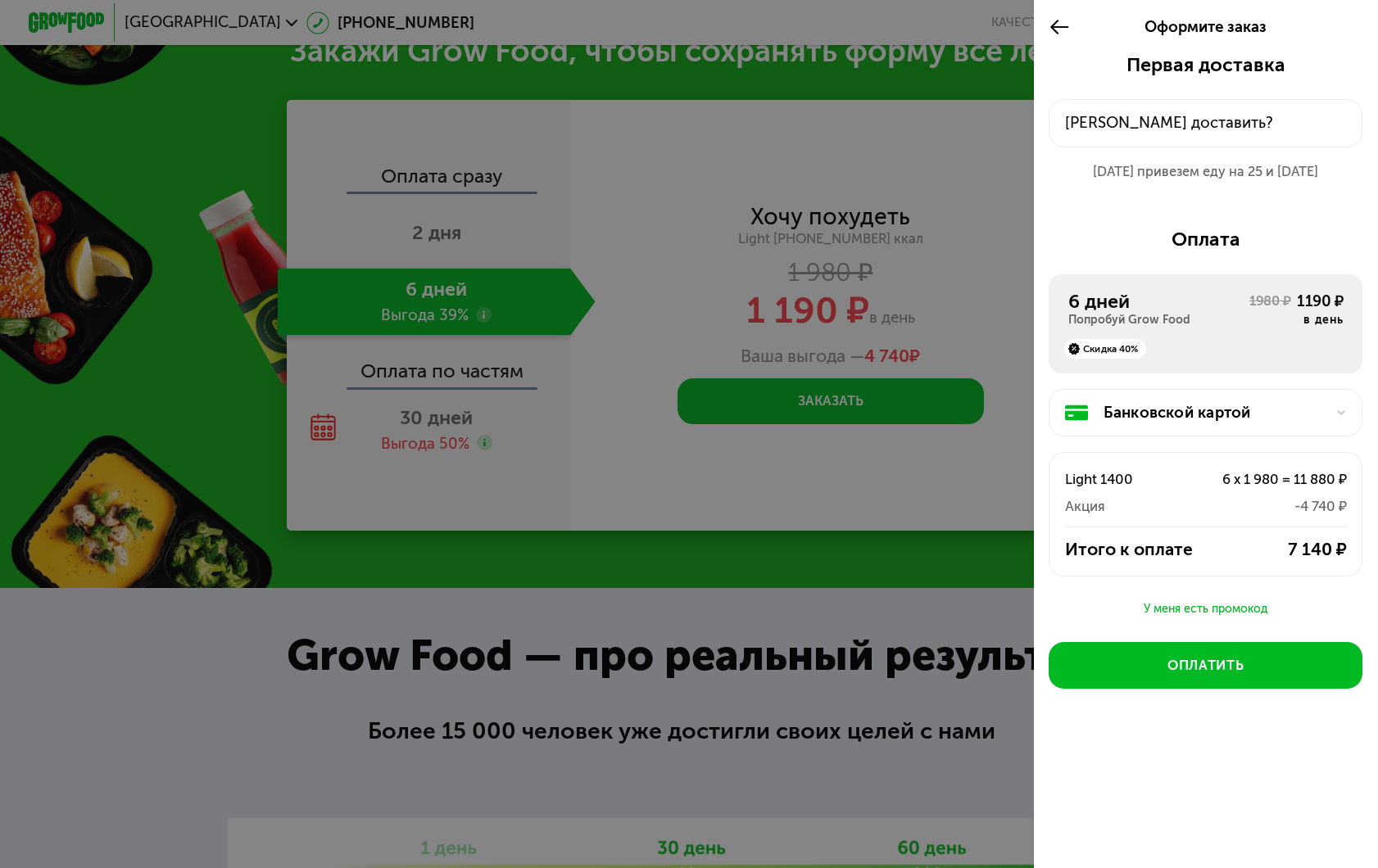
click at [1203, 614] on div "У меня есть промокод" at bounding box center [1205, 609] width 314 height 20
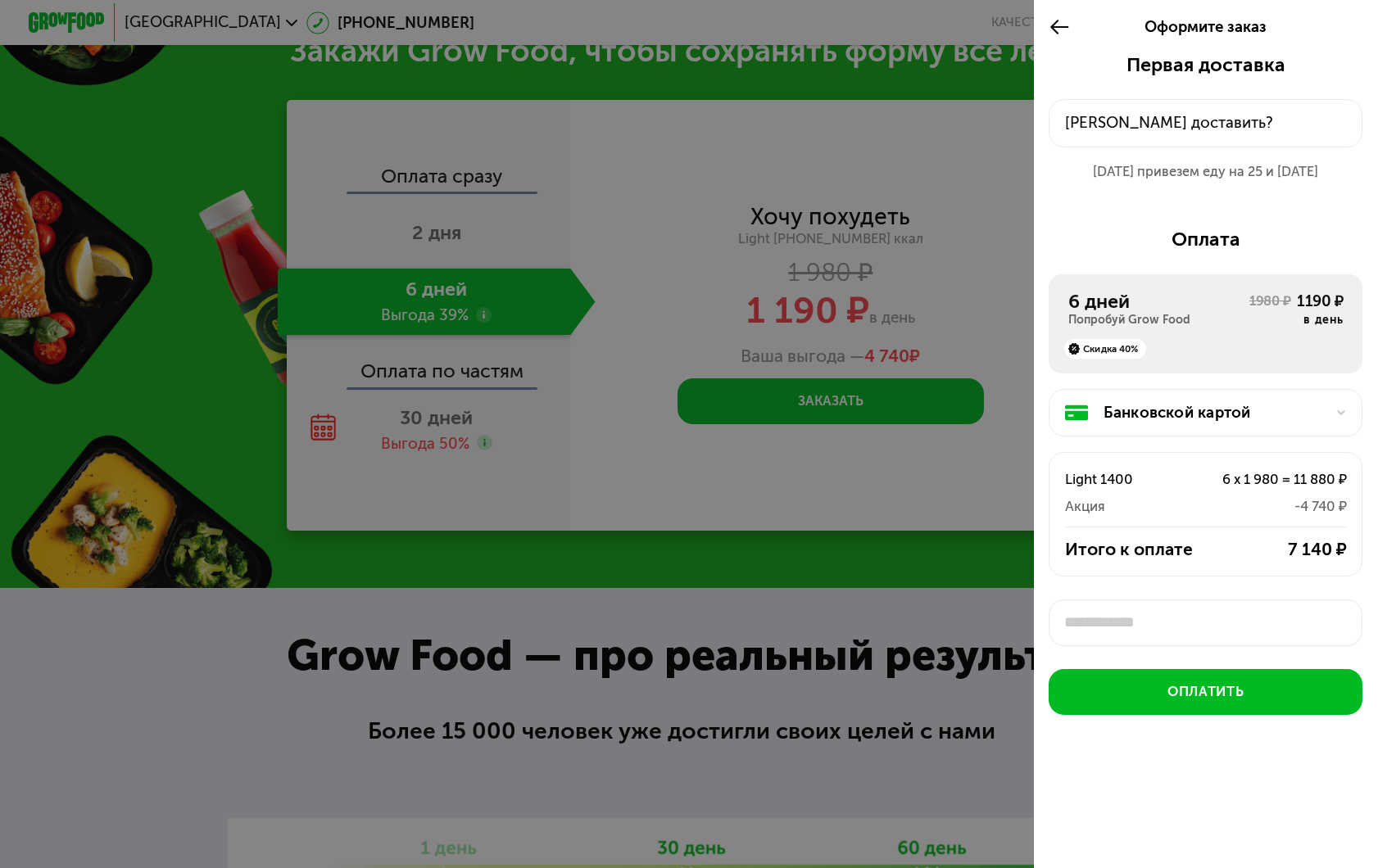
scroll to position [7, 0]
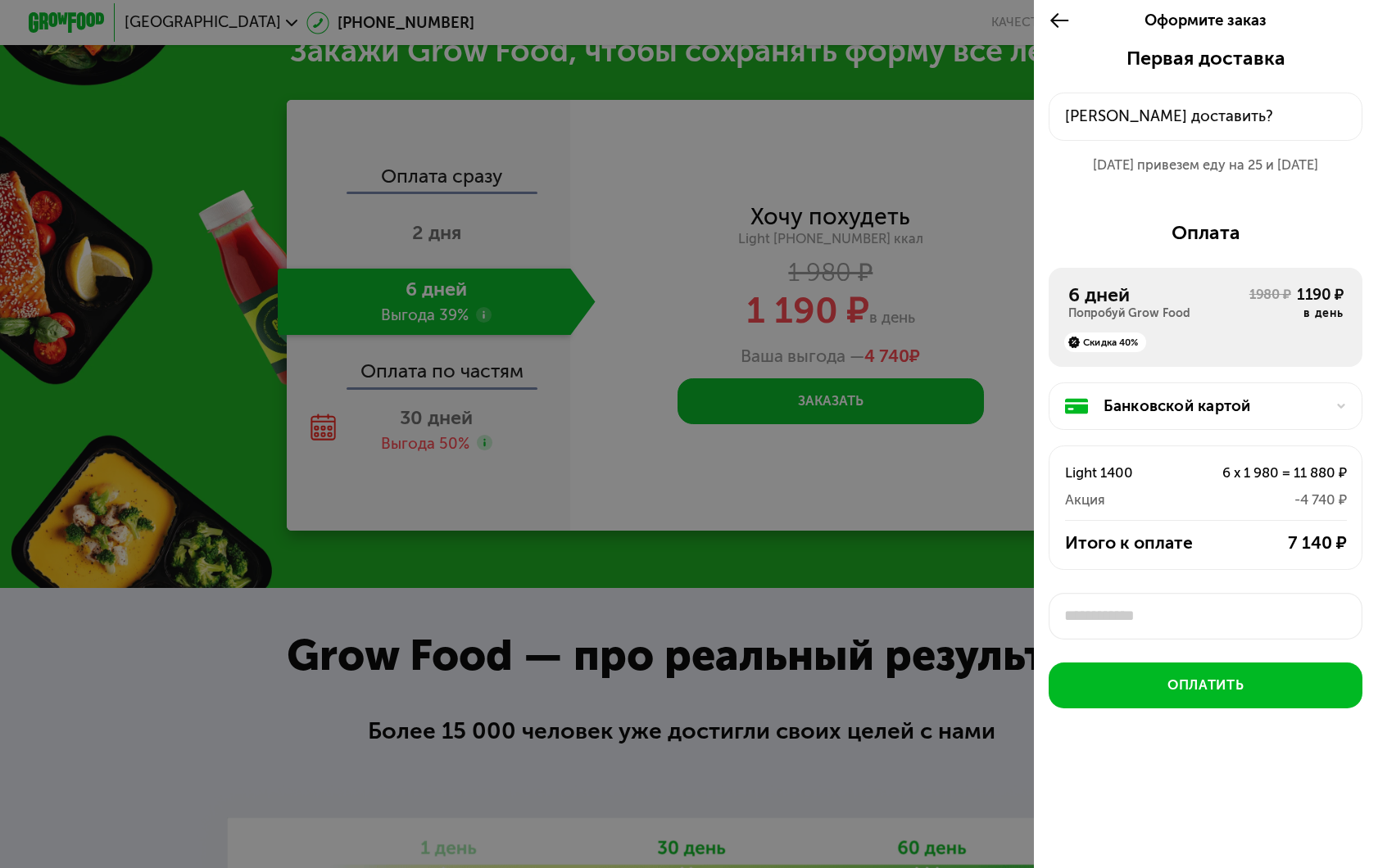
click at [1198, 620] on input "text" at bounding box center [1205, 616] width 314 height 46
type input "**********"
paste input "********"
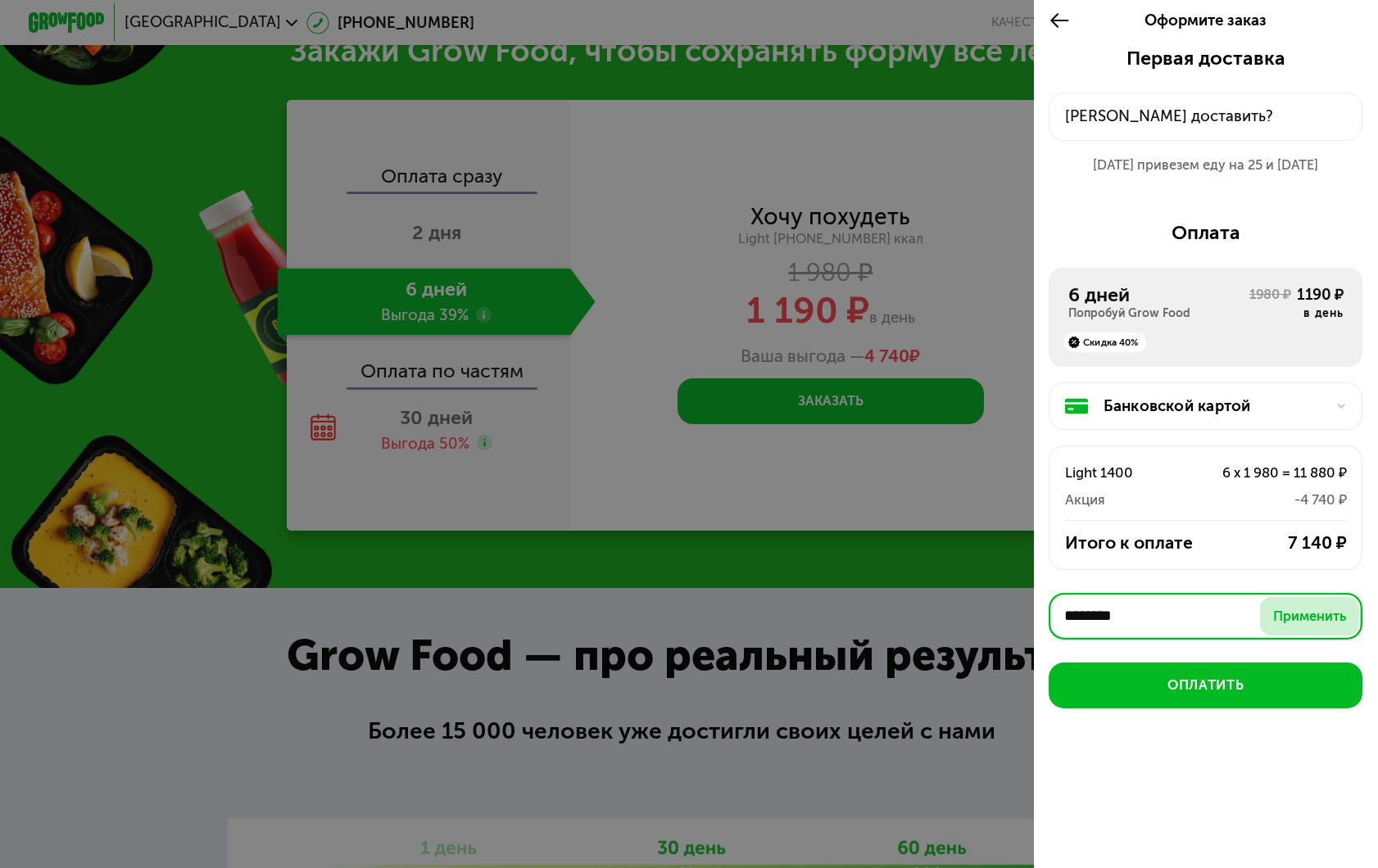
type input "********"
click at [1320, 620] on div "Применить" at bounding box center [1309, 616] width 73 height 19
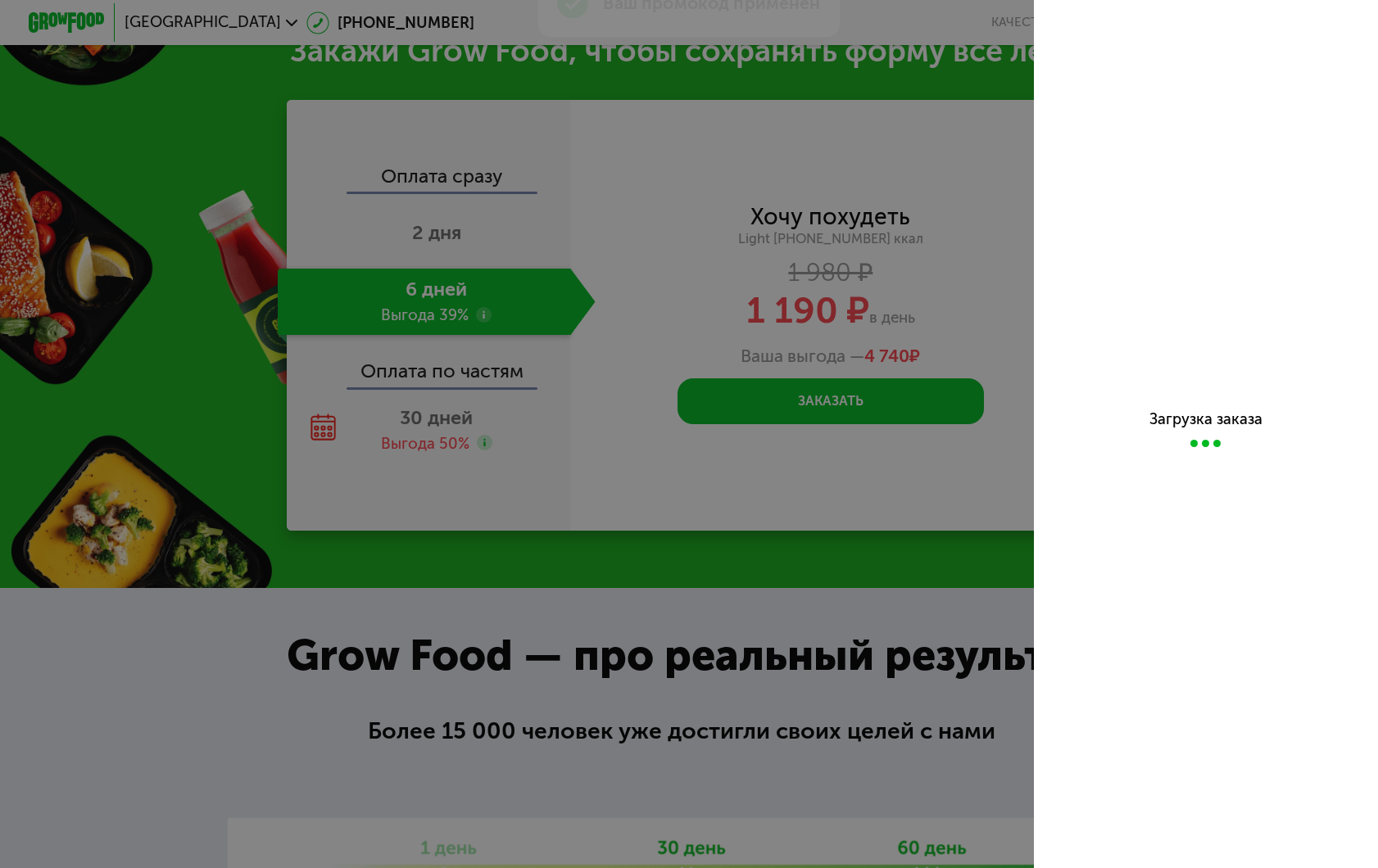
scroll to position [0, 0]
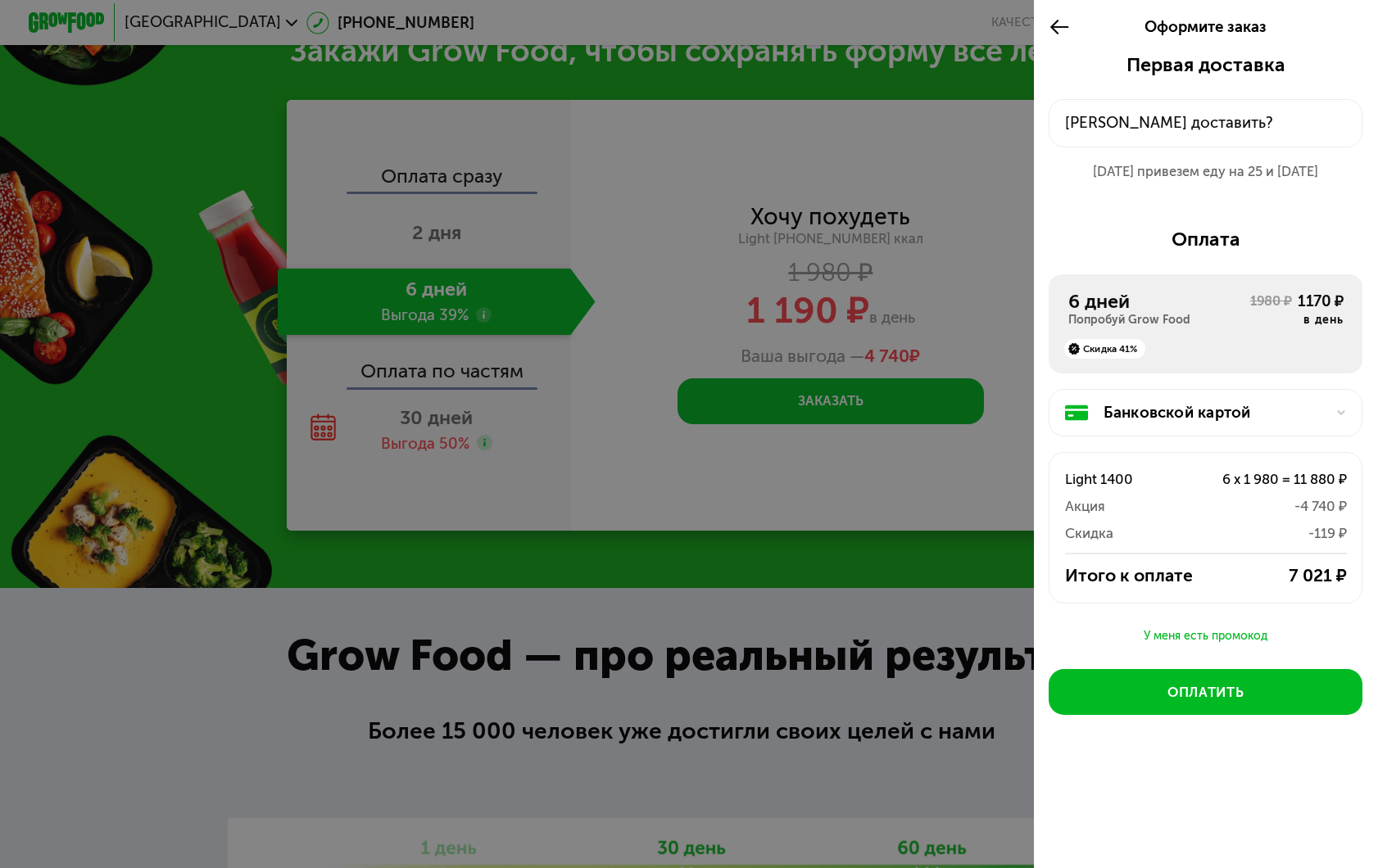
click at [1176, 133] on div "Куда доставить?" at bounding box center [1206, 123] width 282 height 23
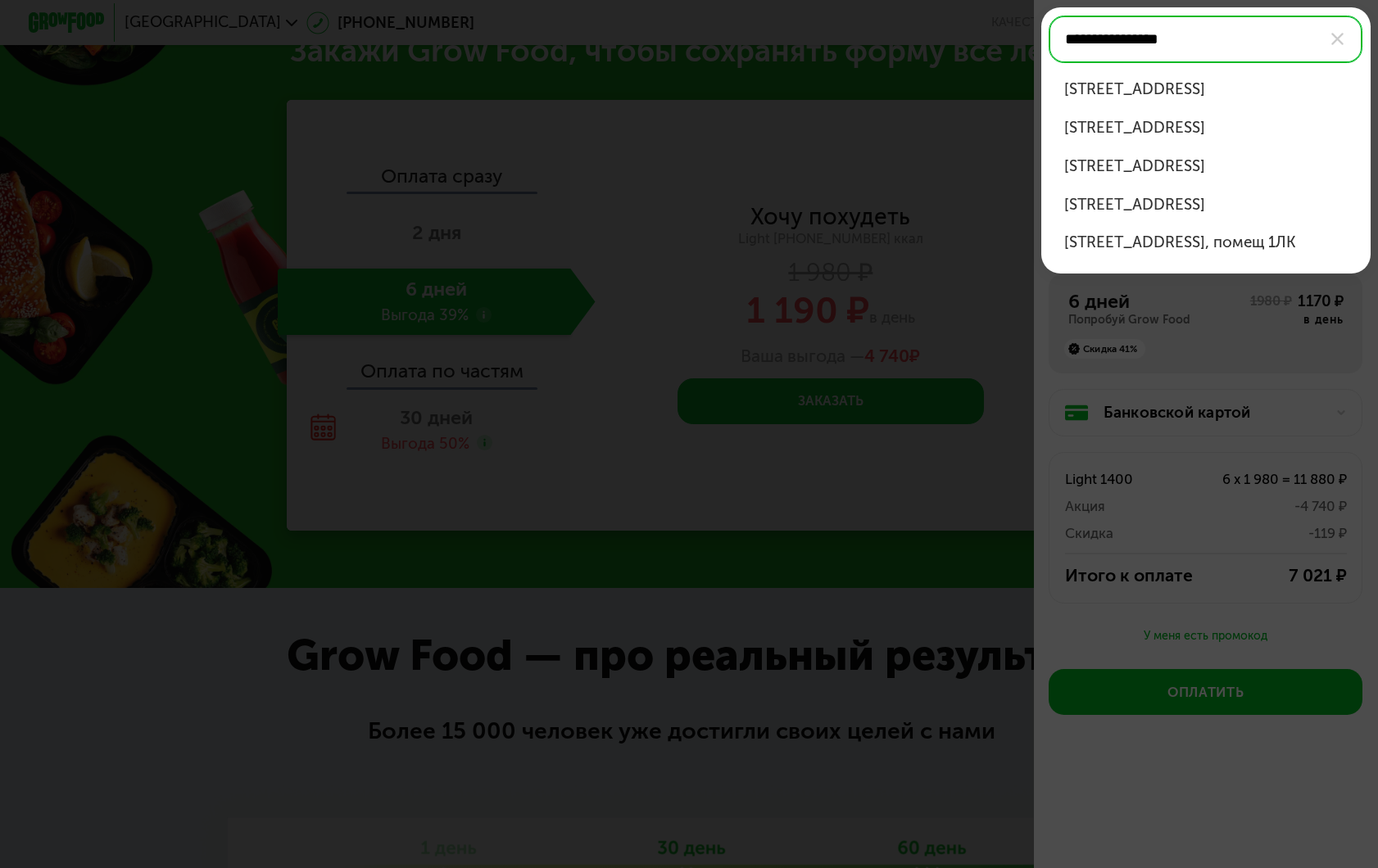
click at [1224, 82] on div "ул Манчестерская, д 5 к 1 стр 1" at bounding box center [1206, 89] width 283 height 23
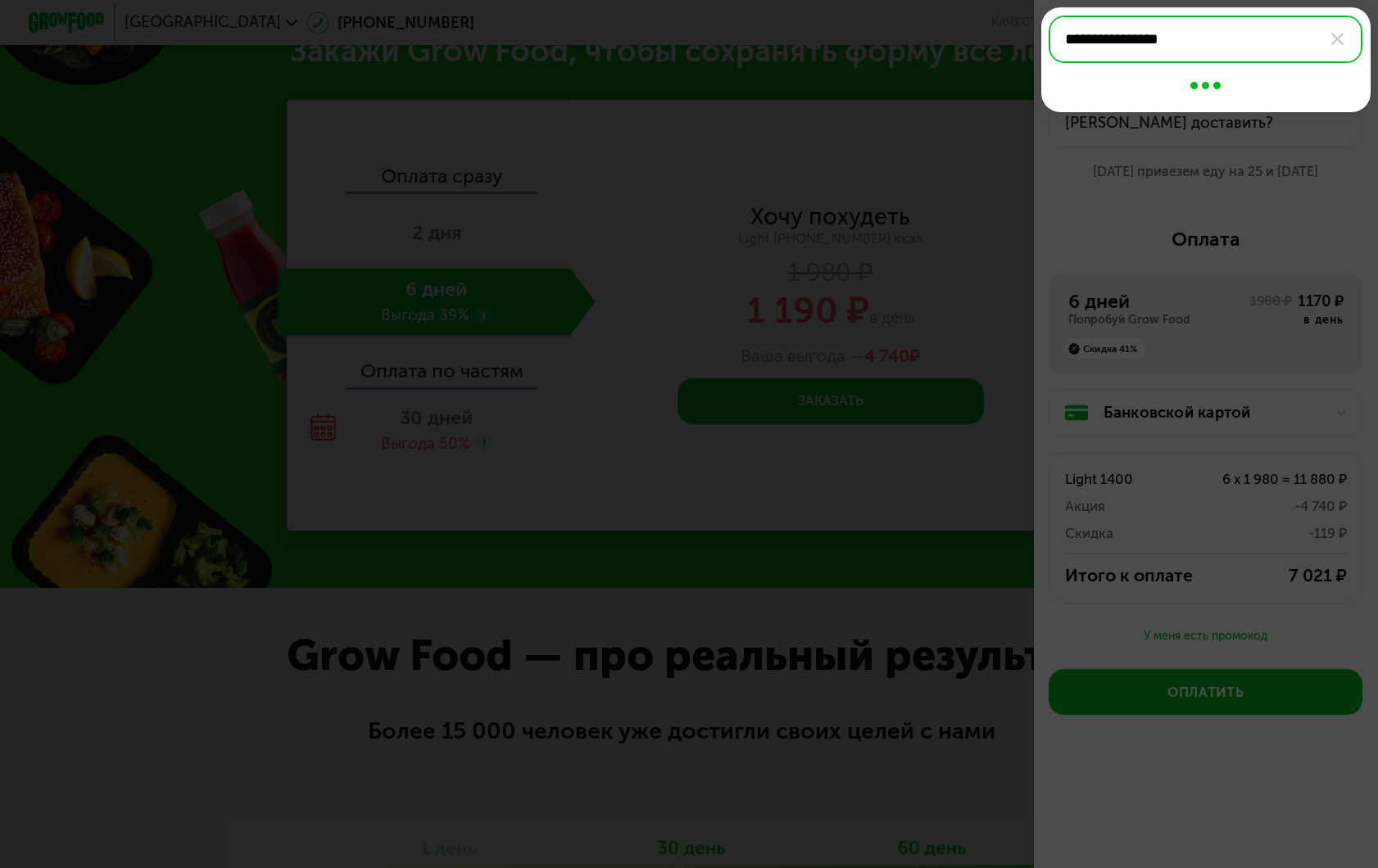
type input "**********"
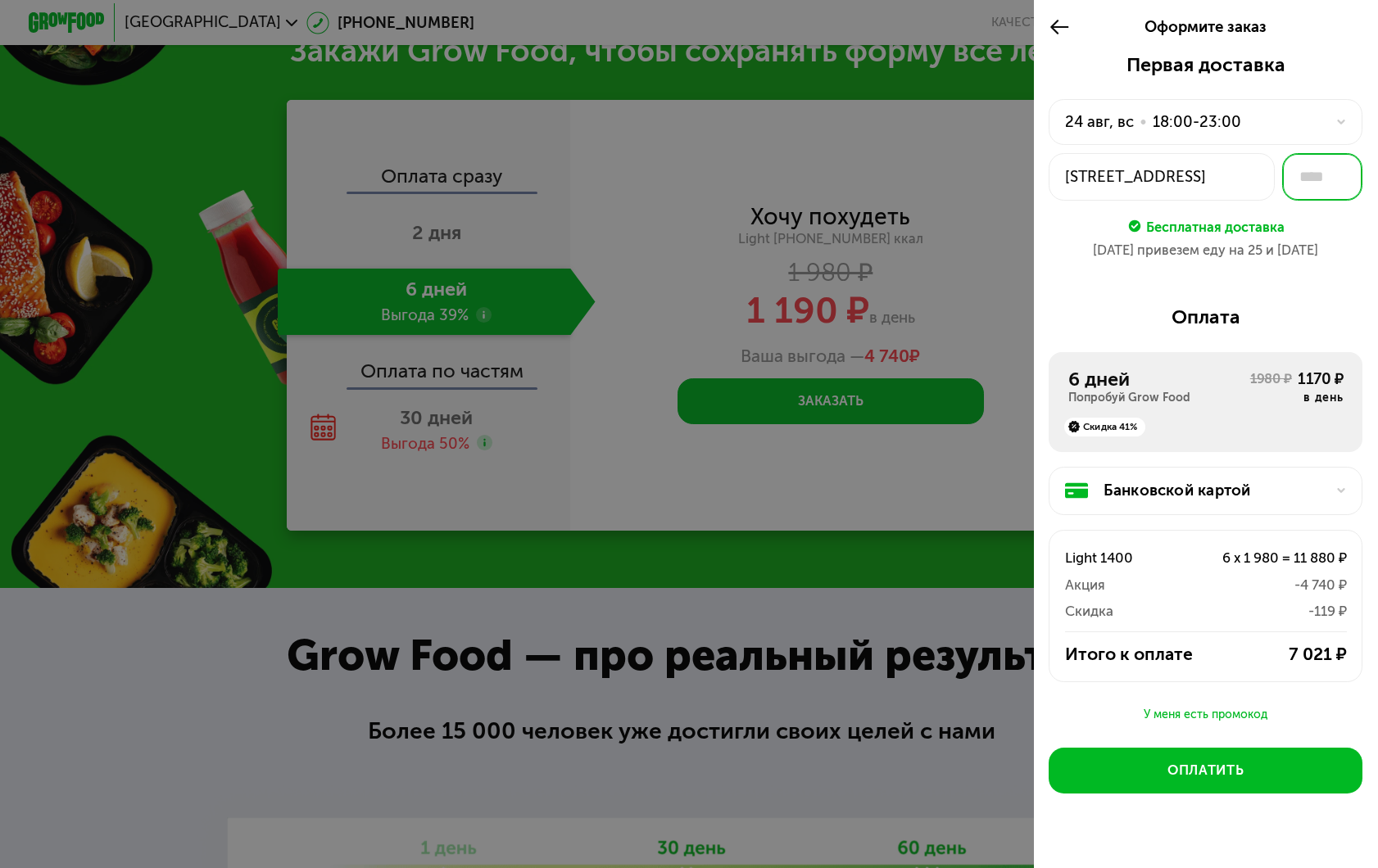
click at [1301, 177] on input "text" at bounding box center [1321, 177] width 80 height 48
type input "***"
click at [1067, 289] on div "Первая доставка 24 авг, вс • 18:00-23:00 ул Манчестерская, 5к1 стр 1 *** Беспла…" at bounding box center [1206, 478] width 345 height 851
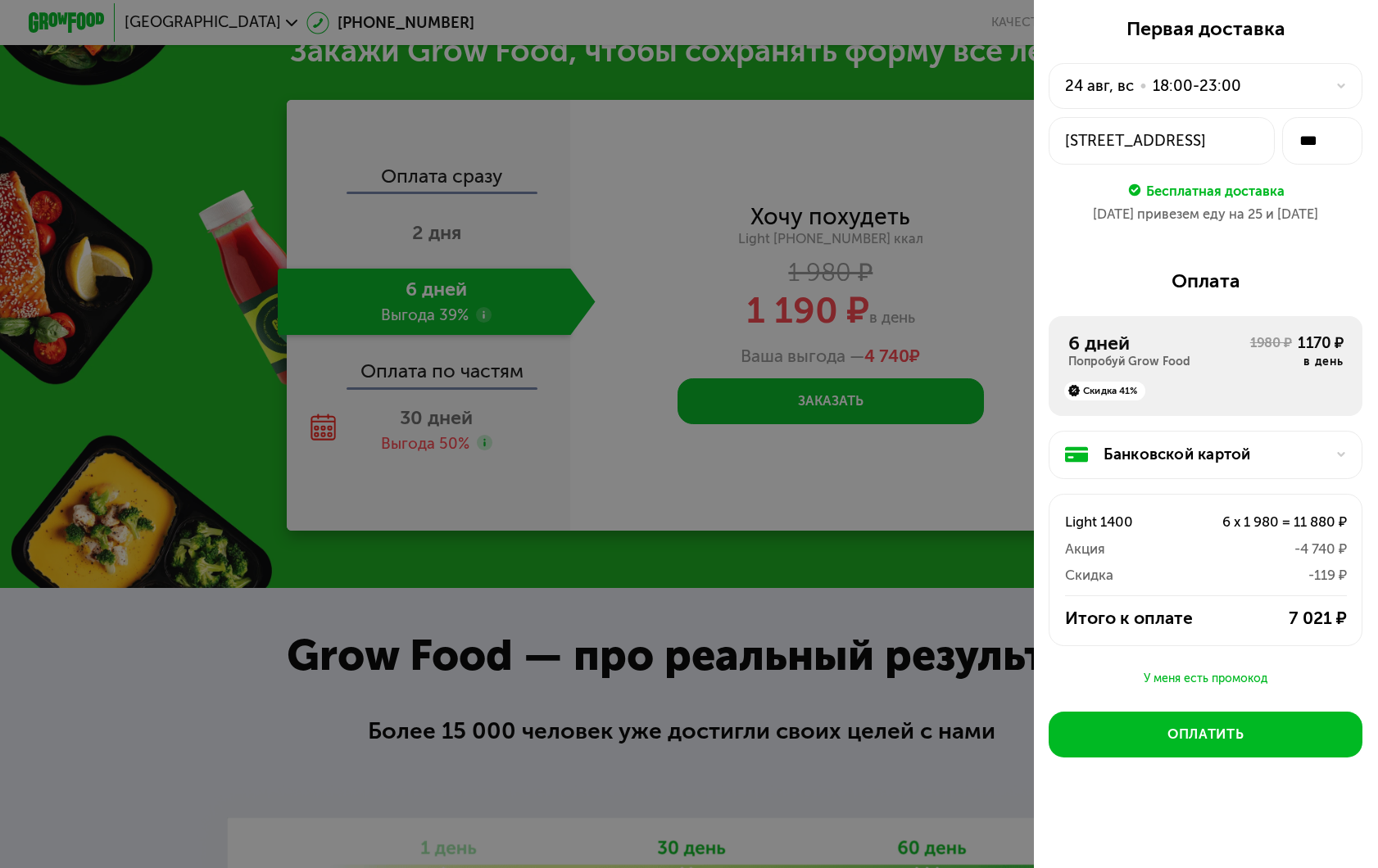
click at [1193, 448] on div "Банковской картой" at bounding box center [1212, 455] width 220 height 23
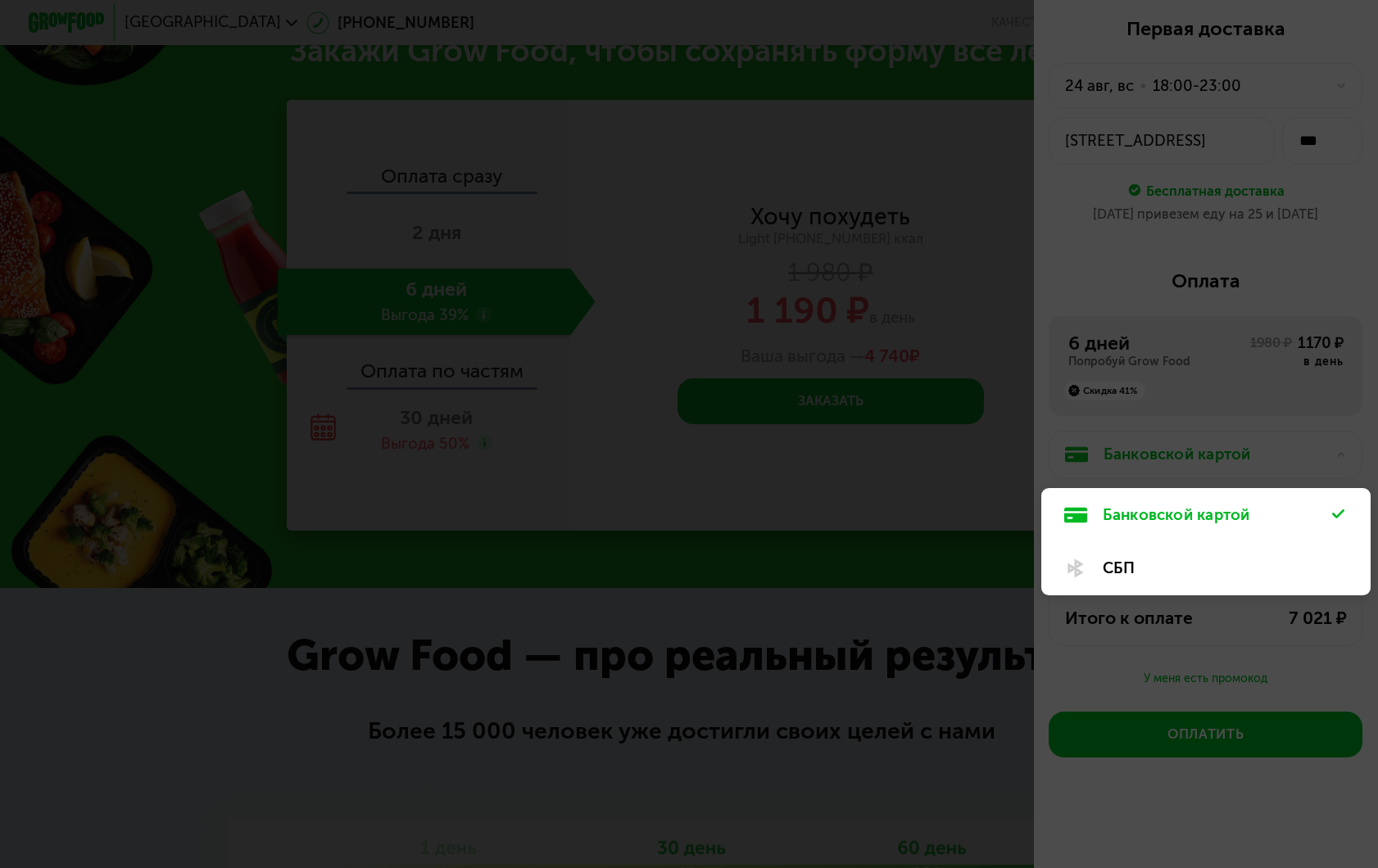
click at [1128, 558] on div "СБП" at bounding box center [1217, 568] width 229 height 23
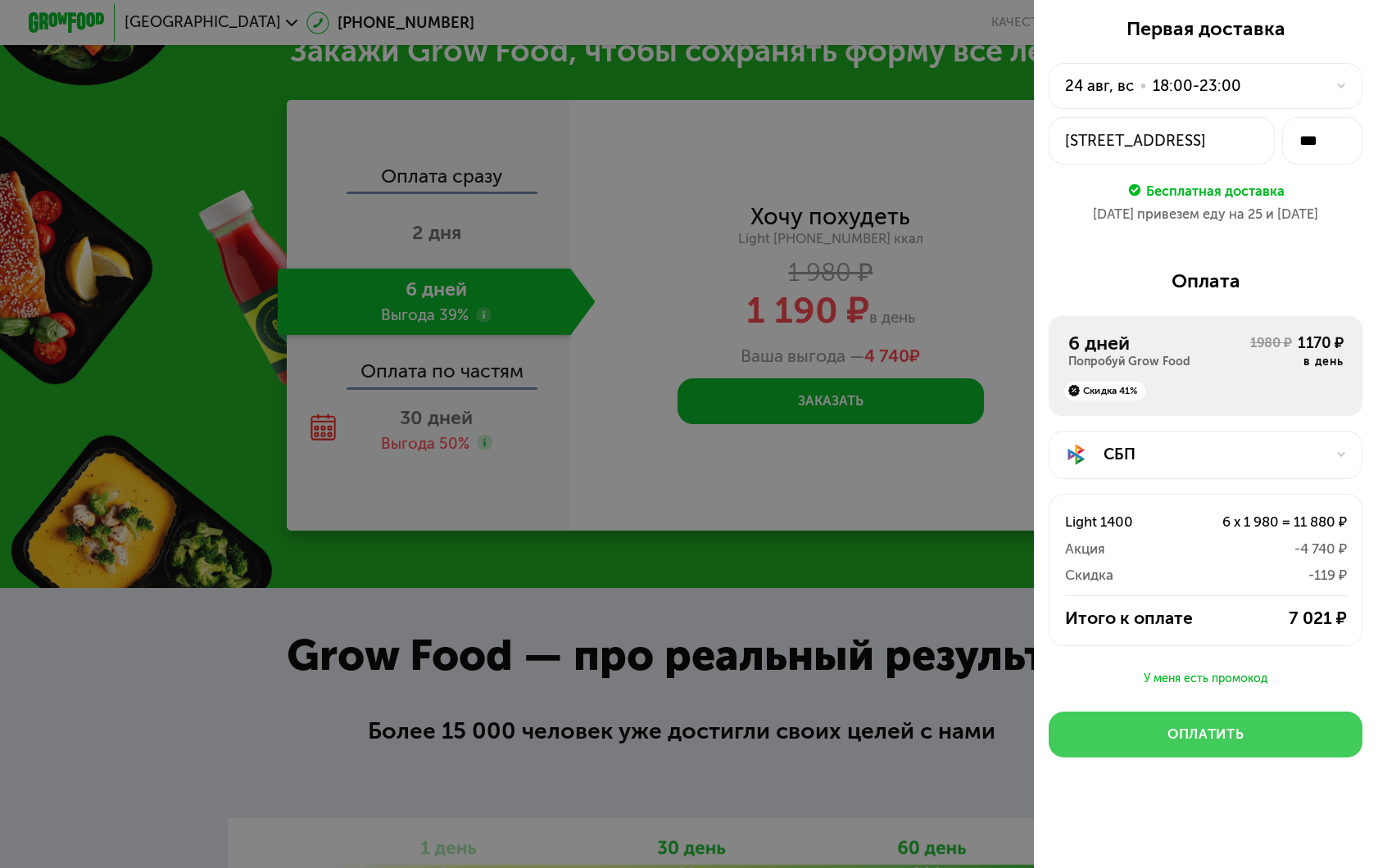
click at [1208, 742] on div "Оплатить" at bounding box center [1205, 734] width 77 height 19
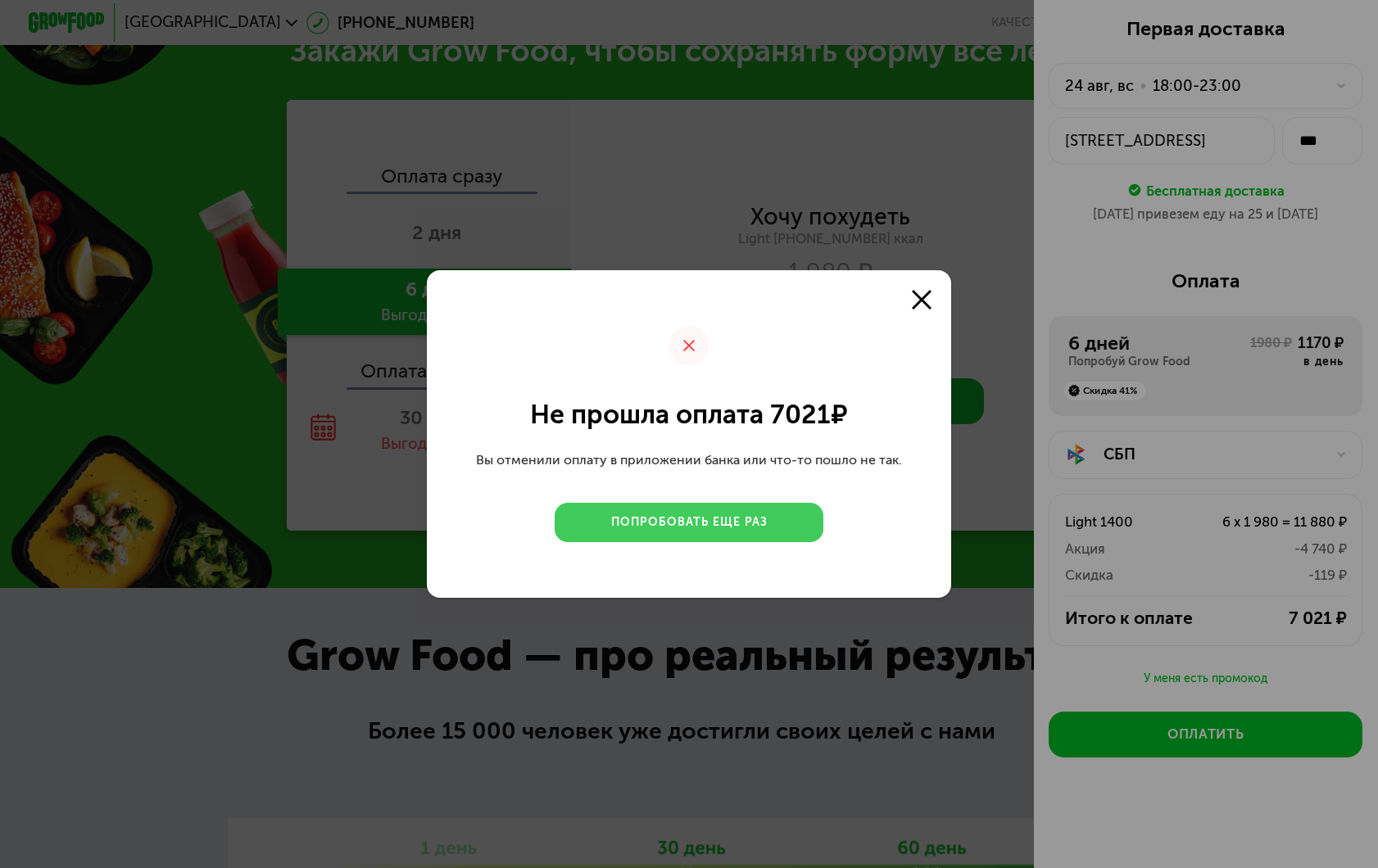
click at [804, 517] on button "Попробовать еще раз" at bounding box center [689, 523] width 269 height 40
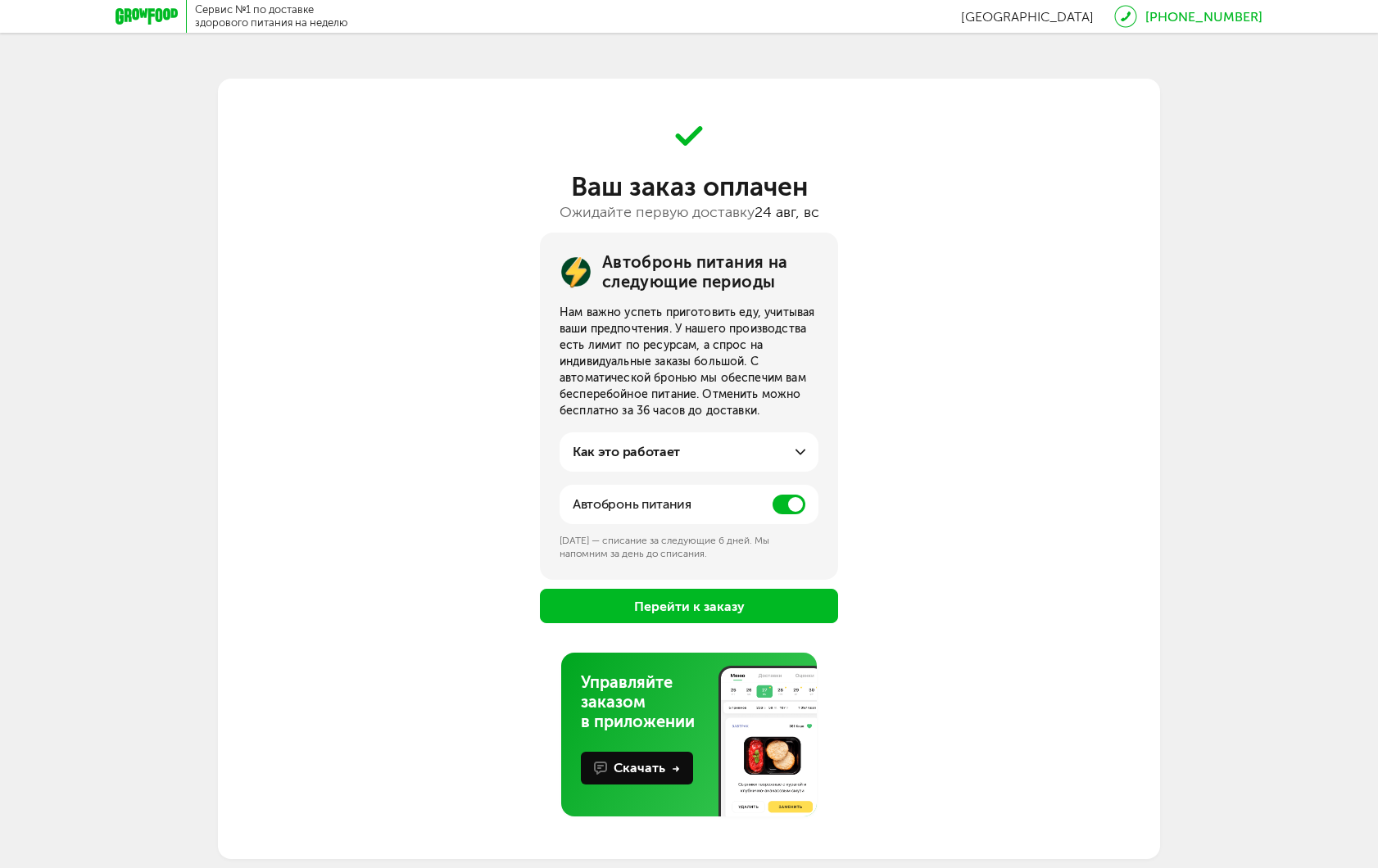
click at [792, 511] on span at bounding box center [789, 505] width 33 height 20
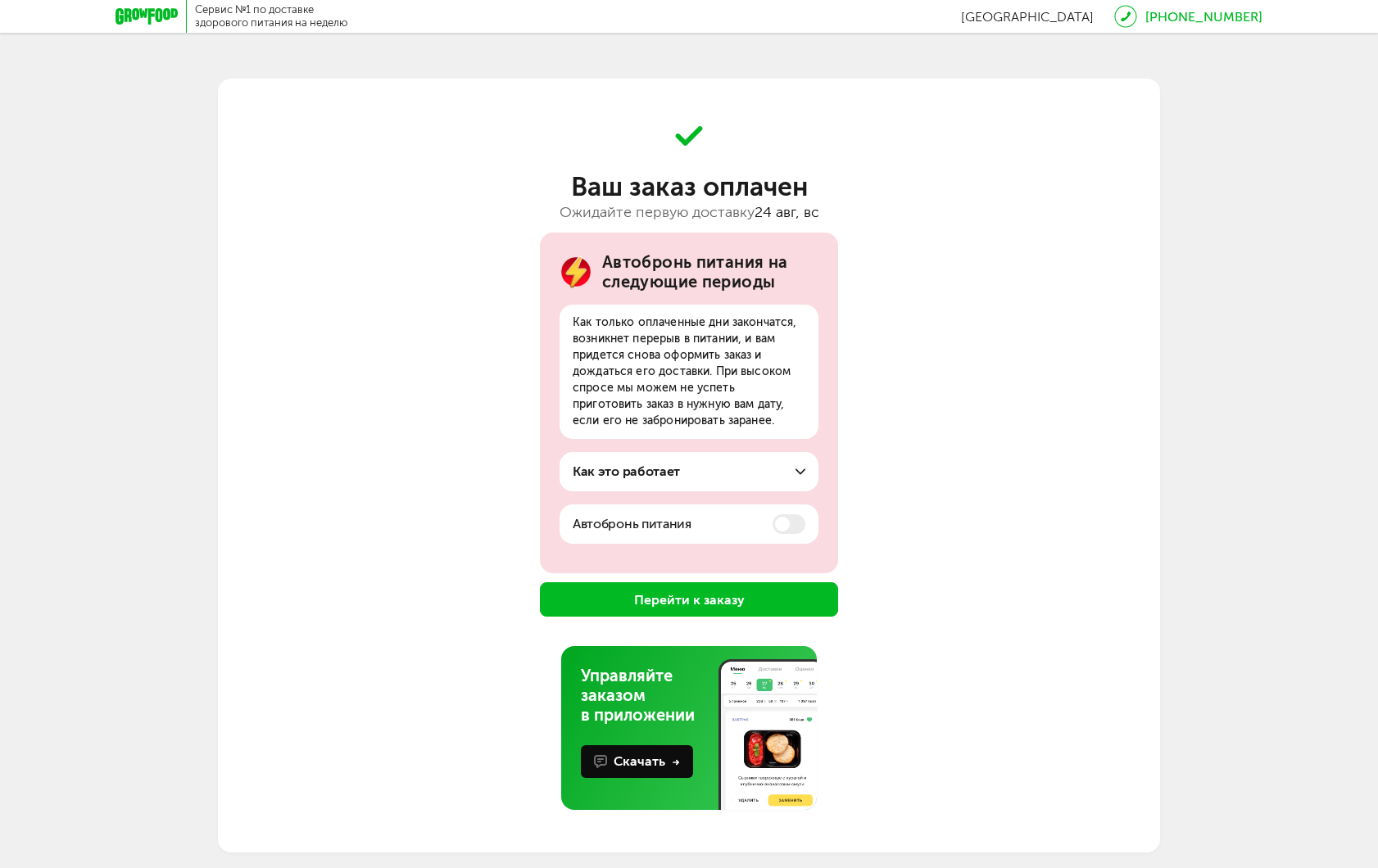
click at [657, 604] on button "Перейти к заказу" at bounding box center [689, 600] width 298 height 35
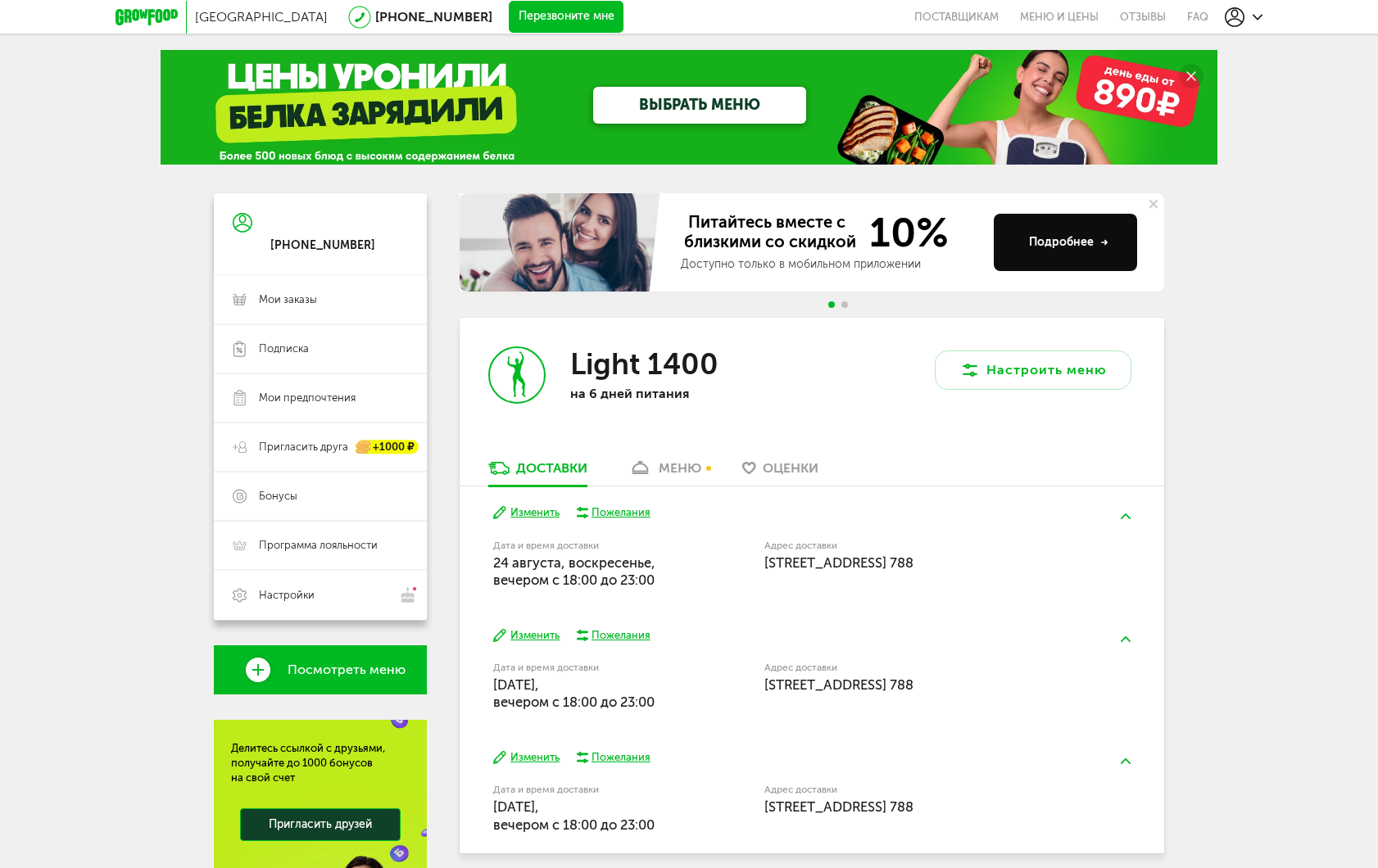
click at [658, 463] on link "меню" at bounding box center [665, 473] width 89 height 26
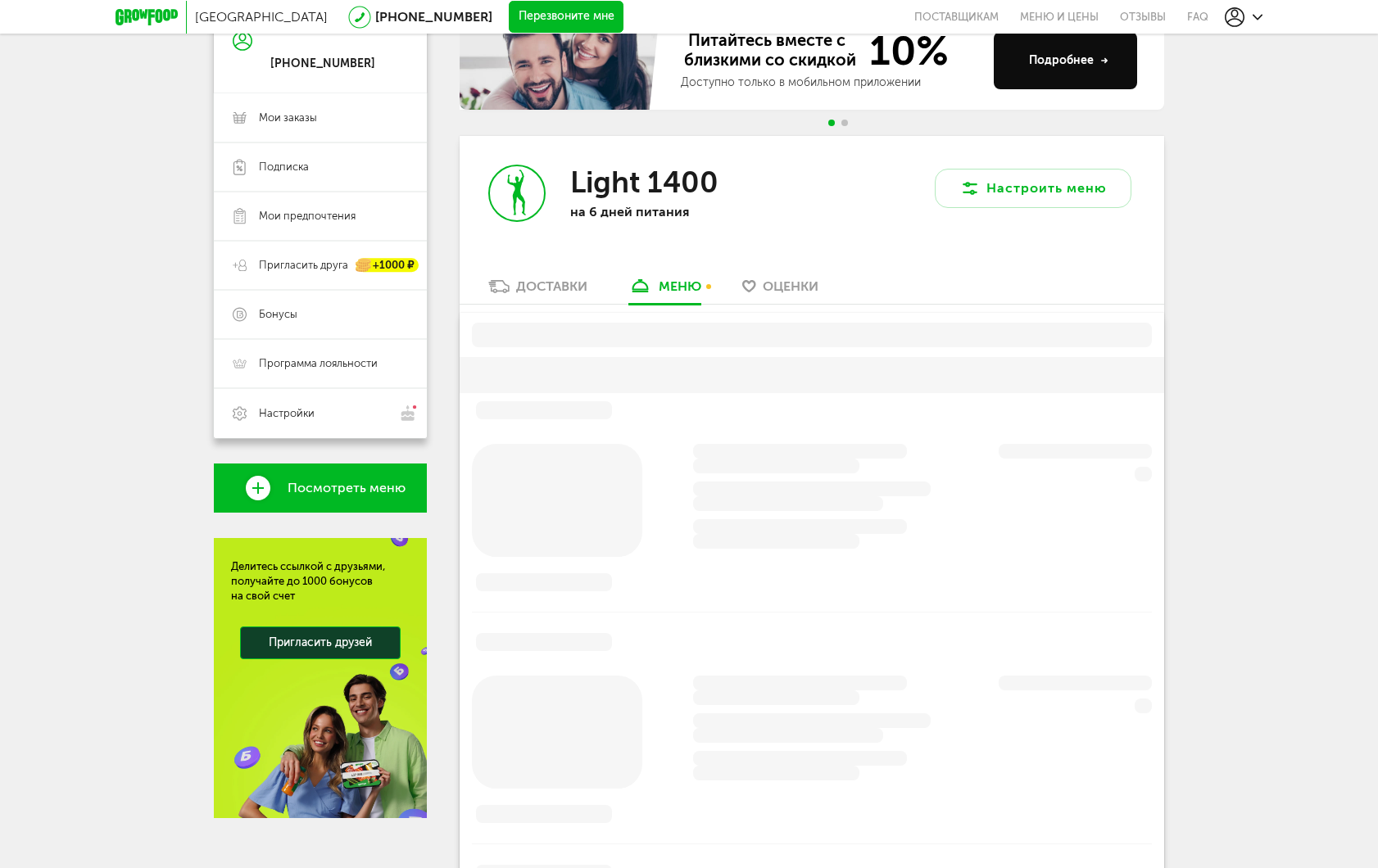
scroll to position [277, 0]
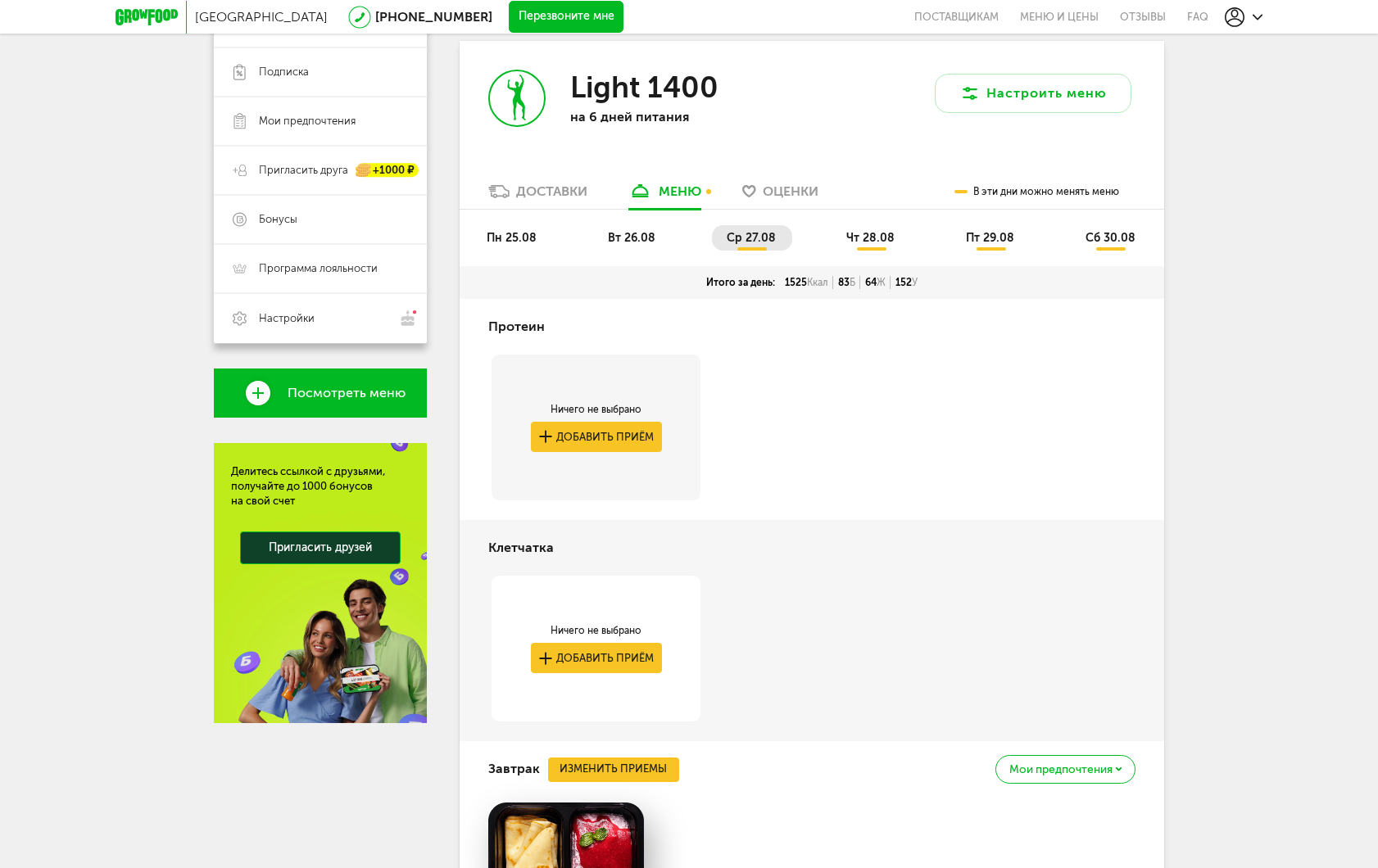
click at [546, 192] on div "Доставки" at bounding box center [551, 191] width 72 height 16
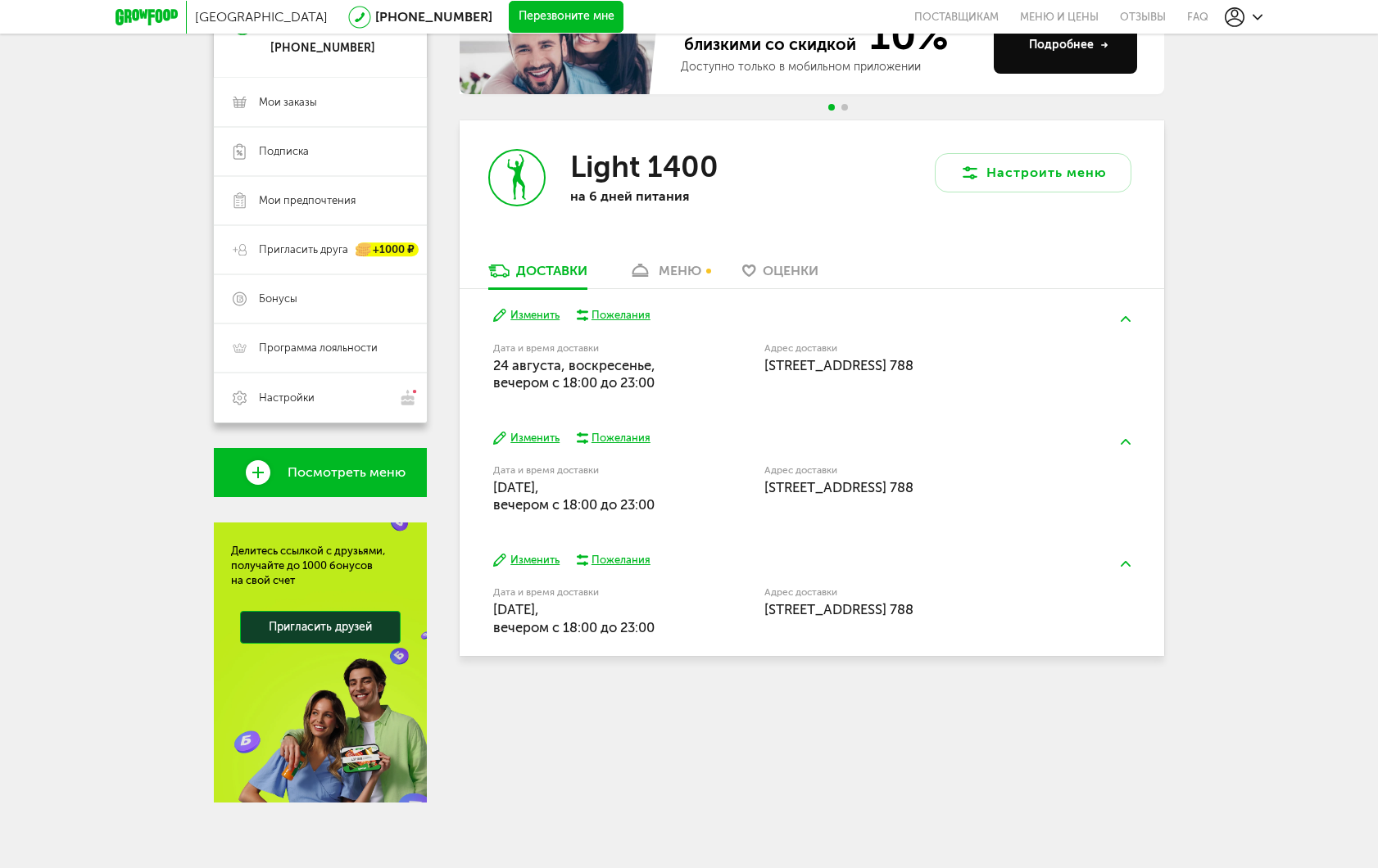
scroll to position [198, 0]
click at [326, 245] on span "Пригласить друга" at bounding box center [303, 250] width 89 height 15
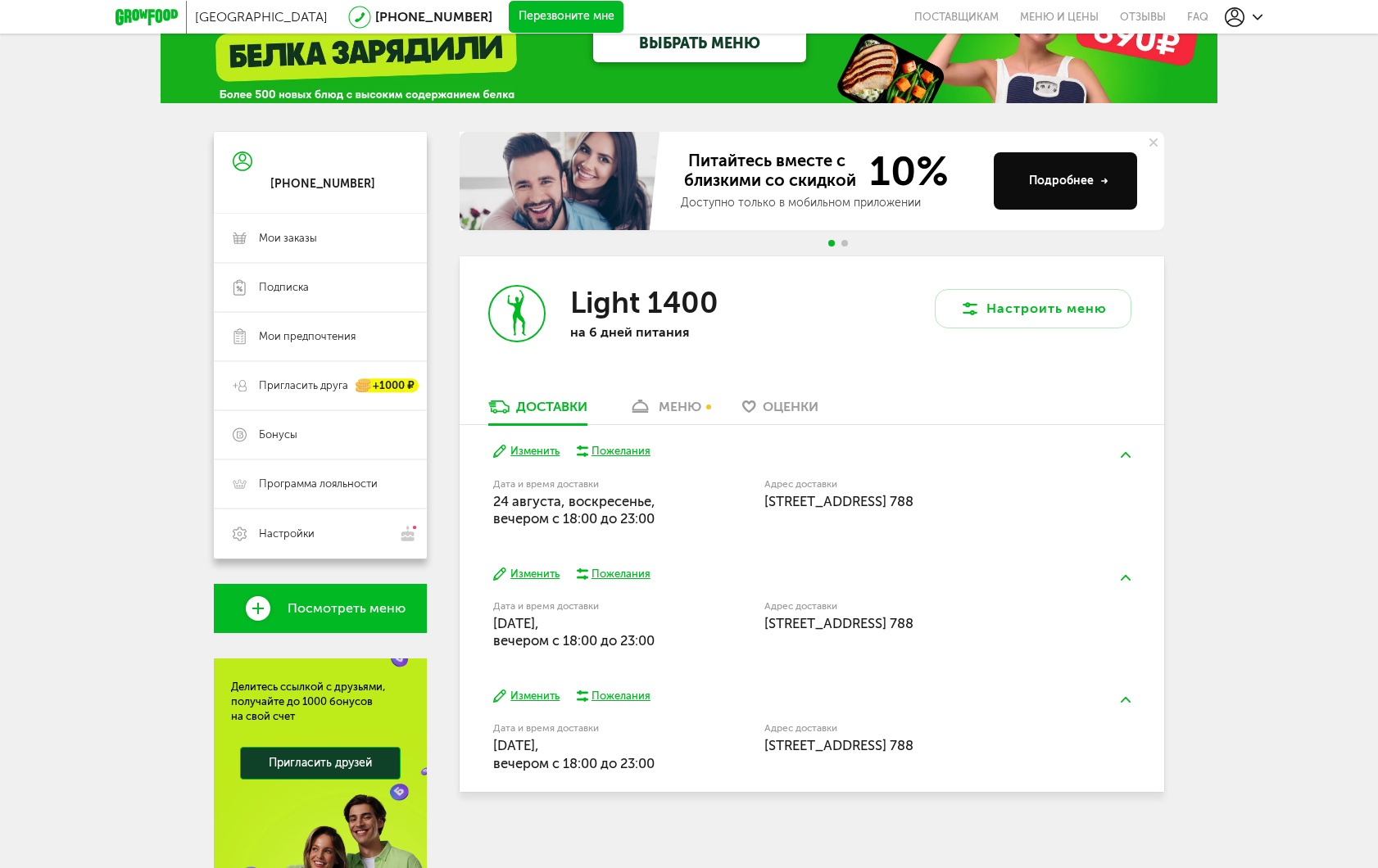
scroll to position [59, 0]
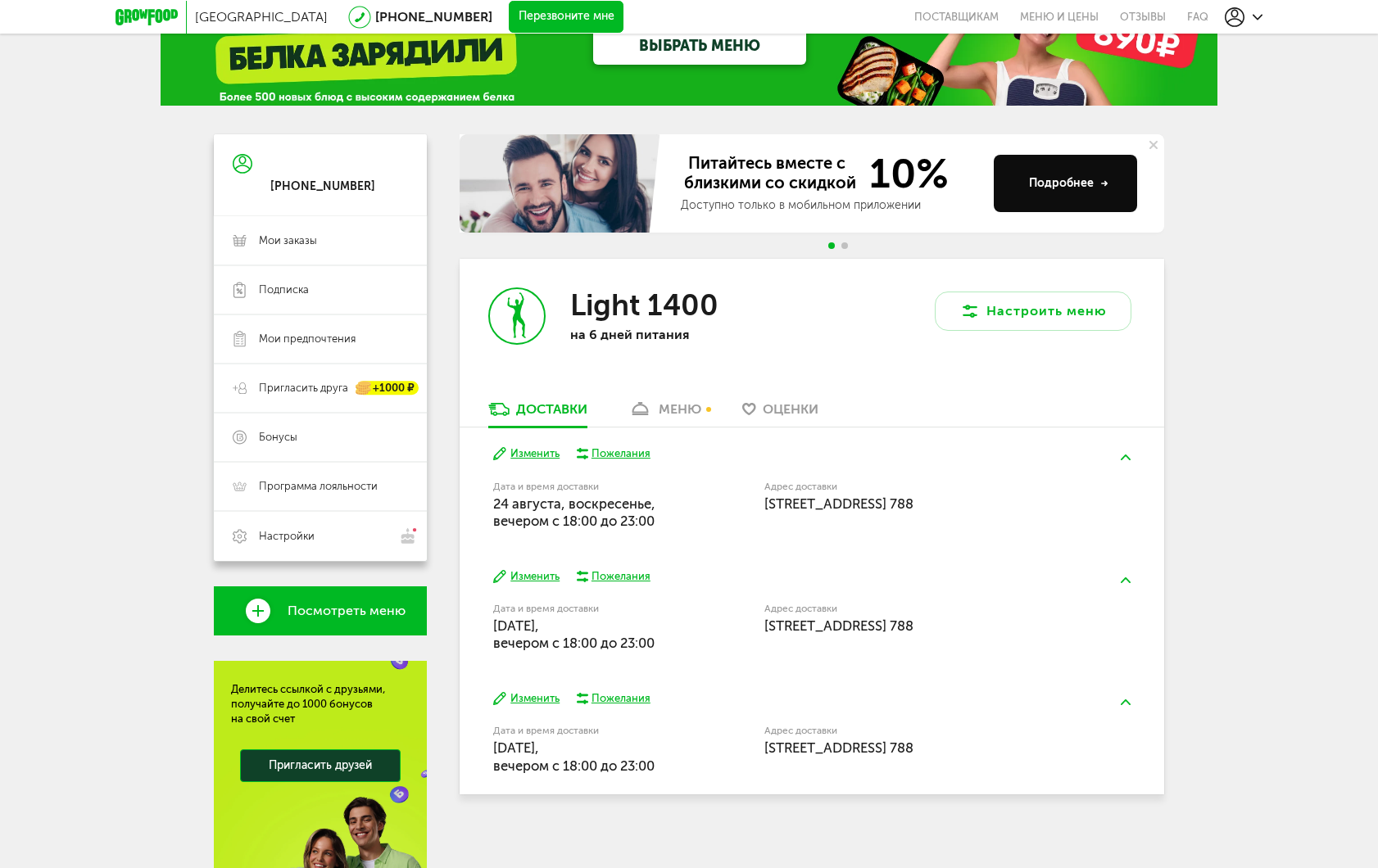
click at [1159, 145] on button at bounding box center [1153, 145] width 21 height 21
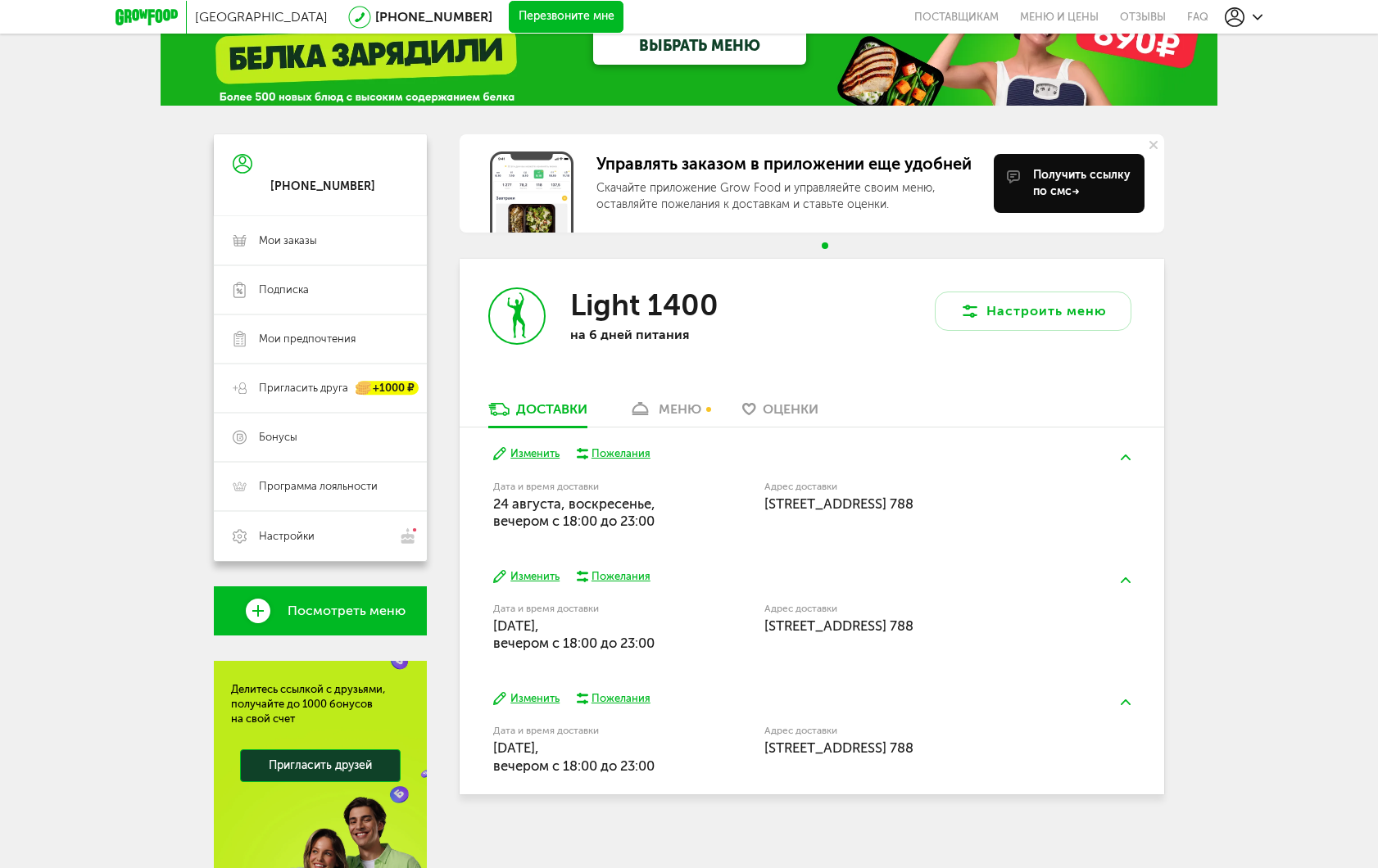
click at [1159, 145] on button at bounding box center [1153, 145] width 21 height 21
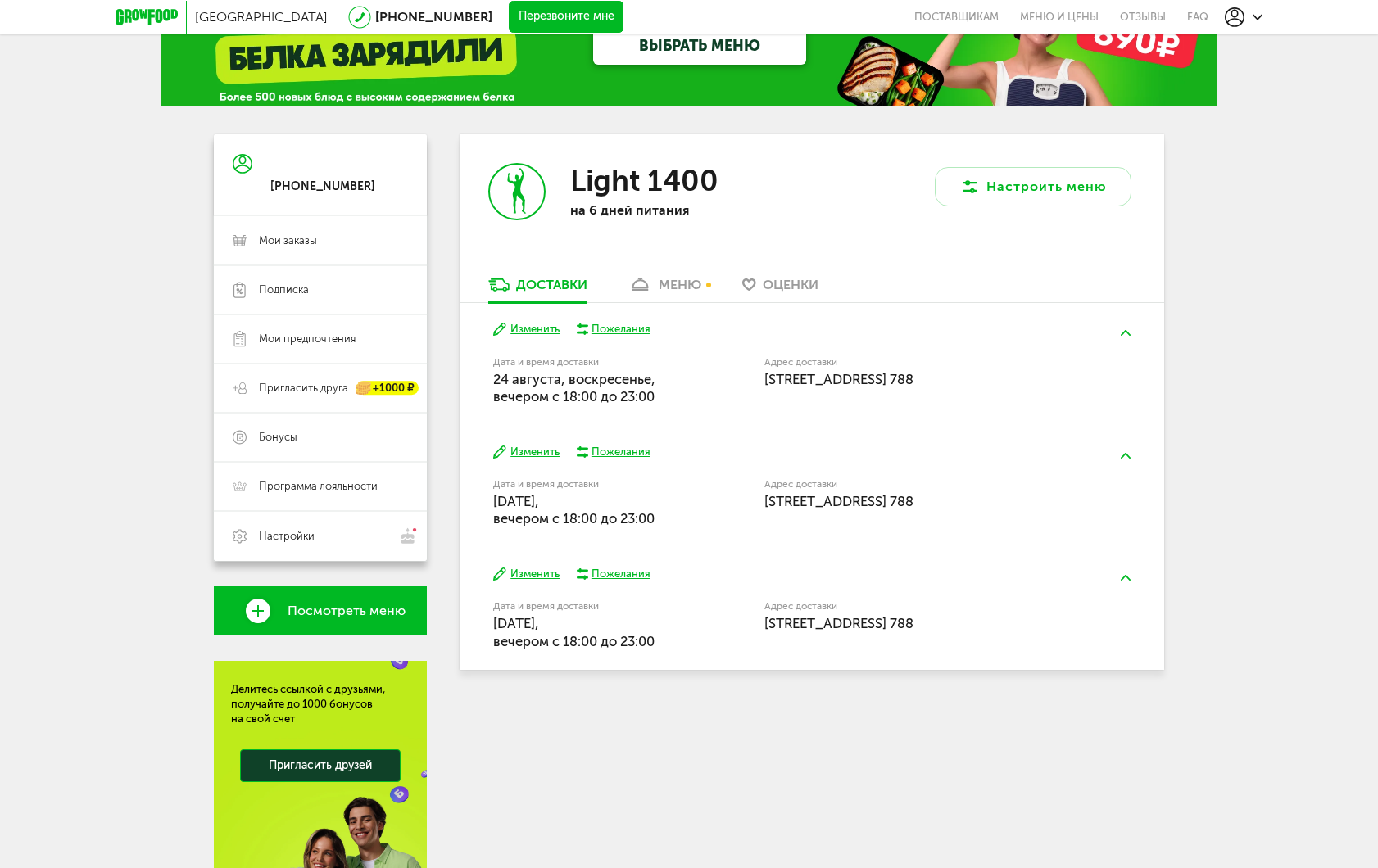
scroll to position [0, 0]
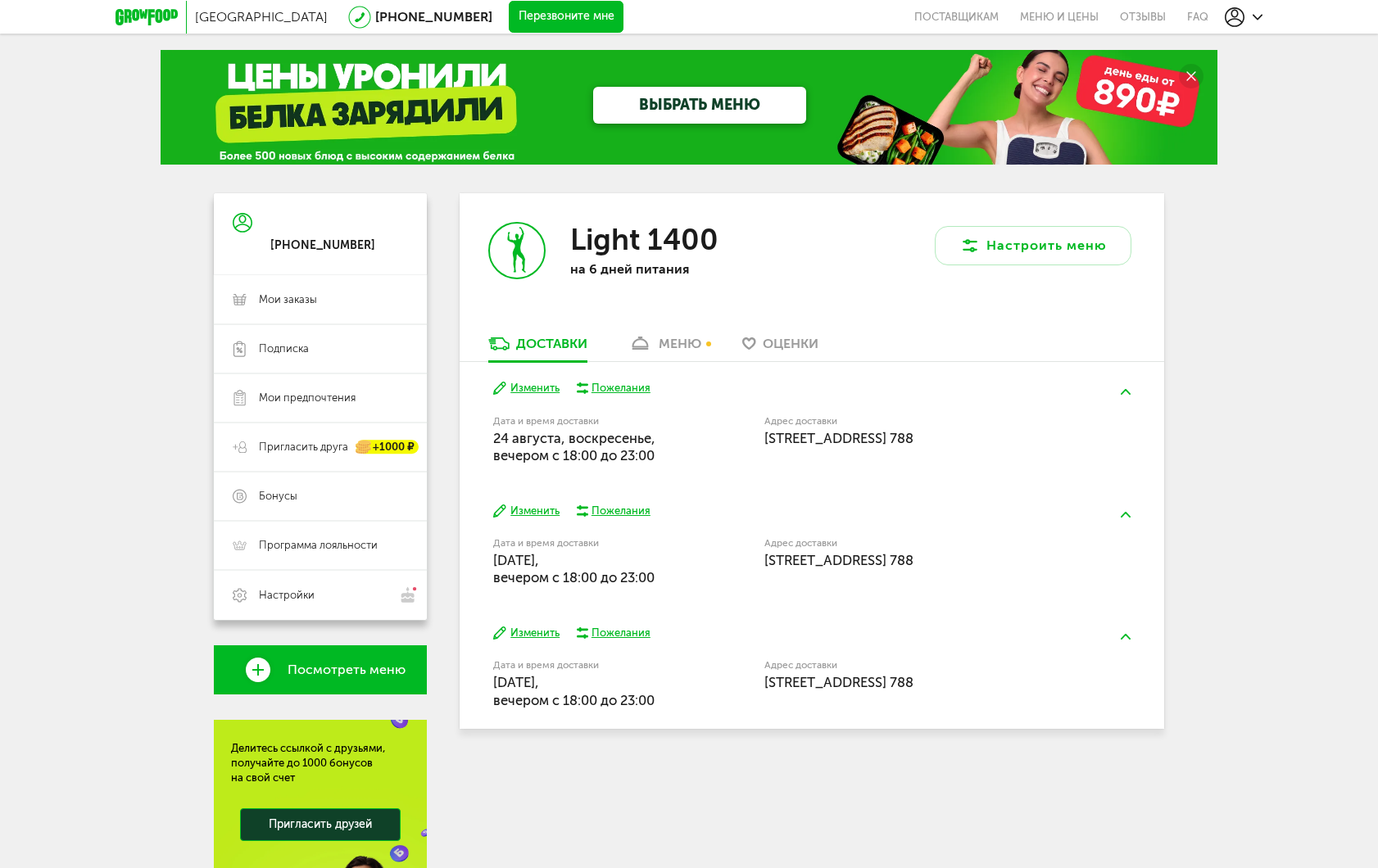
click at [656, 342] on link "меню" at bounding box center [665, 348] width 89 height 26
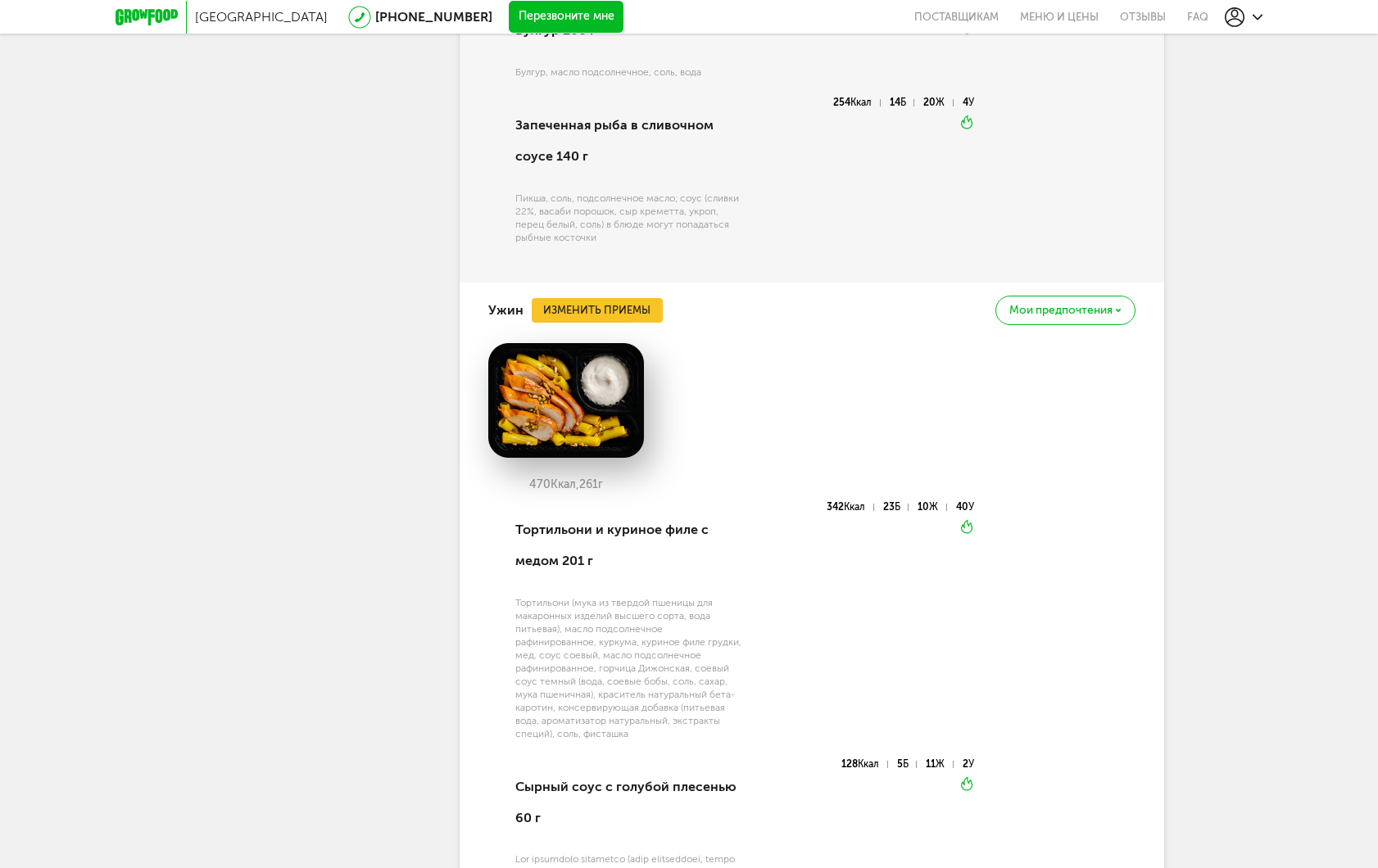
scroll to position [1654, 0]
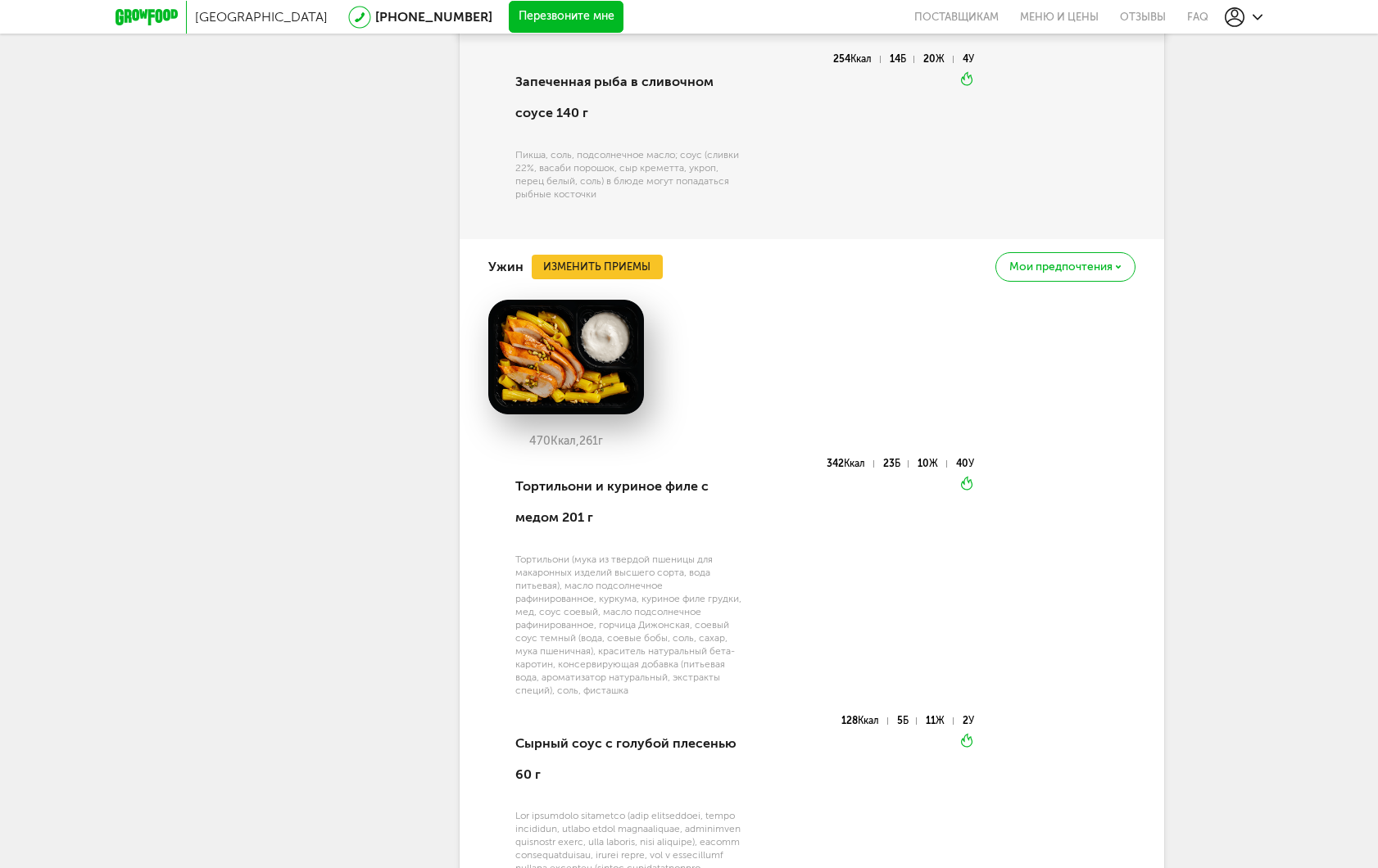
click at [1057, 268] on span "Мои предпочтения" at bounding box center [1060, 267] width 103 height 12
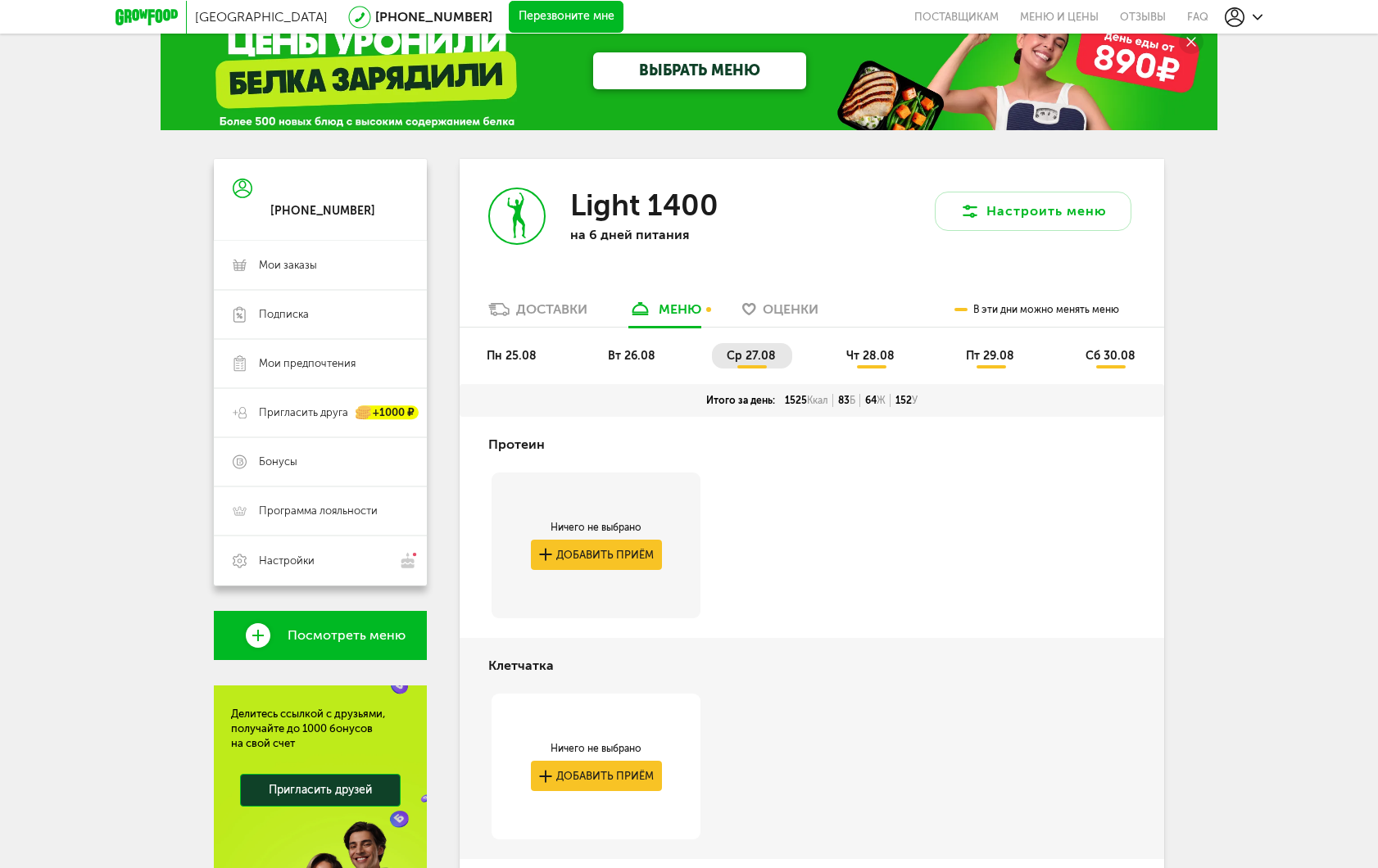
scroll to position [0, 0]
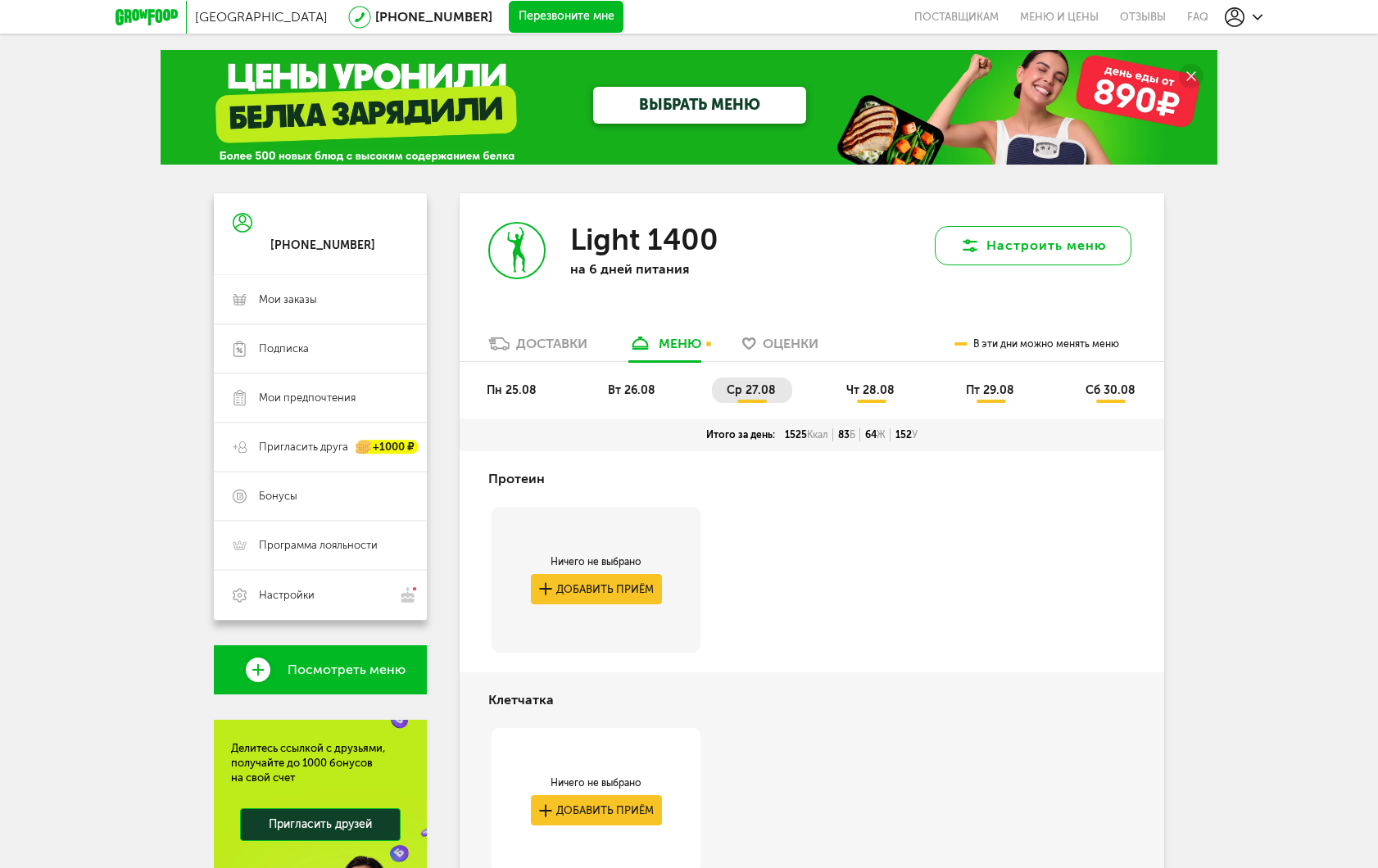
click at [990, 249] on button "Настроить меню" at bounding box center [1033, 245] width 197 height 40
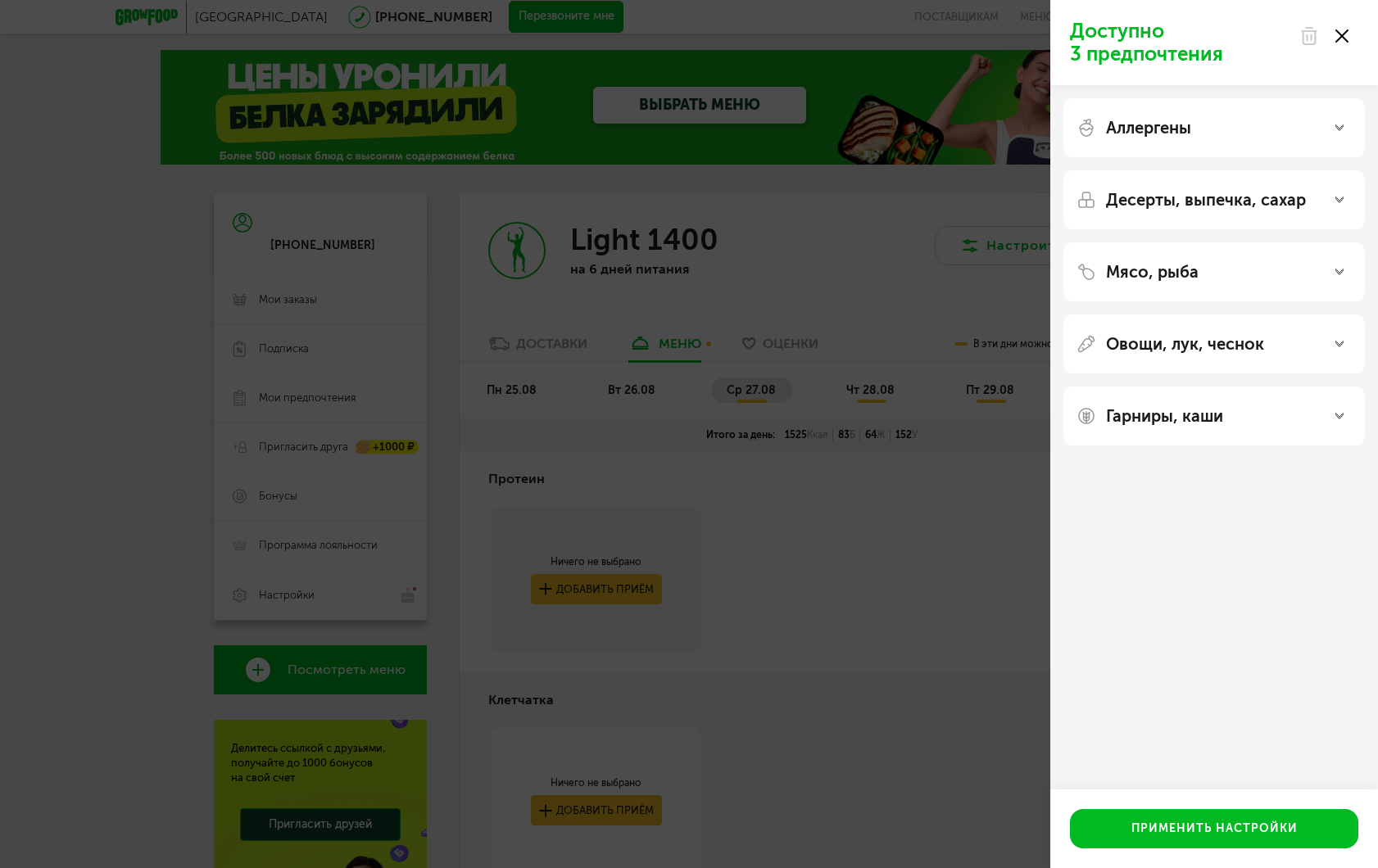
click at [1187, 264] on p "Мясо, рыба" at bounding box center [1151, 272] width 92 height 20
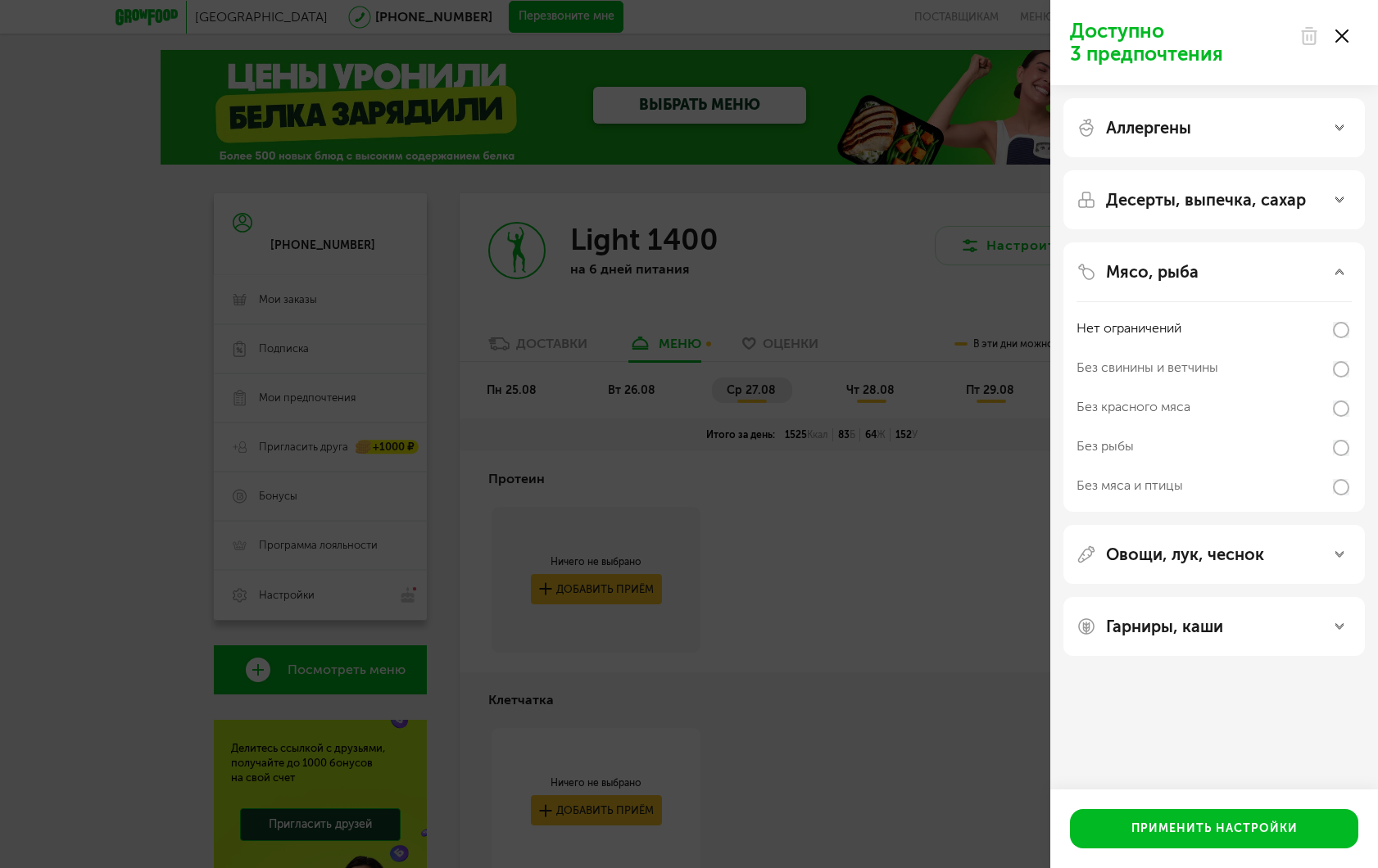
click at [1187, 264] on p "Мясо, рыба" at bounding box center [1151, 272] width 92 height 20
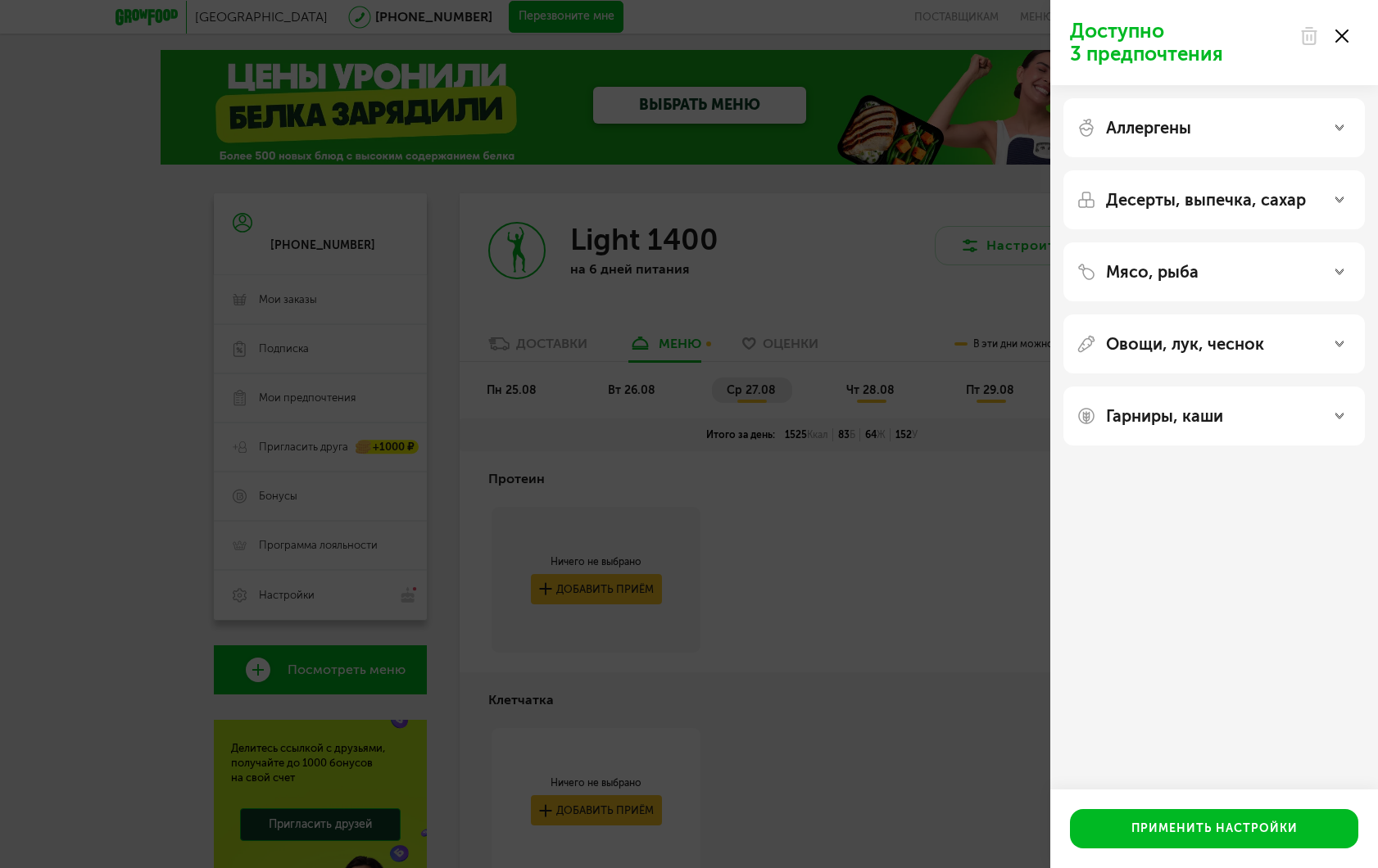
click at [872, 592] on div "Доступно 3 предпочтения Аллергены Десерты, выпечка, сахар Мясо, рыба Овощи, лук…" at bounding box center [689, 434] width 1378 height 868
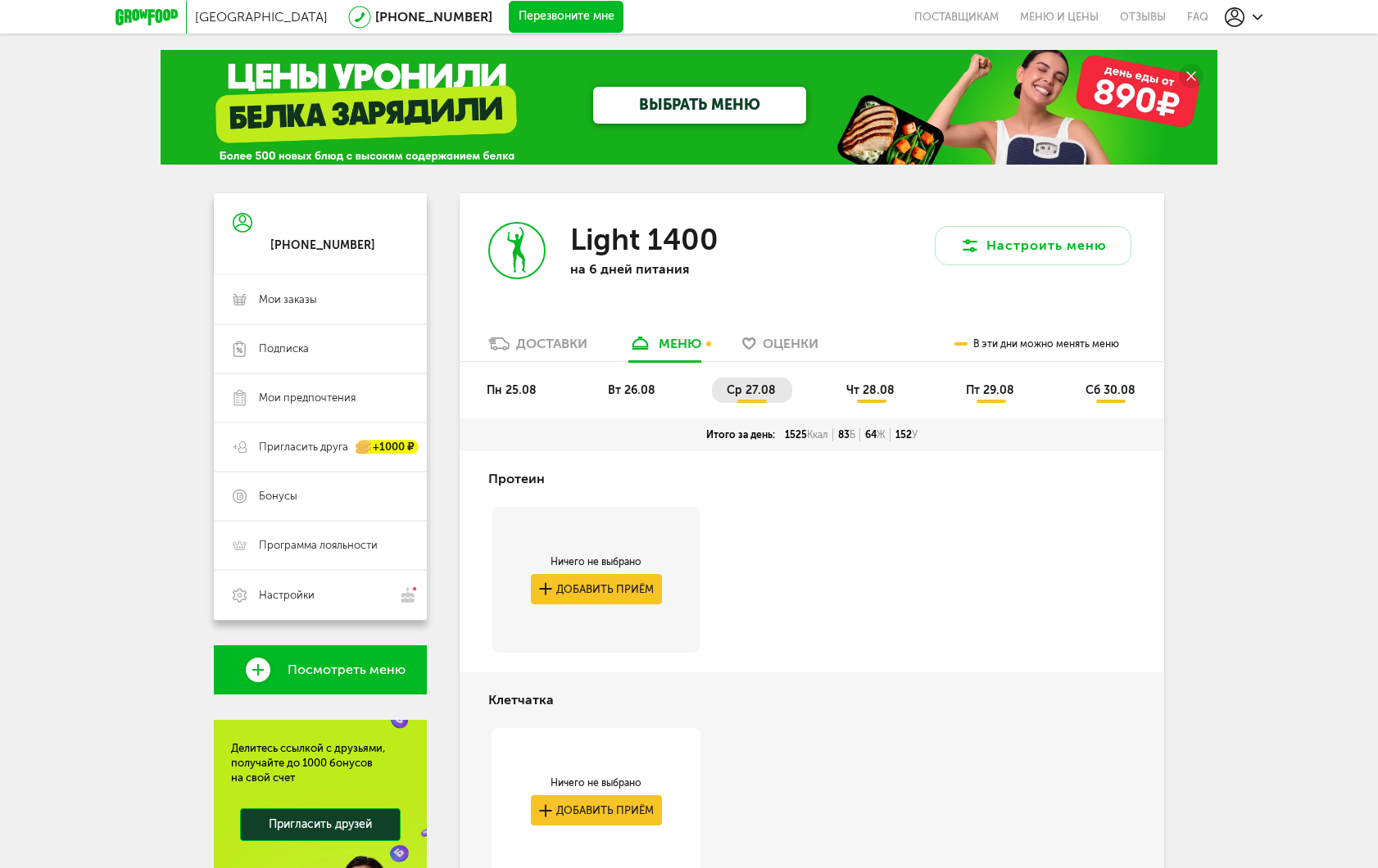
click at [765, 334] on div "Light 1400 на 6 дней питания" at bounding box center [636, 264] width 353 height 142
click at [776, 340] on span "Оценки" at bounding box center [791, 343] width 56 height 16
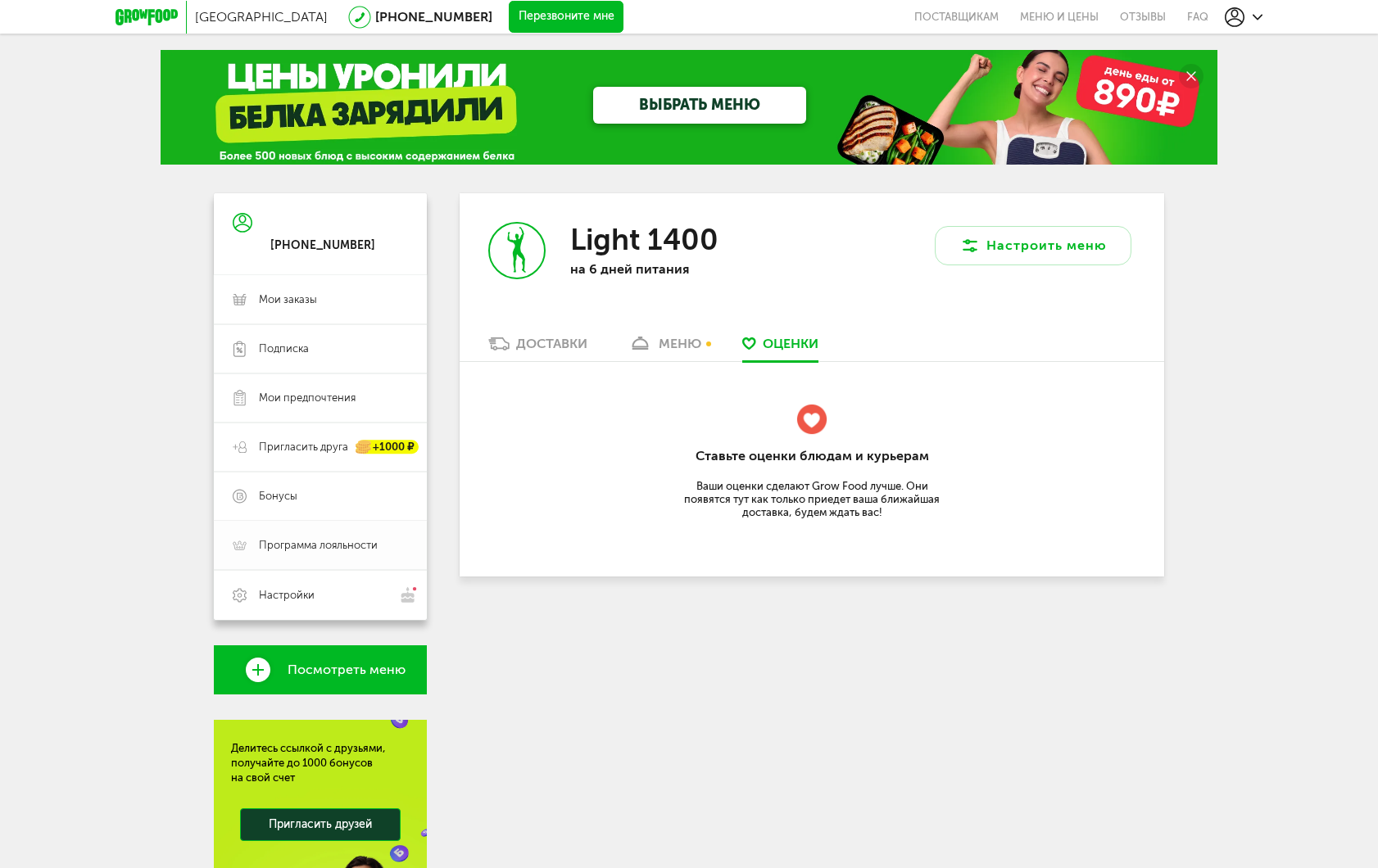
click at [306, 544] on span "Программа лояльности" at bounding box center [318, 545] width 119 height 15
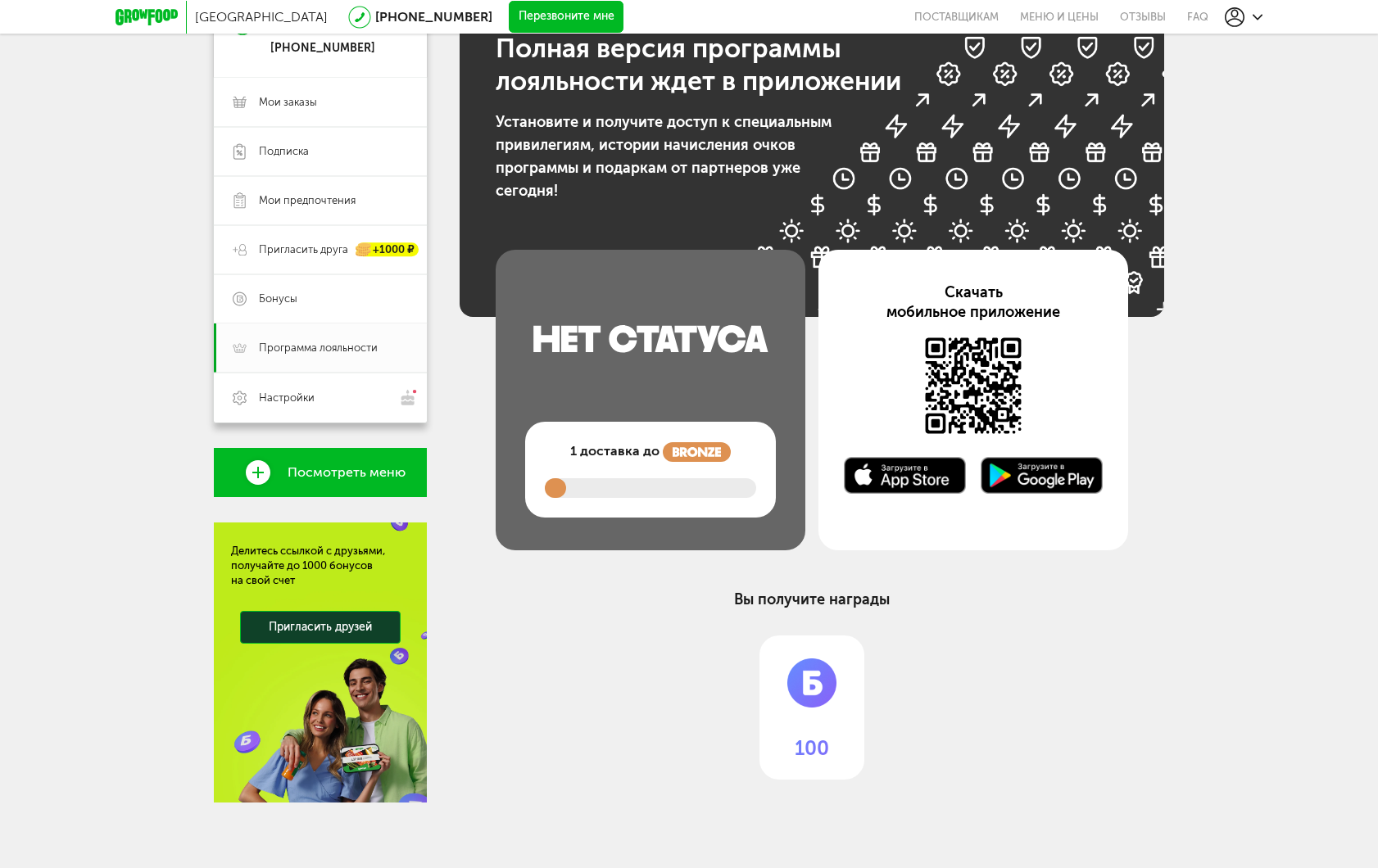
scroll to position [176, 0]
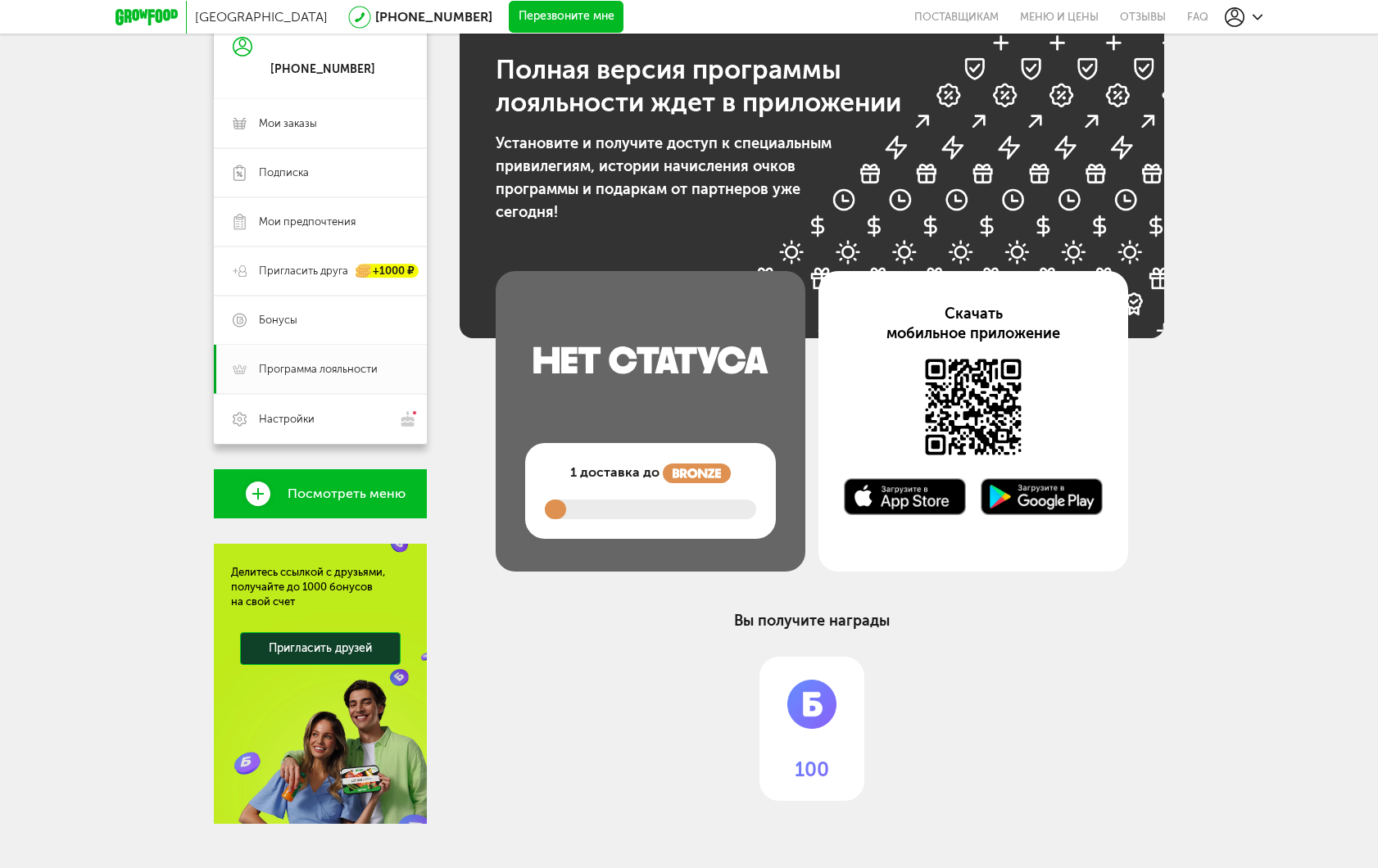
drag, startPoint x: 668, startPoint y: 690, endPoint x: 913, endPoint y: 808, distance: 271.9
click at [914, 809] on div "Полная версия программы лояльности ждет в приложении Установите и получите дост…" at bounding box center [811, 420] width 704 height 806
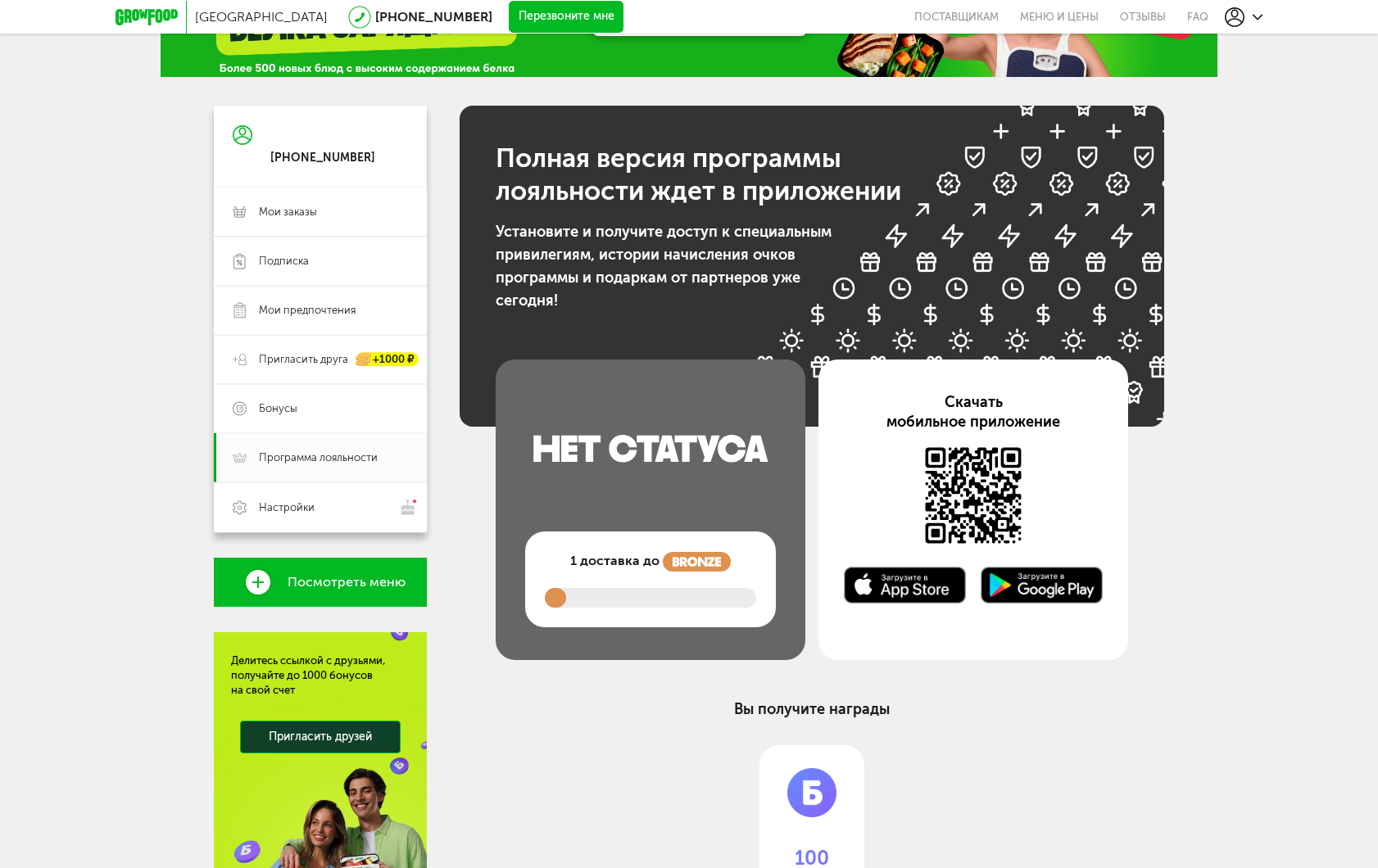
scroll to position [0, 0]
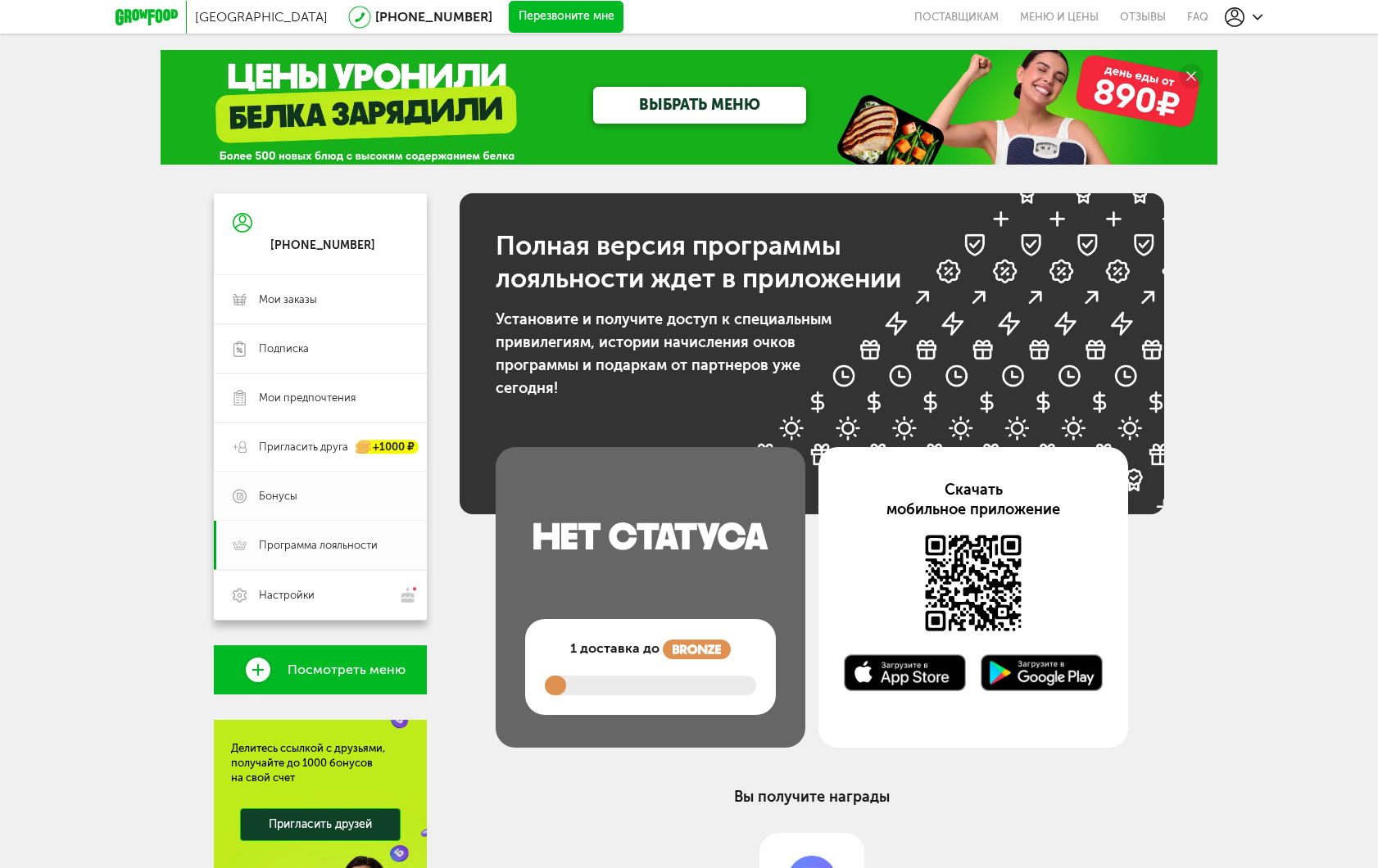
click at [314, 490] on span "Бонусы" at bounding box center [333, 497] width 149 height 15
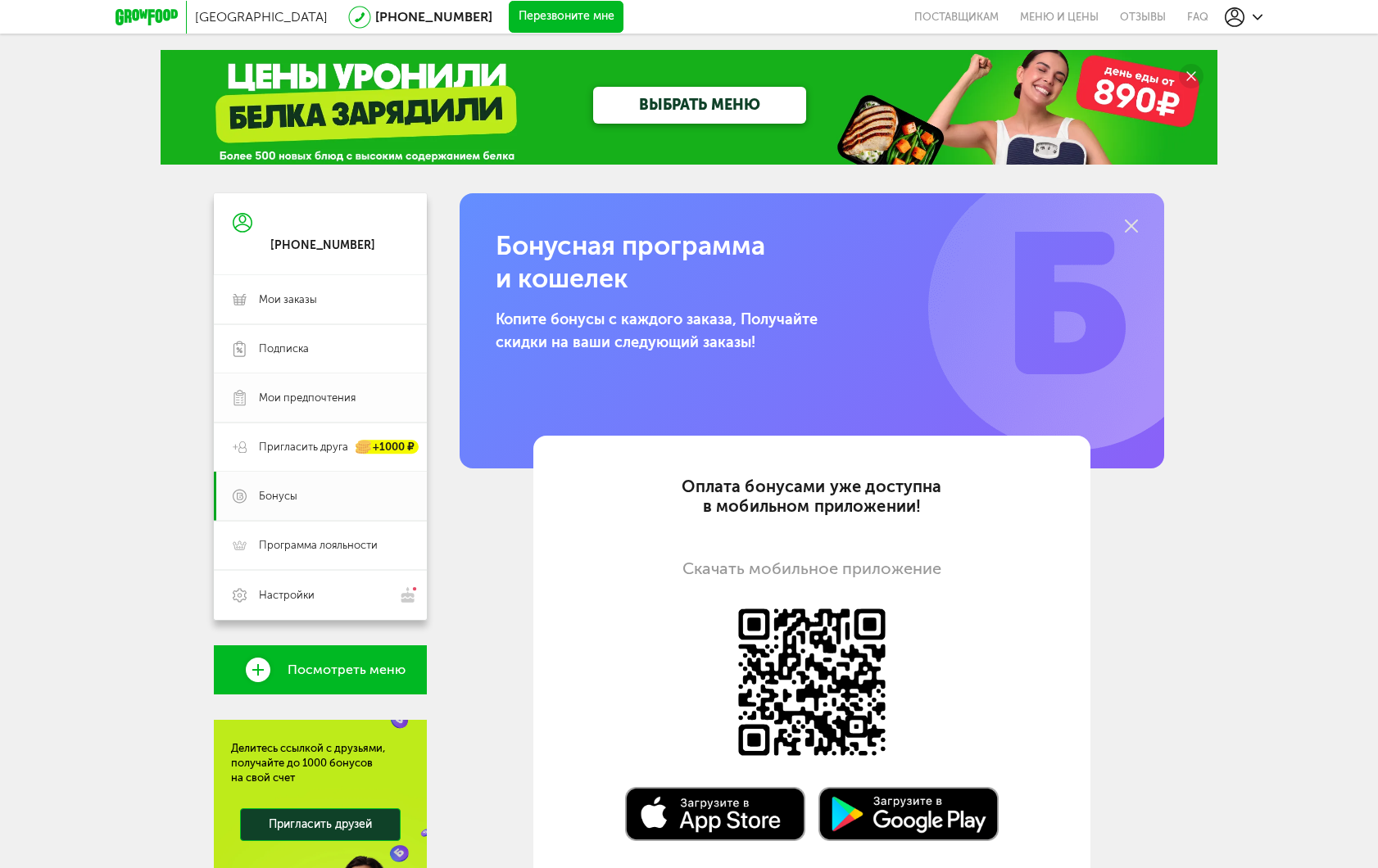
click at [301, 383] on link "Мои предпочтения" at bounding box center [320, 398] width 213 height 49
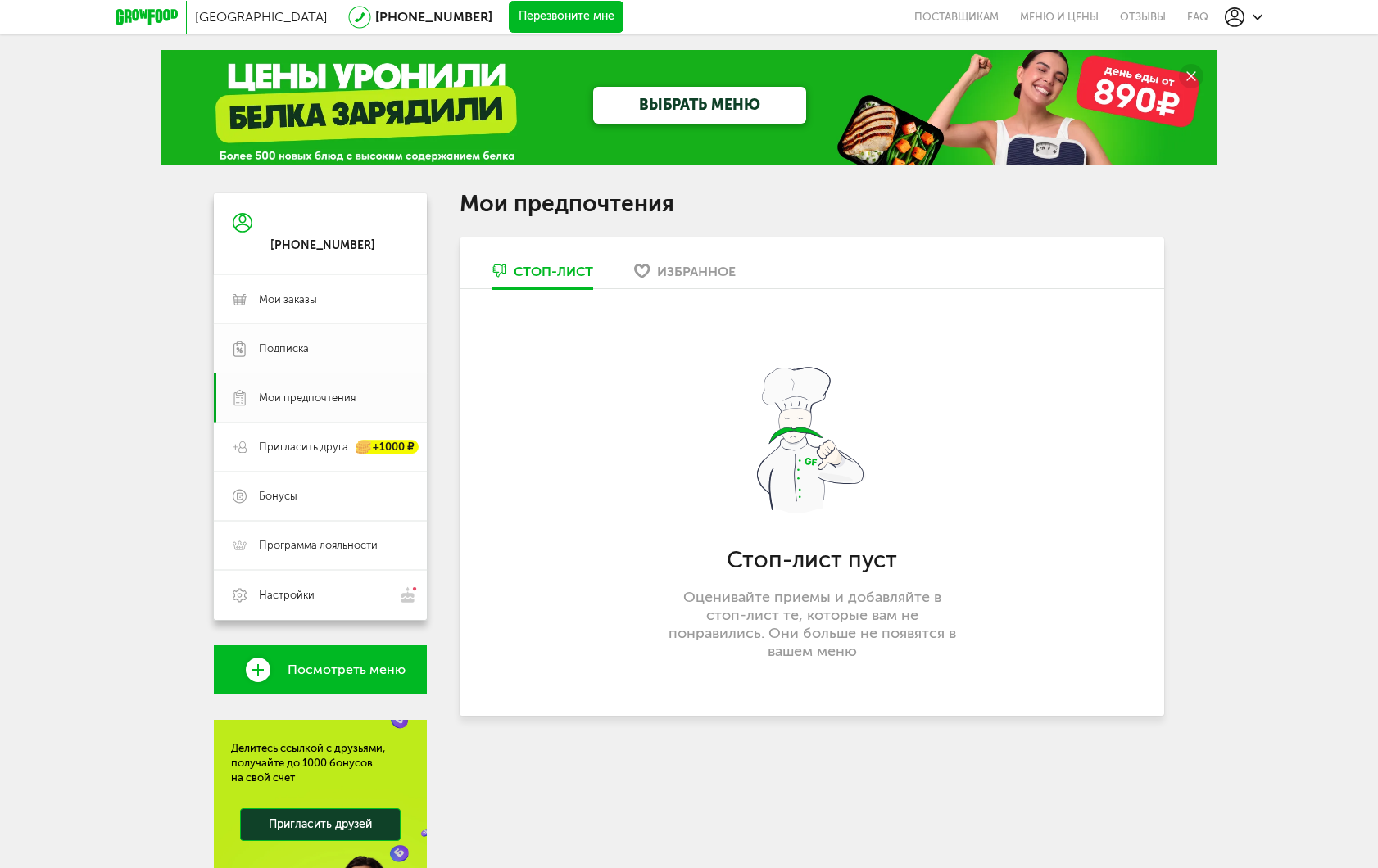
click at [301, 358] on link "Подписка" at bounding box center [320, 349] width 213 height 49
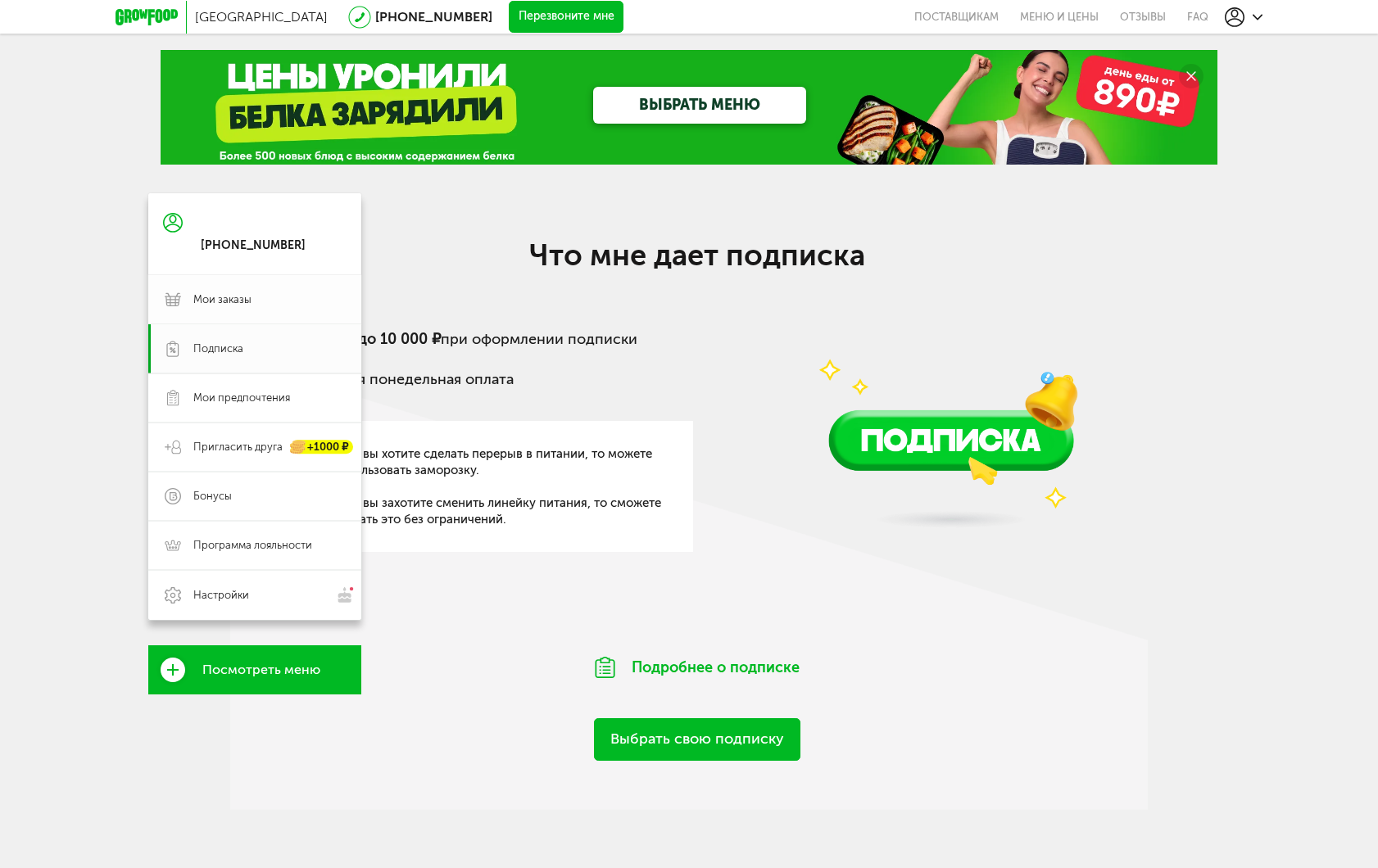
click at [251, 302] on span "Мои заказы" at bounding box center [269, 300] width 152 height 15
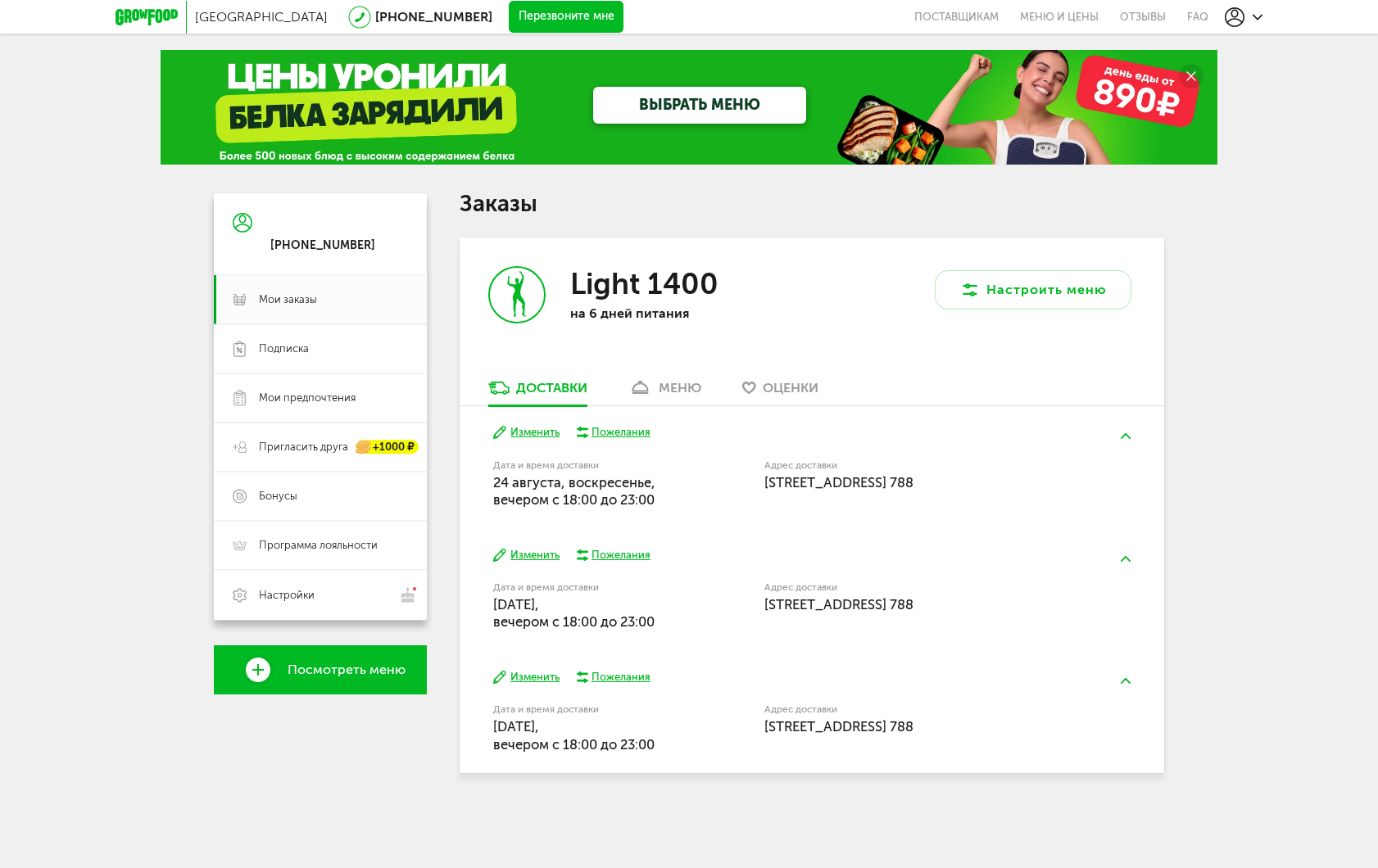
click at [156, 10] on icon at bounding box center [147, 17] width 63 height 16
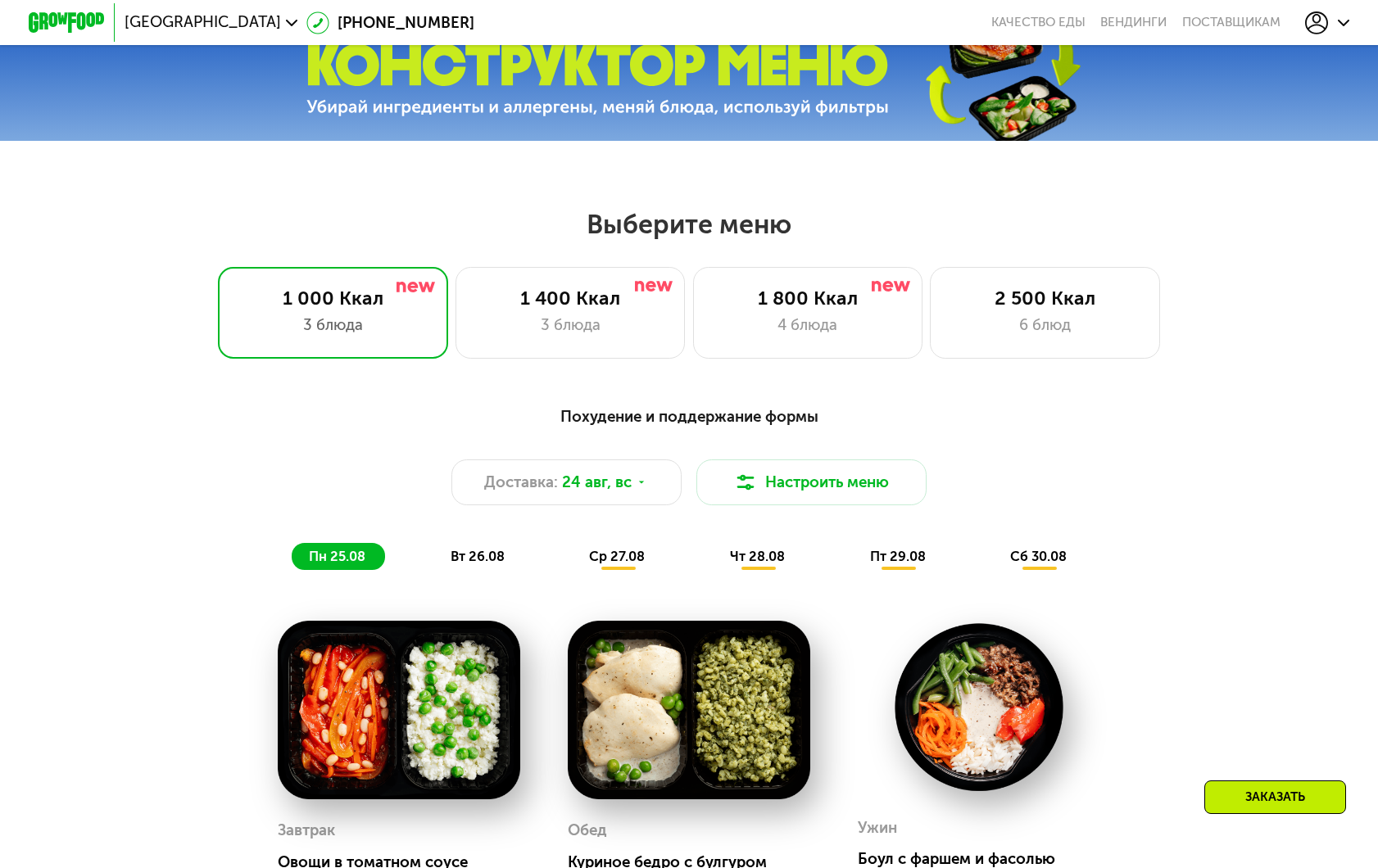
scroll to position [649, 0]
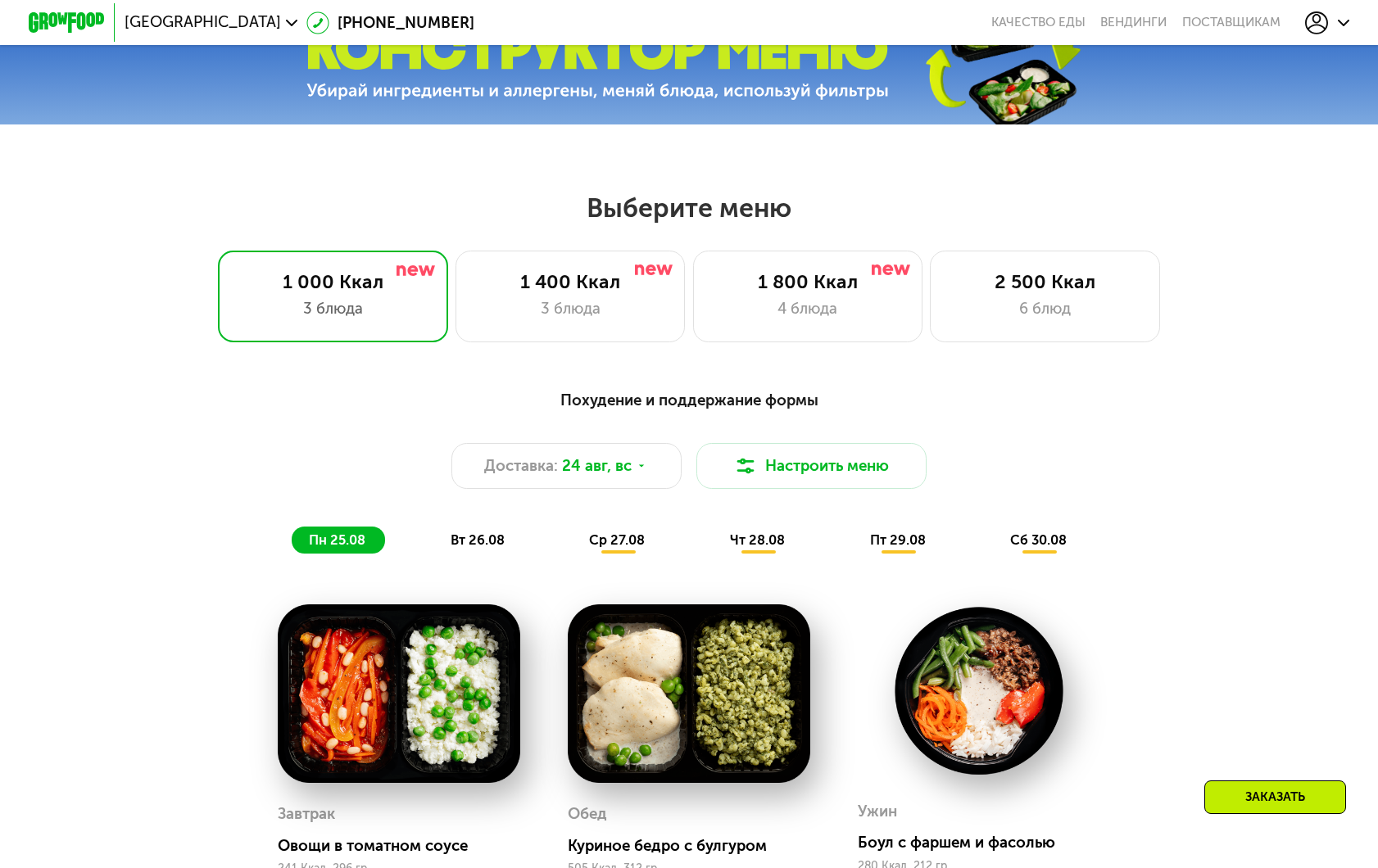
click at [614, 248] on div "Выберите меню 1 000 Ккал 3 блюда 1 400 Ккал 3 блюда 1 800 Ккал 4 блюда 2 500 Кк…" at bounding box center [689, 267] width 1378 height 151
click at [693, 253] on div "1 400 Ккал 3 блюда" at bounding box center [807, 296] width 229 height 91
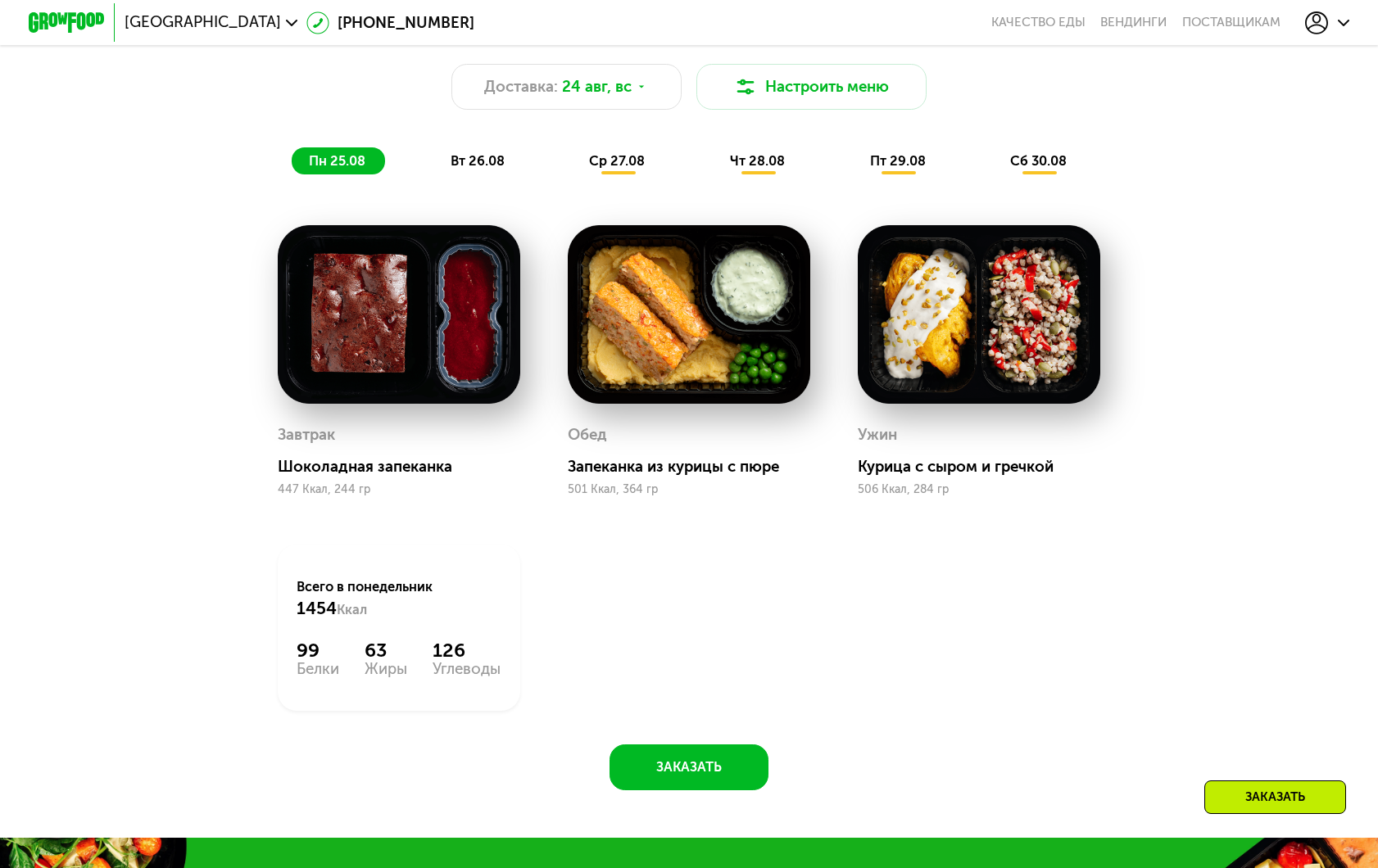
scroll to position [1081, 0]
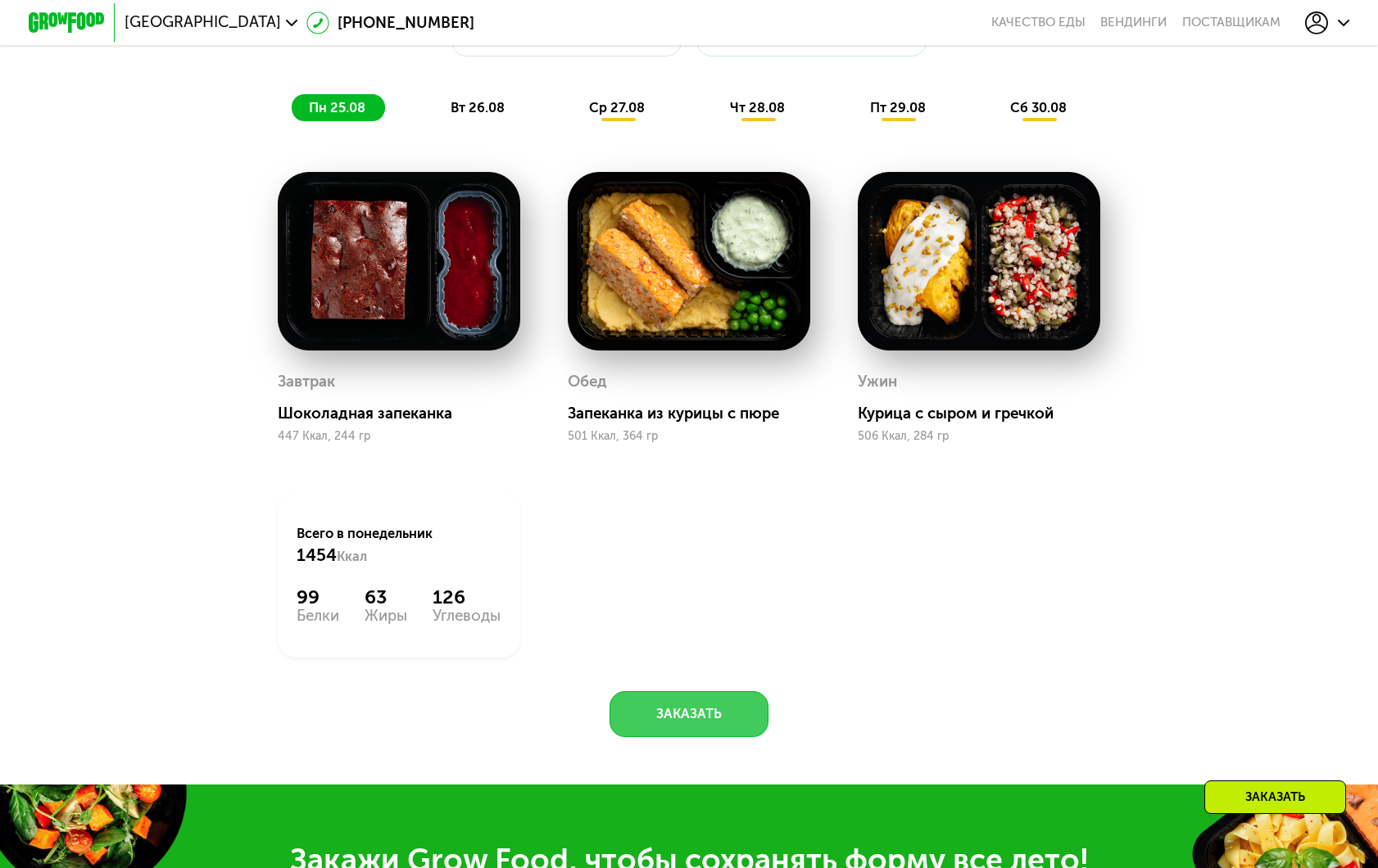
click at [680, 702] on button "Заказать" at bounding box center [689, 714] width 159 height 46
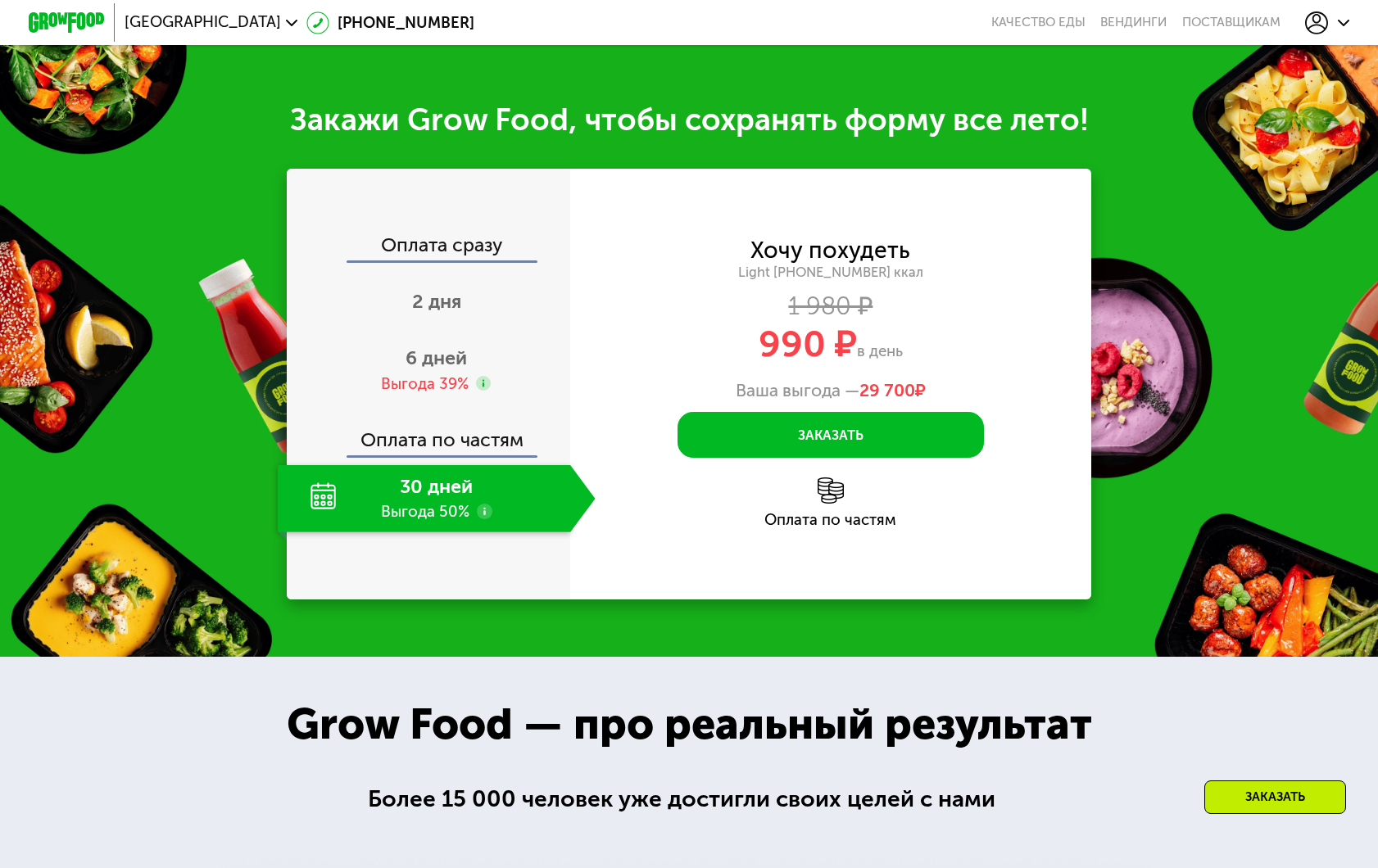
scroll to position [1864, 0]
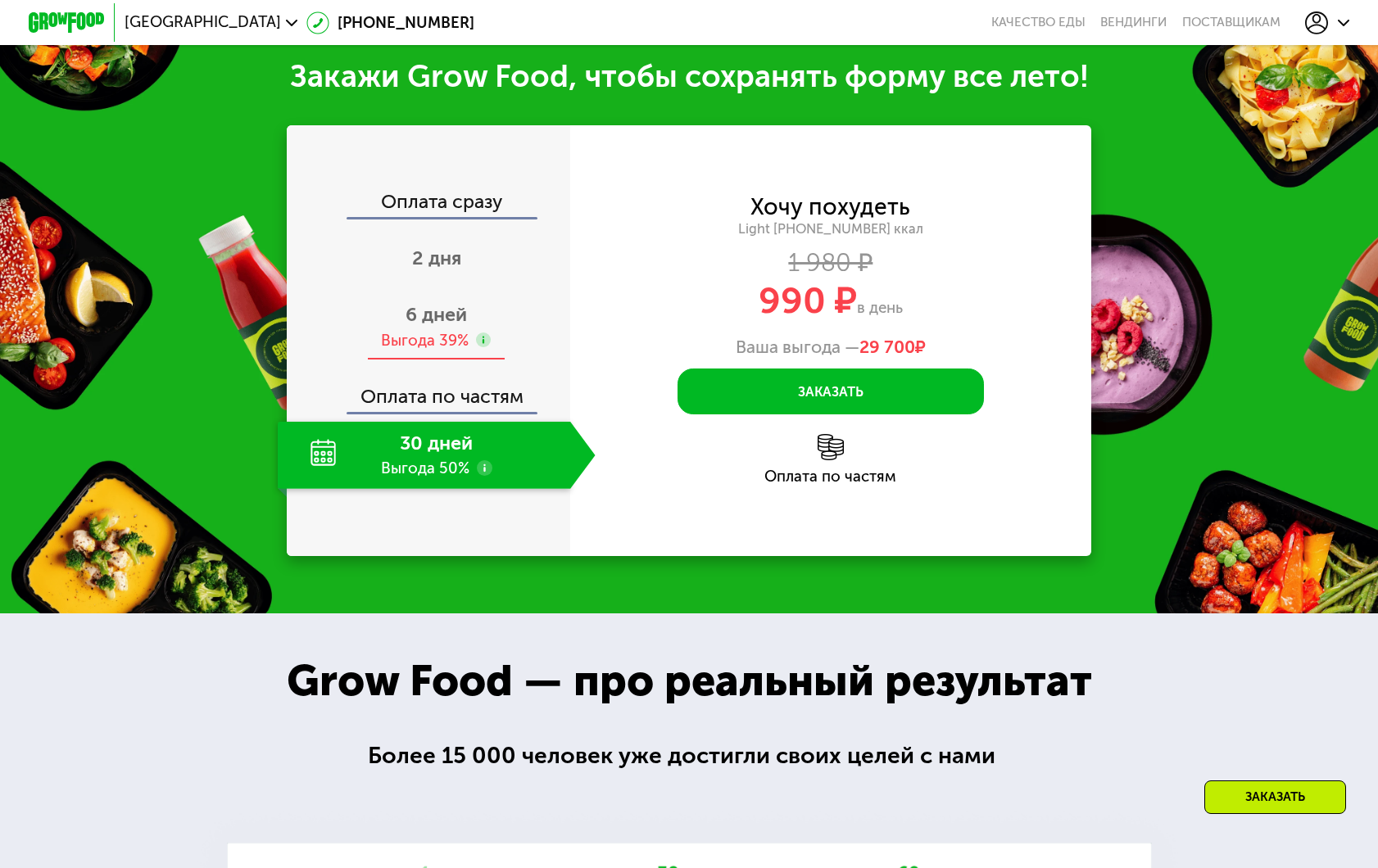
click at [407, 335] on div "Выгода 39%" at bounding box center [424, 341] width 87 height 21
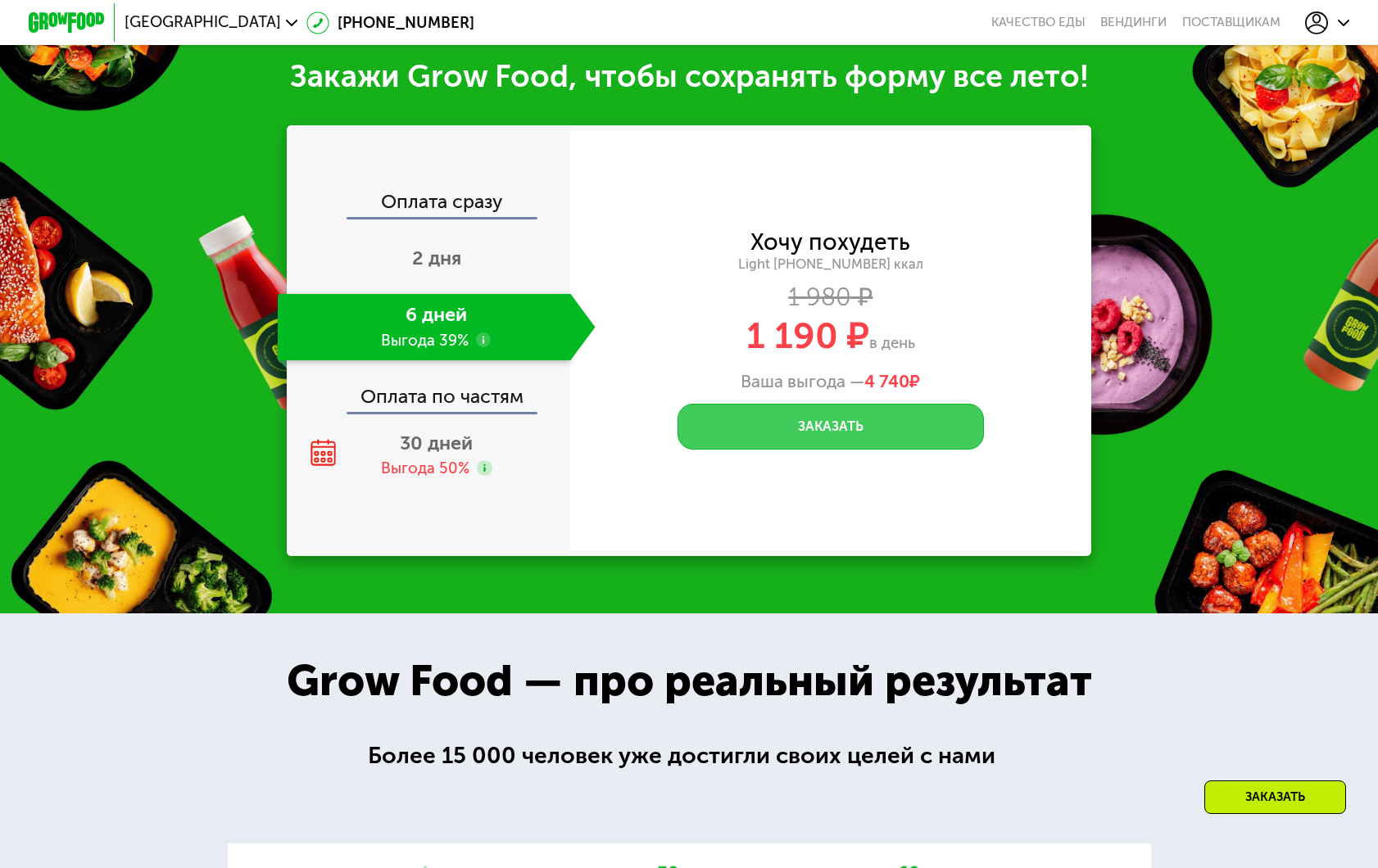
click at [791, 440] on button "Заказать" at bounding box center [830, 427] width 306 height 46
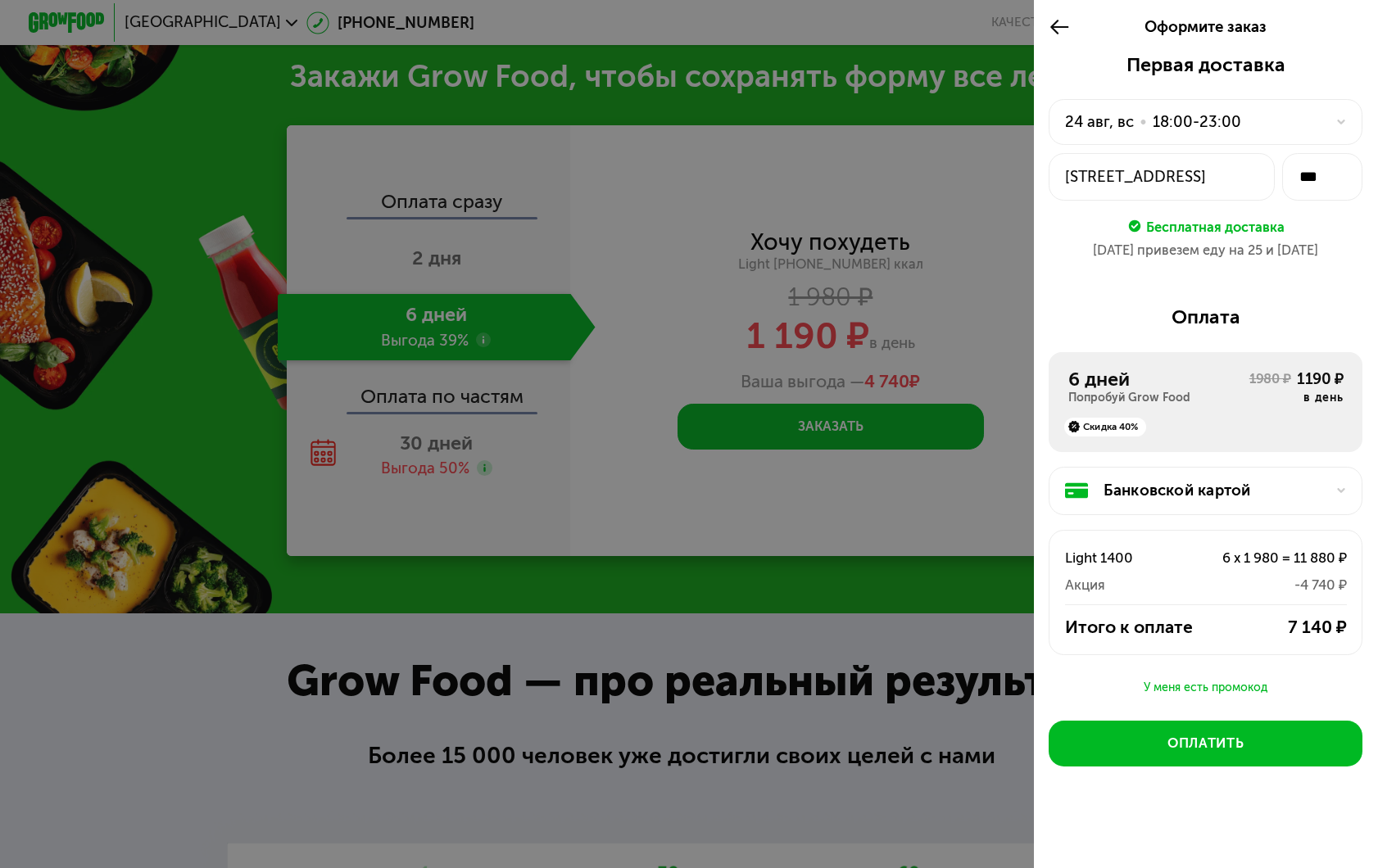
click at [1182, 486] on div "Банковской картой" at bounding box center [1212, 491] width 220 height 23
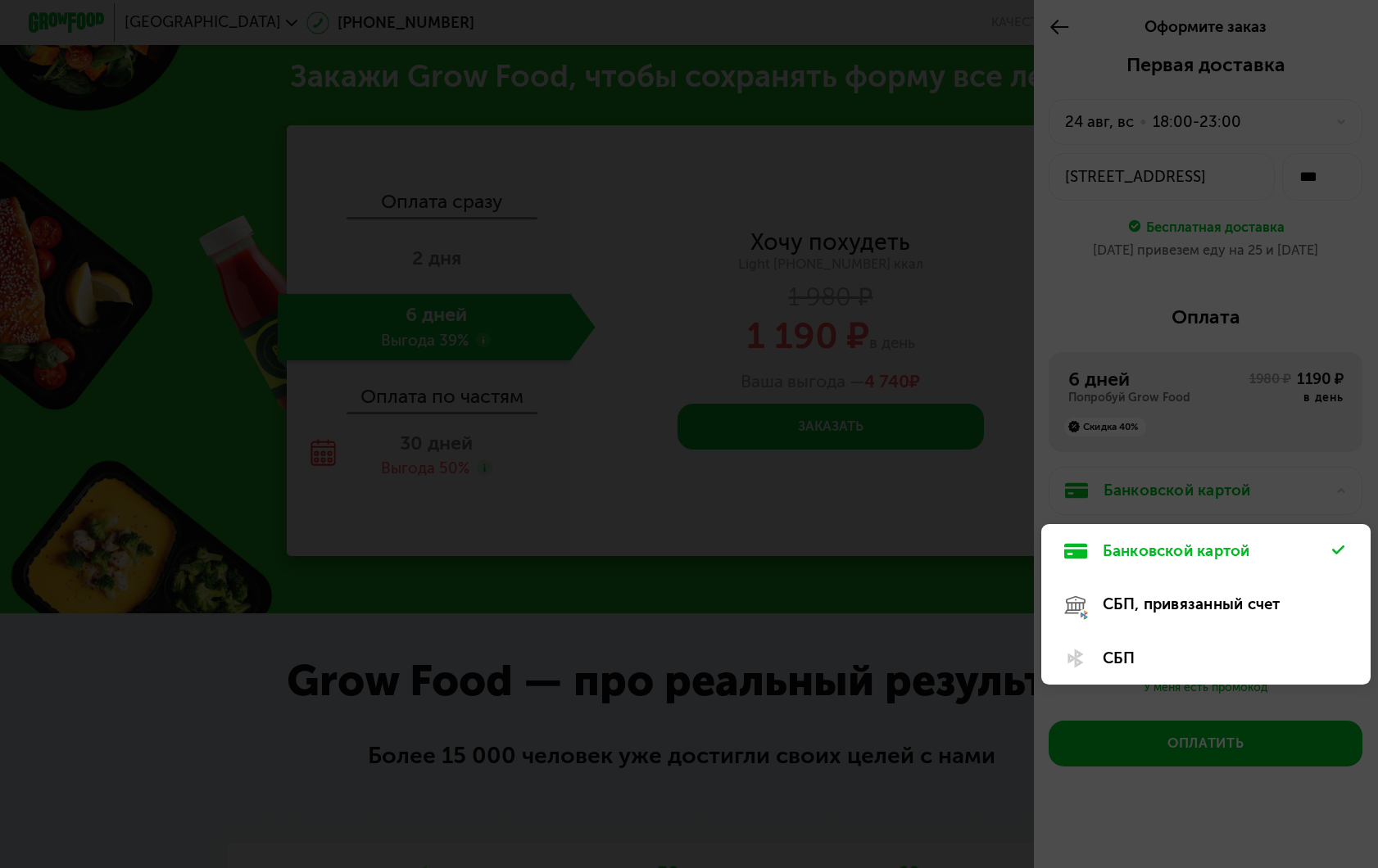
click at [1190, 604] on div "СБП, привязанный счет" at bounding box center [1217, 604] width 229 height 23
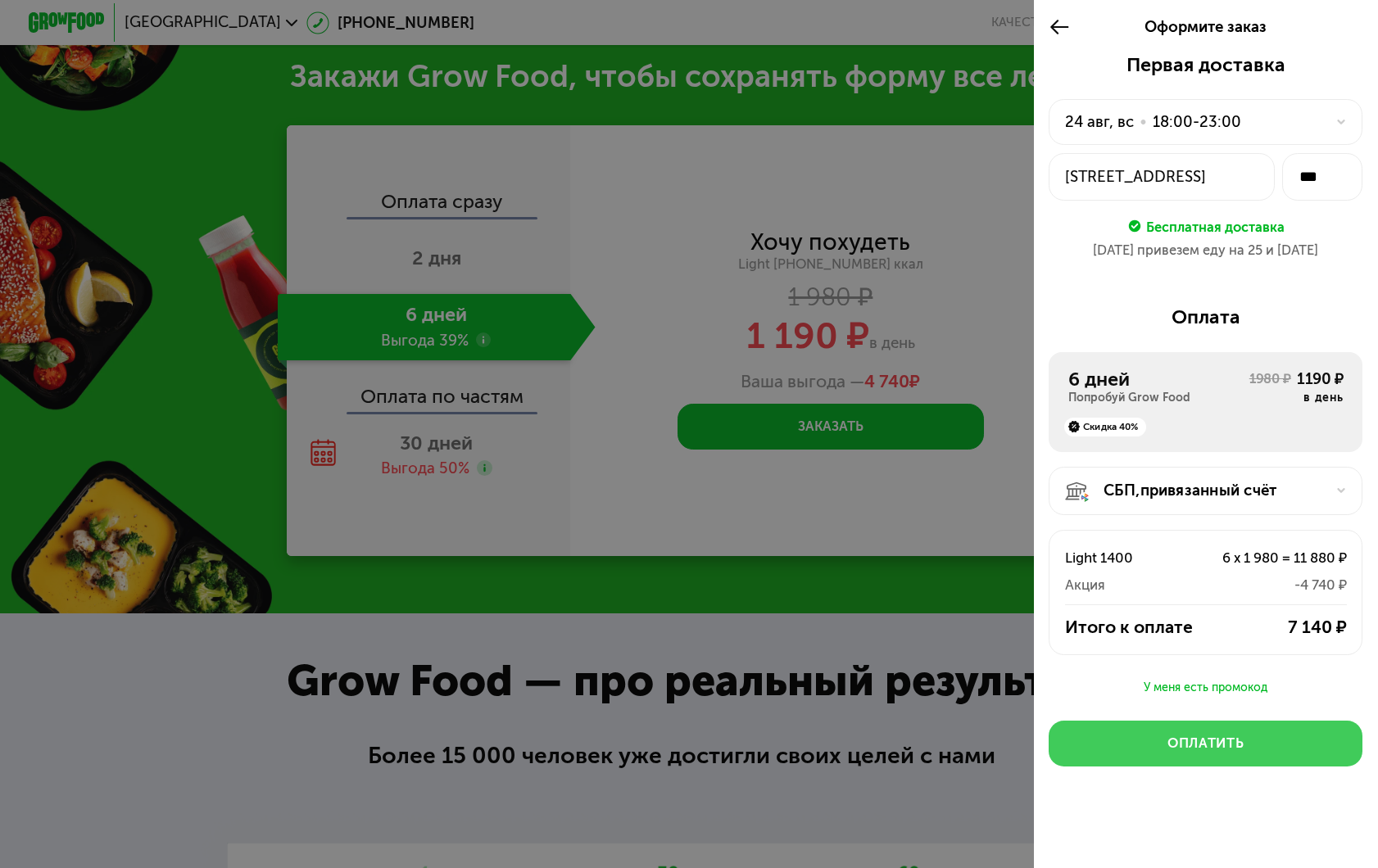
click at [1146, 730] on button "Оплатить" at bounding box center [1205, 744] width 314 height 46
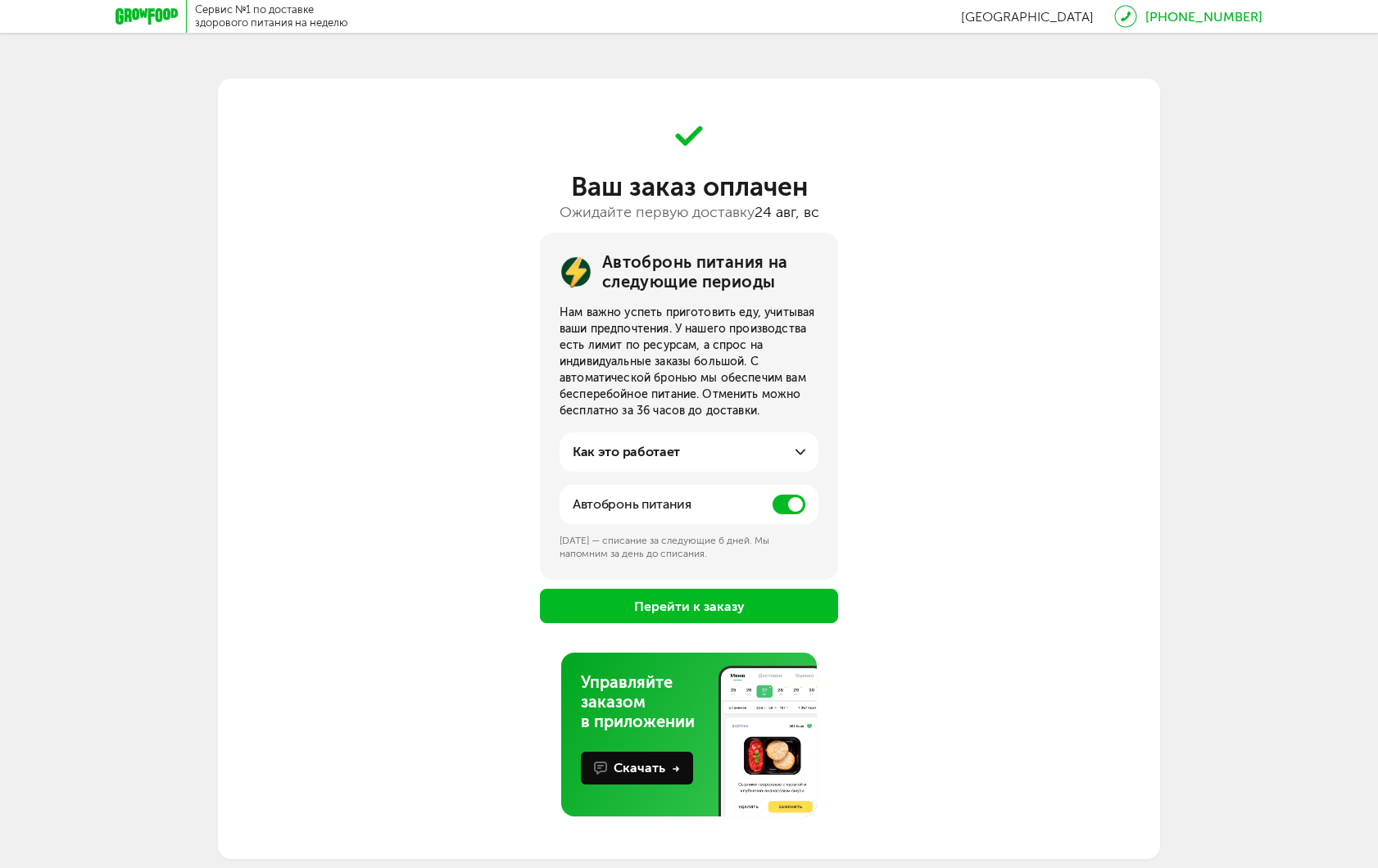
click at [792, 508] on span at bounding box center [789, 505] width 33 height 20
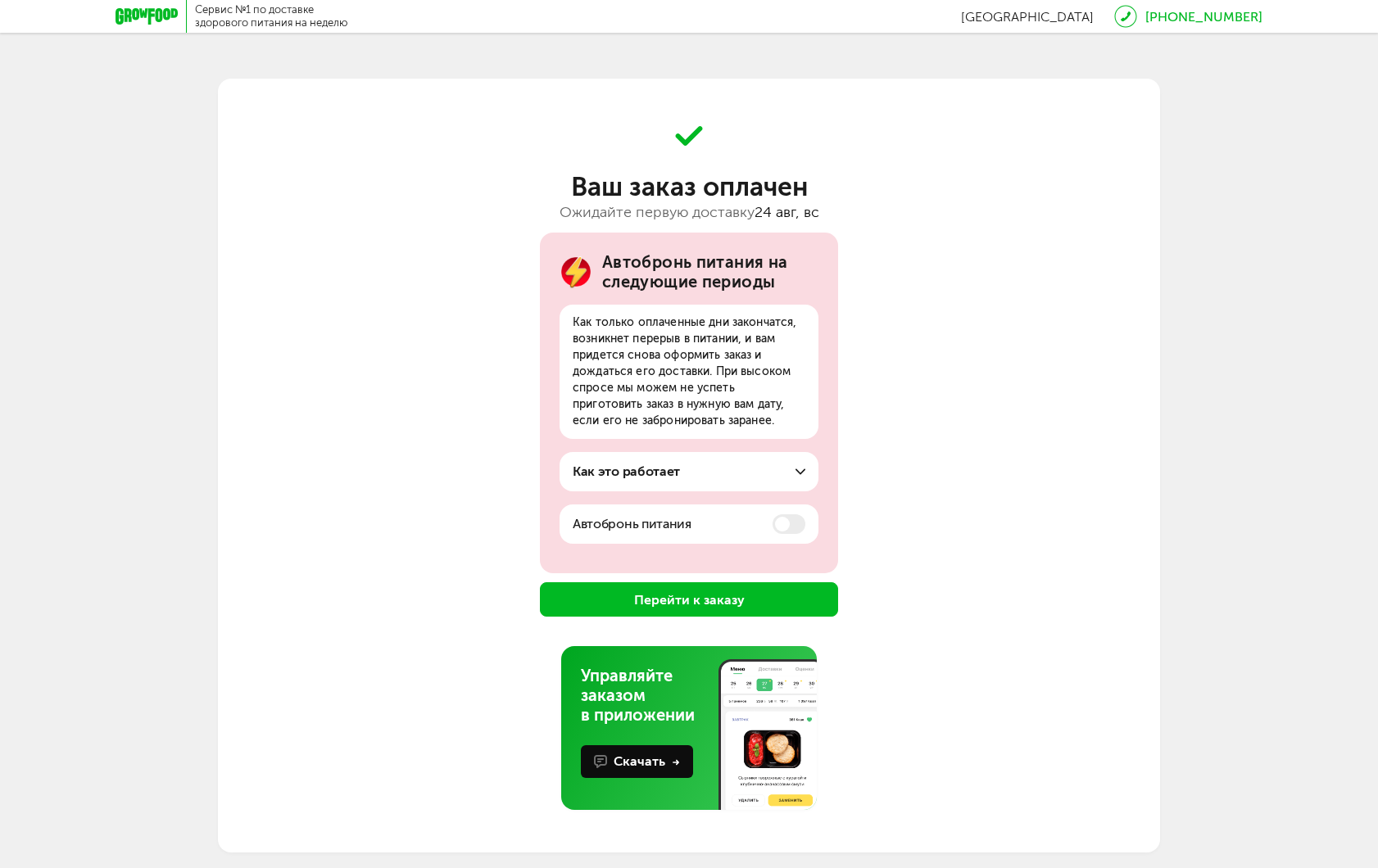
click at [722, 600] on button "Перейти к заказу" at bounding box center [689, 600] width 298 height 35
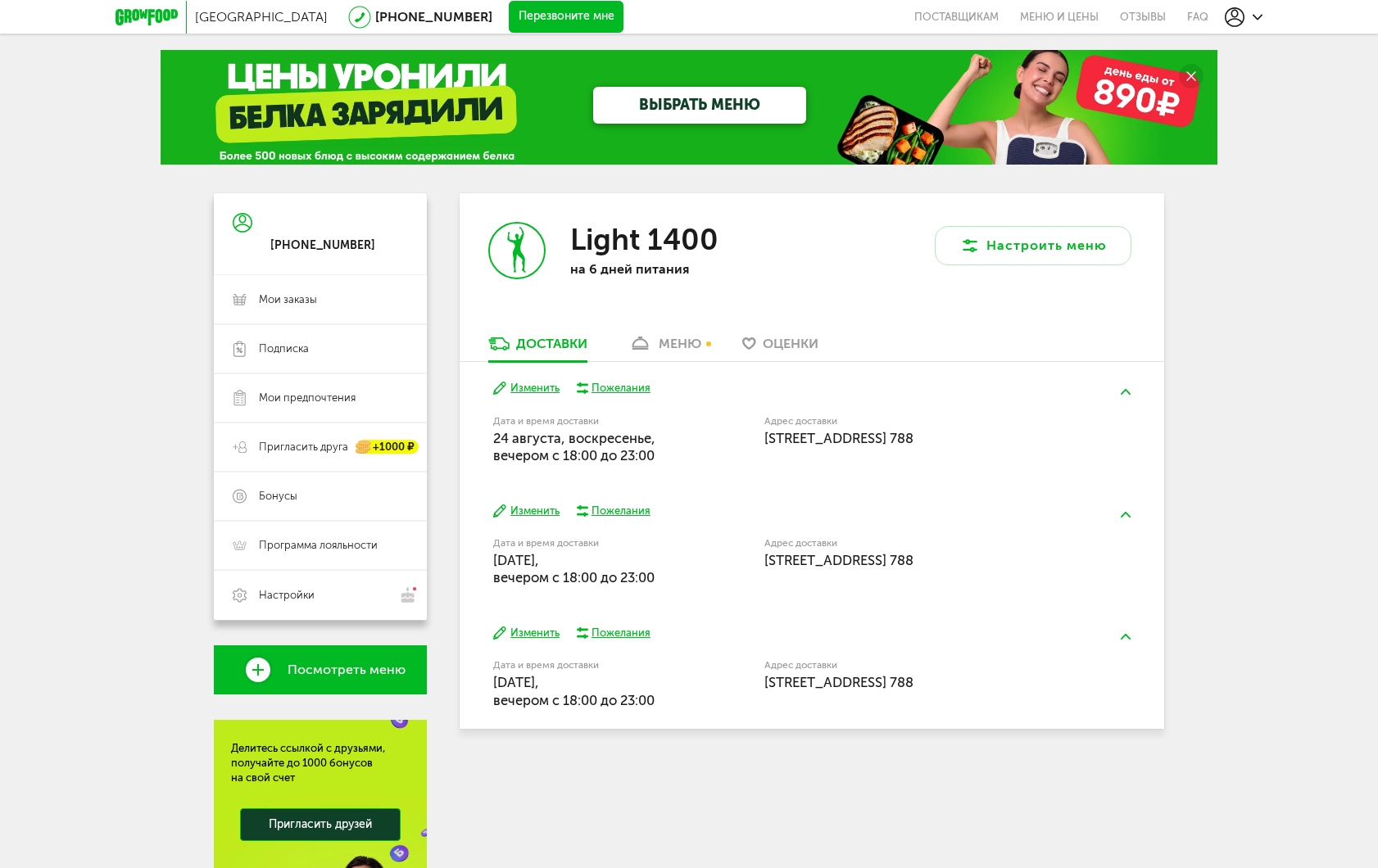
click at [657, 343] on link "меню" at bounding box center [665, 348] width 89 height 26
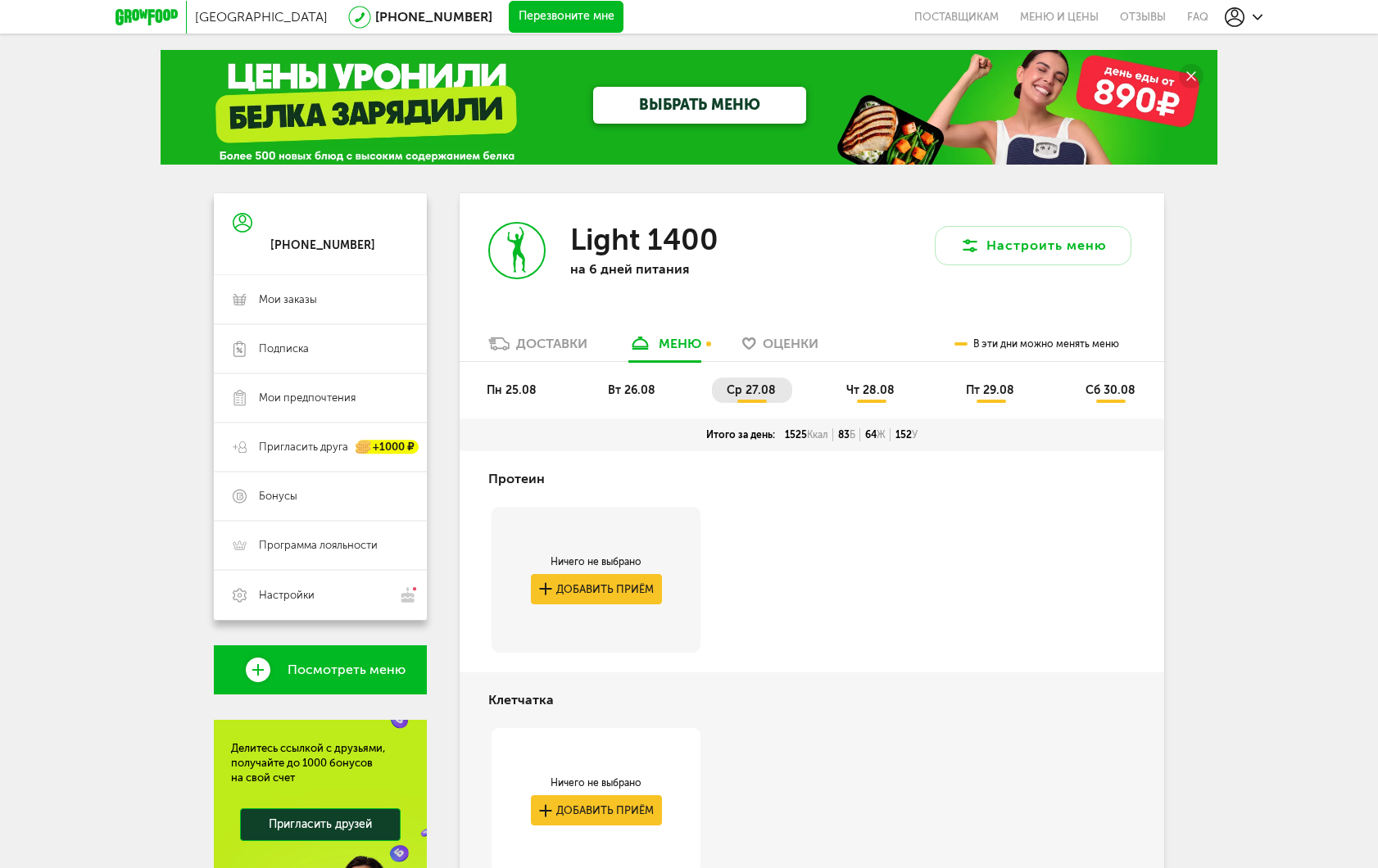
click at [1189, 70] on circle at bounding box center [1191, 77] width 25 height 25
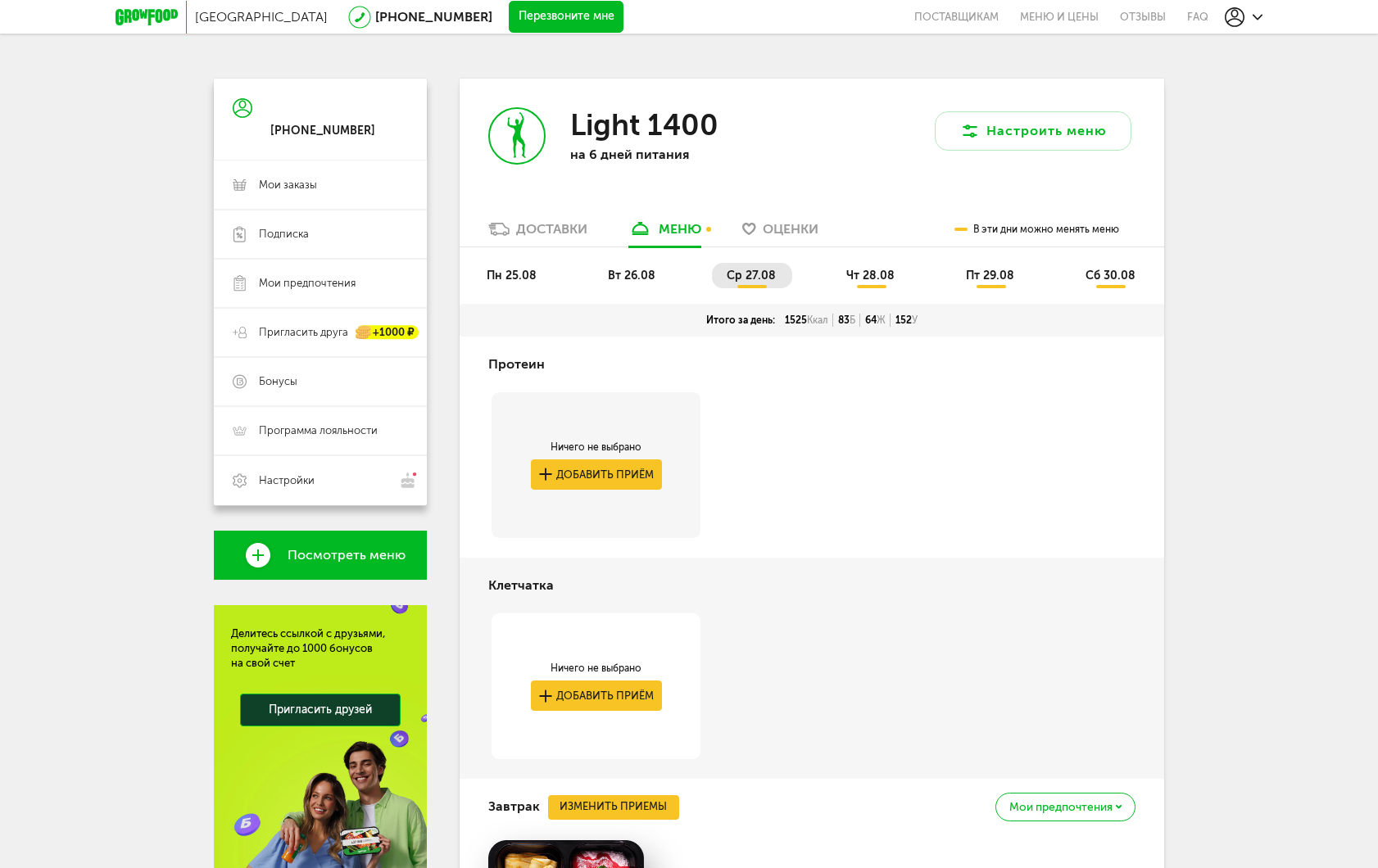
click at [1098, 273] on span "сб 30.08" at bounding box center [1110, 275] width 50 height 14
click at [773, 228] on span "Оценки" at bounding box center [791, 228] width 56 height 16
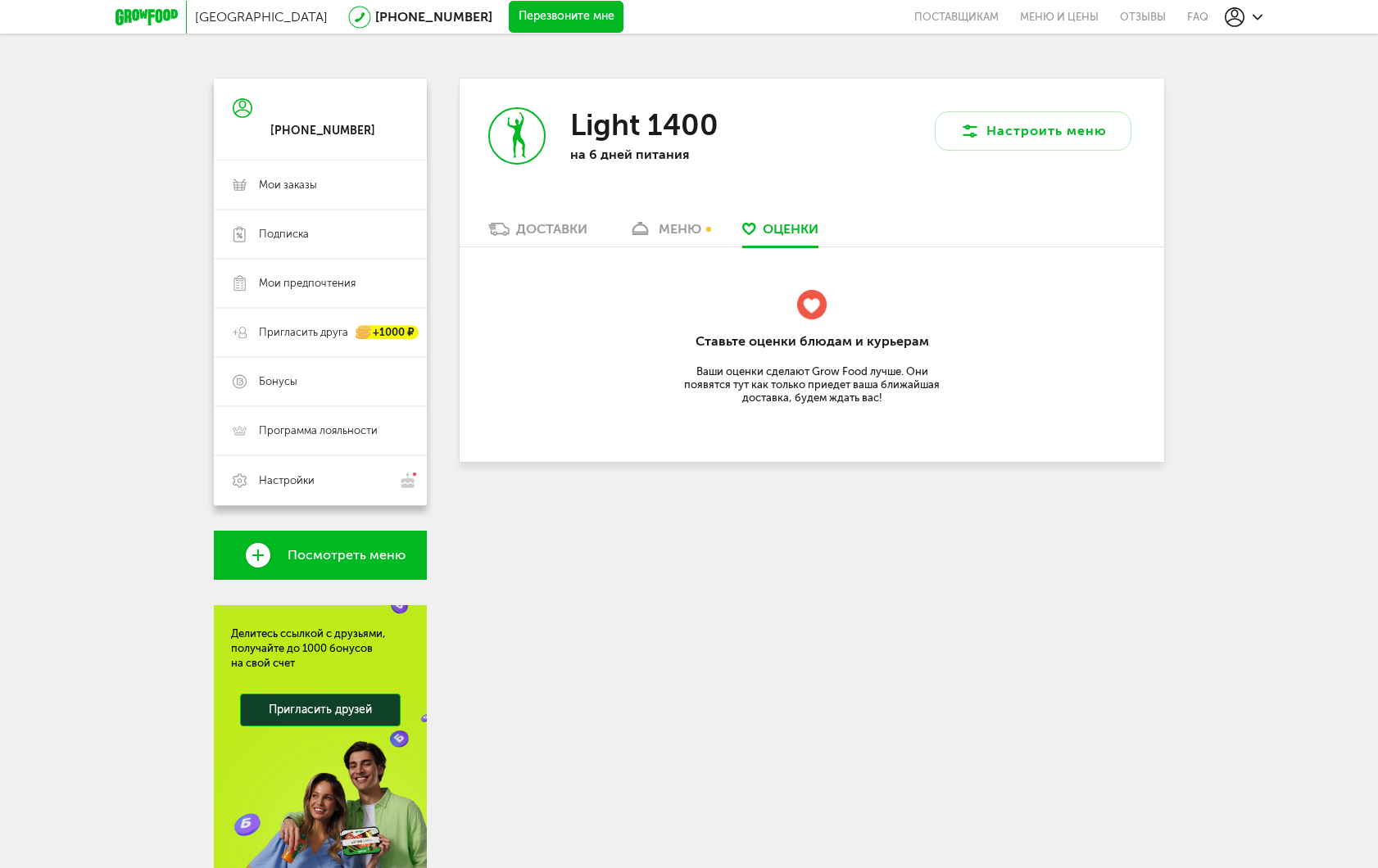
click at [670, 231] on div "меню" at bounding box center [680, 228] width 43 height 16
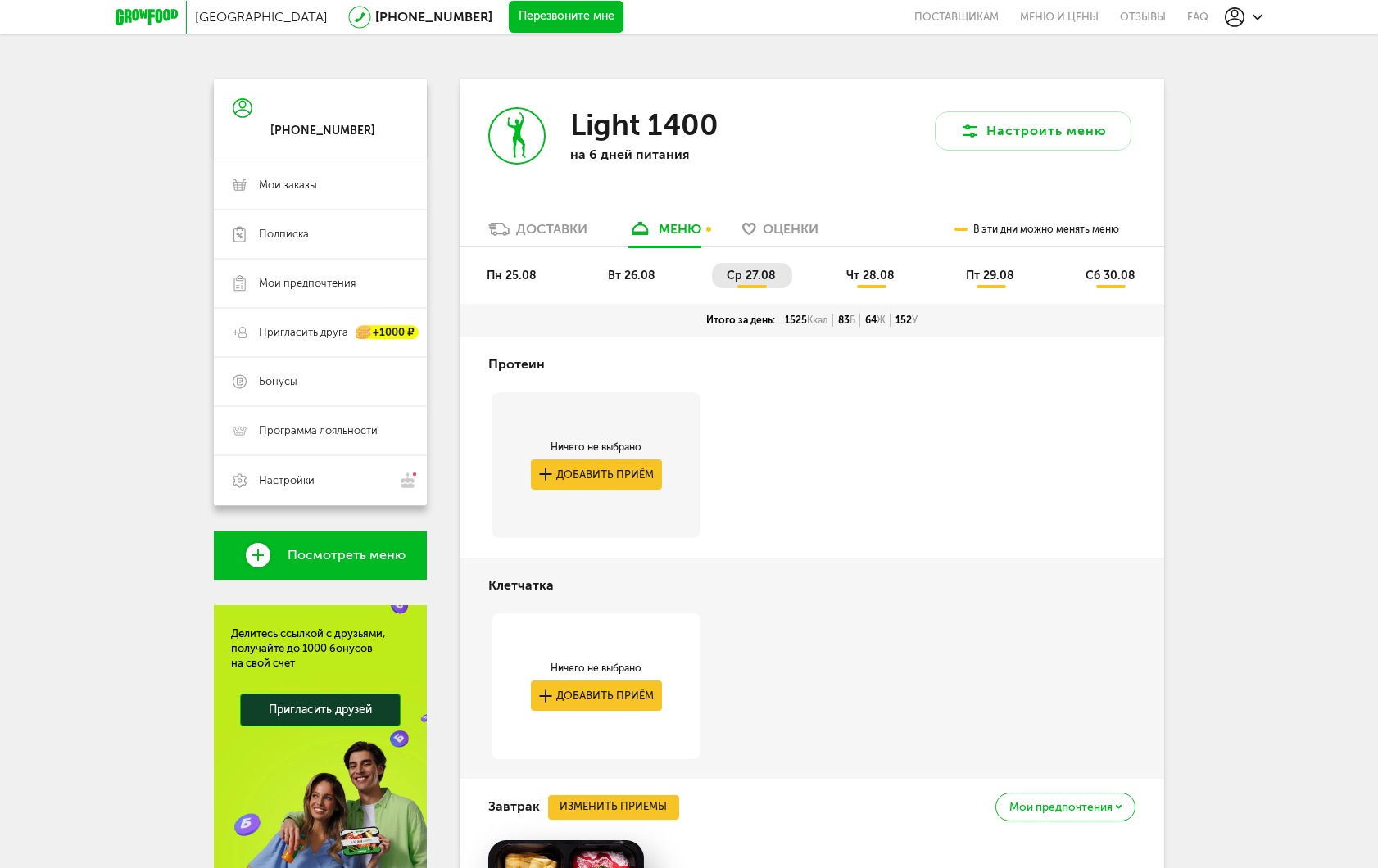
click at [510, 282] on li "пн 25.08" at bounding box center [512, 275] width 81 height 26
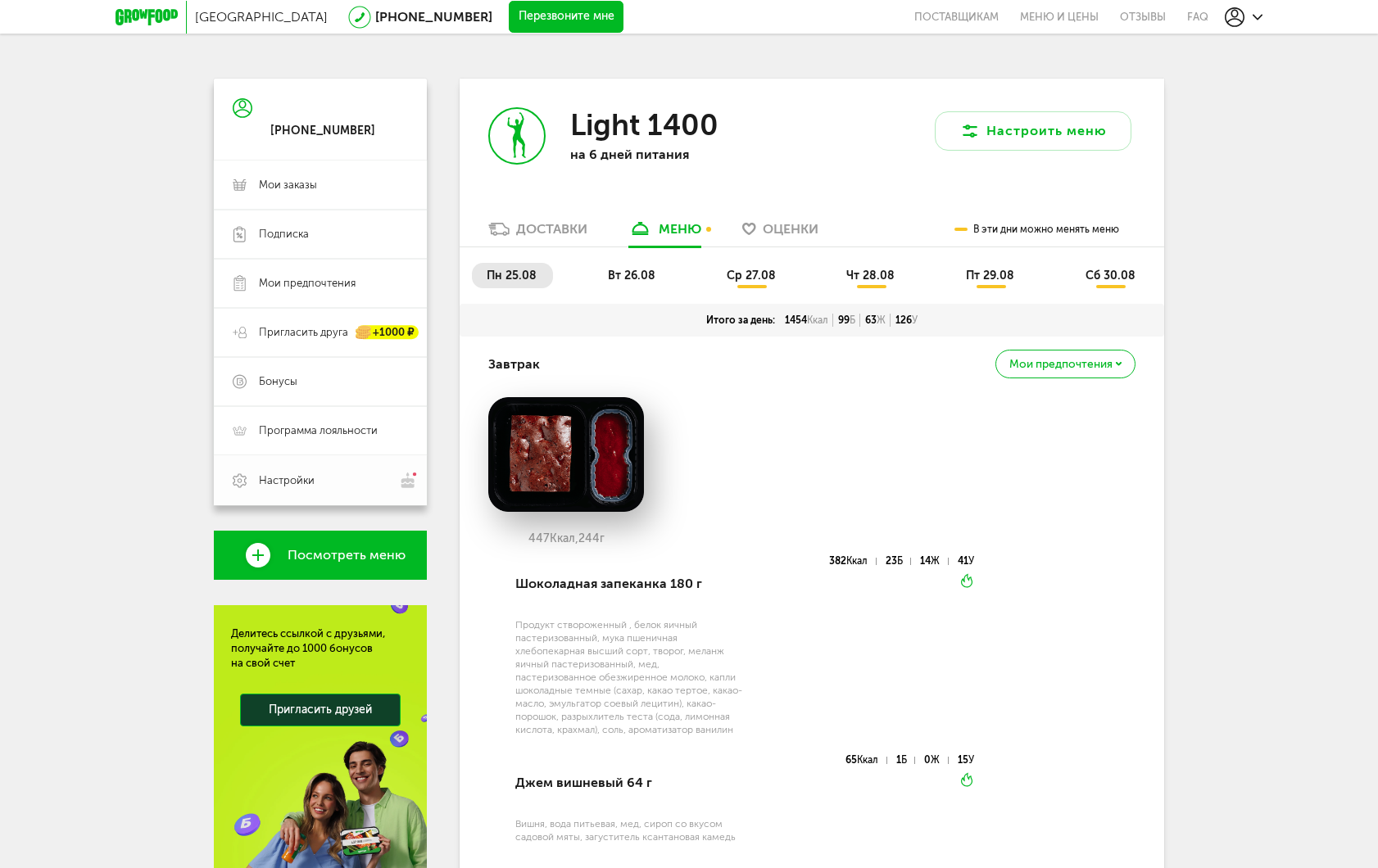
click at [409, 479] on img at bounding box center [408, 480] width 19 height 17
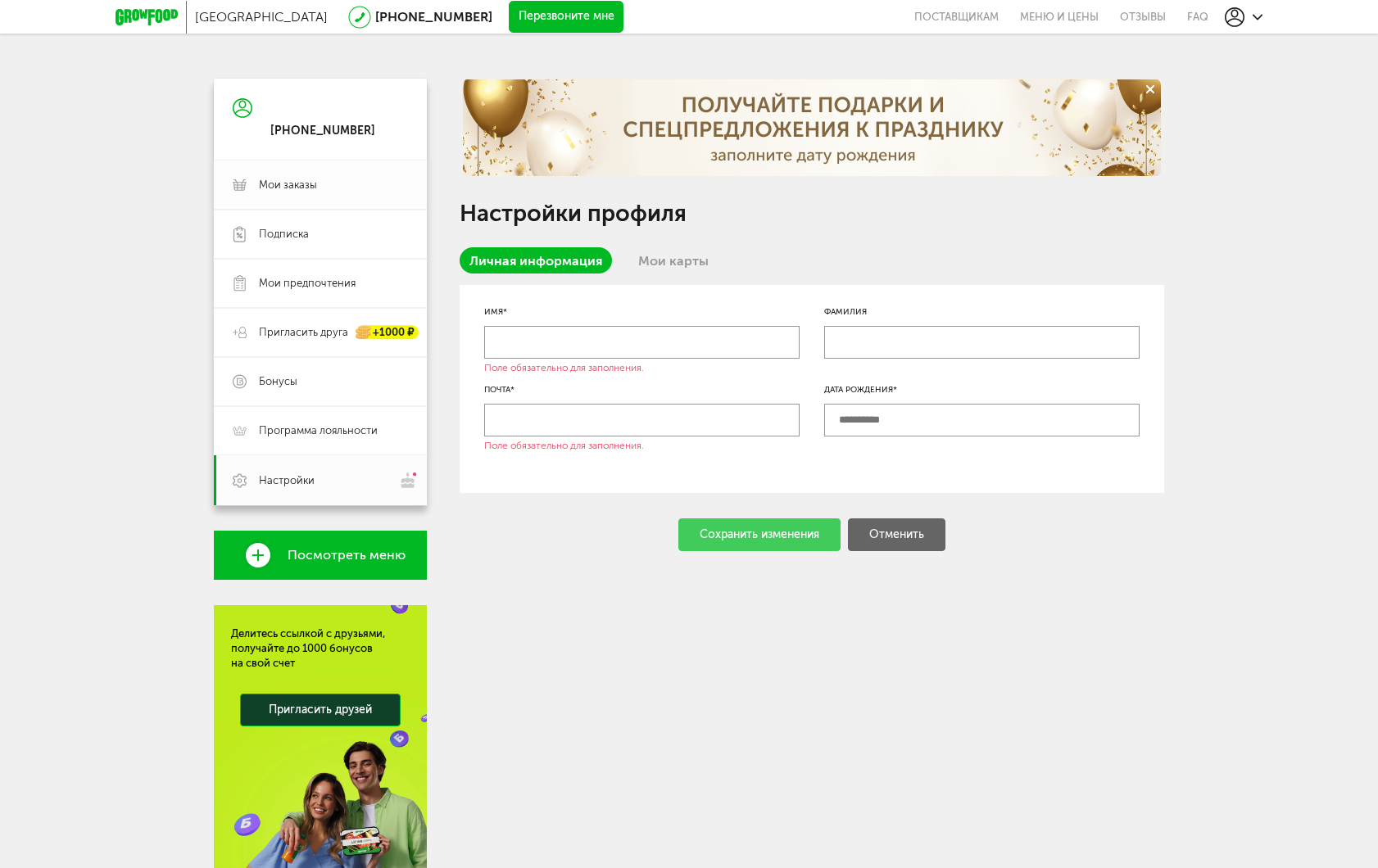
click at [316, 180] on span "Мои заказы" at bounding box center [333, 185] width 149 height 15
